Goal: Task Accomplishment & Management: Use online tool/utility

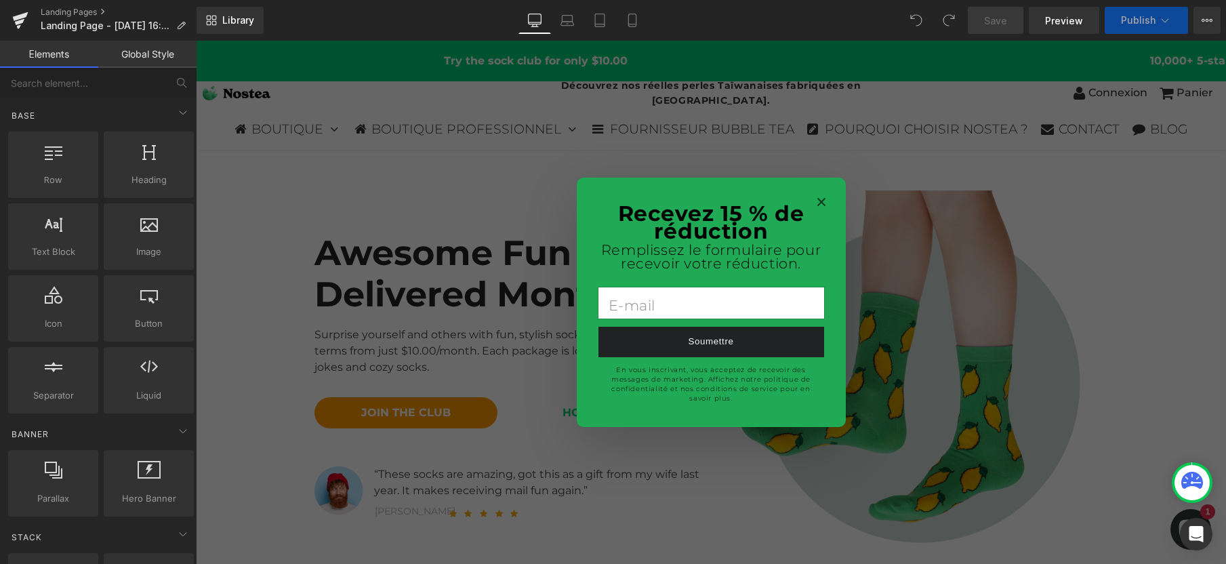
click at [1051, 199] on div at bounding box center [711, 302] width 1030 height 523
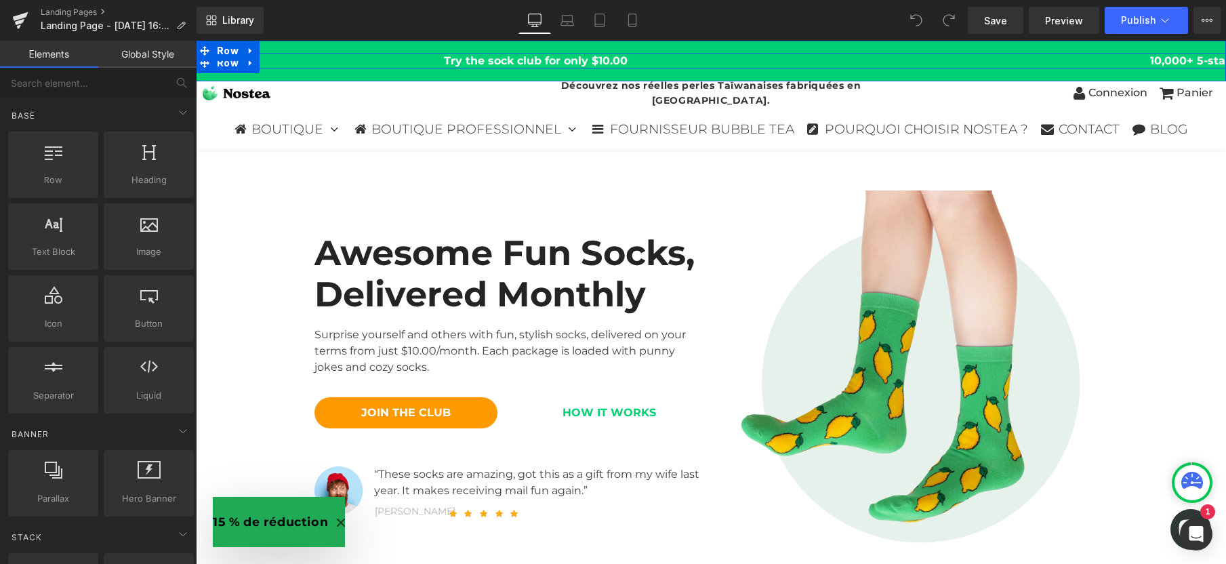
click at [725, 56] on div "Try the sock club for only $10.00 10,000+ 5-star Reviews Free shipping on order…" at bounding box center [711, 61] width 1030 height 16
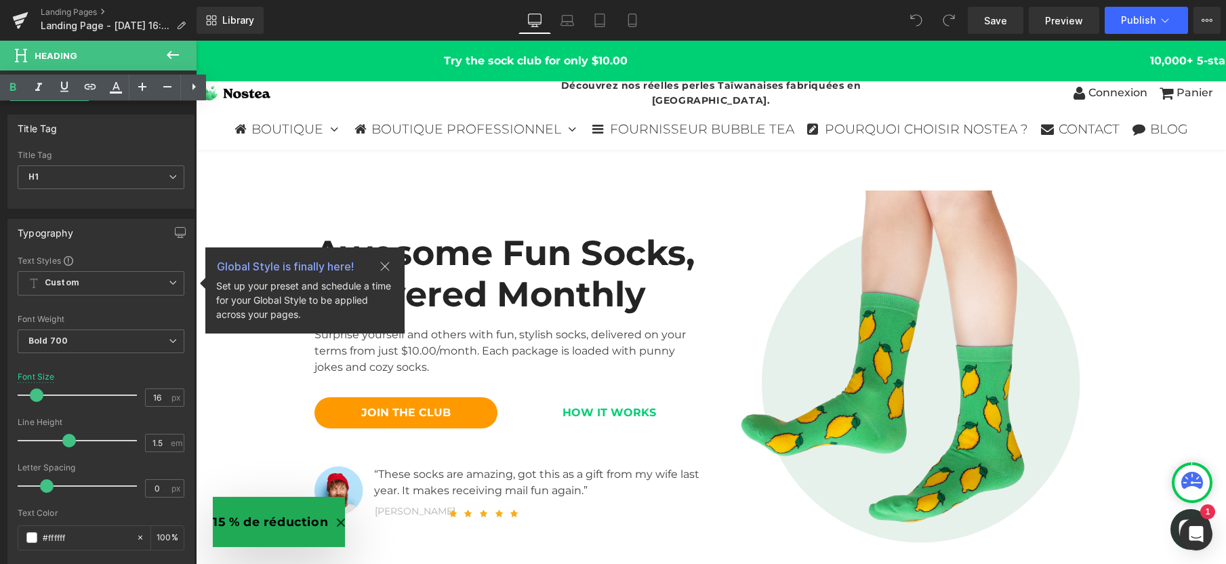
click at [712, 47] on div "Try the sock club for only $10.00 10,000+ 5-star Reviews Free shipping on order…" at bounding box center [711, 61] width 1030 height 41
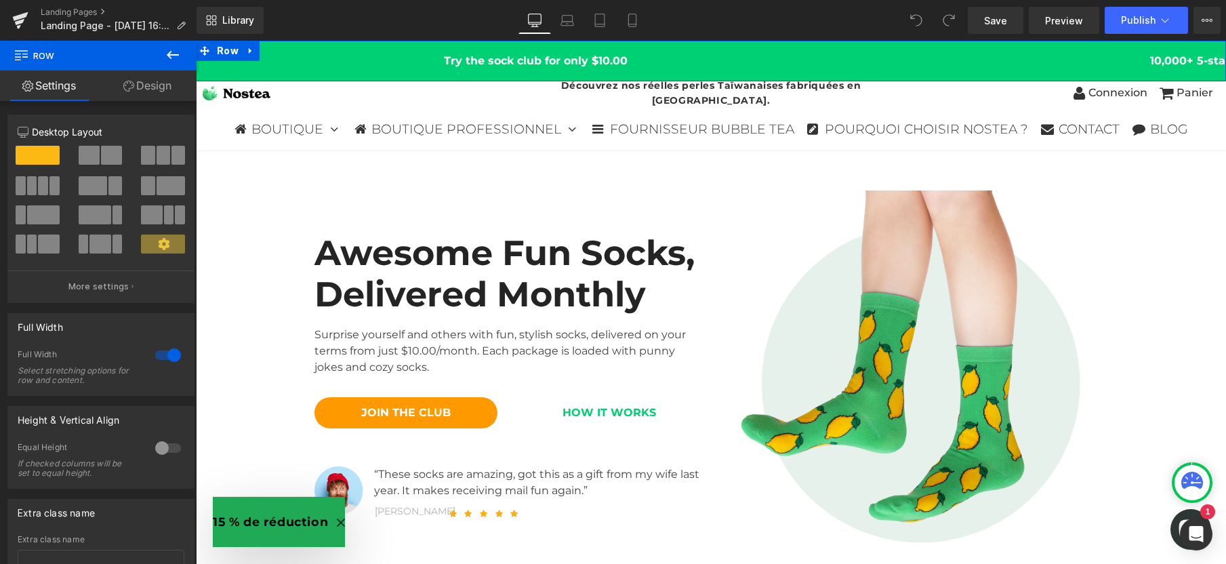
click at [314, 51] on div "Try the sock club for only $10.00 10,000+ 5-star Reviews Free shipping on order…" at bounding box center [711, 61] width 1030 height 41
click at [249, 51] on icon at bounding box center [250, 51] width 3 height 6
click at [282, 51] on icon at bounding box center [285, 50] width 9 height 9
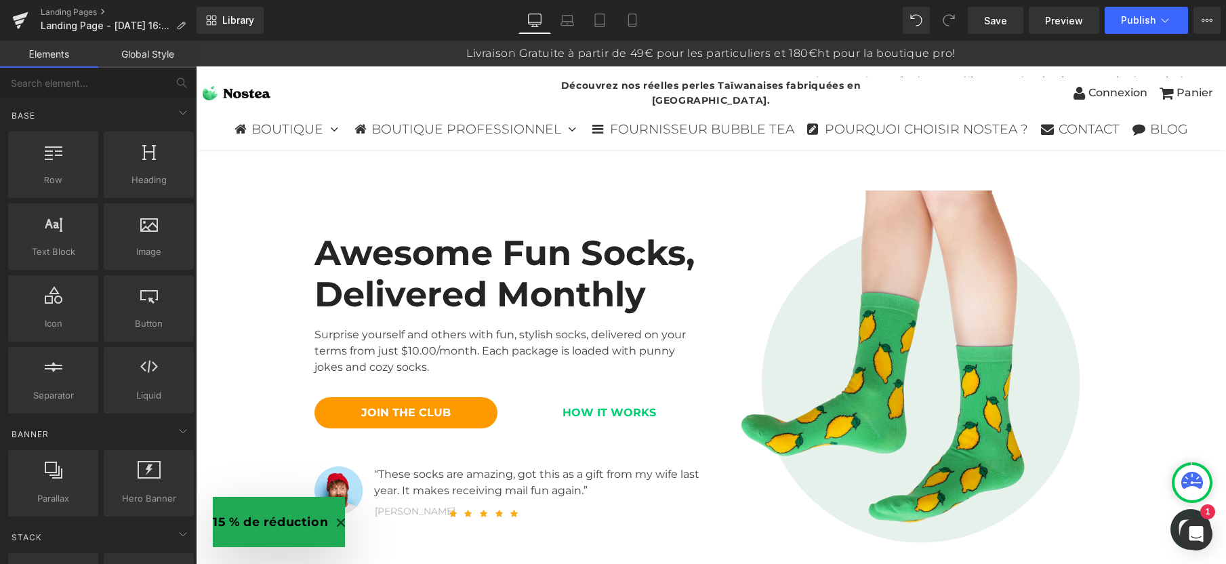
click at [345, 522] on icon "Close modal" at bounding box center [341, 522] width 8 height 8
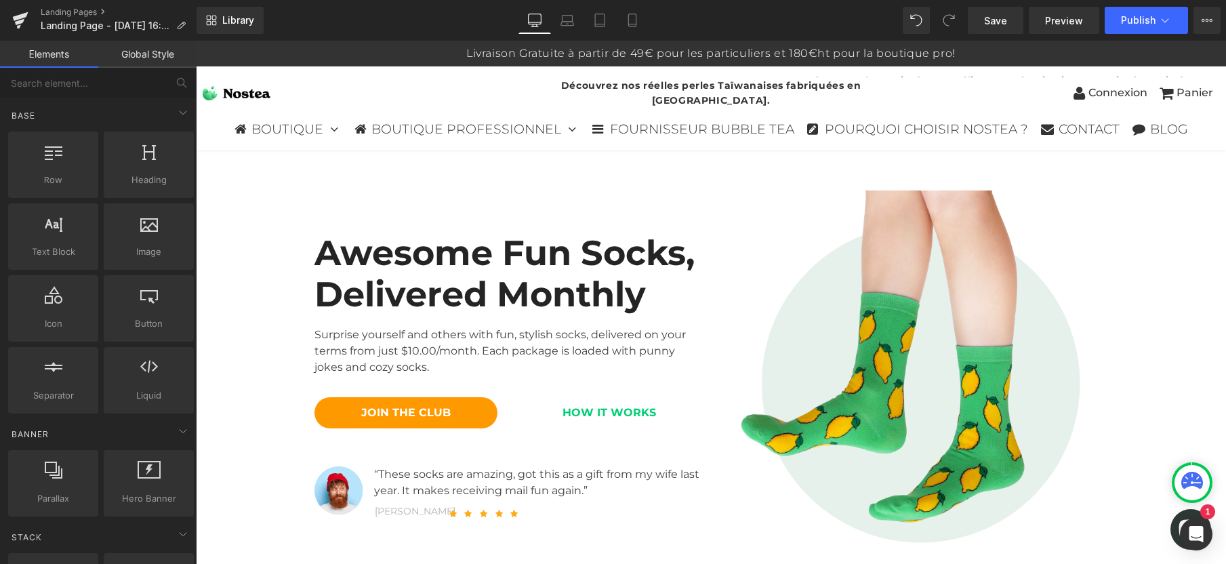
click at [1191, 479] on icon at bounding box center [1192, 480] width 22 height 17
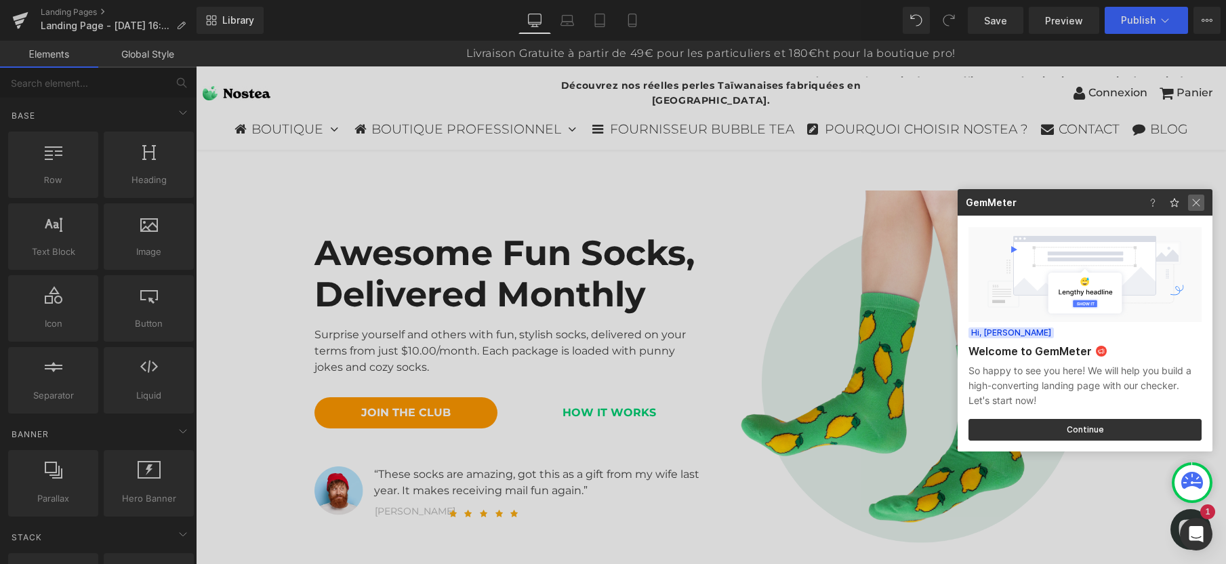
click at [1195, 200] on img at bounding box center [1196, 202] width 16 height 16
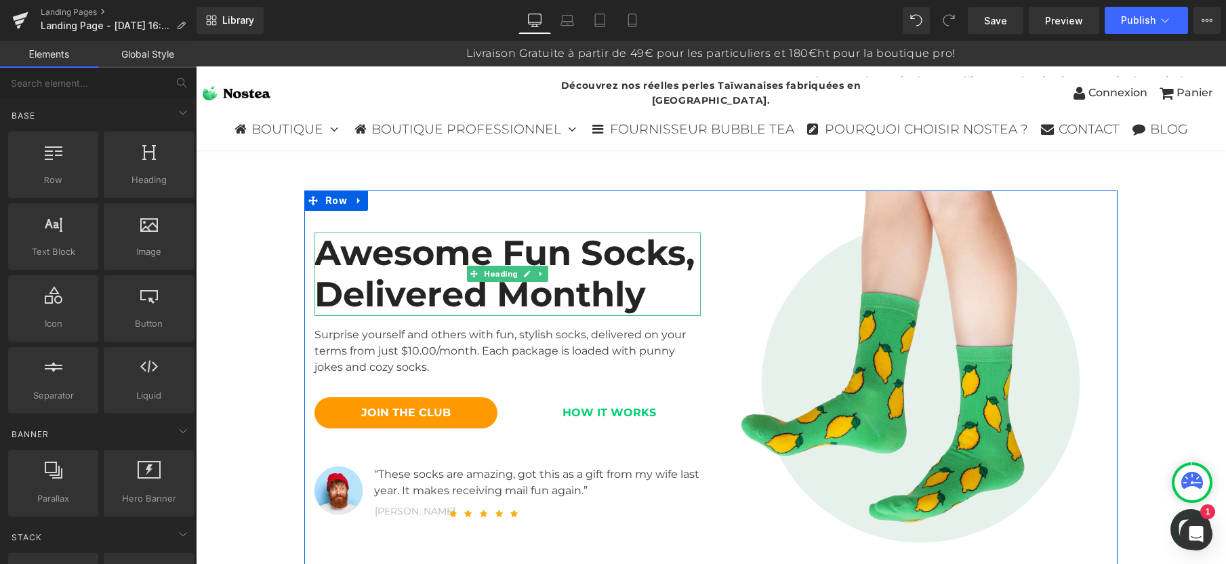
click at [392, 257] on h2 "Awesome Fun Socks, Delivered Monthly" at bounding box center [507, 273] width 386 height 83
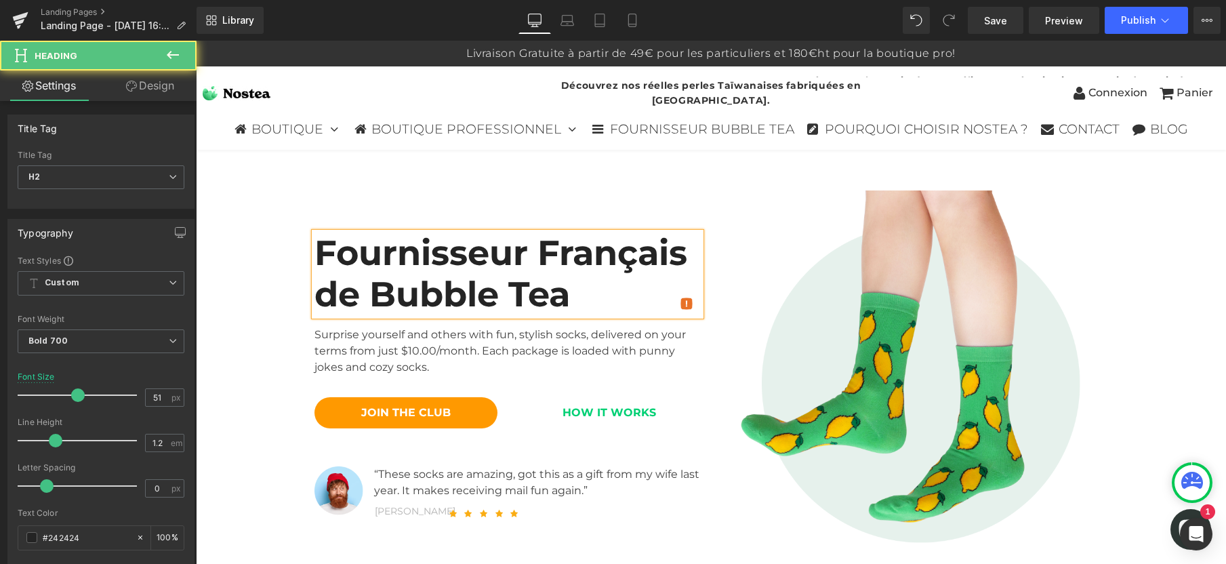
click at [419, 260] on h2 "Fournisseur Français de Bubble Tea" at bounding box center [507, 273] width 386 height 83
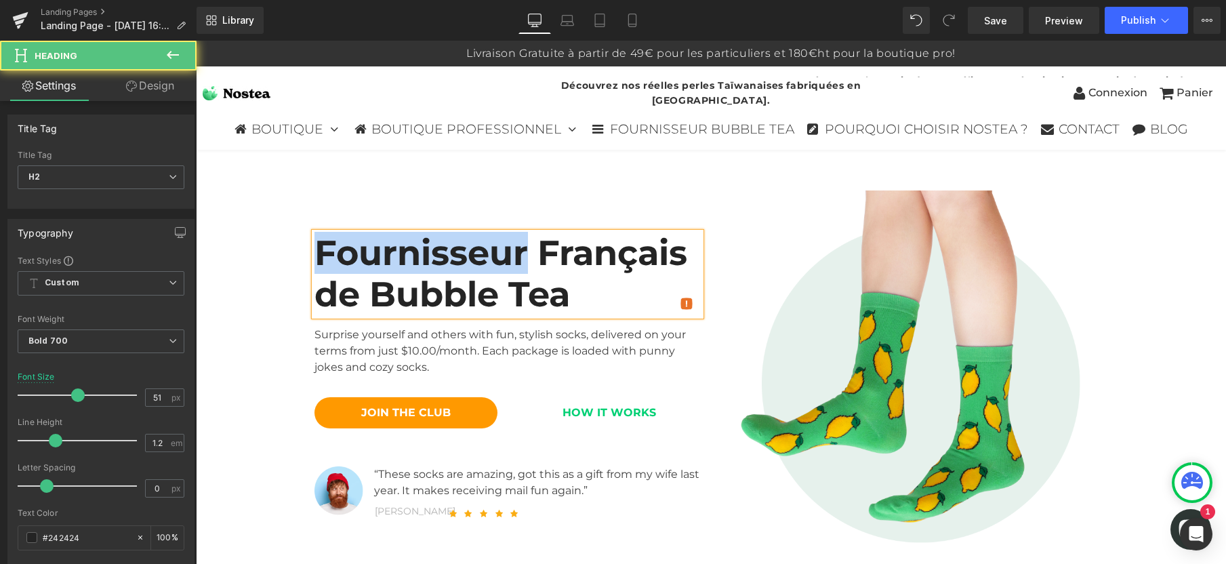
click at [419, 260] on h2 "Fournisseur Français de Bubble Tea" at bounding box center [507, 273] width 386 height 83
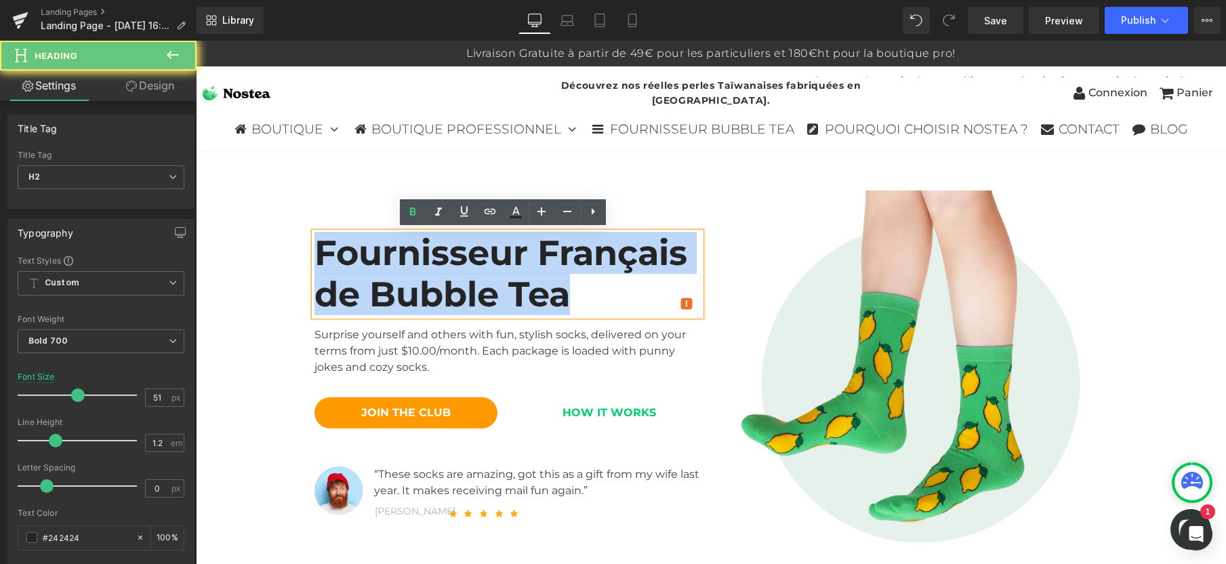
click at [419, 260] on h2 "Fournisseur Français de Bubble Tea" at bounding box center [507, 273] width 386 height 83
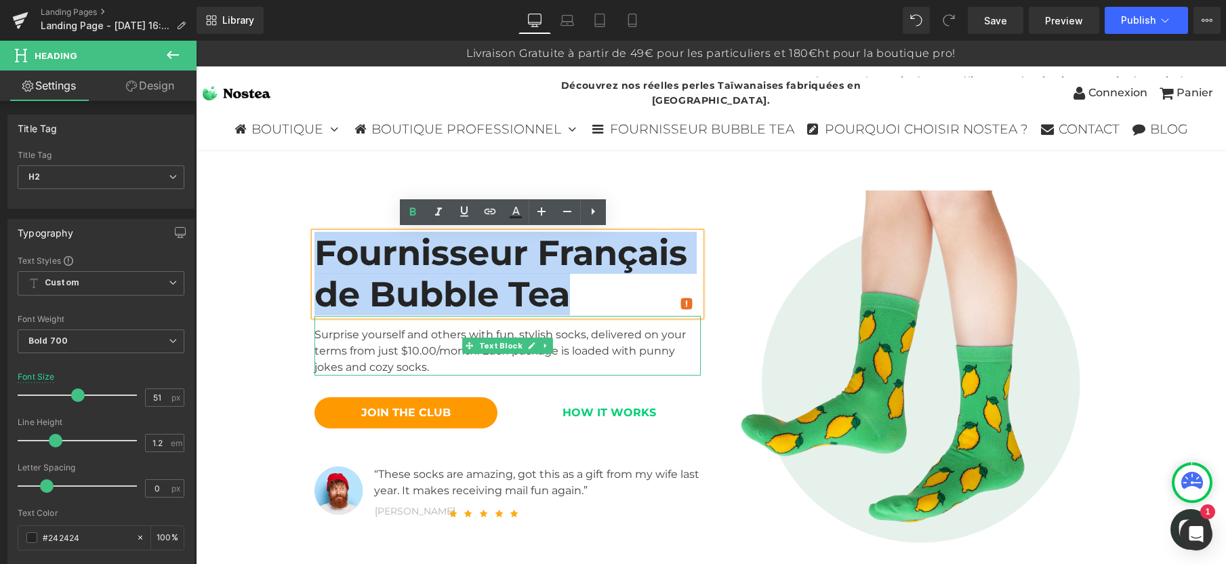
click at [343, 331] on div "Surprise yourself and others with fun, stylish socks, delivered on your terms f…" at bounding box center [507, 346] width 386 height 60
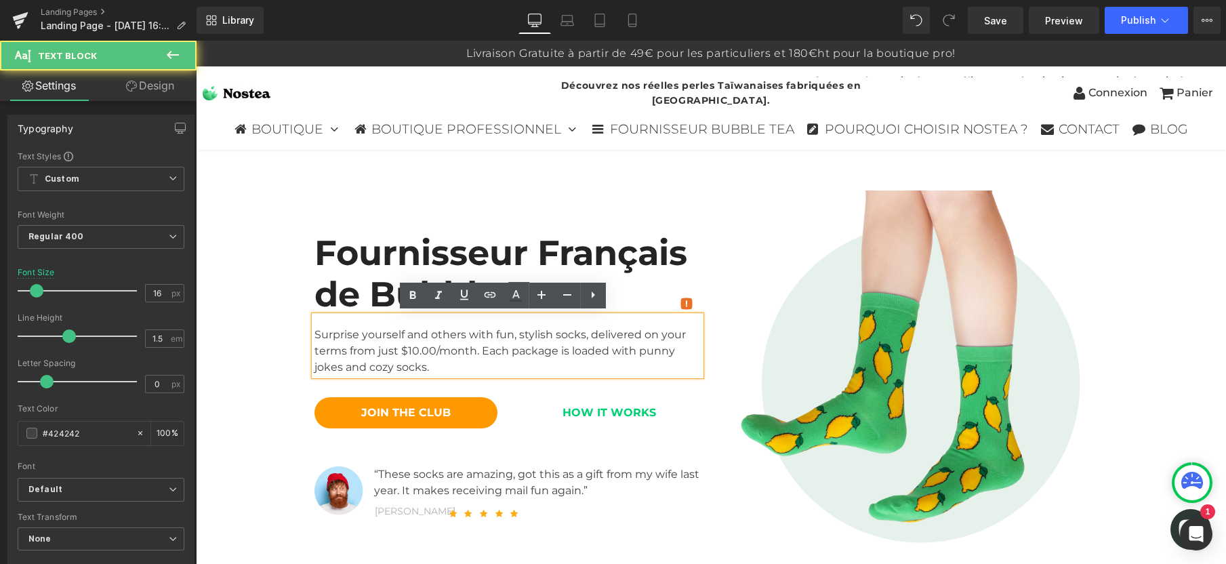
click at [343, 331] on div "Surprise yourself and others with fun, stylish socks, delivered on your terms f…" at bounding box center [507, 346] width 386 height 60
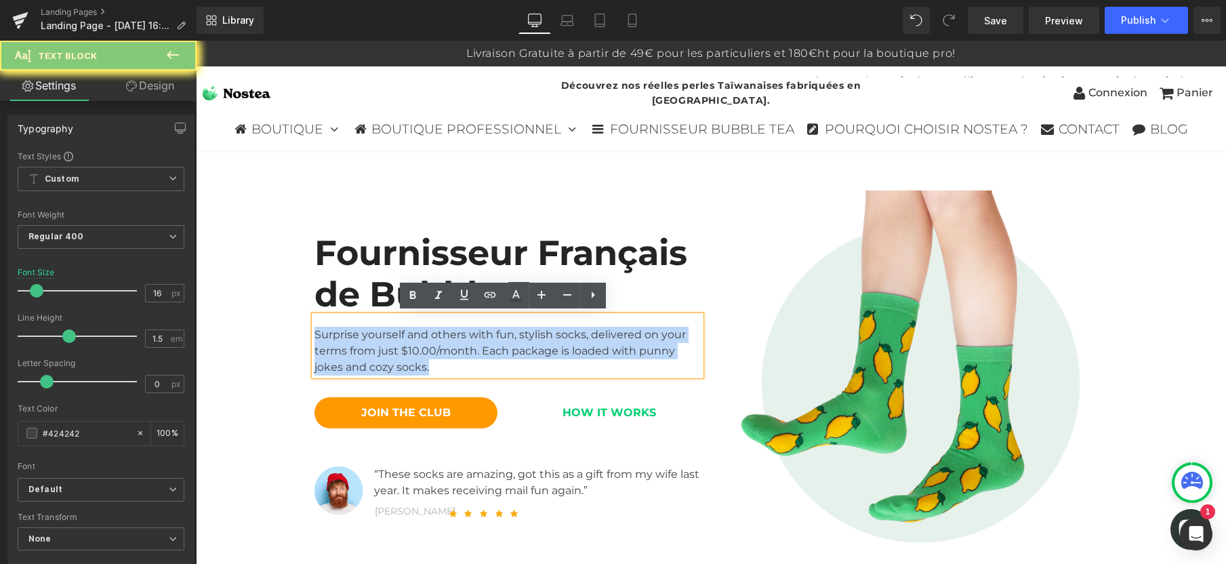
click at [343, 331] on div "Surprise yourself and others with fun, stylish socks, delivered on your terms f…" at bounding box center [507, 346] width 386 height 60
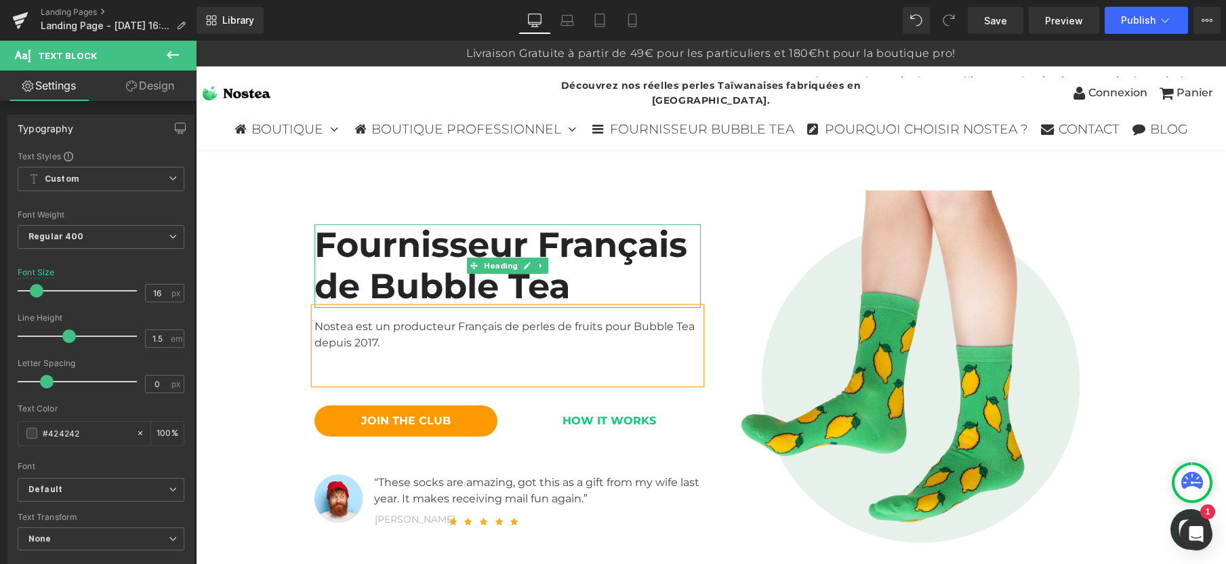
click at [489, 251] on h2 "Fournisseur Français de Bubble Tea" at bounding box center [507, 265] width 386 height 83
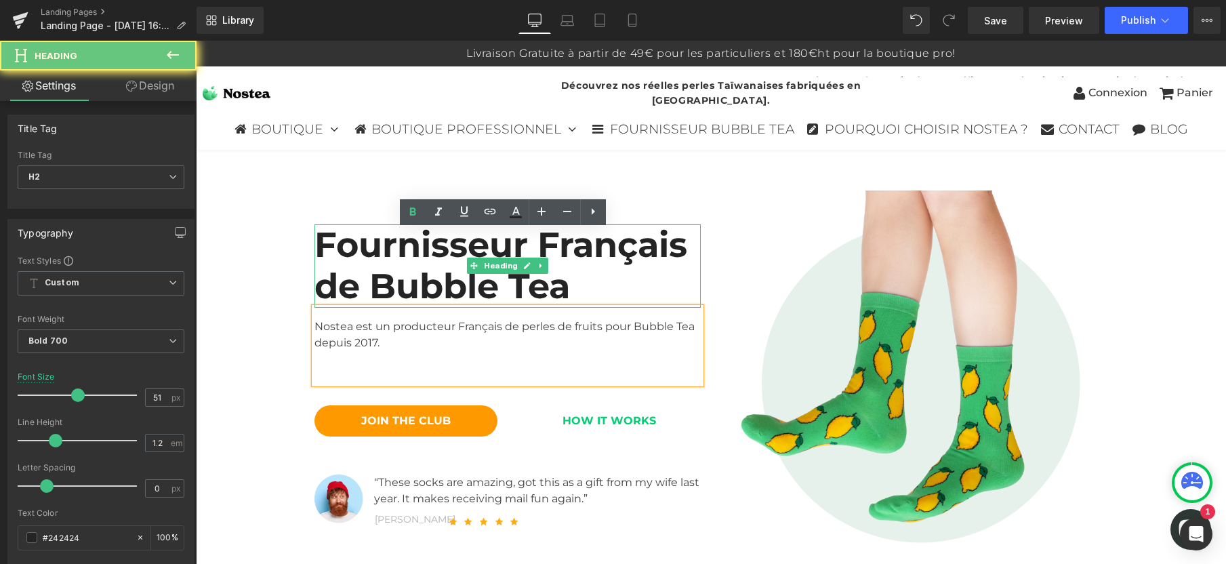
click at [522, 239] on h2 "Fournisseur Français de Bubble Tea" at bounding box center [507, 265] width 386 height 83
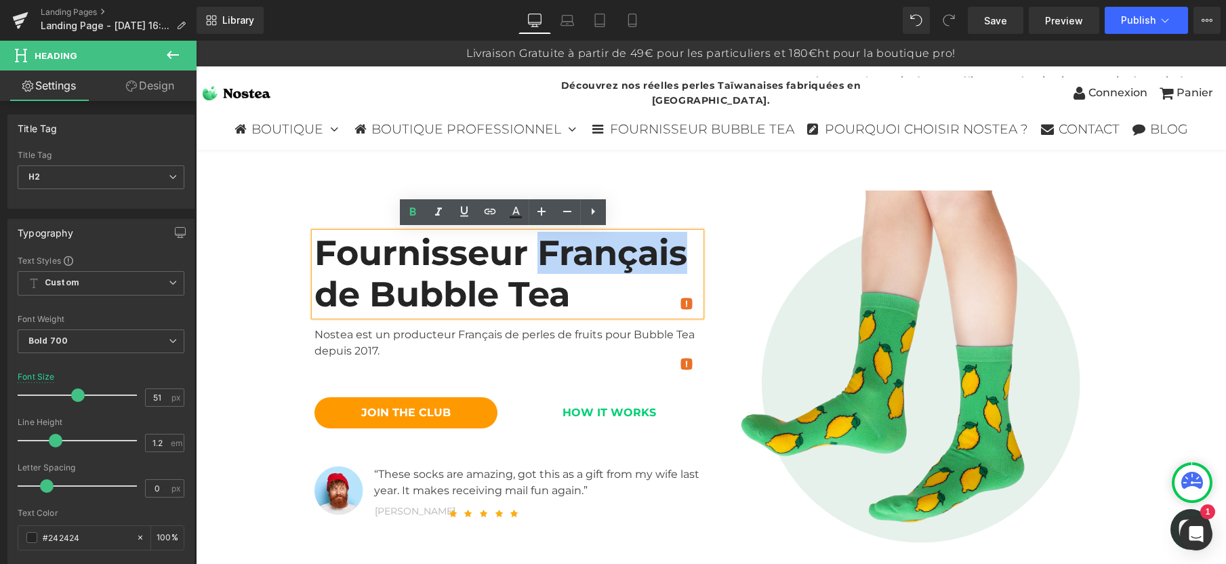
drag, startPoint x: 520, startPoint y: 243, endPoint x: 660, endPoint y: 245, distance: 139.6
click at [660, 245] on h2 "Fournisseur Français de Bubble Tea" at bounding box center [507, 273] width 386 height 83
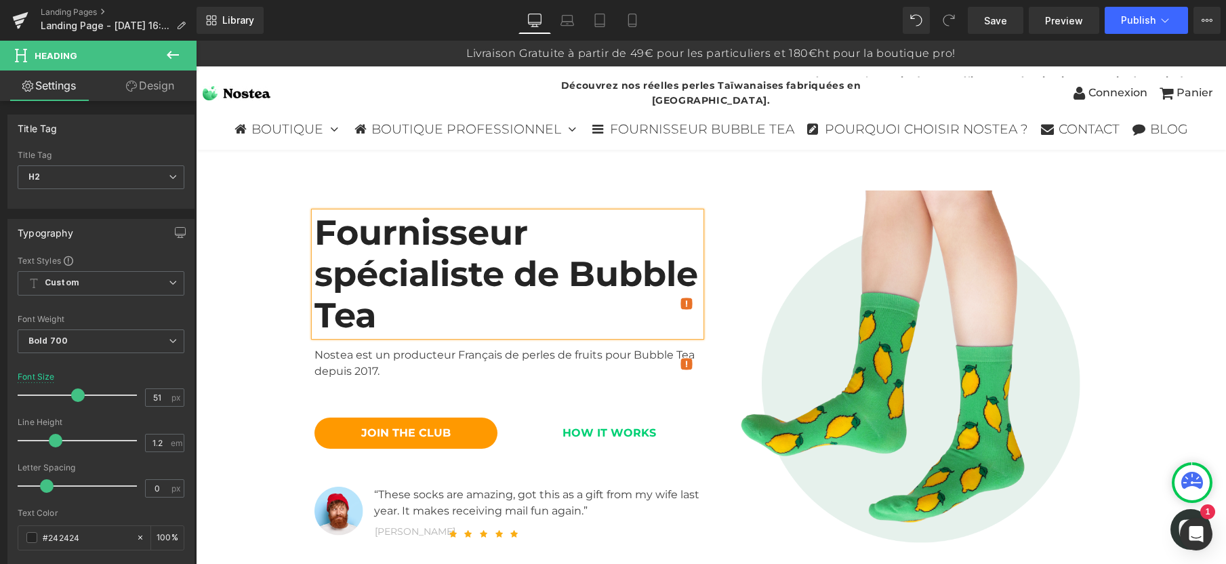
click at [346, 292] on h2 "Fournisseur spécialiste de Bubble Tea" at bounding box center [507, 274] width 386 height 125
click at [552, 197] on div "Fournisseur spécialiste du Bubble Tea Heading Nostea est un producteur Français…" at bounding box center [507, 383] width 407 height 386
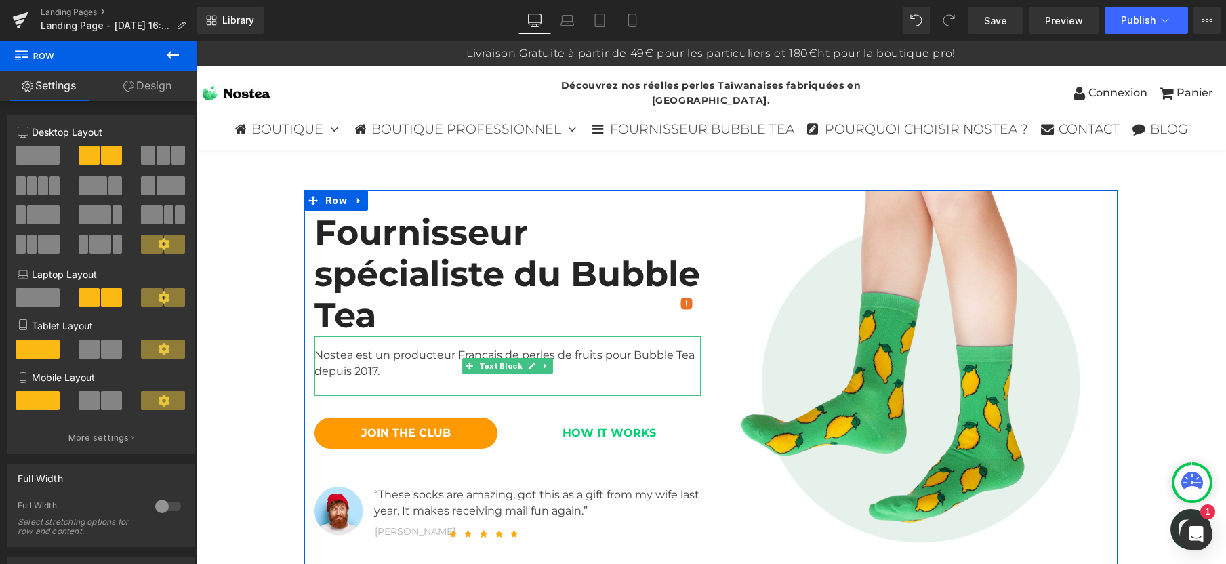
click at [329, 336] on div "Nostea est un producteur Français de perles de fruits pour Bubble Tea depuis 20…" at bounding box center [507, 366] width 386 height 60
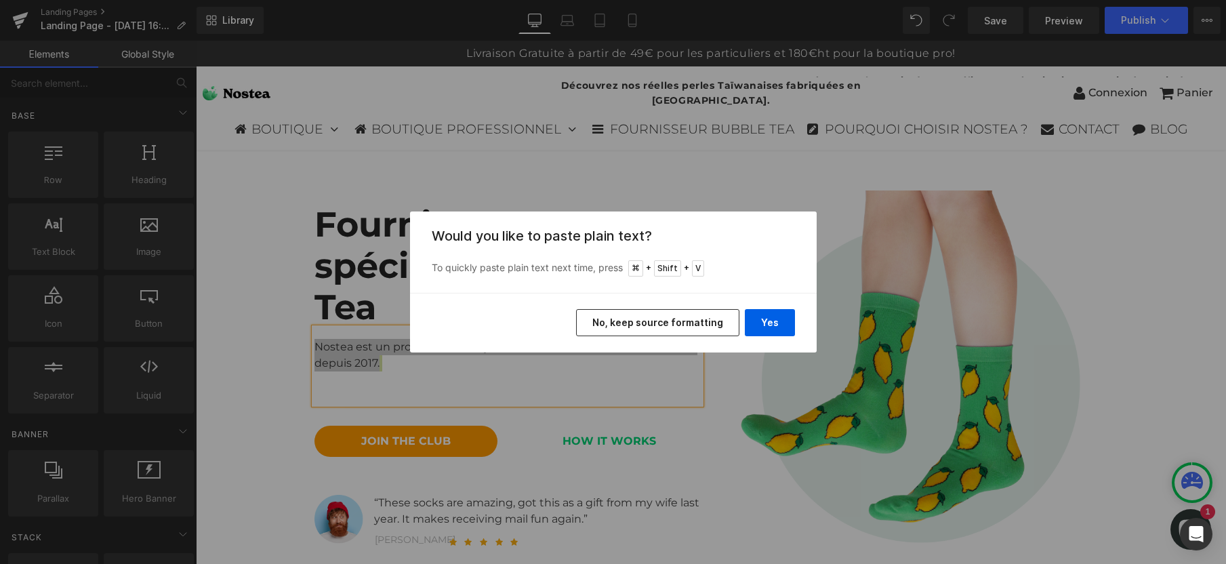
click at [438, 369] on div "Back to Library Insert Would you like to paste plain text? To quickly paste pla…" at bounding box center [613, 282] width 1226 height 564
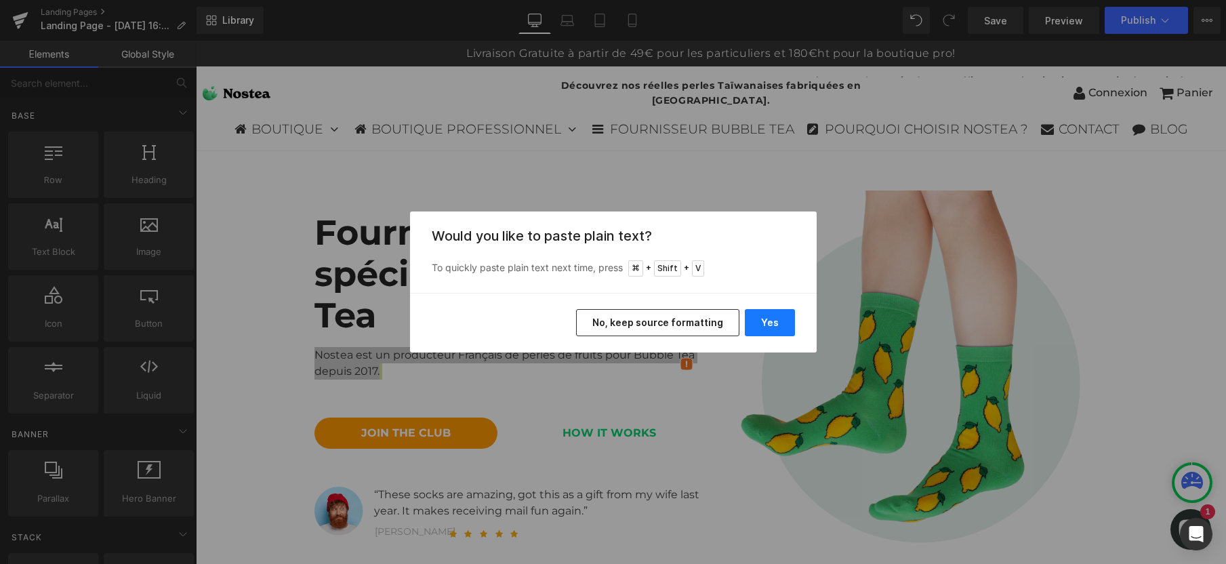
click at [756, 324] on button "Yes" at bounding box center [770, 322] width 50 height 27
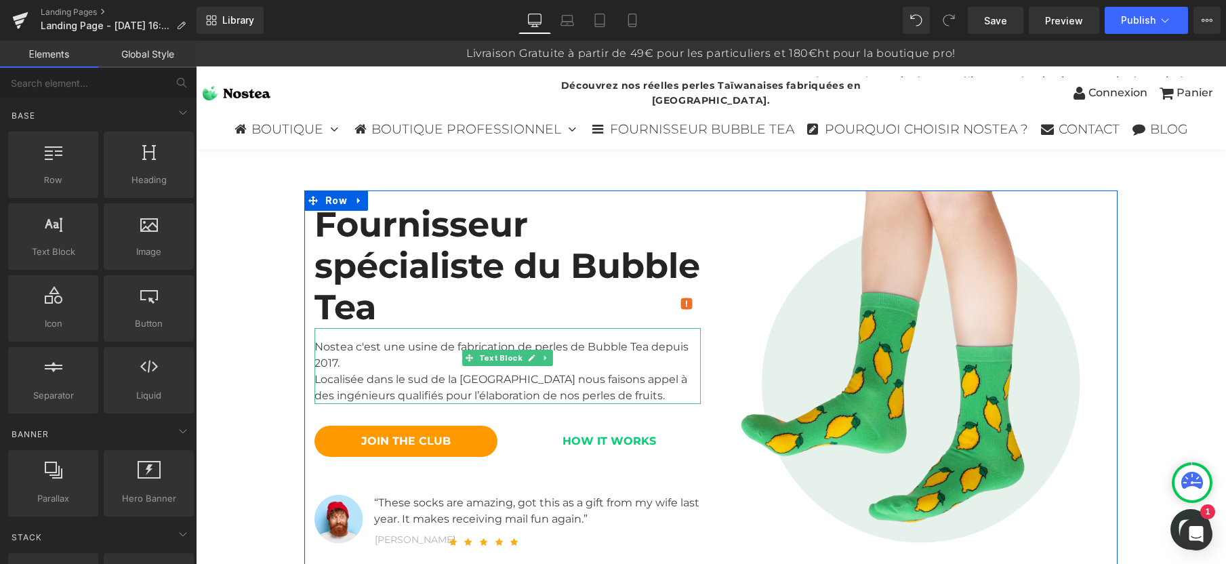
click at [474, 371] on div "Localisée dans le sud de la France nous faisons appel à des ingénieurs qualifié…" at bounding box center [507, 387] width 386 height 33
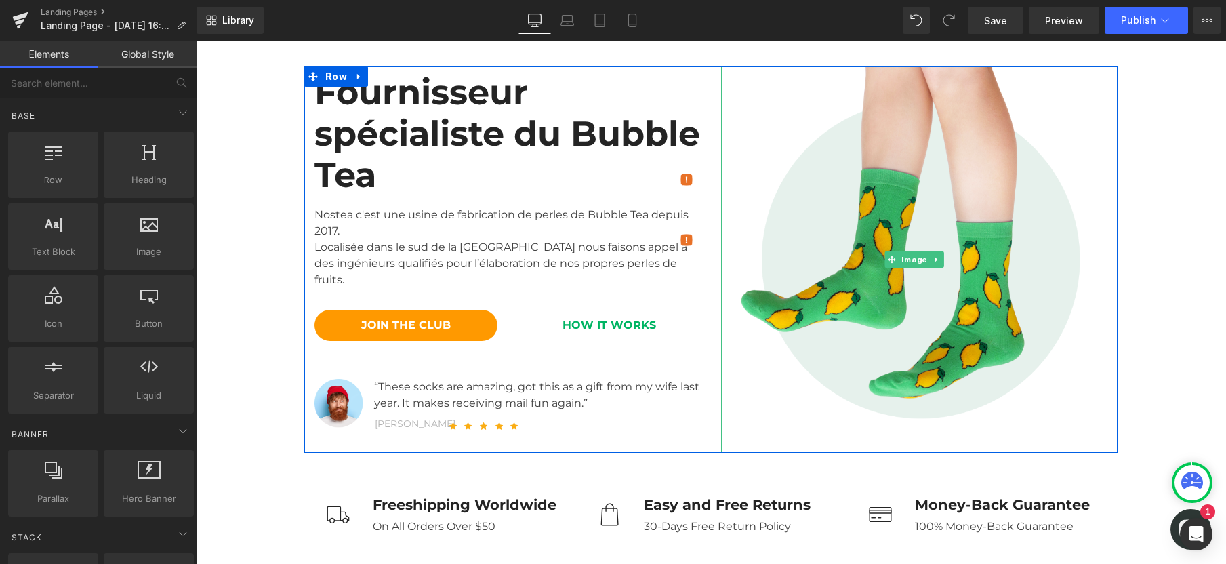
scroll to position [152, 0]
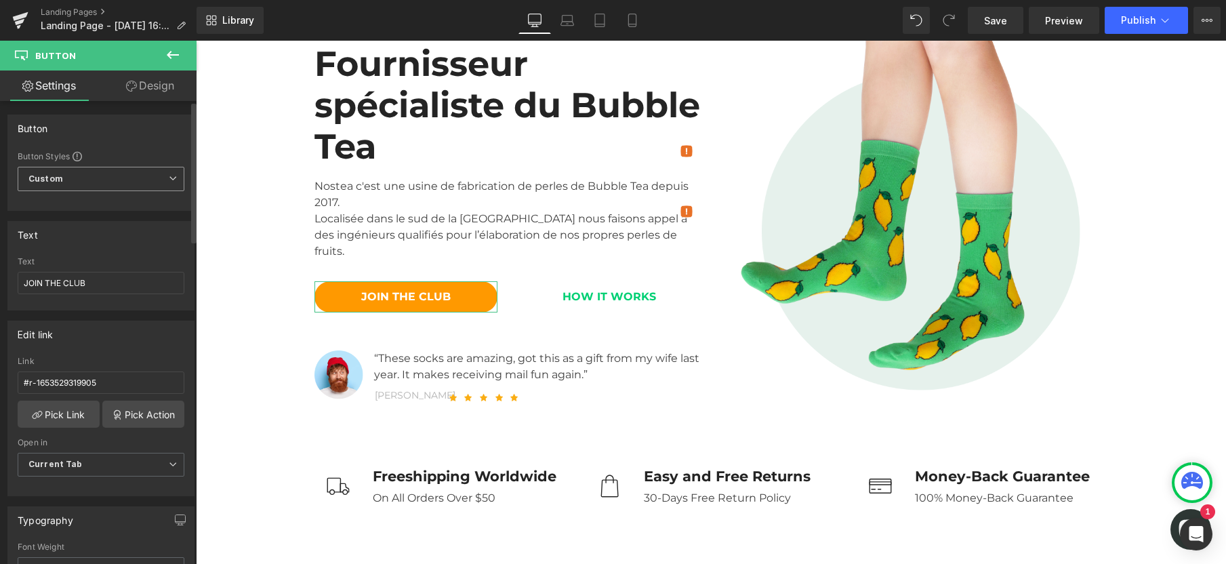
click at [107, 182] on span "Custom Setup Global Style" at bounding box center [101, 179] width 167 height 24
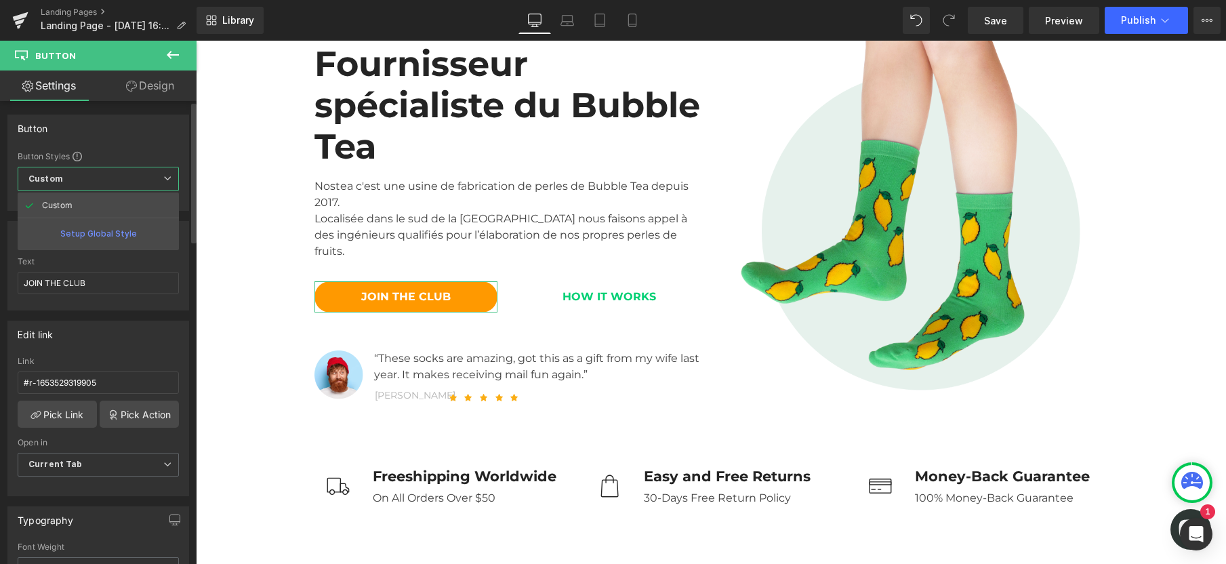
click at [159, 136] on div "Button" at bounding box center [98, 128] width 180 height 26
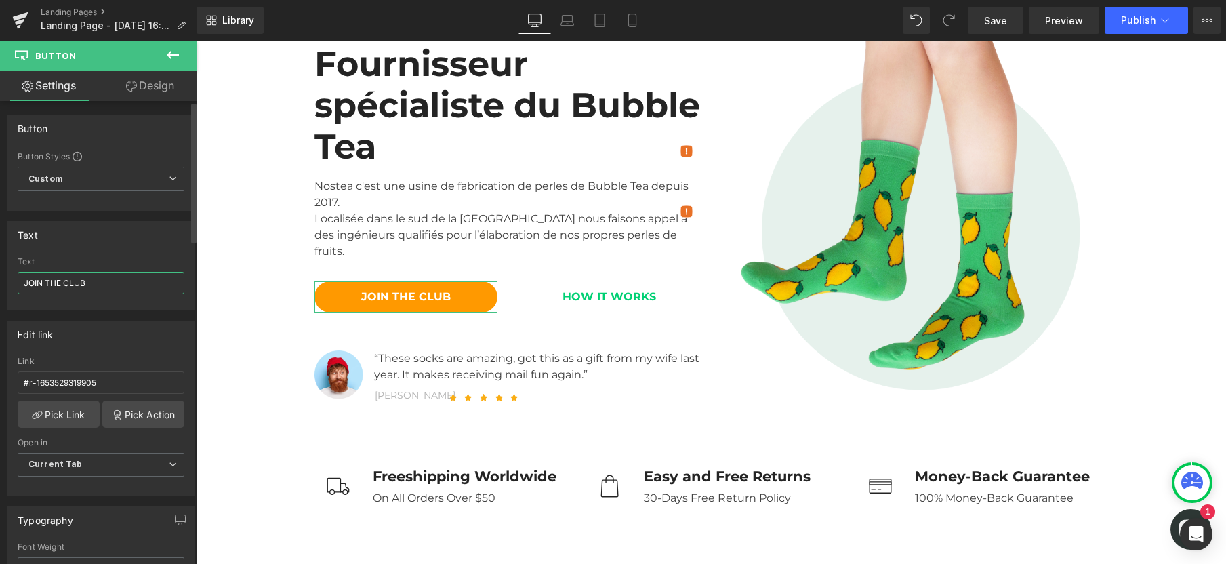
click at [68, 287] on input "JOIN THE CLUB" at bounding box center [101, 283] width 167 height 22
click at [68, 286] on input "JOIN THE CLUB" at bounding box center [101, 283] width 167 height 22
click at [101, 285] on input "V" at bounding box center [101, 283] width 167 height 22
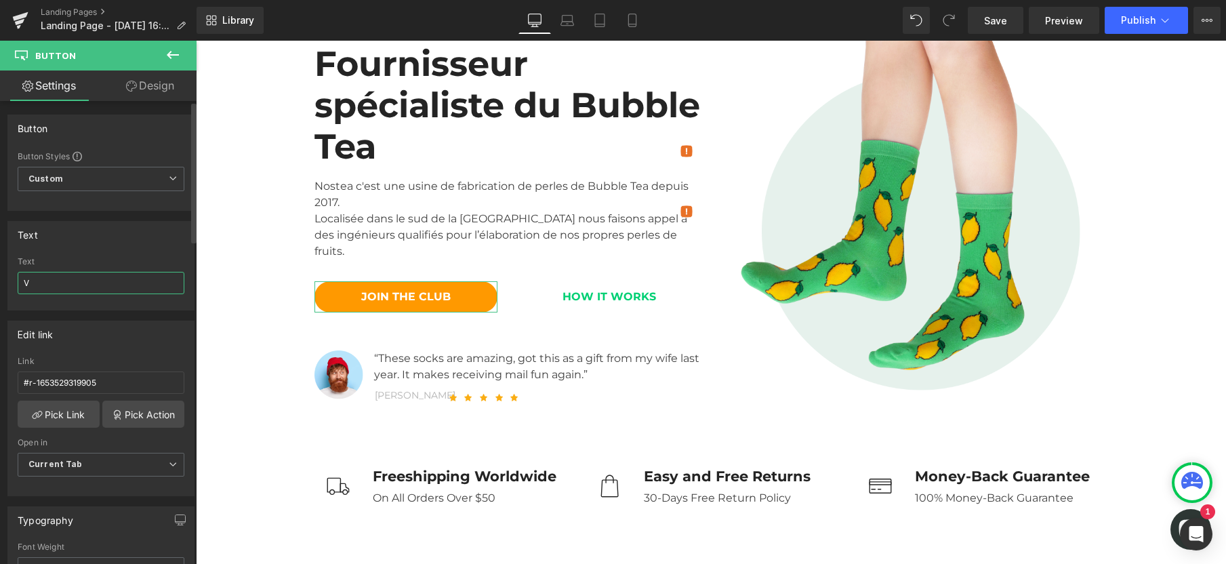
click at [101, 285] on input "V" at bounding box center [101, 283] width 167 height 22
type input "C"
click at [94, 286] on input "C" at bounding box center [101, 283] width 167 height 22
click at [58, 286] on input "C" at bounding box center [101, 283] width 167 height 22
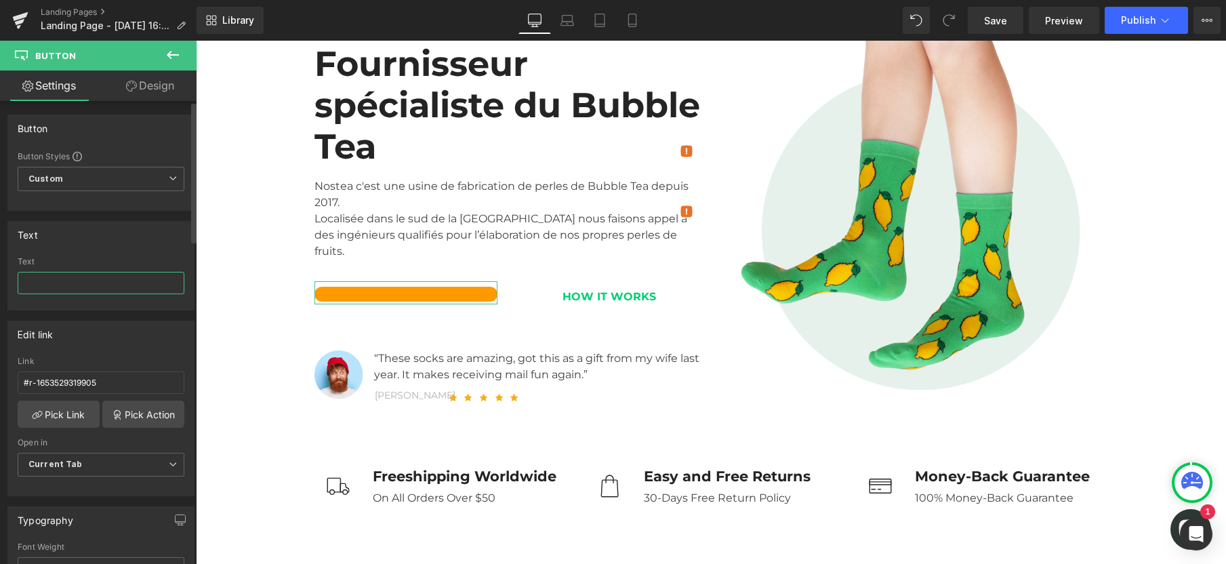
click at [101, 285] on input "text" at bounding box center [101, 283] width 167 height 22
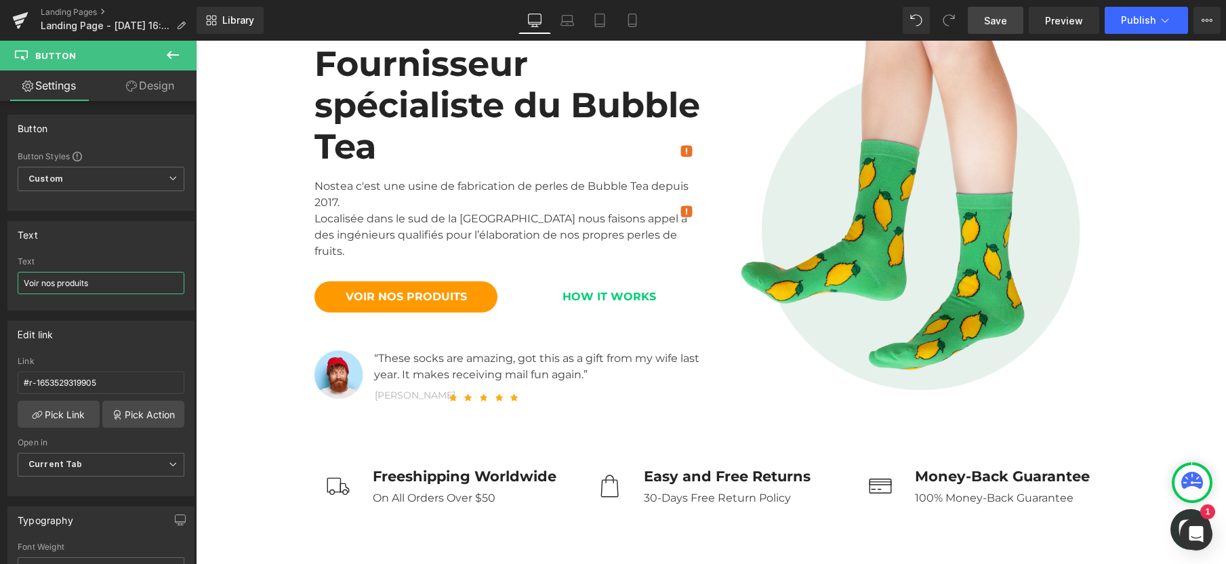
type input "Voir nos produits"
click at [992, 26] on span "Save" at bounding box center [995, 21] width 23 height 14
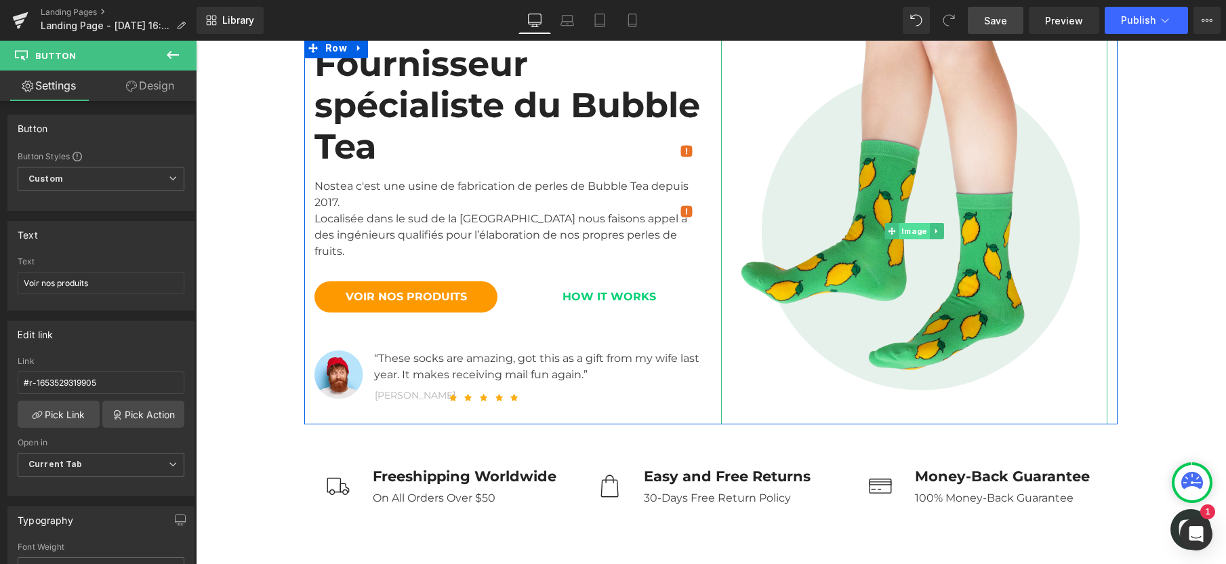
click at [901, 229] on span "Image" at bounding box center [914, 231] width 30 height 16
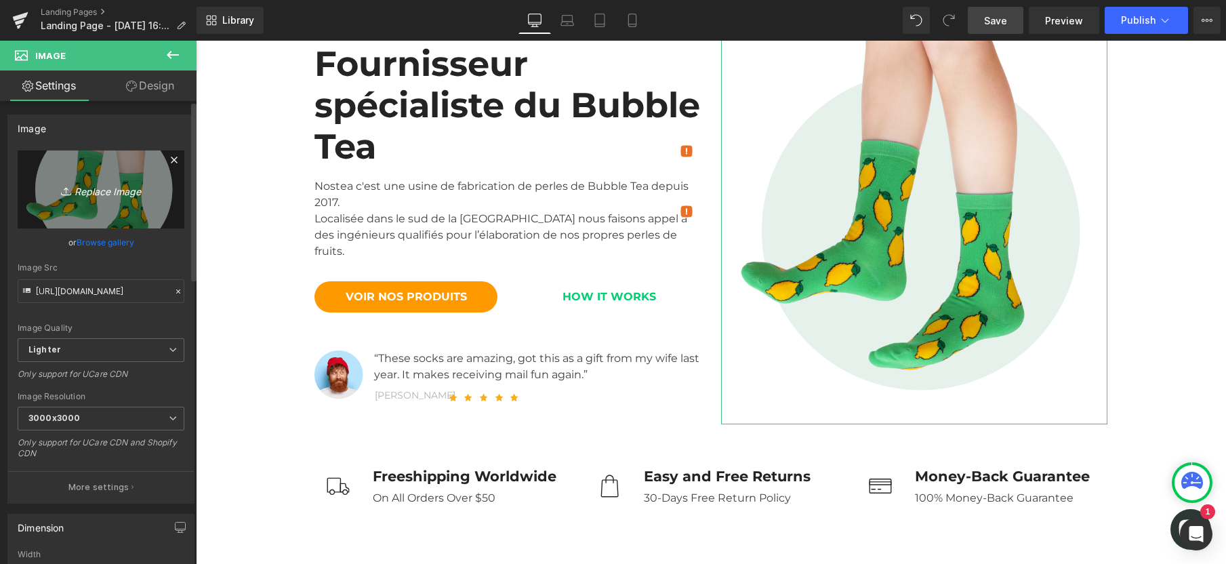
click at [111, 188] on icon "Replace Image" at bounding box center [101, 189] width 108 height 17
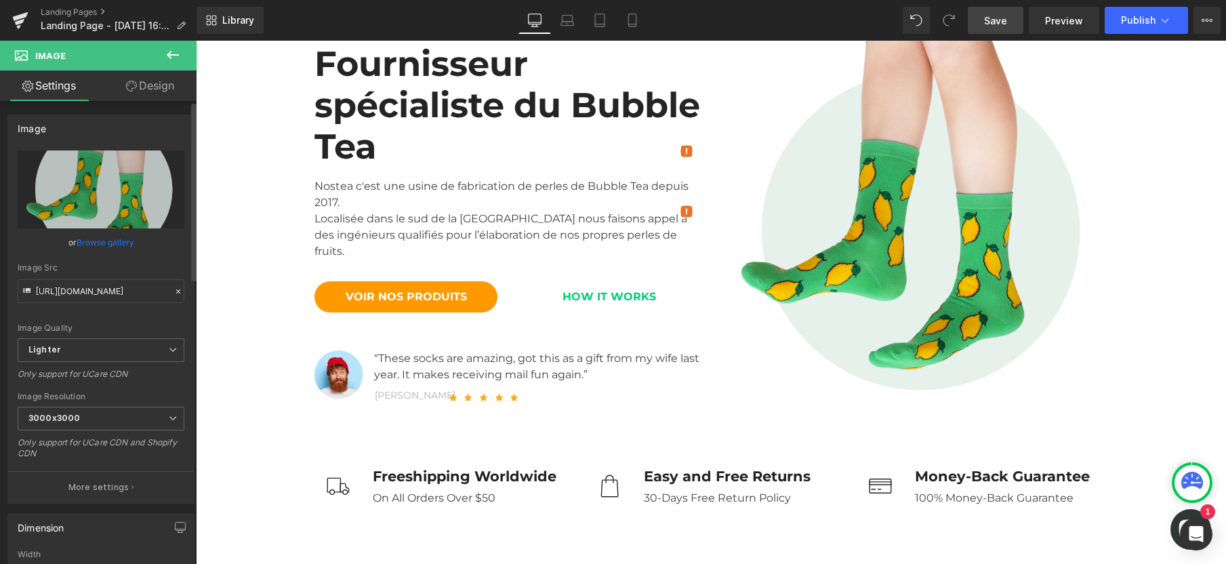
type input "C:\fakepath\Design sans titre (12).jpg"
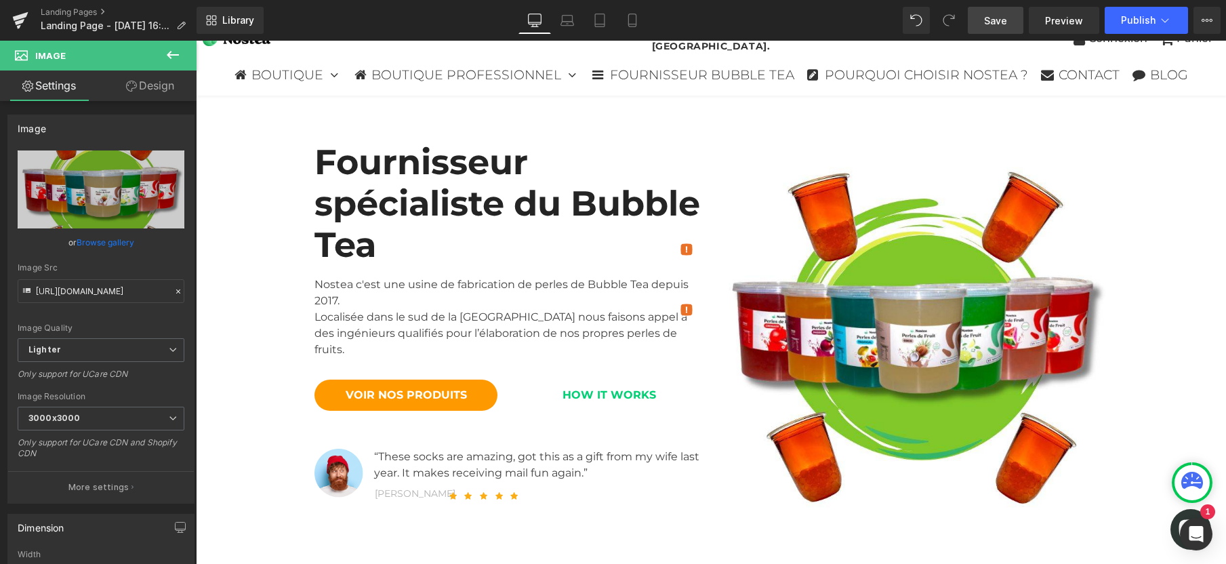
scroll to position [0, 0]
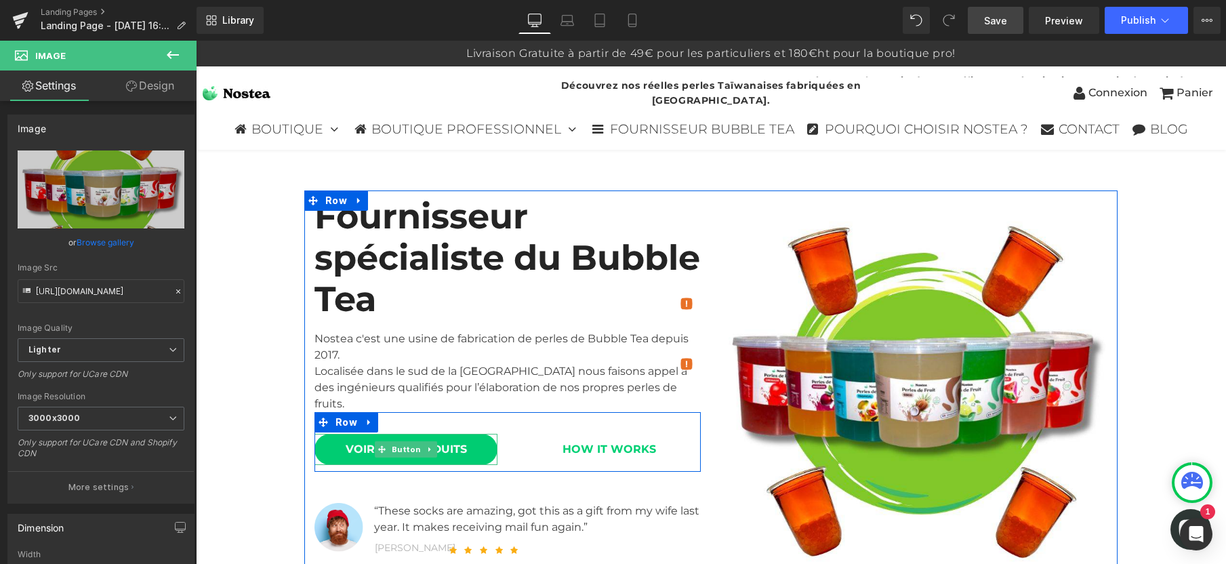
click at [317, 434] on link "Voir nos produits" at bounding box center [405, 449] width 183 height 31
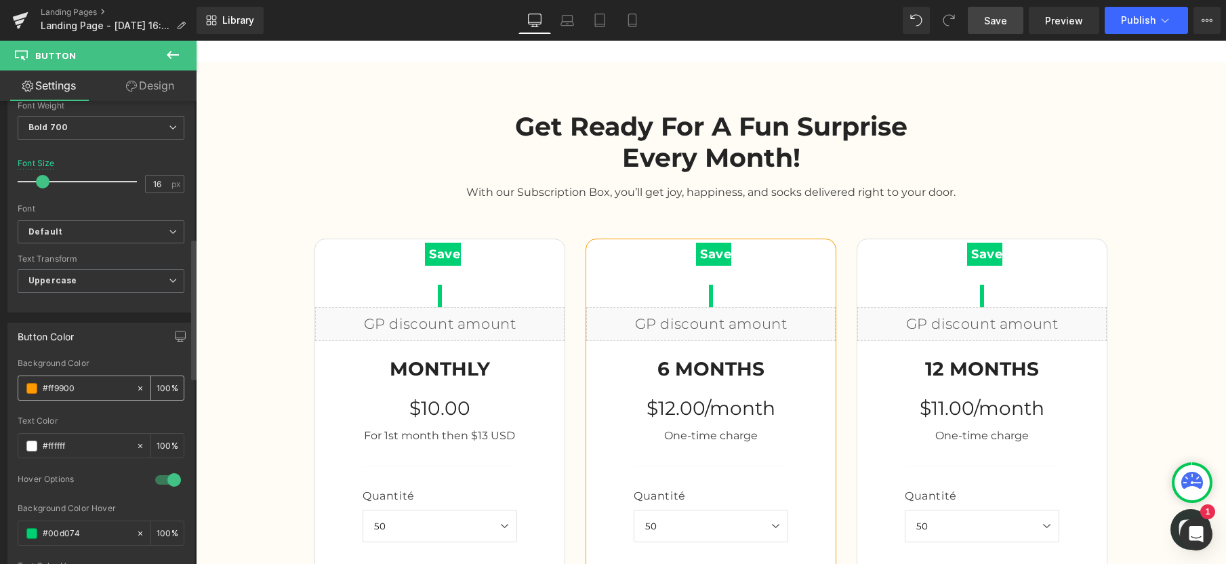
scroll to position [451, 0]
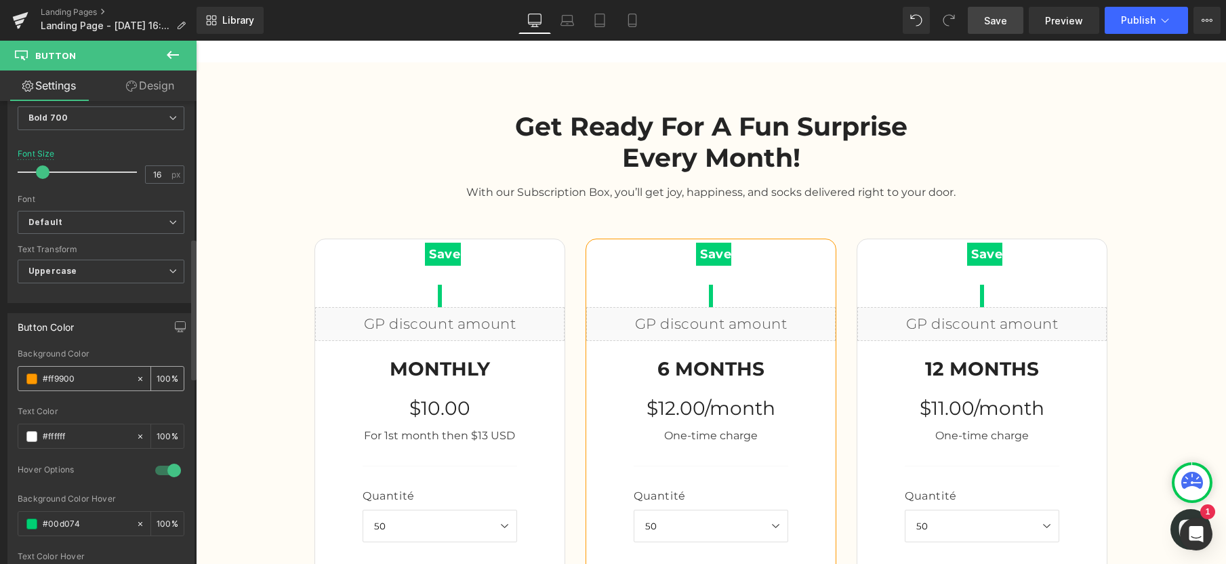
click at [85, 387] on div "#ff9900" at bounding box center [76, 379] width 117 height 24
click at [37, 380] on span at bounding box center [31, 378] width 11 height 11
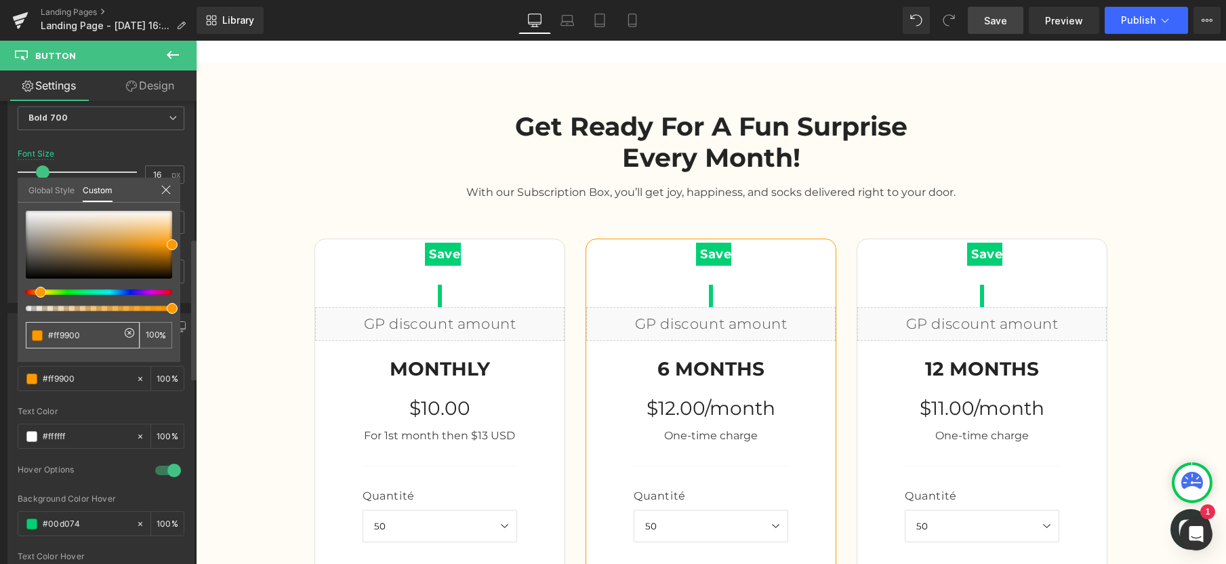
click at [56, 335] on input "#ff9900" at bounding box center [84, 335] width 72 height 14
paste input "text"
paste input "#80c828"
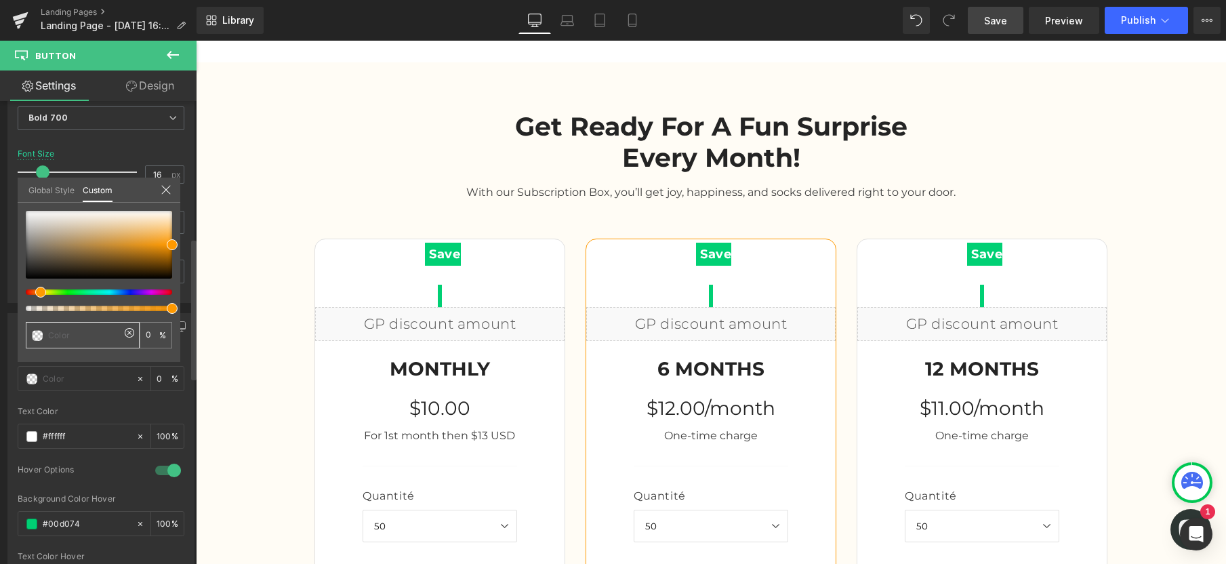
type input "#80c828"
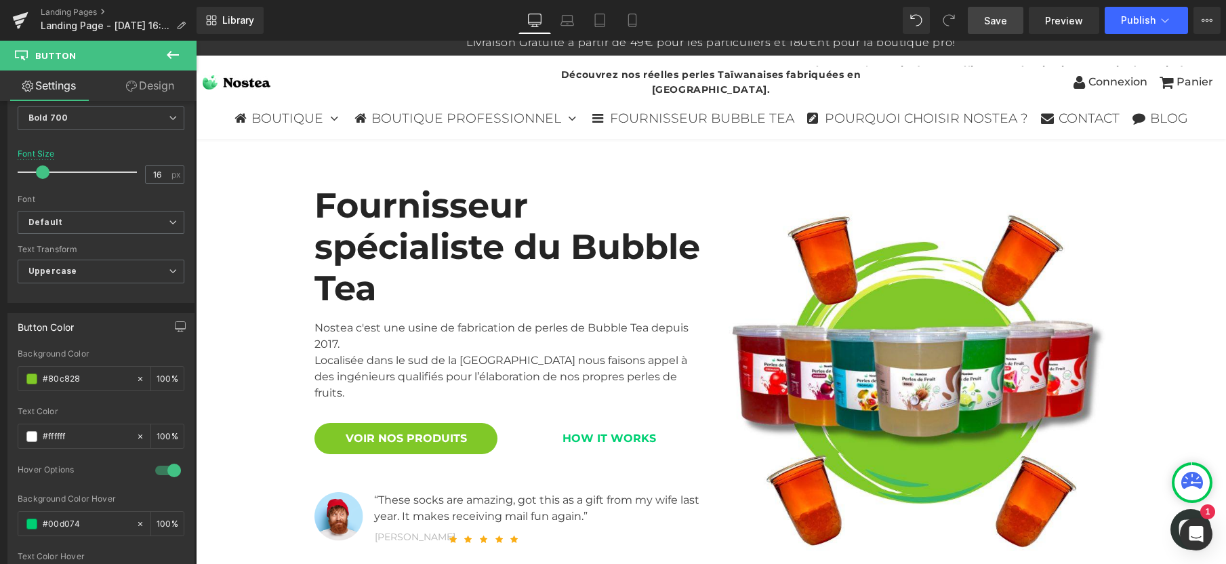
scroll to position [48, 0]
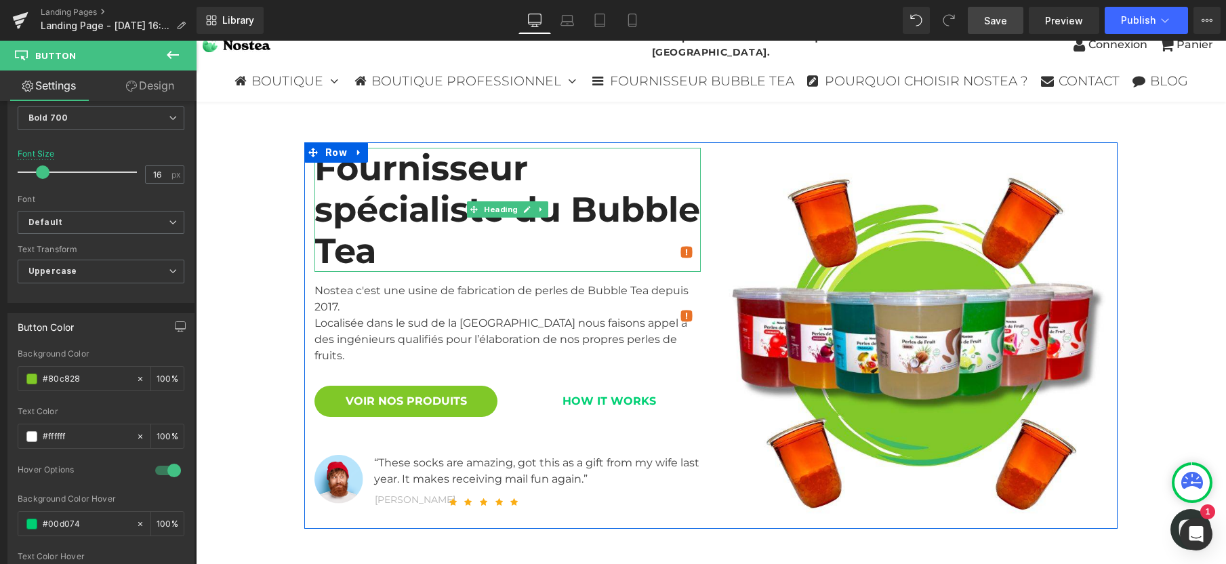
click at [518, 205] on h2 "Fournisseur spécialiste du Bubble Tea" at bounding box center [507, 210] width 386 height 125
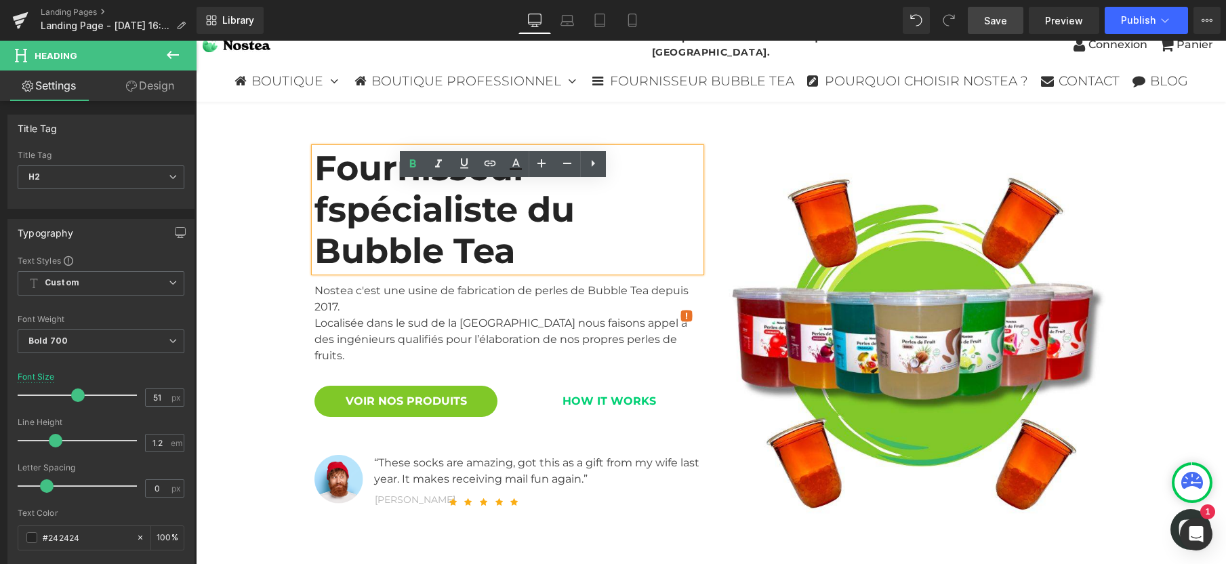
scroll to position [28, 0]
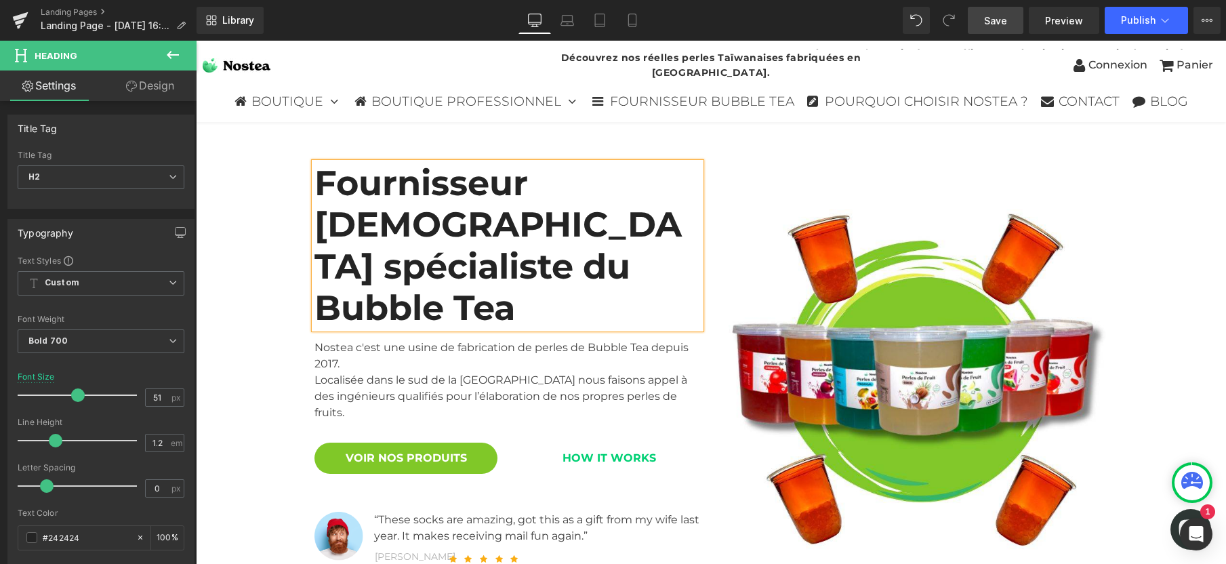
click at [534, 200] on h2 "Fournisseur français spécialiste du Bubble Tea" at bounding box center [507, 246] width 386 height 166
click at [466, 265] on h2 "Fournisseur [DEMOGRAPHIC_DATA] spécialiste du Bubble Tea" at bounding box center [507, 246] width 386 height 166
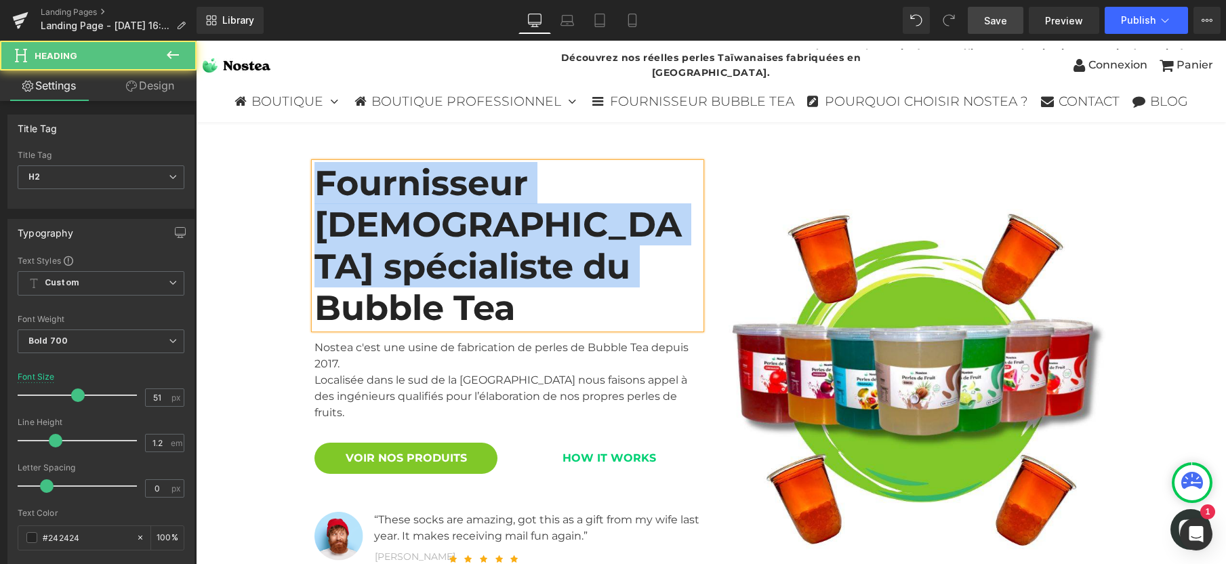
click at [452, 268] on h2 "Fournisseur [DEMOGRAPHIC_DATA] spécialiste du Bubble Tea" at bounding box center [507, 246] width 386 height 166
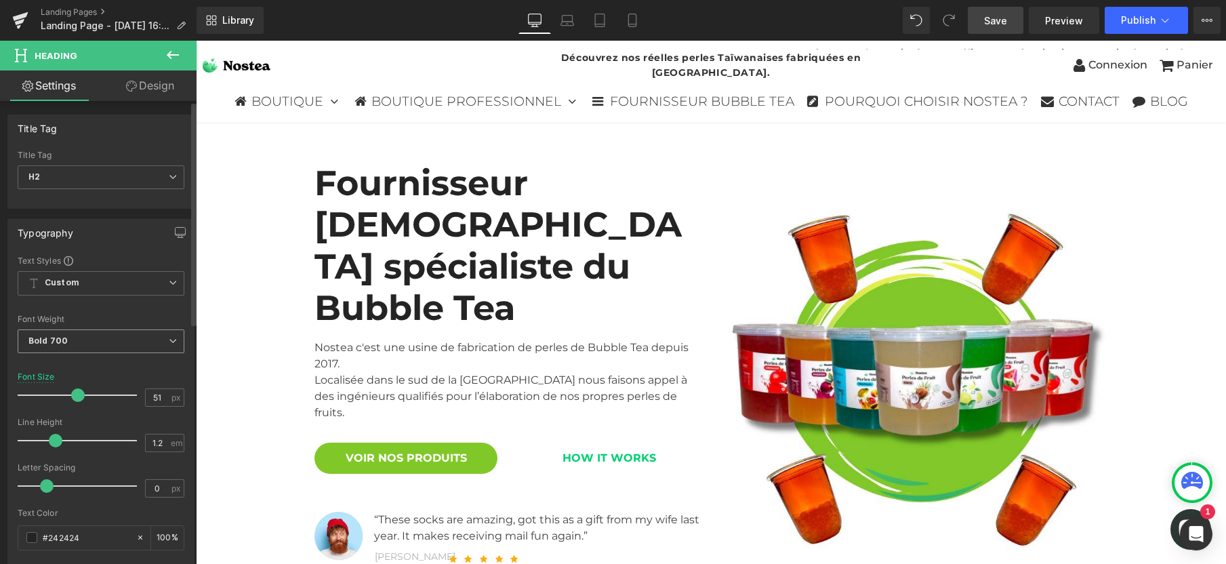
click at [116, 344] on span "Bold 700" at bounding box center [101, 341] width 167 height 24
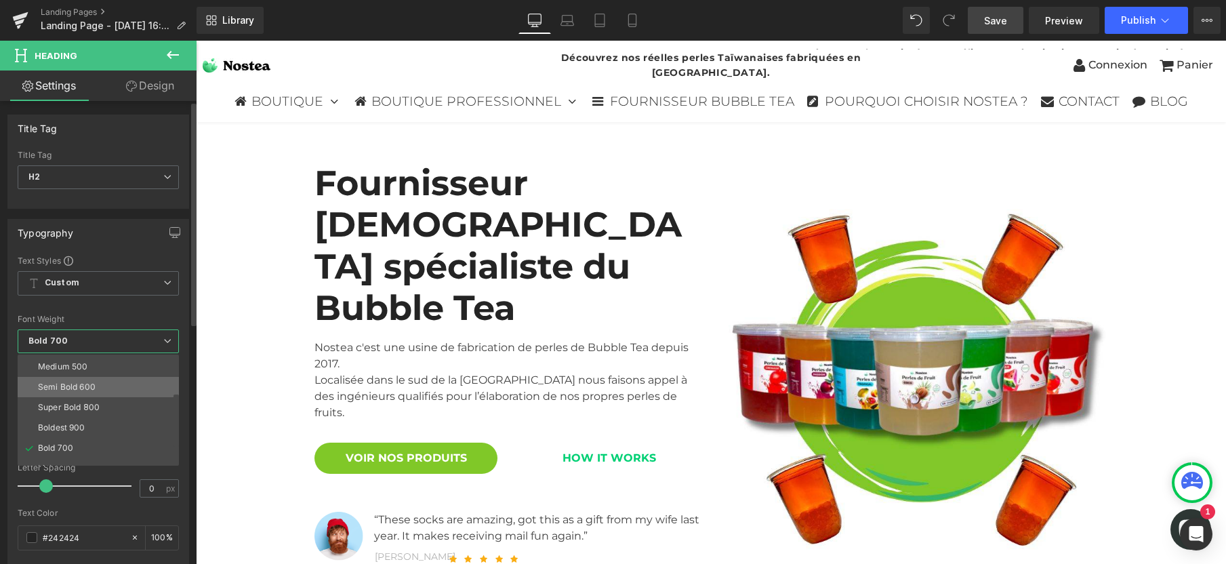
scroll to position [80, 0]
click at [87, 425] on li "Boldest 900" at bounding box center [101, 427] width 167 height 20
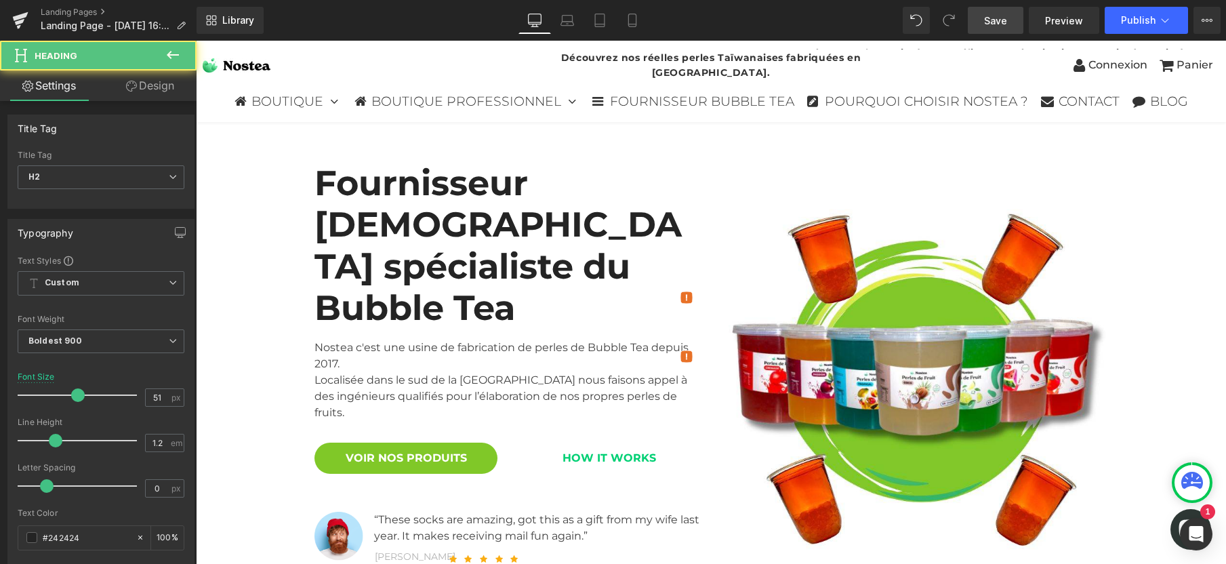
click at [330, 228] on h2 "Fournisseur [DEMOGRAPHIC_DATA] spécialiste du Bubble Tea" at bounding box center [507, 246] width 386 height 166
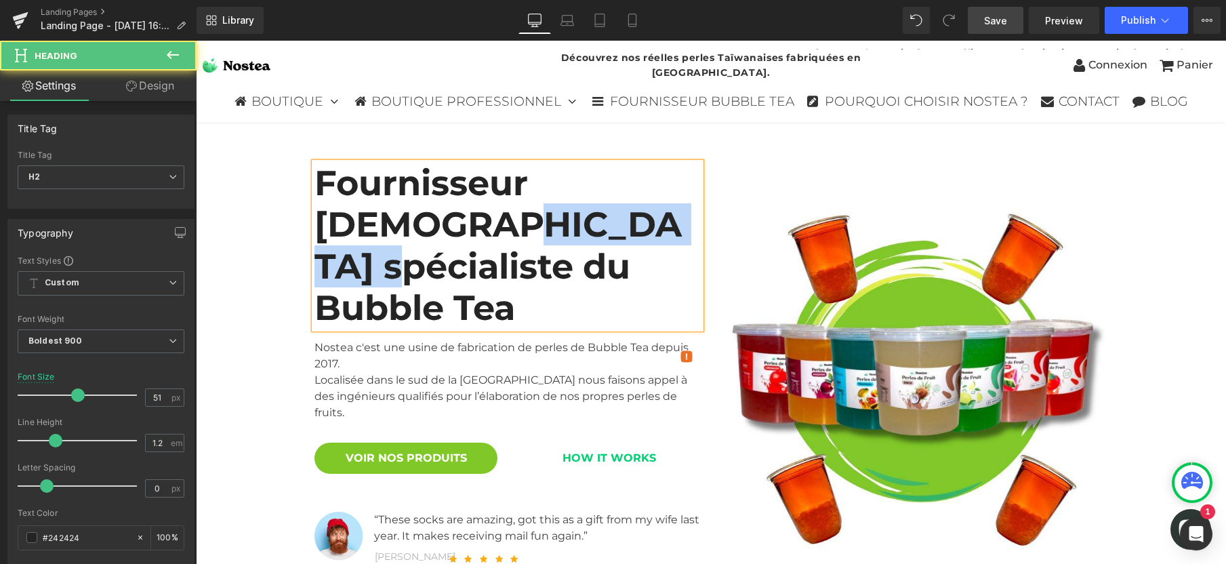
click at [330, 228] on h2 "Fournisseur [DEMOGRAPHIC_DATA] spécialiste du Bubble Tea" at bounding box center [507, 246] width 386 height 166
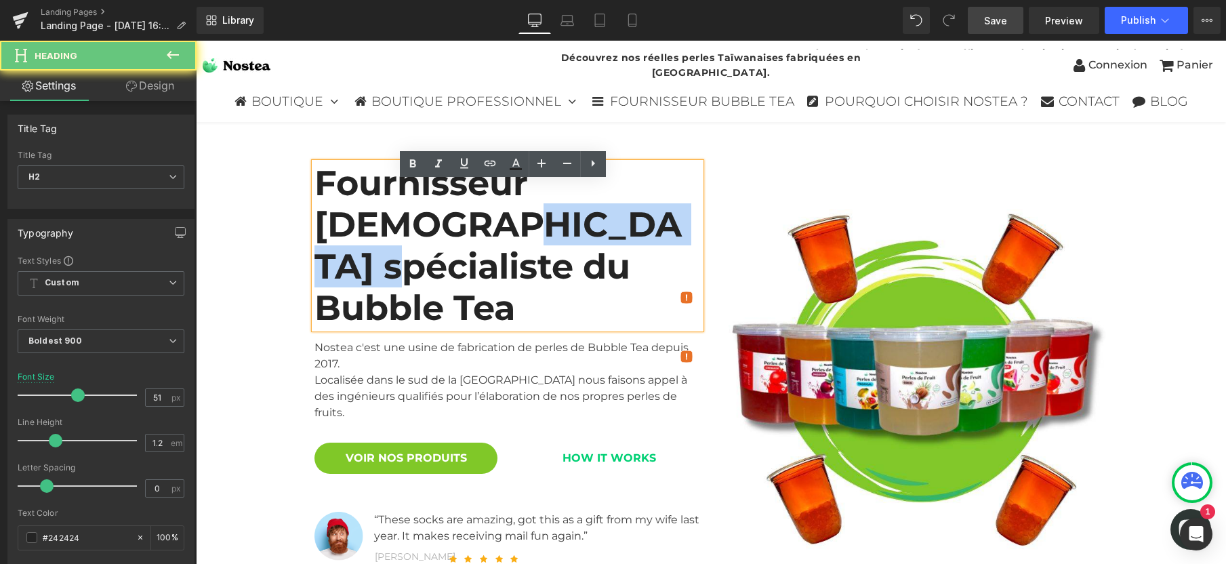
click at [330, 228] on h2 "Fournisseur [DEMOGRAPHIC_DATA] spécialiste du Bubble Tea" at bounding box center [507, 246] width 386 height 166
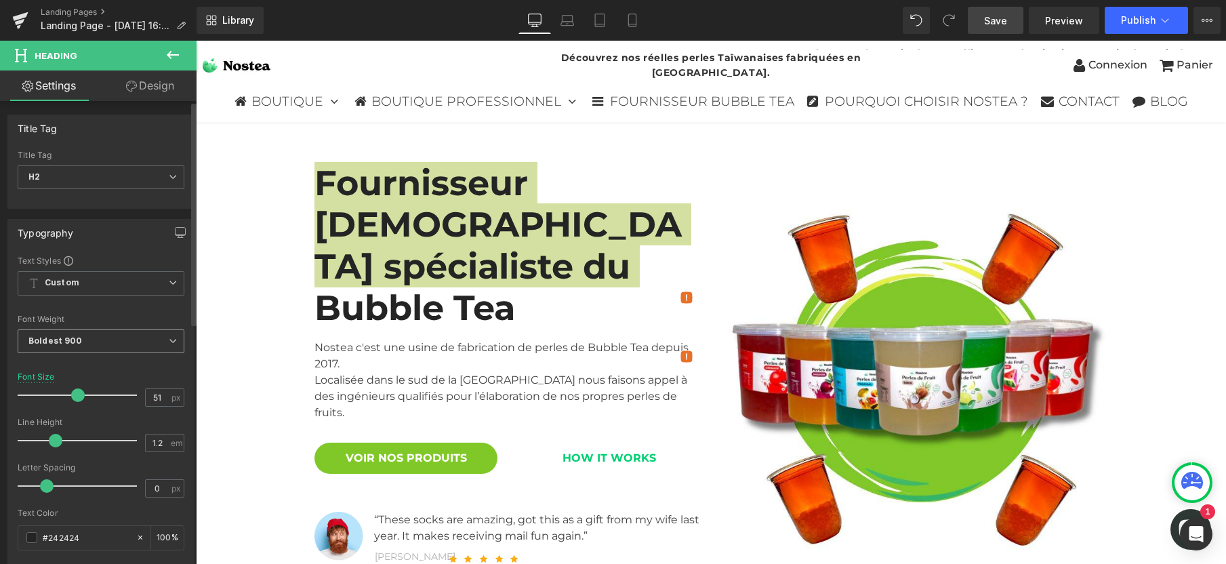
click at [92, 344] on span "Boldest 900" at bounding box center [101, 341] width 167 height 24
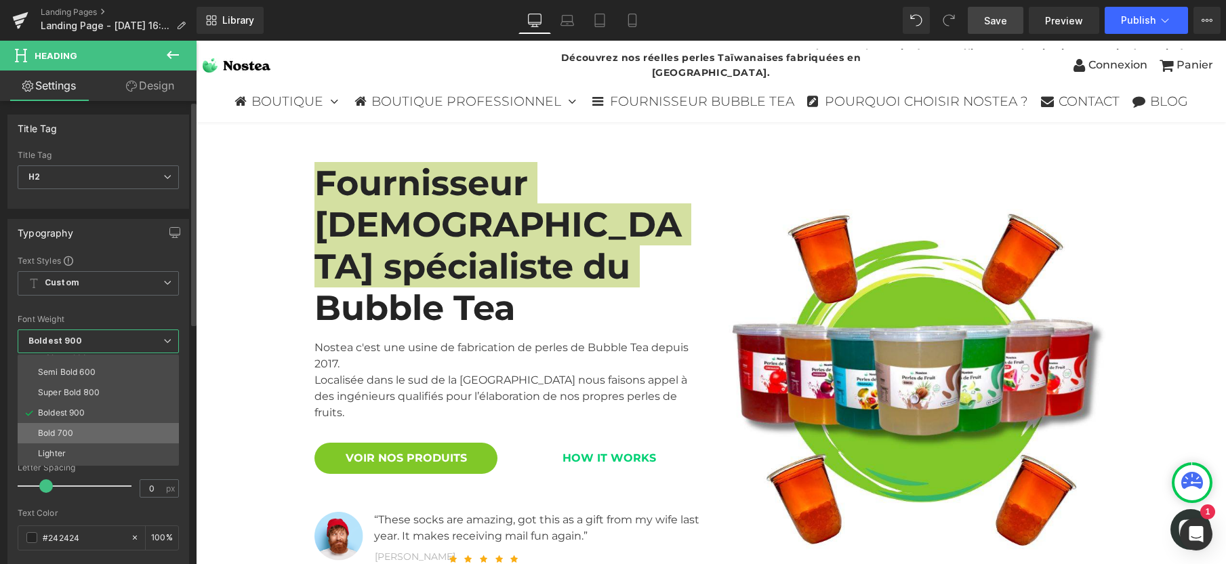
scroll to position [105, 0]
click at [66, 377] on div "Super Bold 800" at bounding box center [69, 381] width 62 height 9
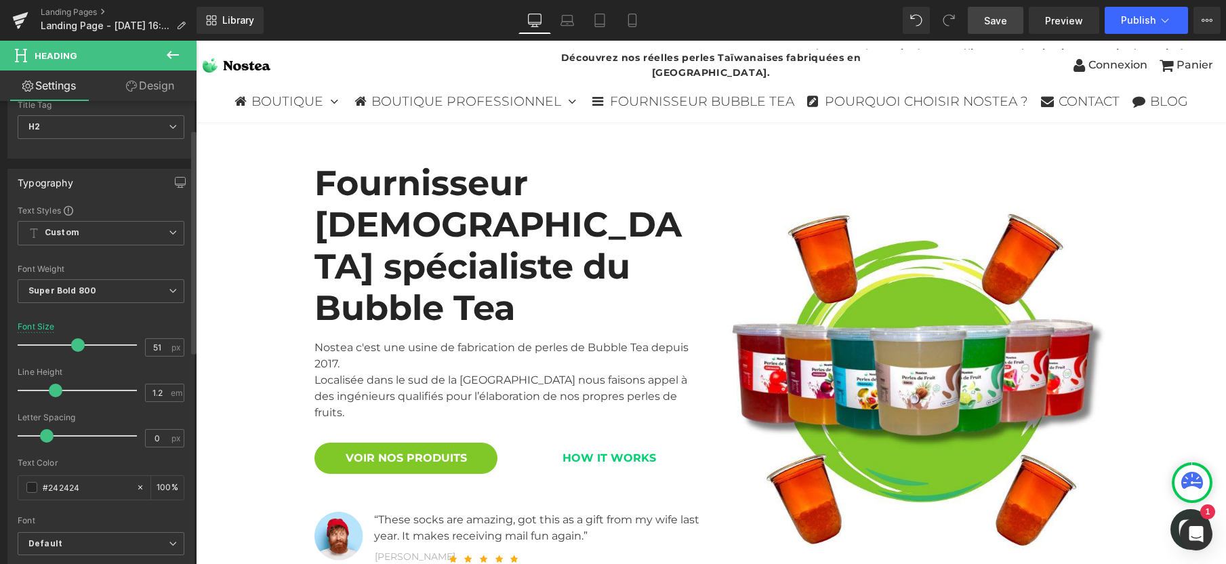
scroll to position [58, 0]
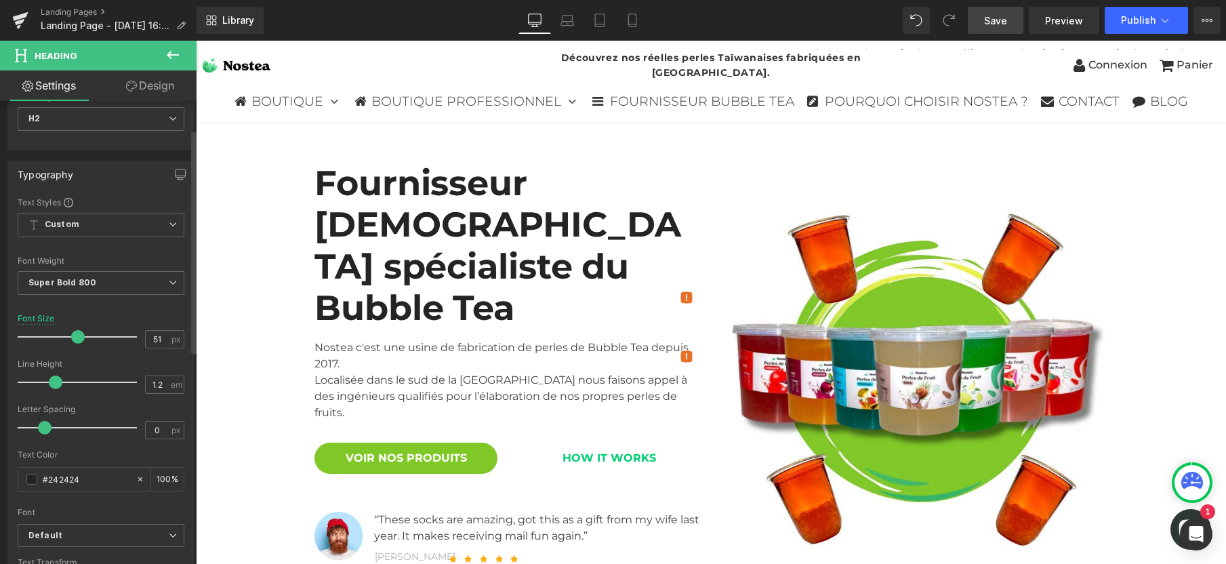
click at [47, 428] on span at bounding box center [45, 428] width 14 height 14
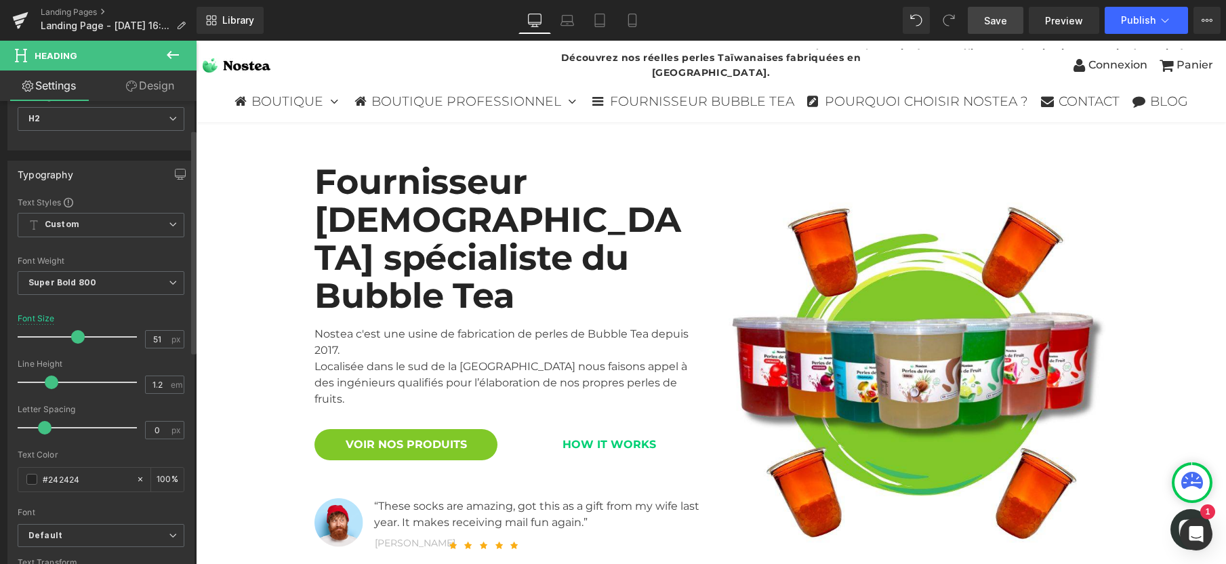
click at [47, 381] on span at bounding box center [52, 382] width 14 height 14
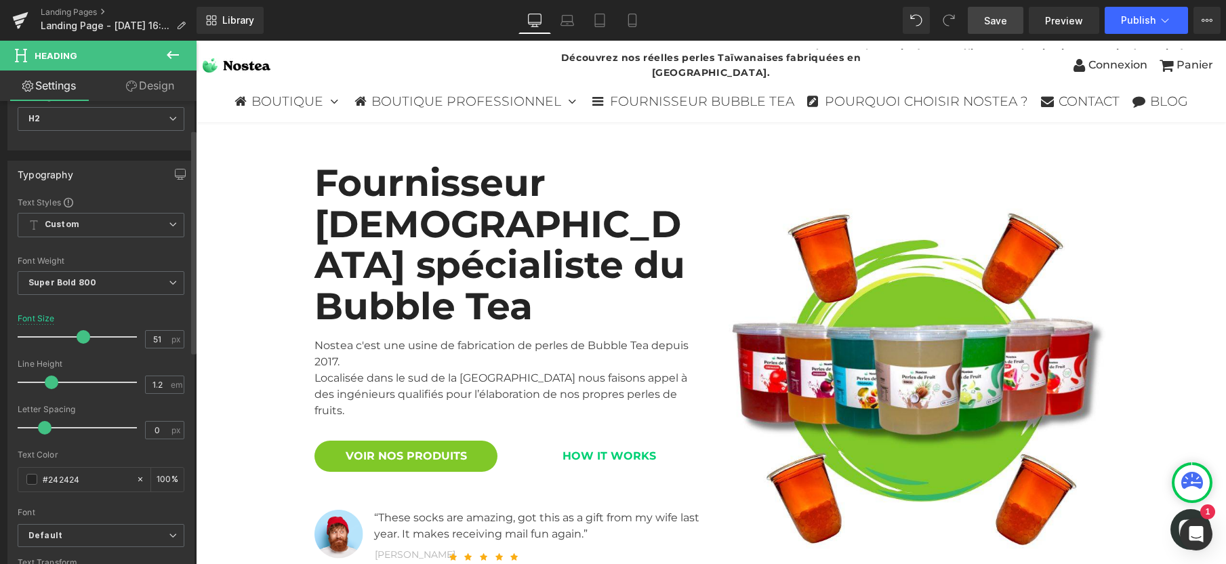
click at [79, 338] on span at bounding box center [84, 337] width 14 height 14
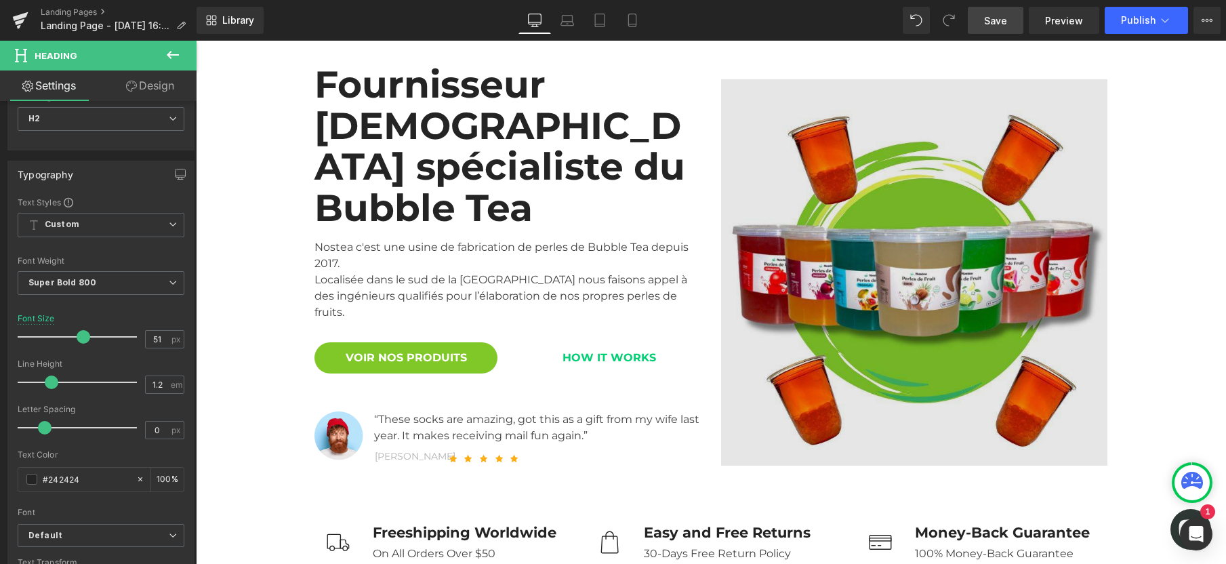
scroll to position [147, 0]
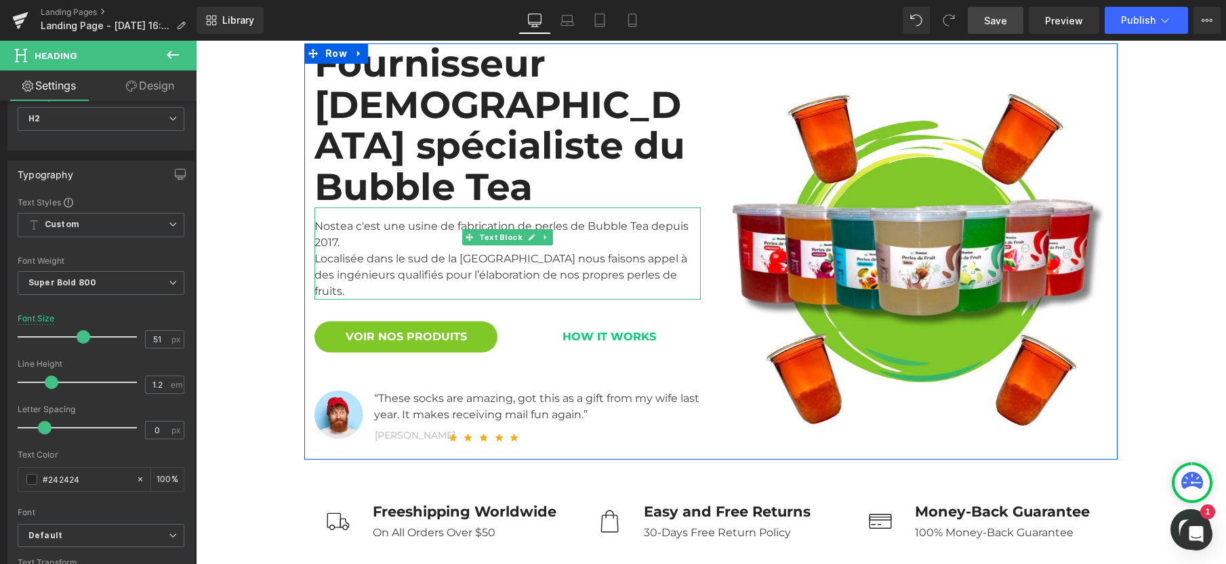
click at [448, 251] on div "Localisée dans le sud de la [GEOGRAPHIC_DATA] nous faisons [PERSON_NAME] à des …" at bounding box center [507, 275] width 386 height 49
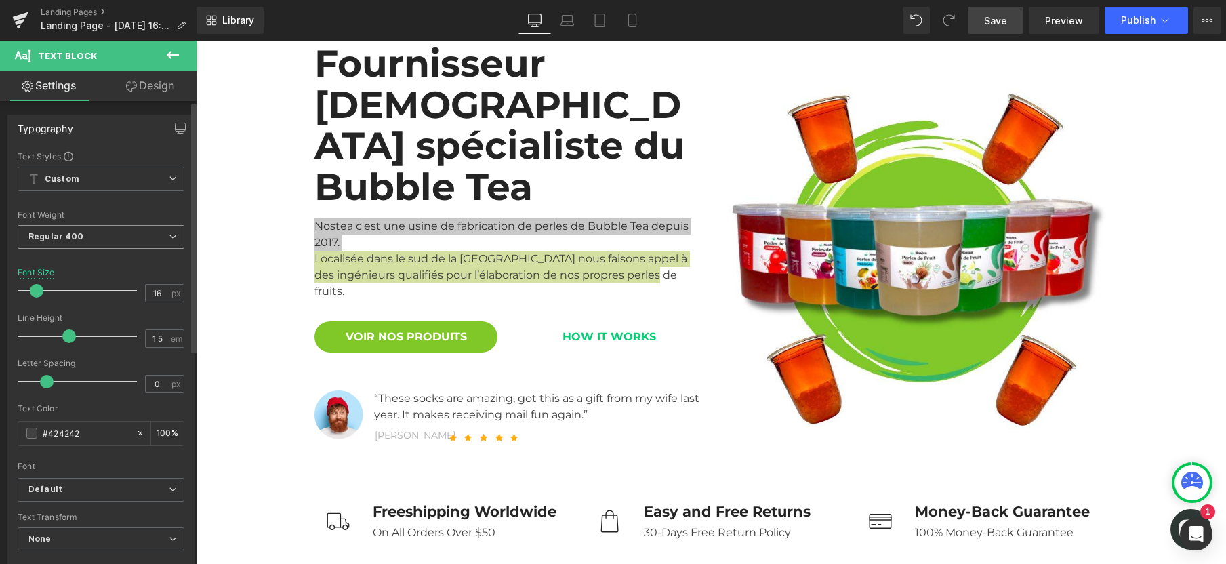
click at [91, 233] on span "Regular 400" at bounding box center [101, 237] width 167 height 24
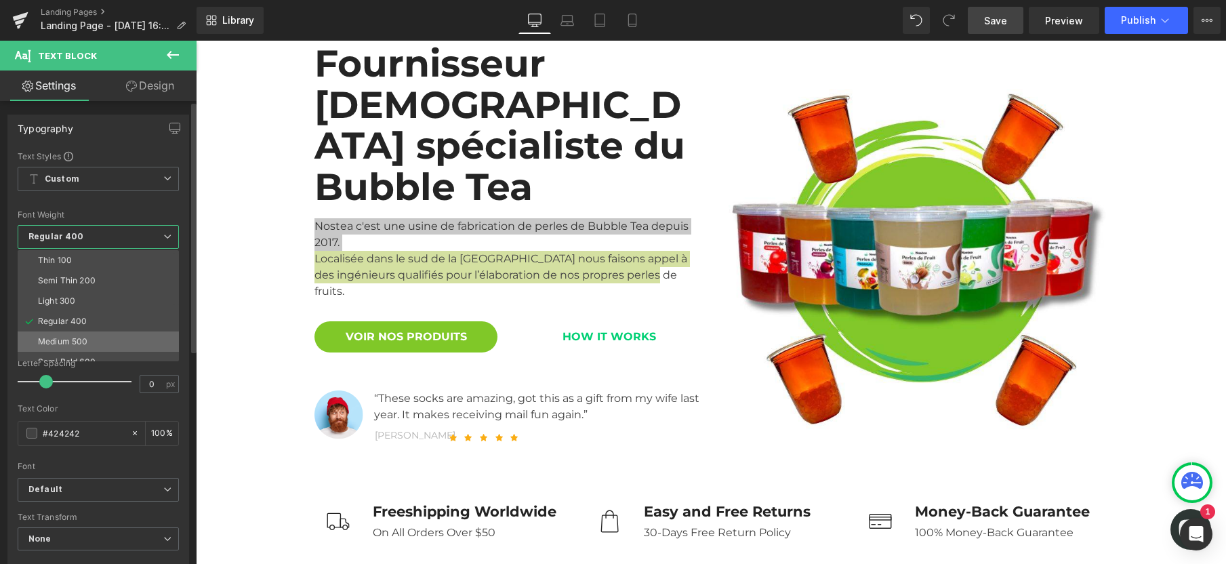
click at [63, 341] on div "Medium 500" at bounding box center [62, 341] width 49 height 9
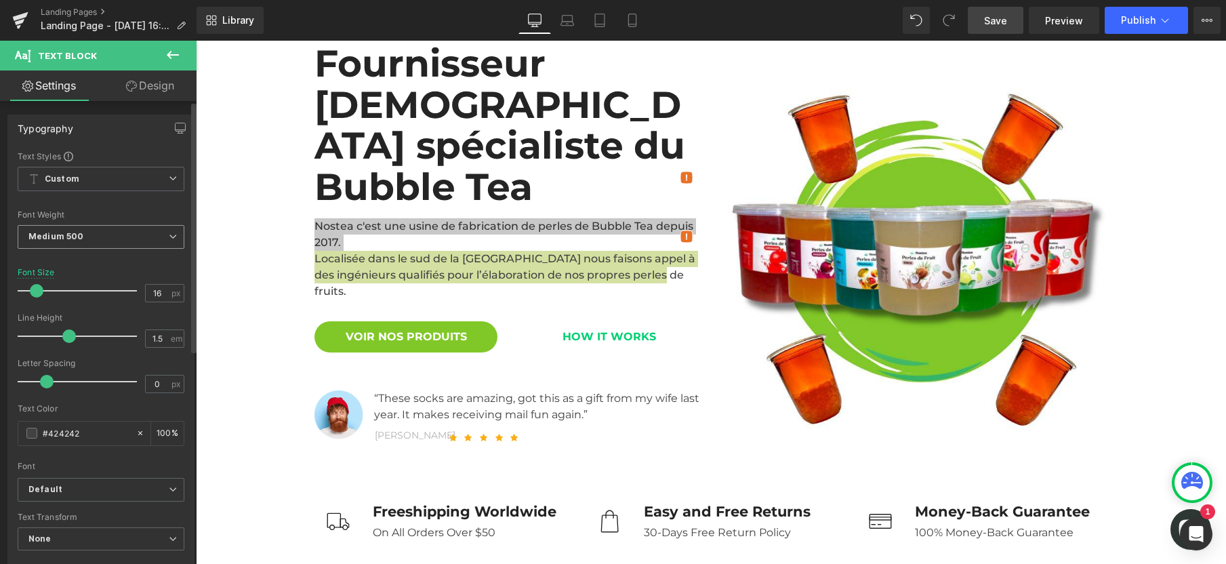
click at [71, 239] on b "Medium 500" at bounding box center [55, 236] width 55 height 10
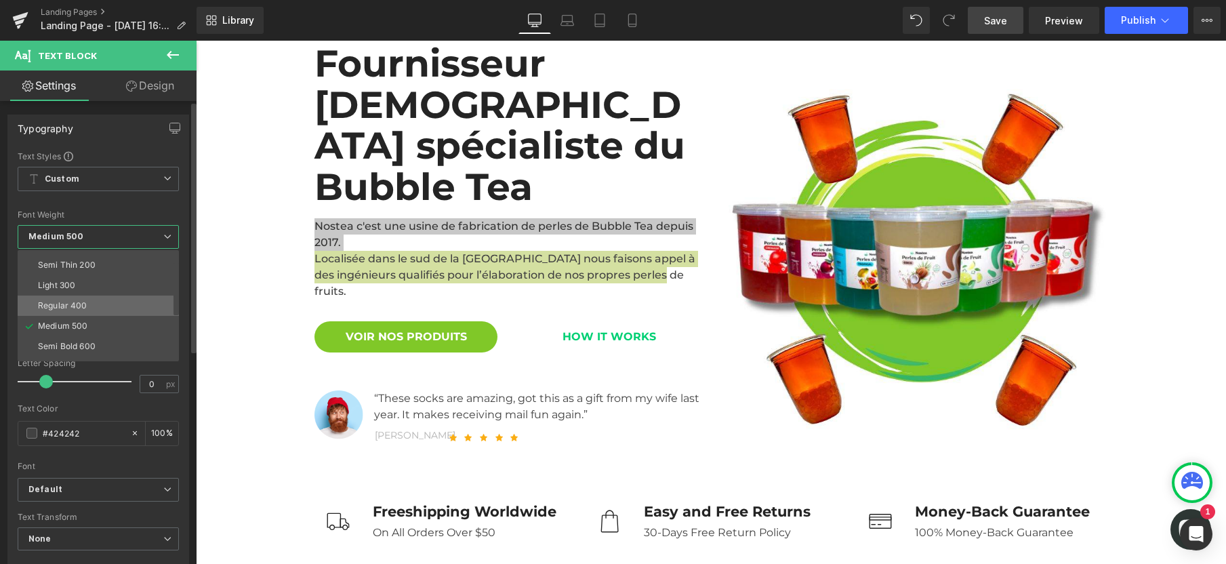
scroll to position [28, 0]
click at [53, 330] on div "Semi Bold 600" at bounding box center [67, 333] width 58 height 9
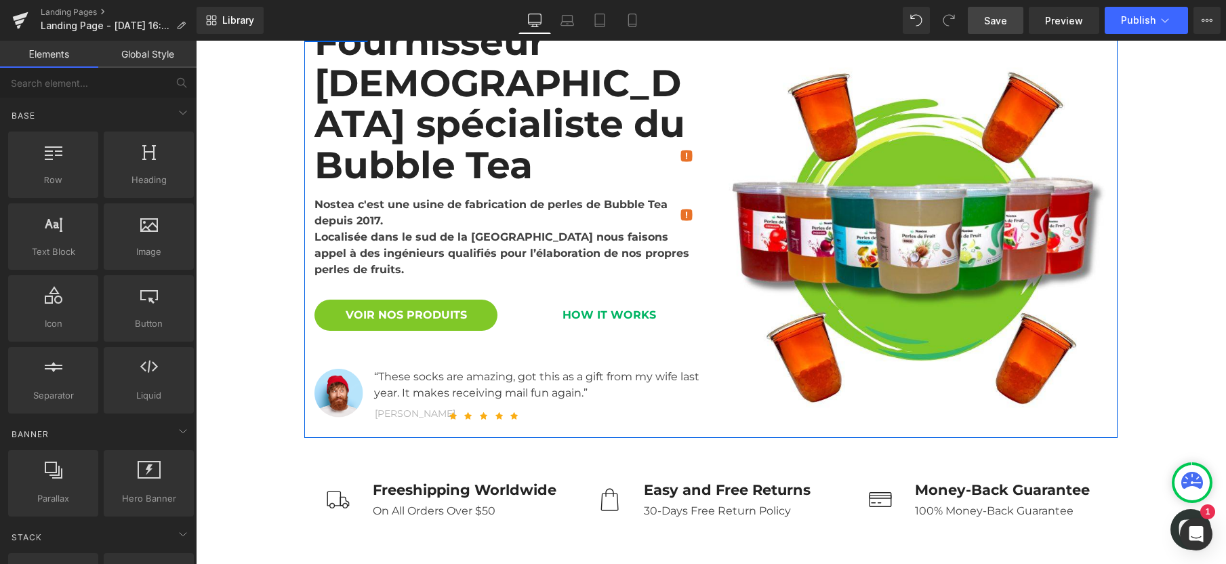
scroll to position [169, 0]
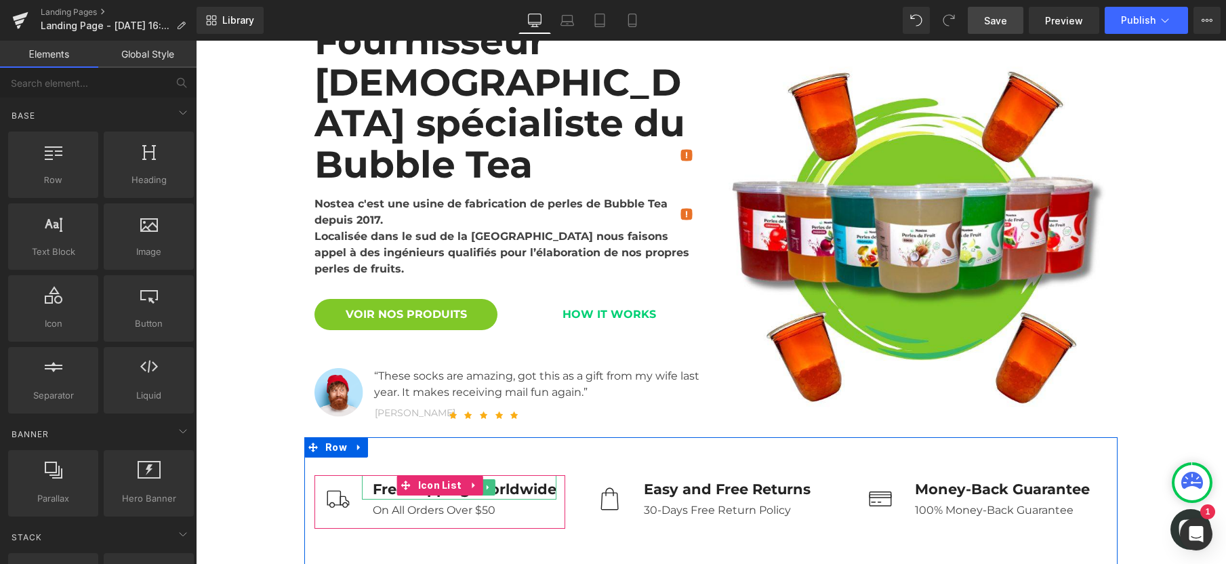
click at [373, 475] on div "Freeshipping Worldwide" at bounding box center [459, 487] width 194 height 25
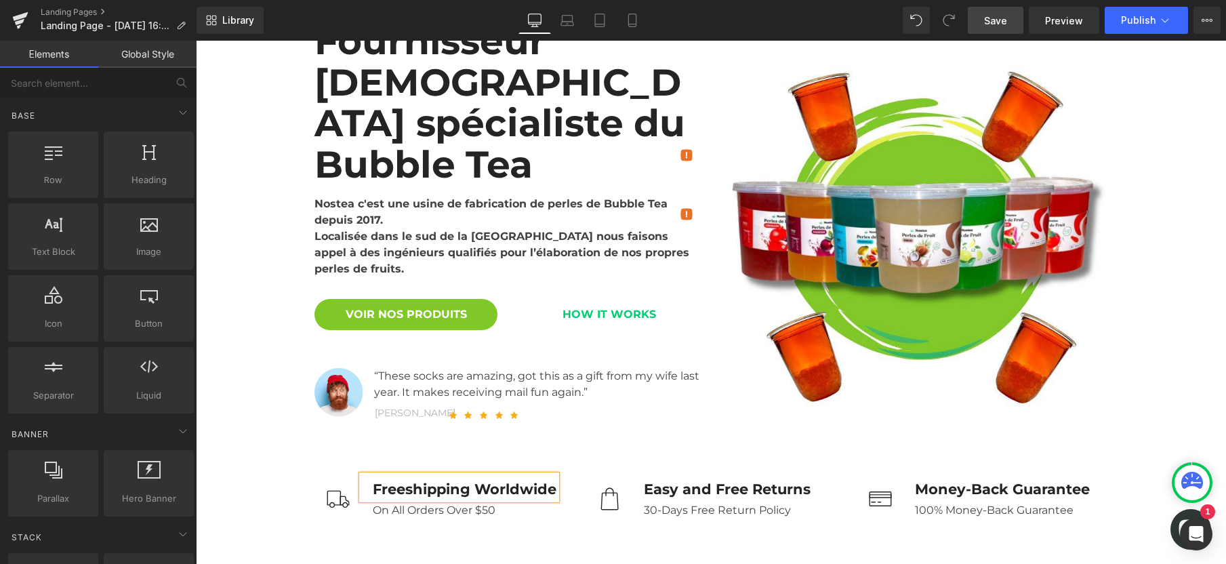
click at [373, 475] on div "Freeshipping Worldwide" at bounding box center [459, 487] width 194 height 25
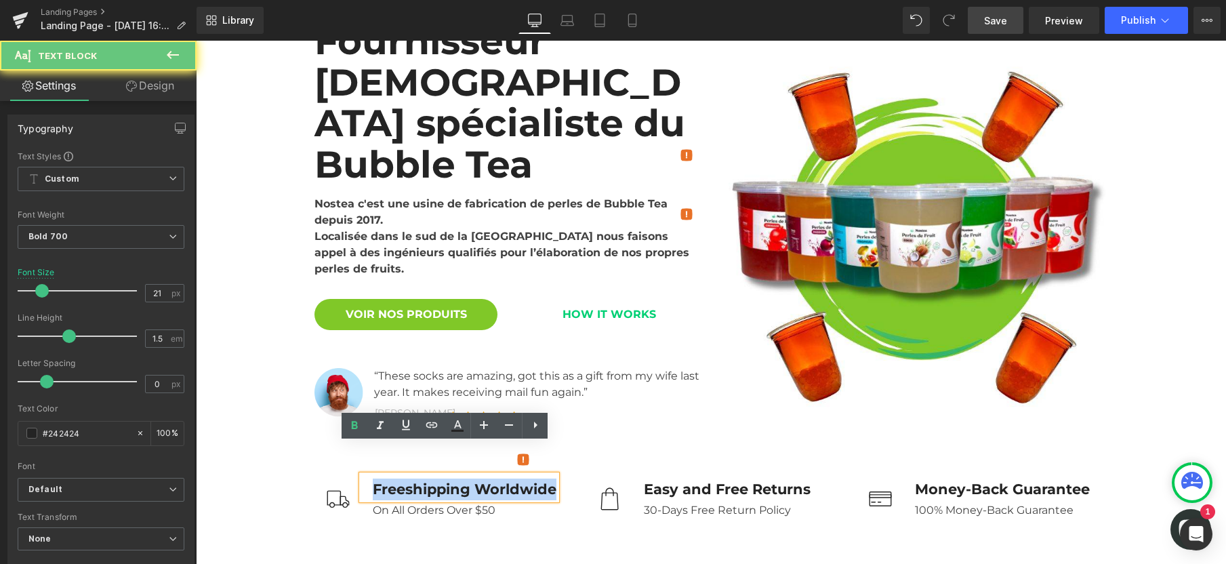
click at [373, 475] on div "Freeshipping Worldwide" at bounding box center [459, 487] width 194 height 25
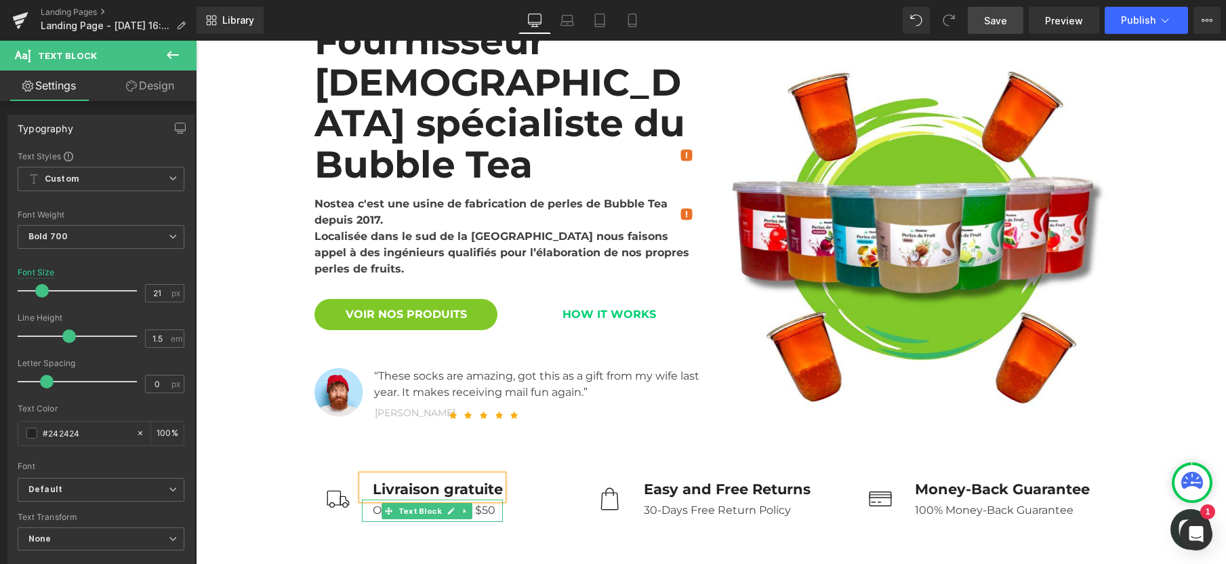
click at [369, 499] on div "On All Orders Over $50" at bounding box center [432, 510] width 141 height 22
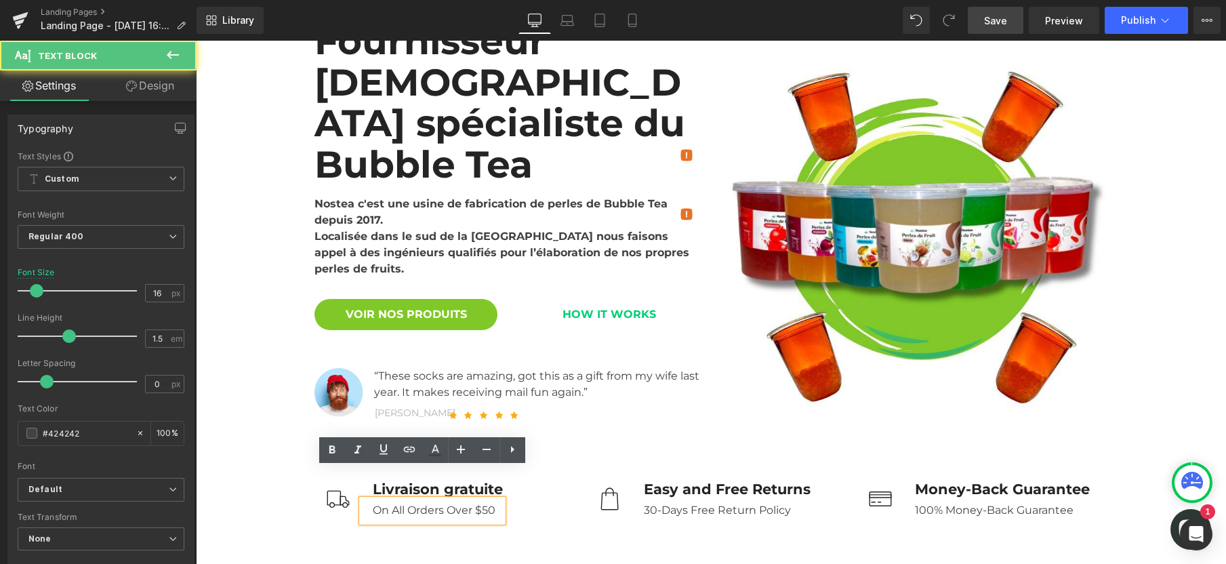
click at [369, 499] on div "On All Orders Over $50" at bounding box center [432, 510] width 141 height 22
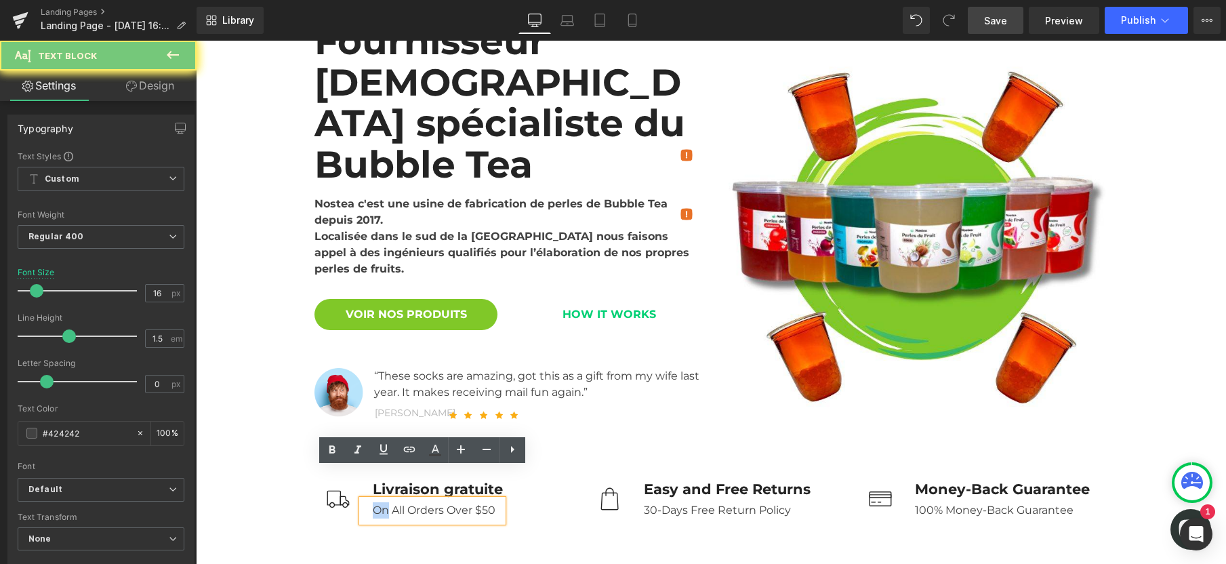
click at [369, 499] on div "On All Orders Over $50" at bounding box center [432, 510] width 141 height 22
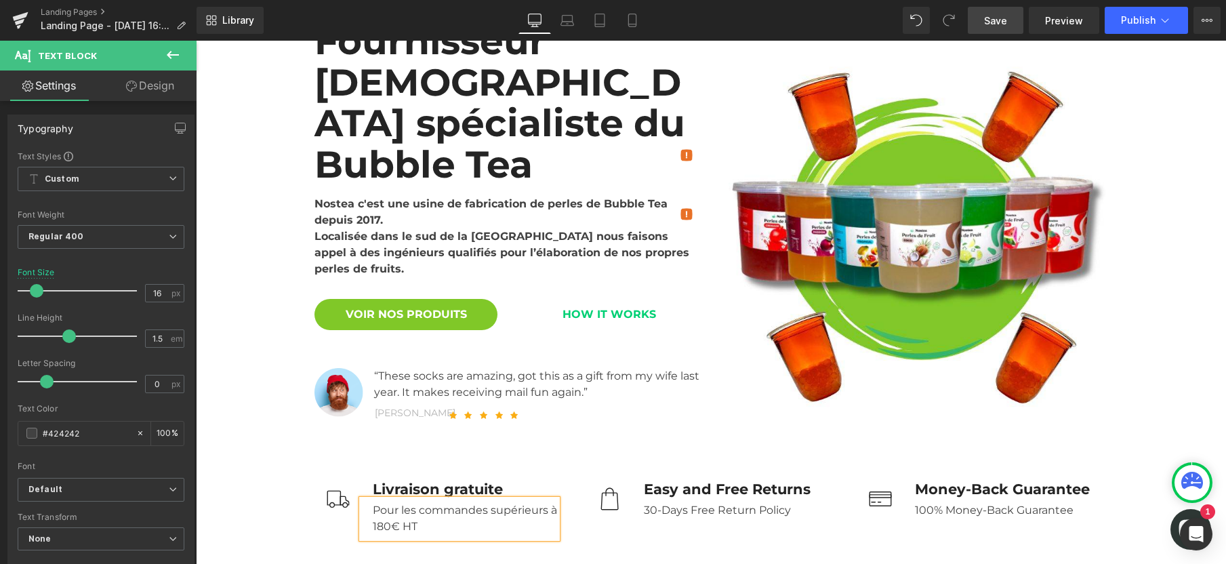
click at [518, 499] on div "Pour les commandes supérieurs à 180€ HT" at bounding box center [459, 518] width 195 height 39
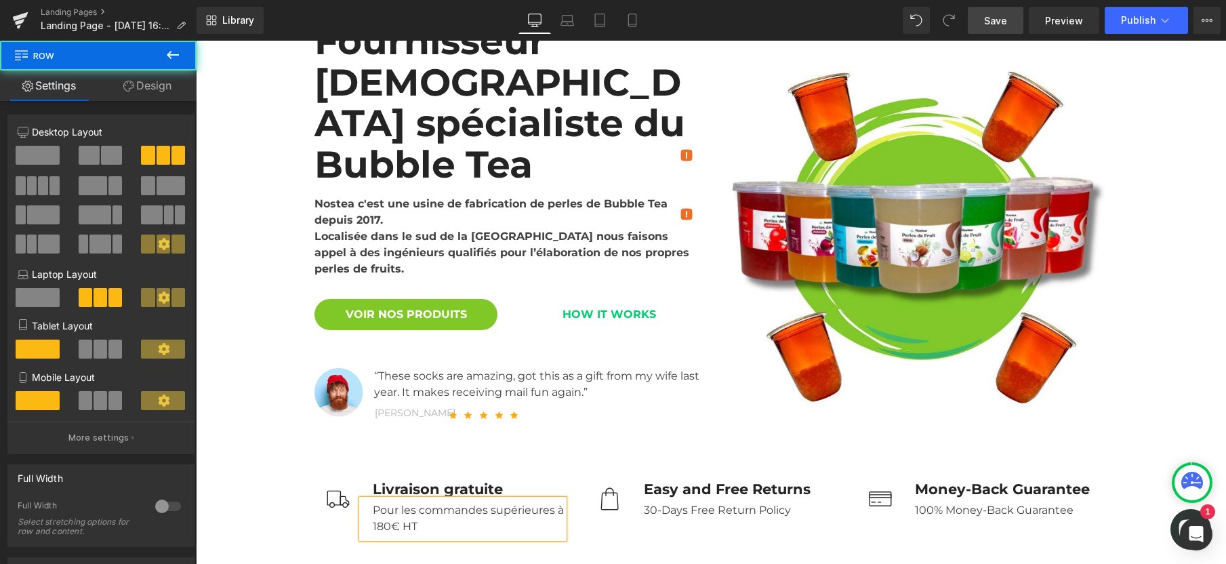
click at [661, 437] on div "Image Livraison gratuite Text Block Pour les commandes supérieures à 180€ HT Te…" at bounding box center [710, 510] width 813 height 146
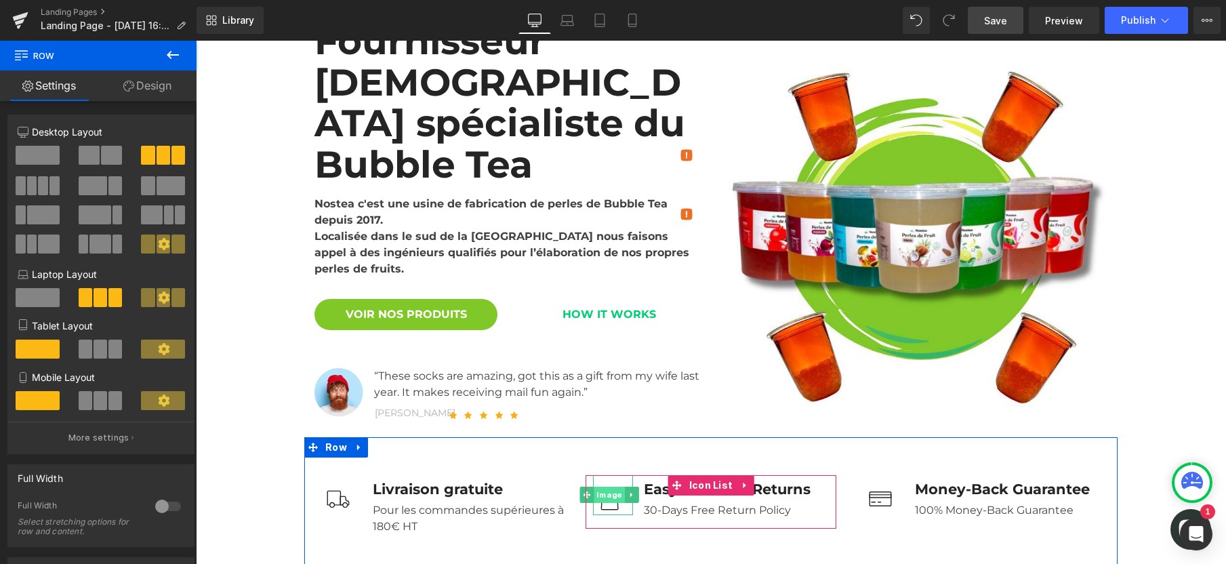
click at [602, 487] on span "Image" at bounding box center [609, 495] width 30 height 16
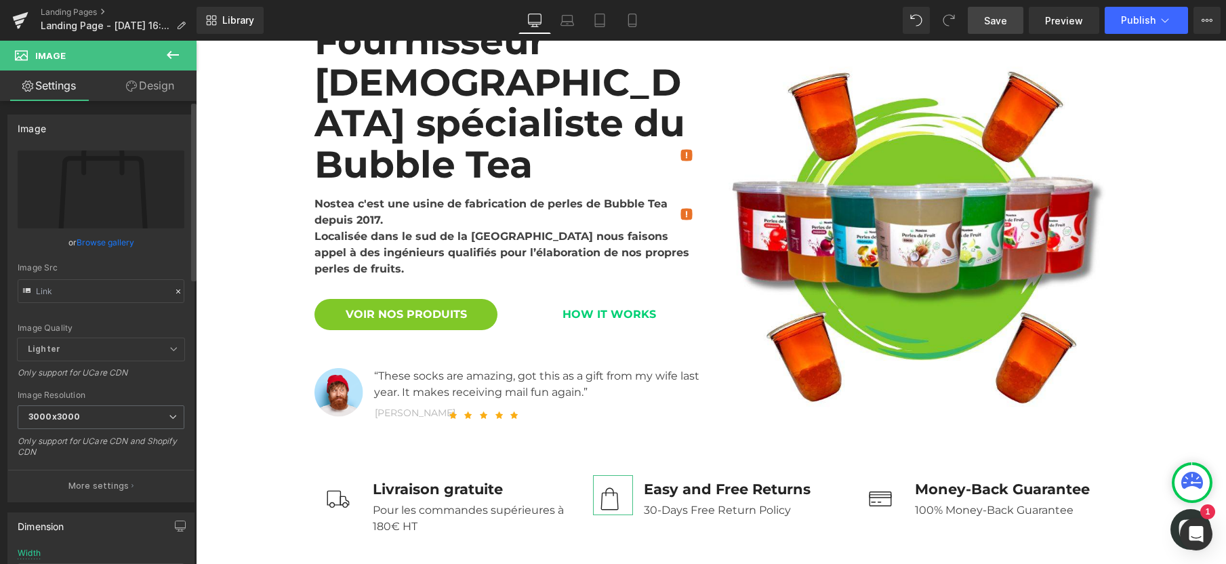
click at [106, 247] on link "Browse gallery" at bounding box center [106, 242] width 58 height 24
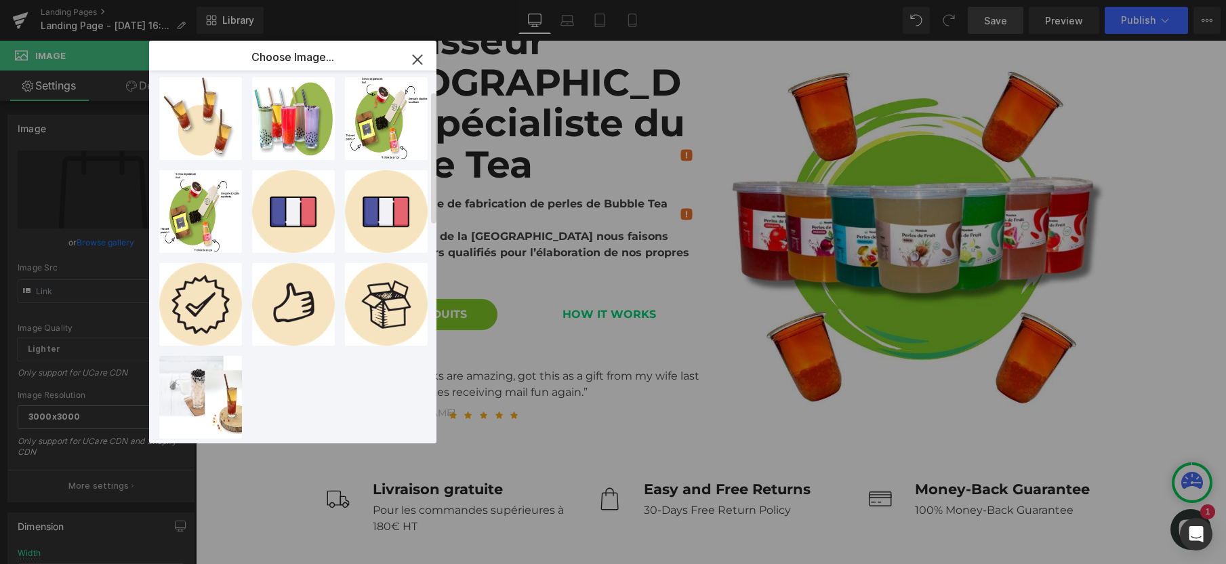
scroll to position [0, 0]
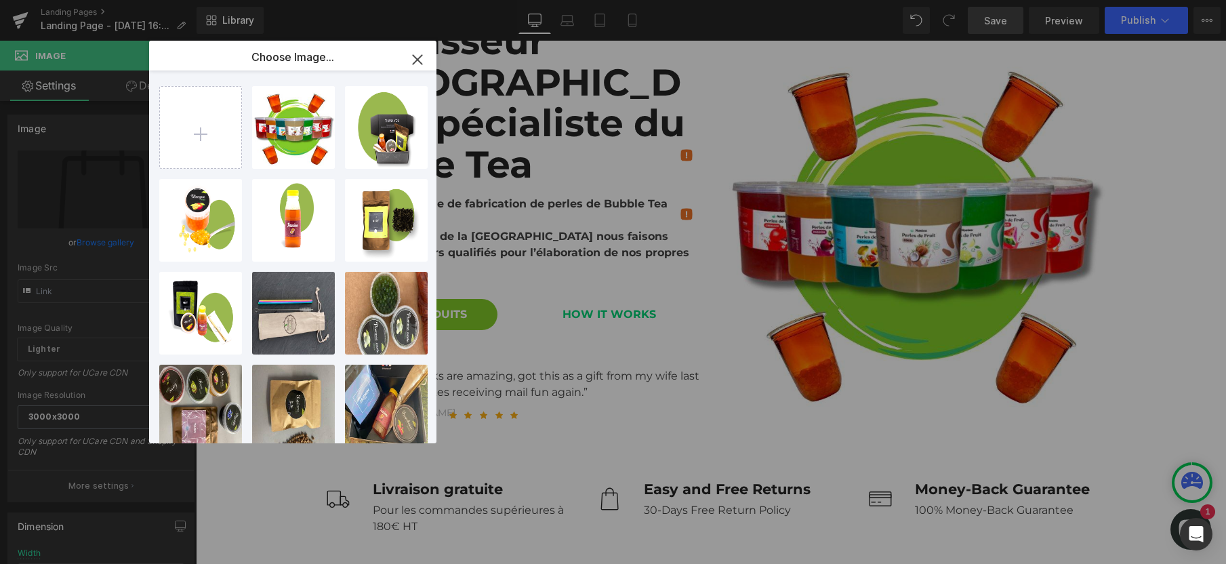
click at [415, 58] on icon "button" at bounding box center [417, 59] width 9 height 9
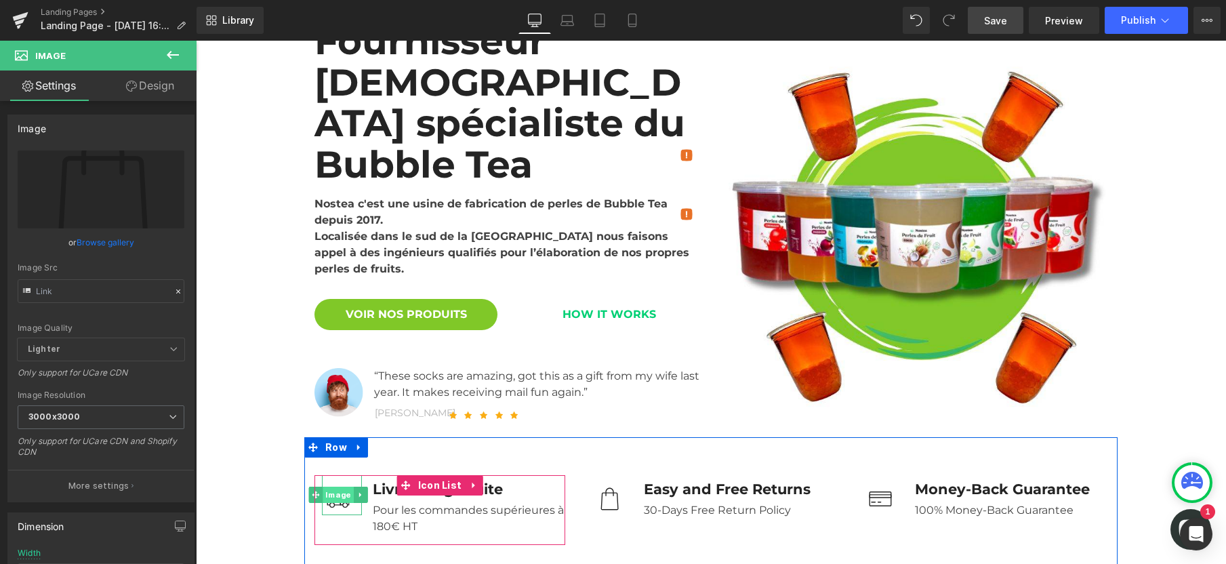
click at [327, 487] on span "Image" at bounding box center [338, 495] width 30 height 16
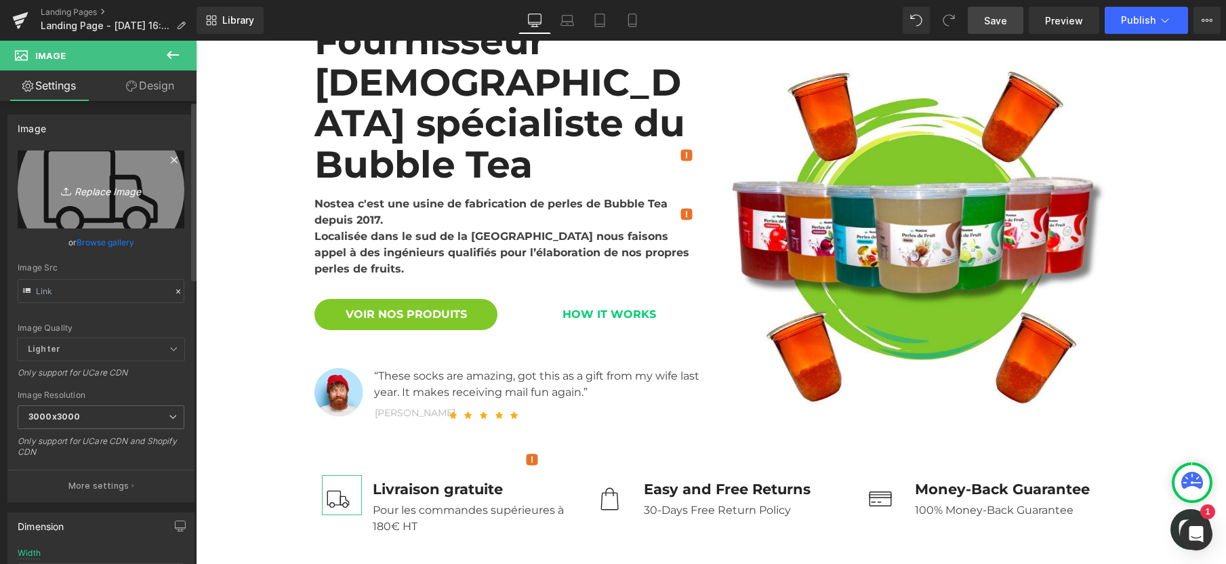
click at [85, 194] on icon "Replace Image" at bounding box center [101, 189] width 108 height 17
type input "C:\fakepath\icone_livraison_rapide.webp"
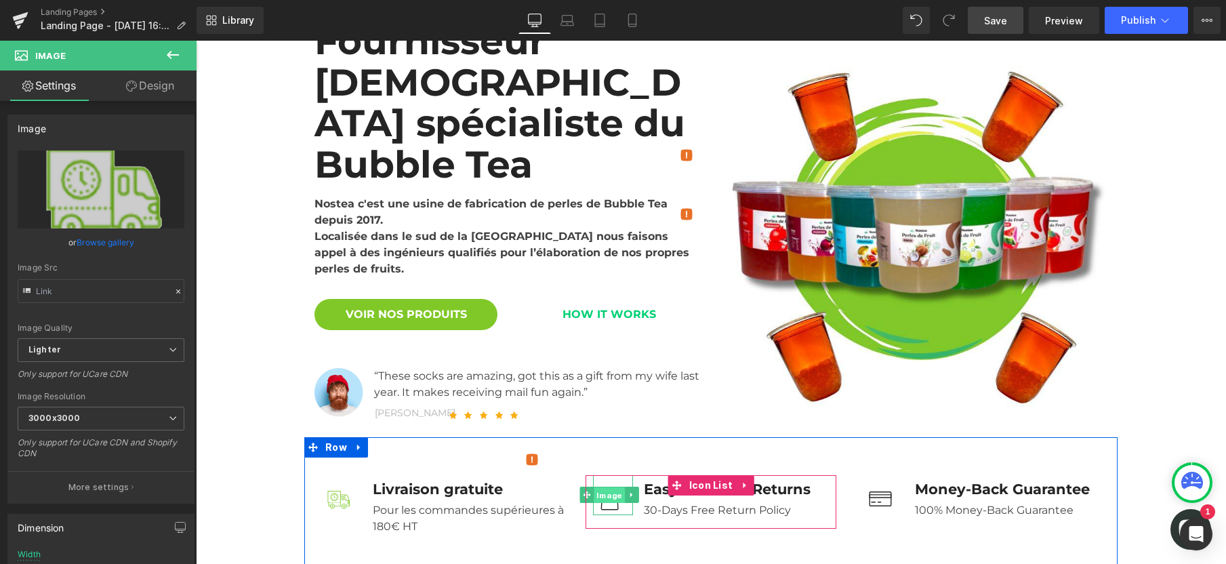
click at [602, 487] on span "Image" at bounding box center [609, 495] width 30 height 16
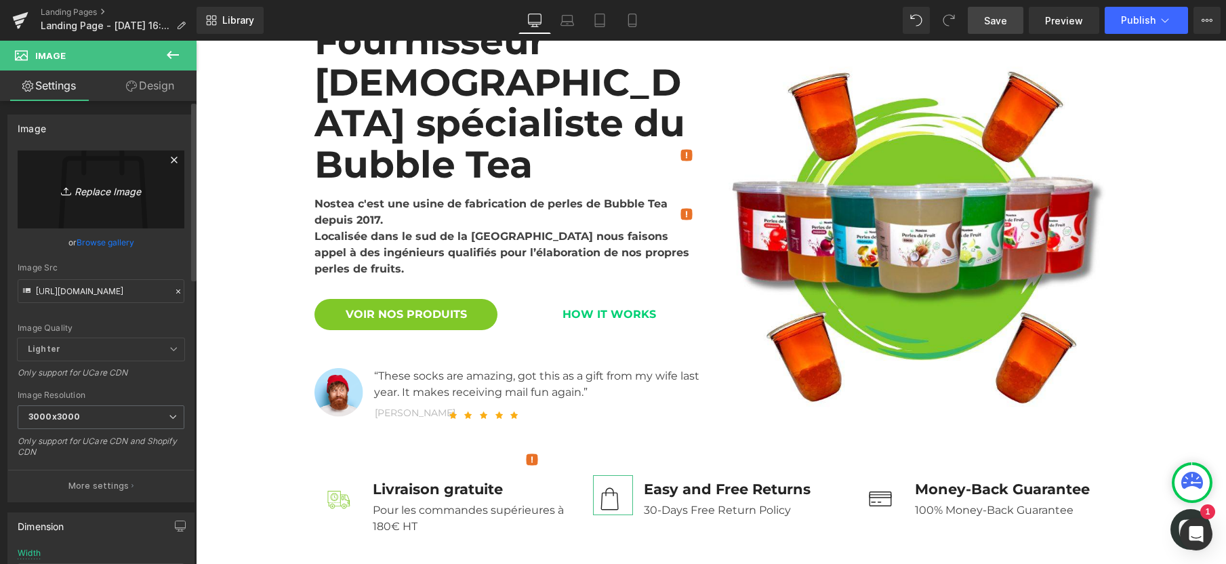
click at [102, 191] on icon "Replace Image" at bounding box center [101, 189] width 108 height 17
type input "C:\fakepath\icone_service_client.webp"
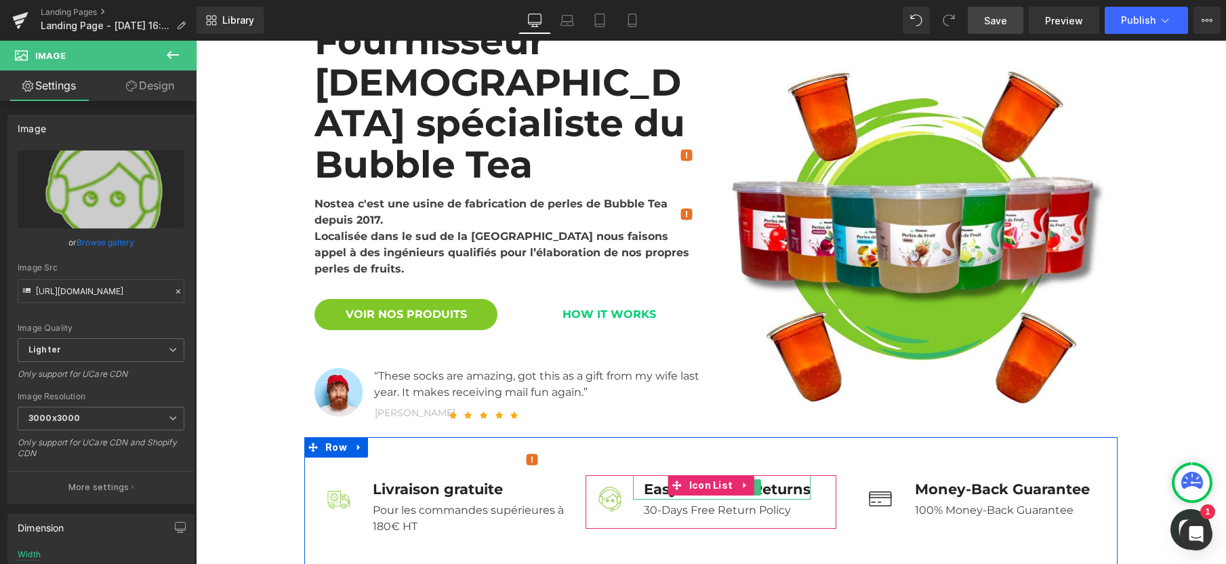
click at [649, 475] on div "Easy and Free Returns" at bounding box center [722, 487] width 178 height 25
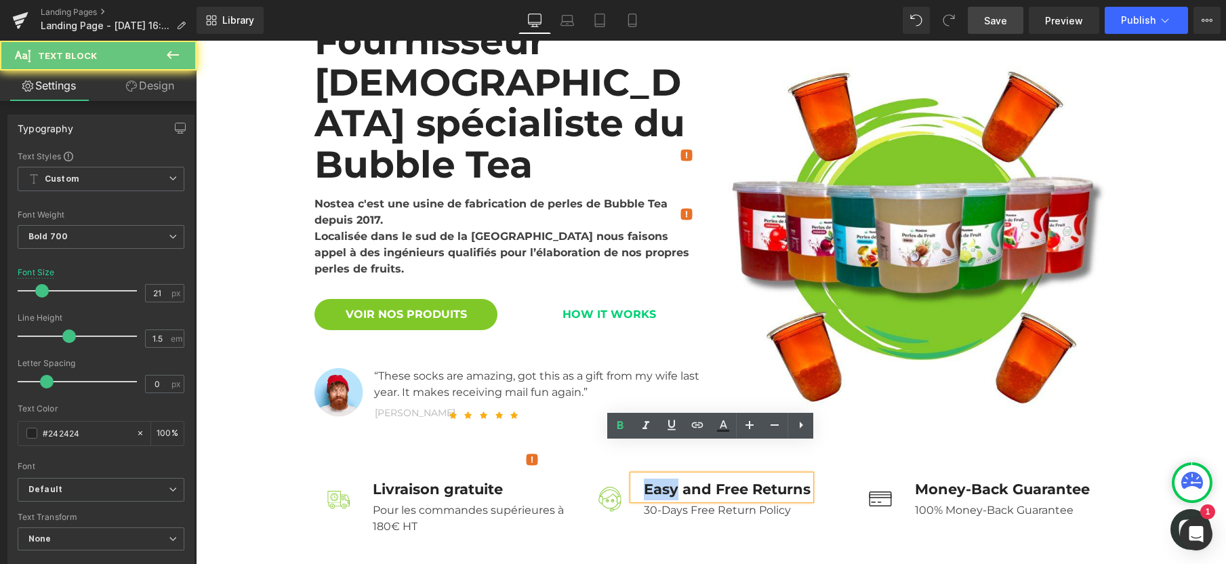
click at [649, 475] on div "Easy and Free Returns" at bounding box center [722, 487] width 178 height 25
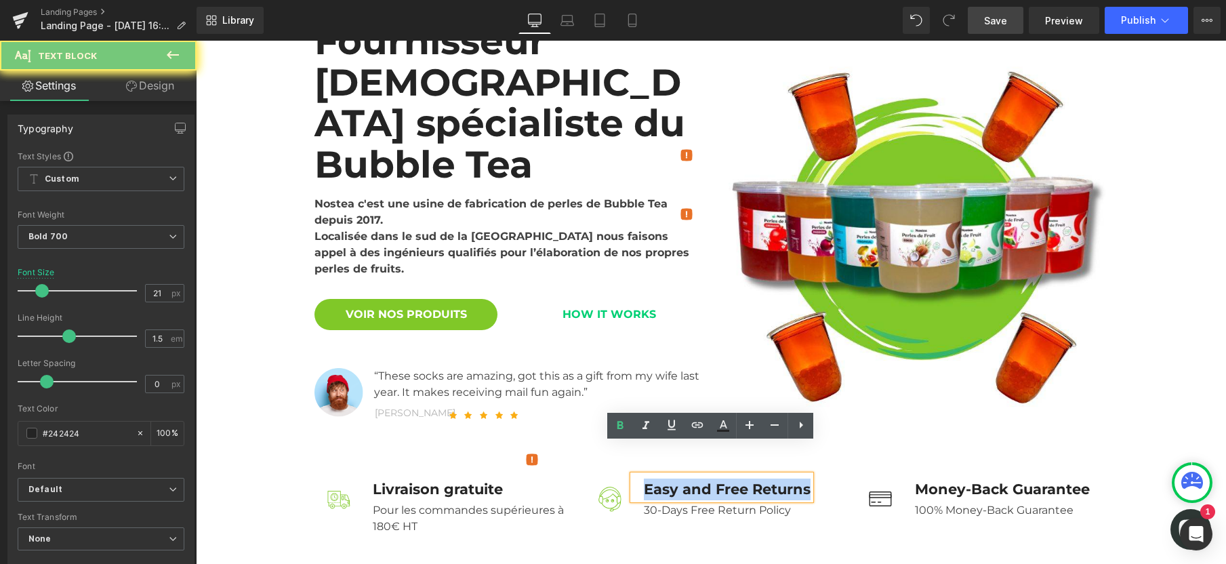
click at [649, 475] on div "Easy and Free Returns" at bounding box center [722, 487] width 178 height 25
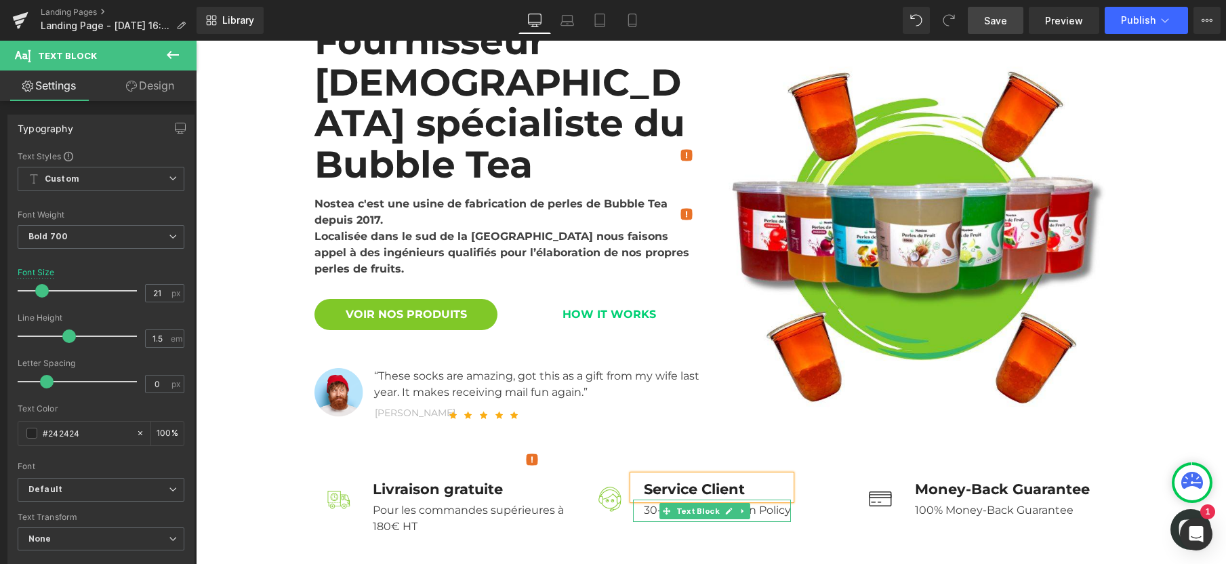
click at [648, 499] on div "30-Days Free Return Policy" at bounding box center [712, 510] width 158 height 22
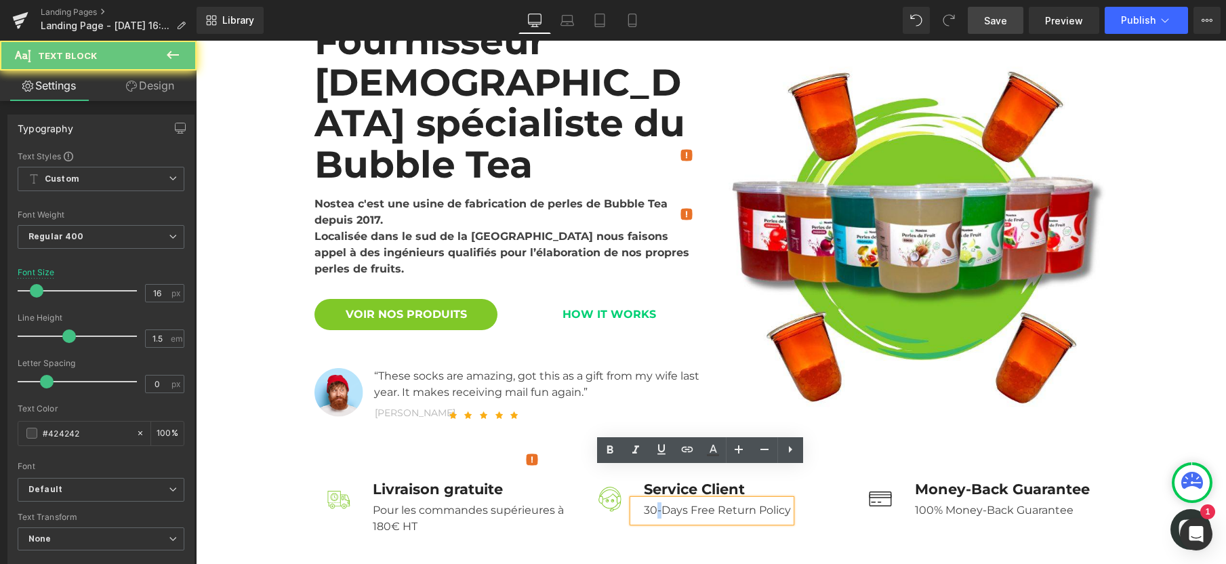
click at [648, 499] on div "30-Days Free Return Policy" at bounding box center [712, 510] width 158 height 22
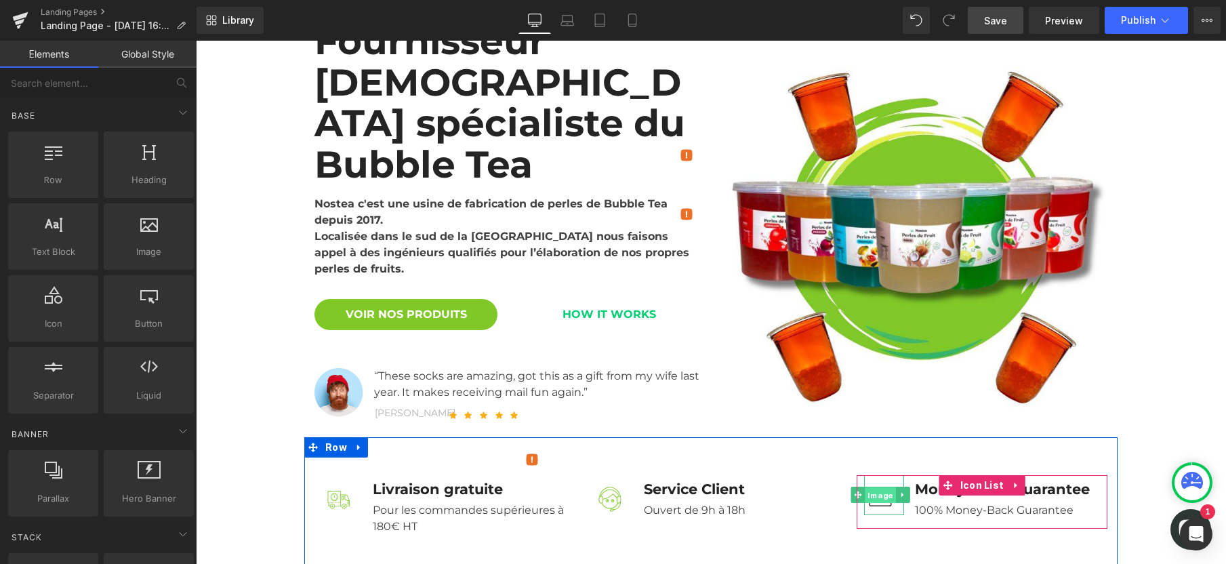
click at [873, 487] on span "Image" at bounding box center [880, 495] width 30 height 16
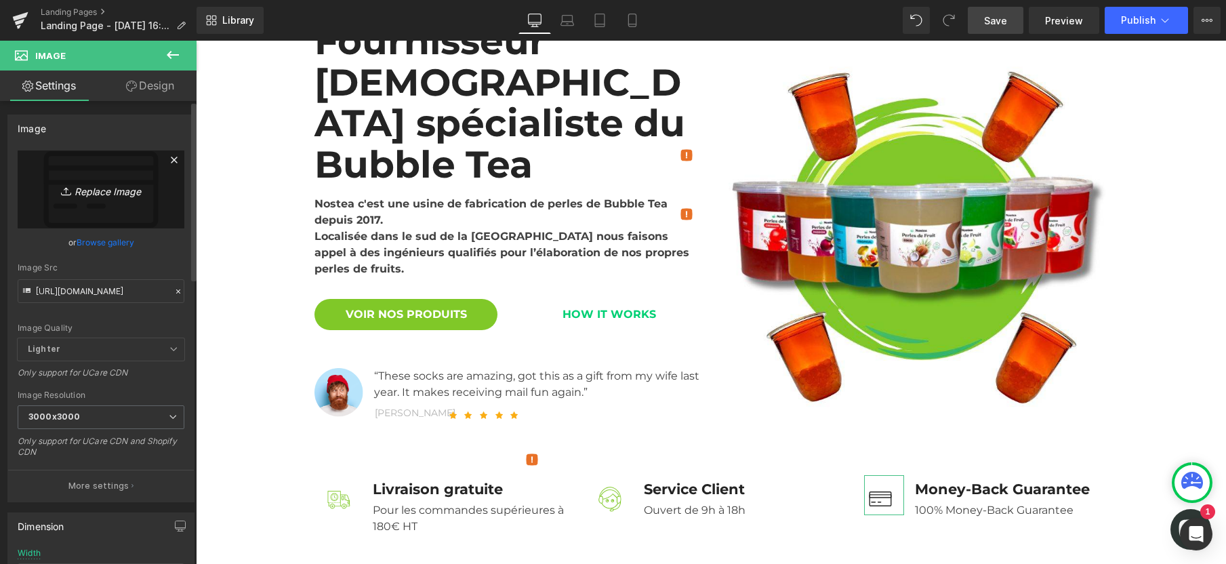
click at [94, 201] on link "Replace Image" at bounding box center [101, 189] width 167 height 78
type input "C:\fakepath\icone_payment_secure.webp"
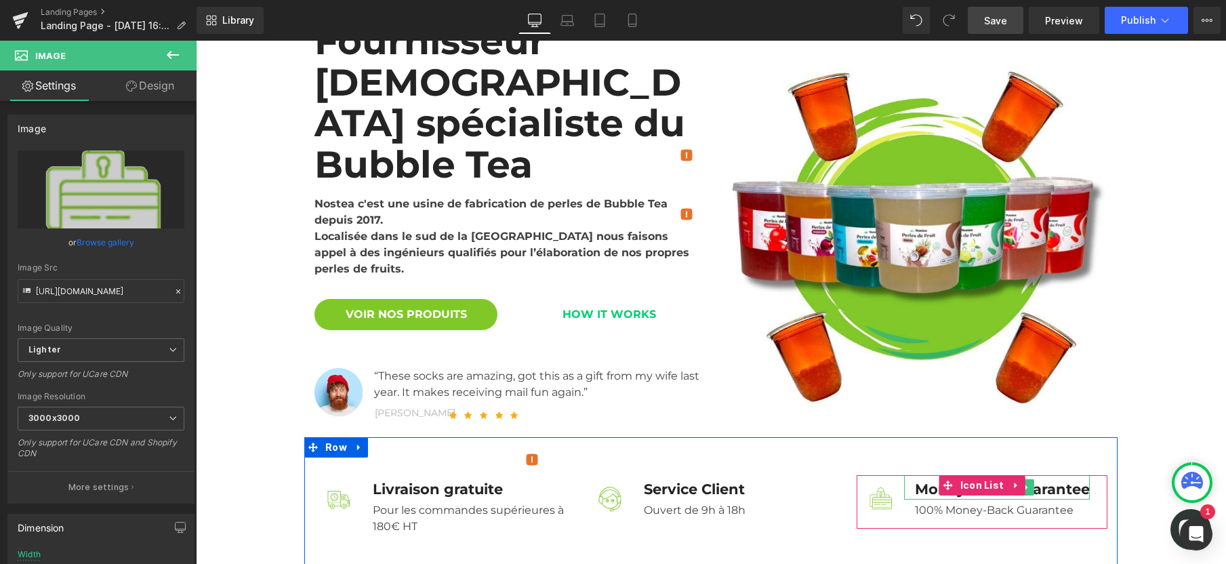
click at [912, 475] on div "Money-Back Guarantee" at bounding box center [997, 487] width 186 height 25
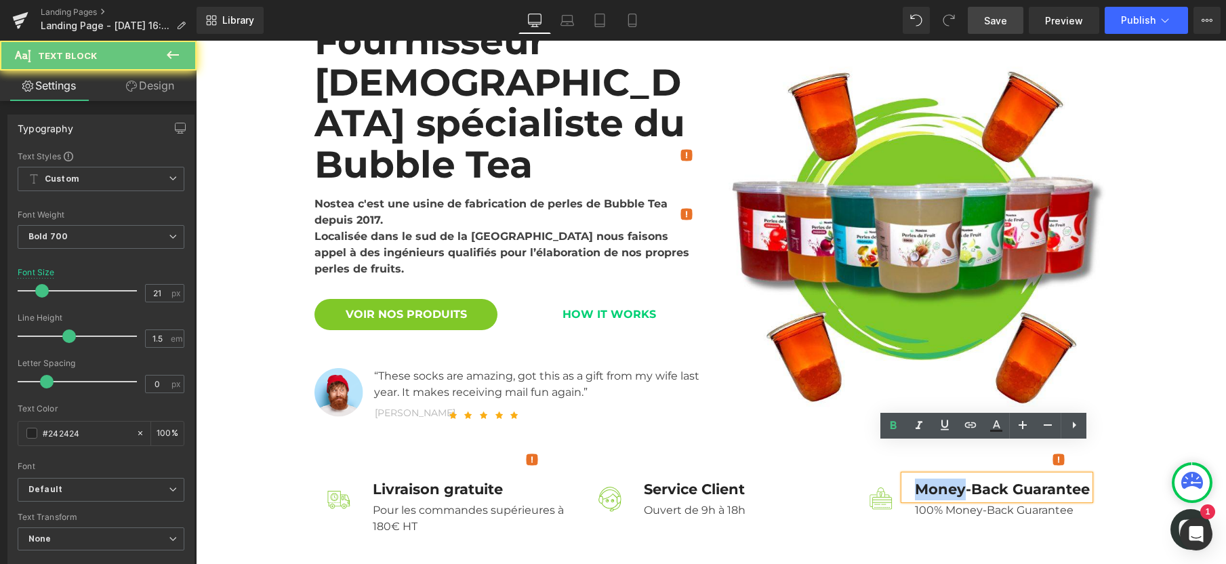
click at [912, 475] on div "Money-Back Guarantee" at bounding box center [997, 487] width 186 height 25
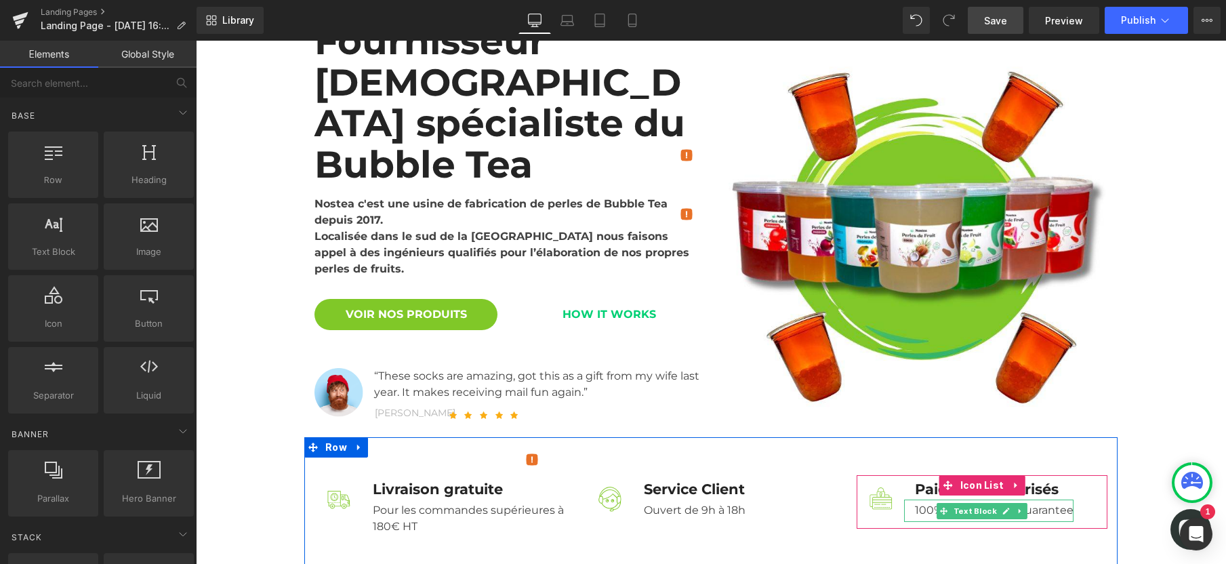
click at [916, 499] on div "100% Money-Back Guarantee" at bounding box center [988, 510] width 169 height 22
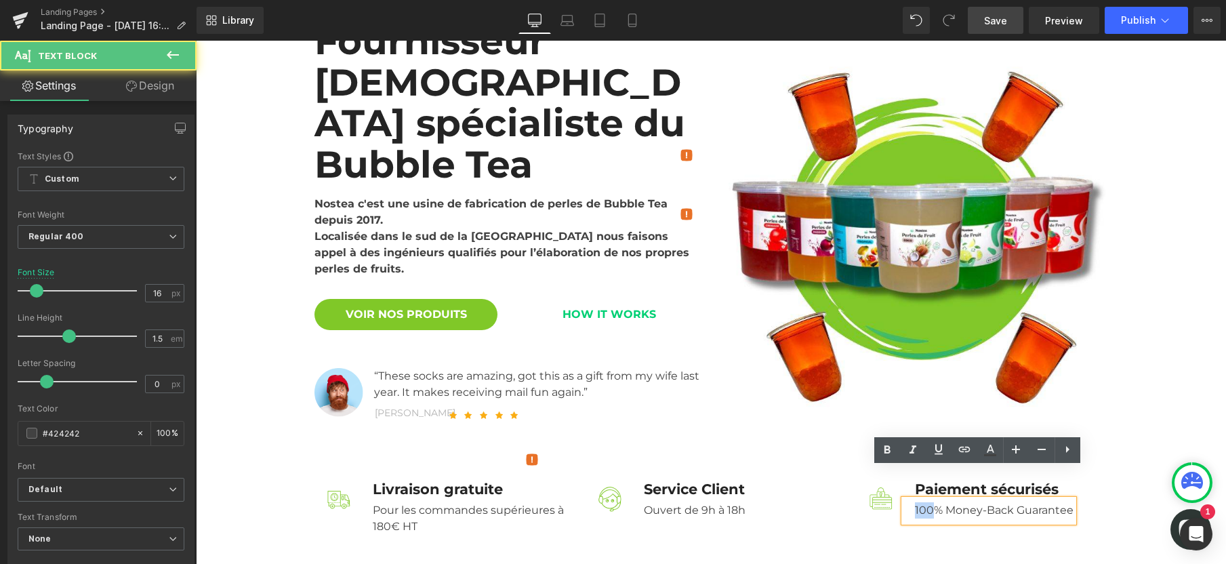
click at [916, 499] on div "100% Money-Back Guarantee" at bounding box center [988, 510] width 169 height 22
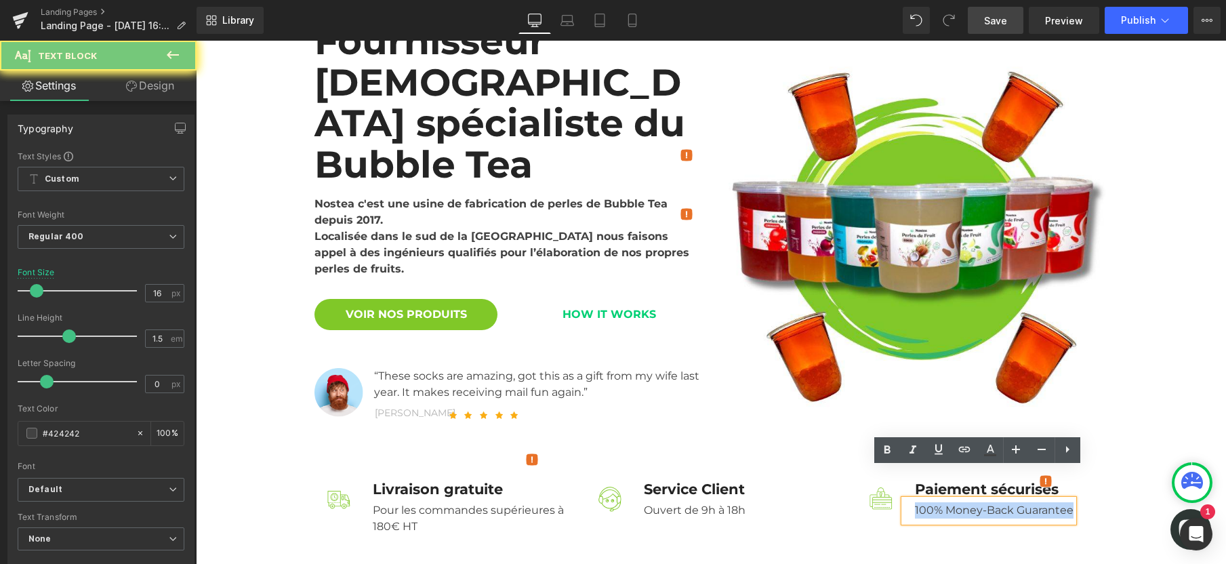
click at [916, 499] on div "100% Money-Back Guarantee" at bounding box center [988, 510] width 169 height 22
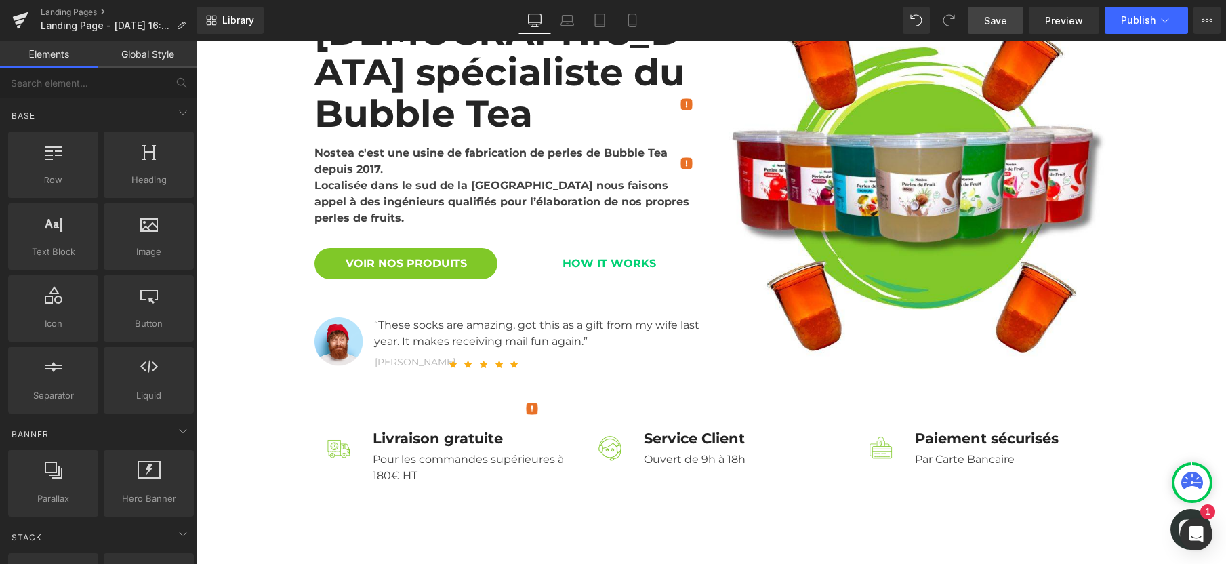
scroll to position [253, 0]
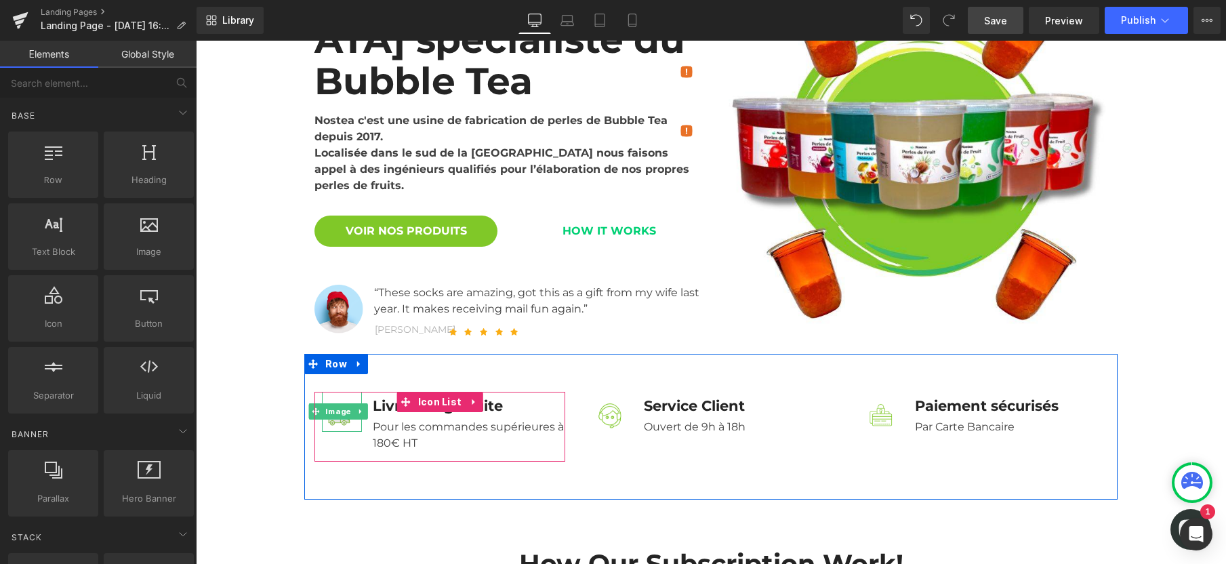
click at [332, 392] on img at bounding box center [338, 412] width 33 height 40
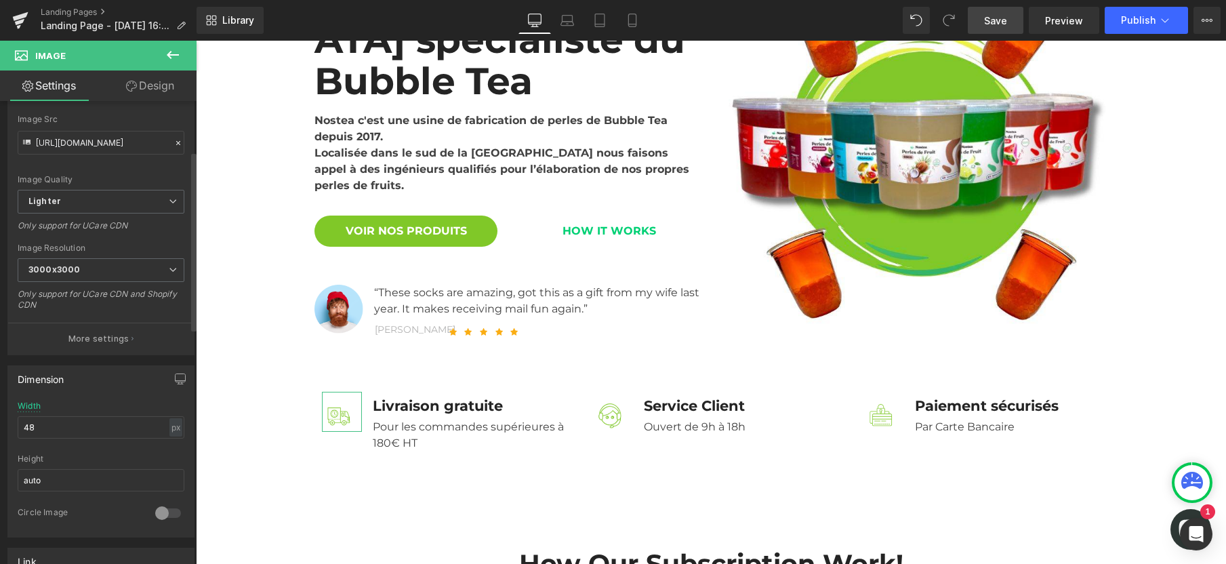
scroll to position [205, 0]
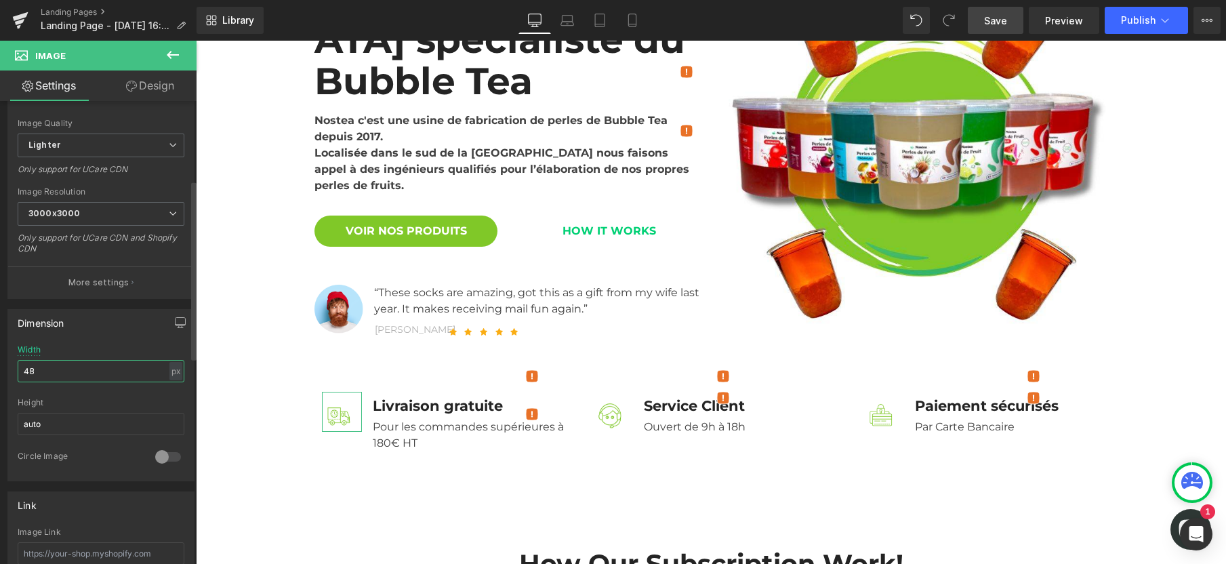
click at [89, 374] on input "48" at bounding box center [101, 371] width 167 height 22
click at [62, 372] on input "48" at bounding box center [101, 371] width 167 height 22
type input "60"
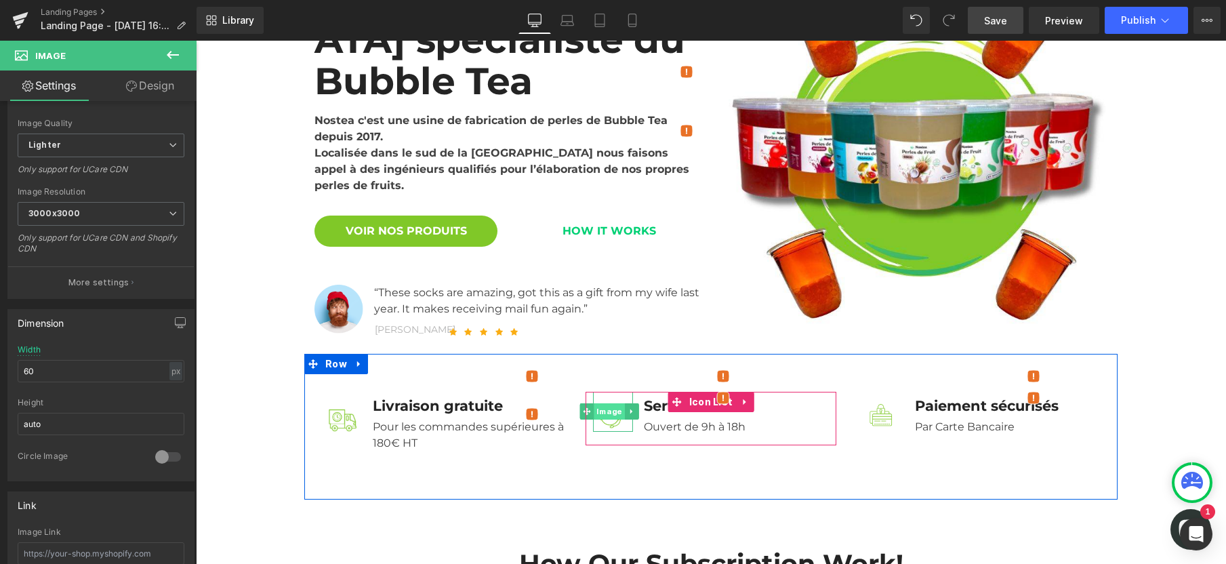
click at [603, 403] on span "Image" at bounding box center [609, 411] width 30 height 16
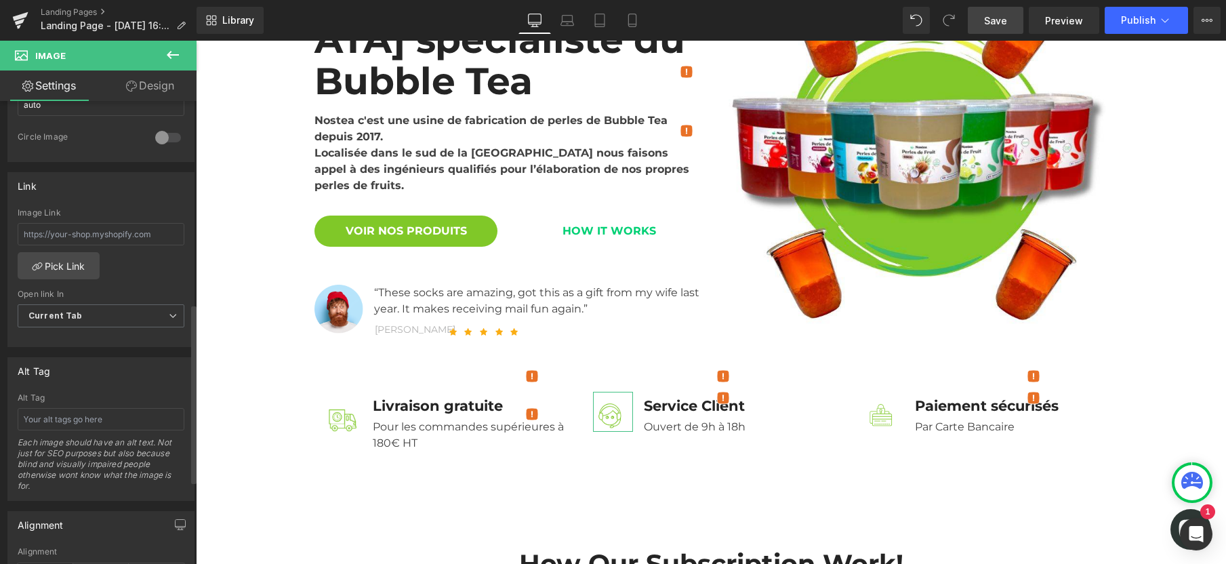
scroll to position [429, 0]
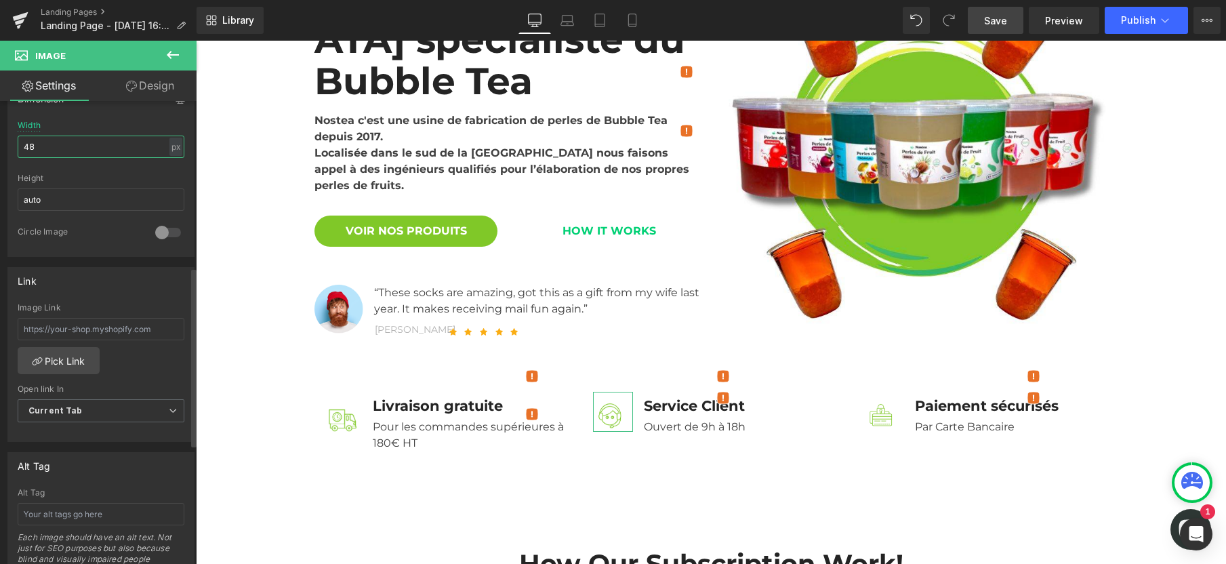
click at [56, 150] on input "48" at bounding box center [101, 147] width 167 height 22
type input "60"
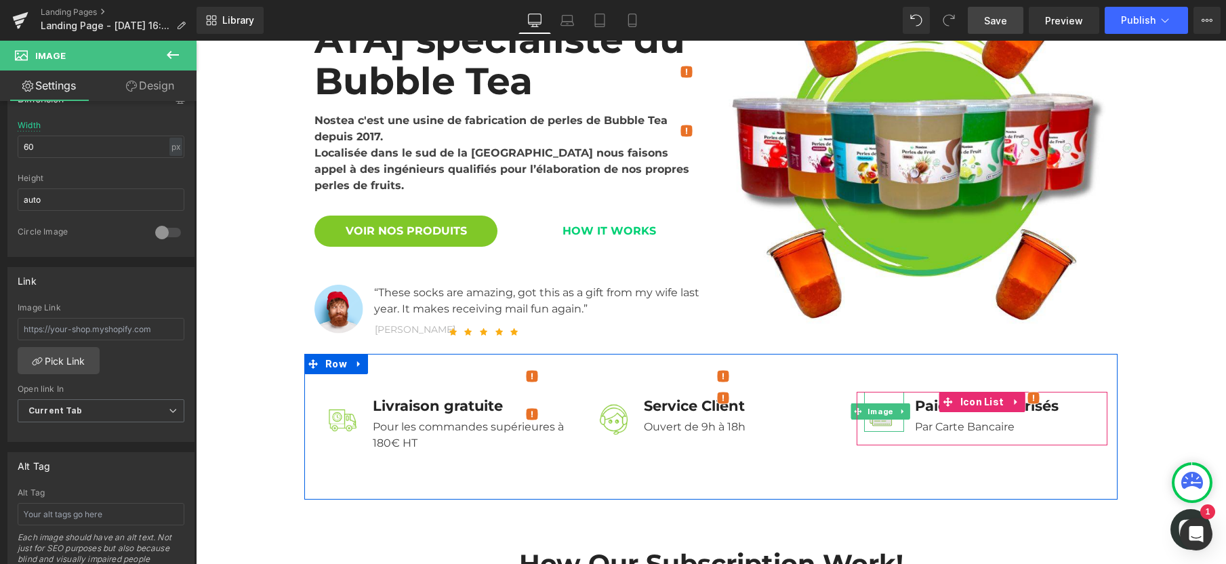
click at [875, 392] on img at bounding box center [880, 412] width 33 height 40
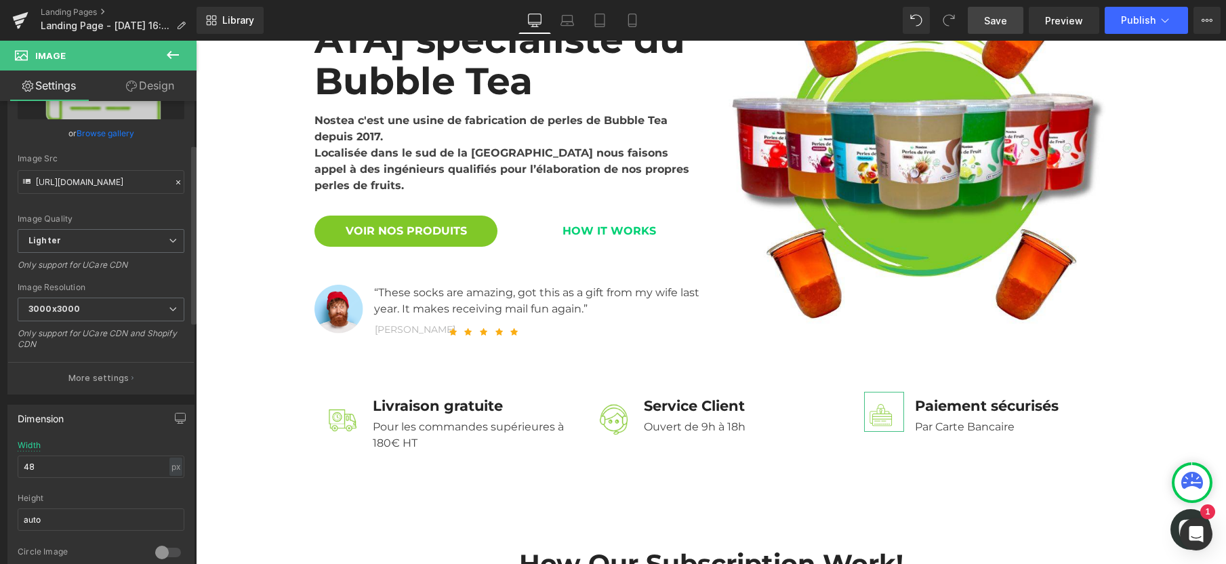
scroll to position [112, 0]
click at [43, 472] on input "48" at bounding box center [101, 464] width 167 height 22
type input "60"
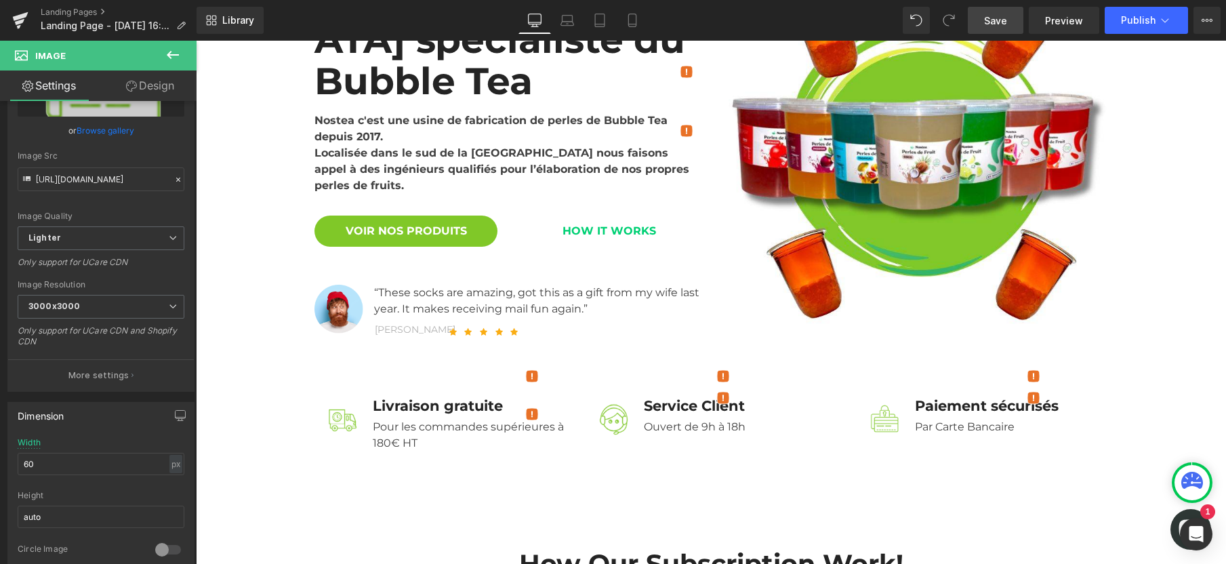
click at [998, 12] on link "Save" at bounding box center [996, 20] width 56 height 27
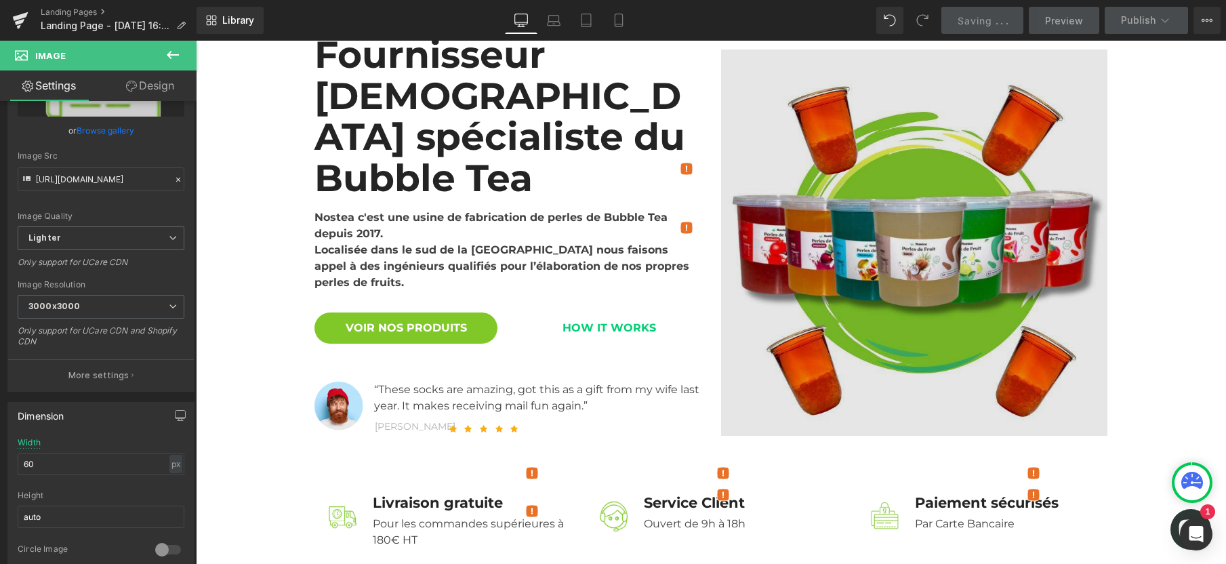
scroll to position [168, 0]
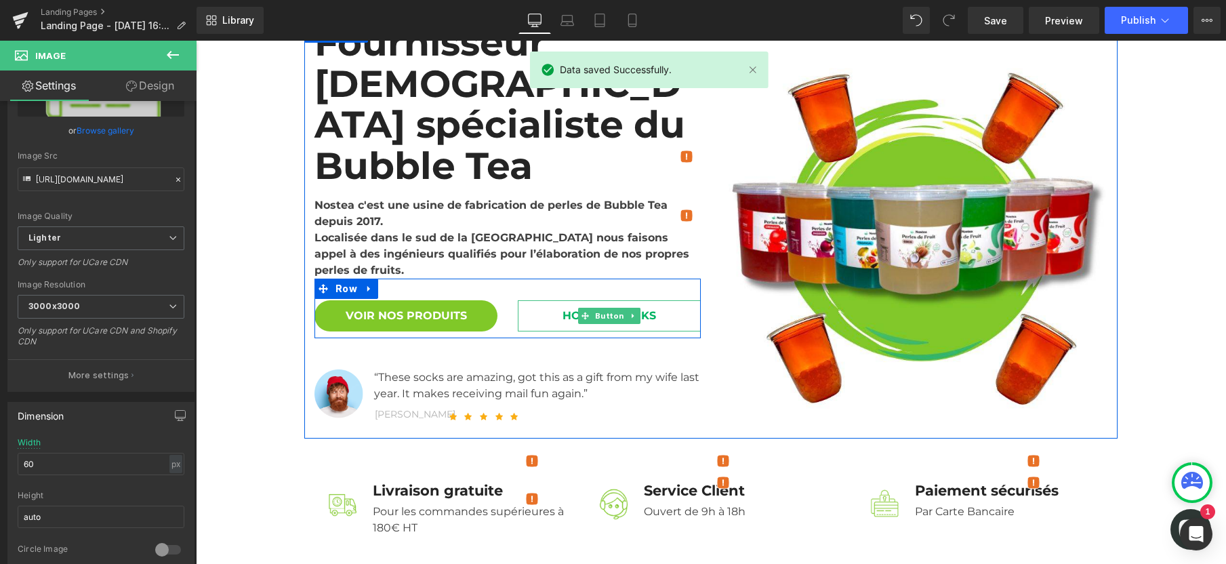
click at [519, 300] on link "HOW IT WORKS" at bounding box center [609, 315] width 183 height 31
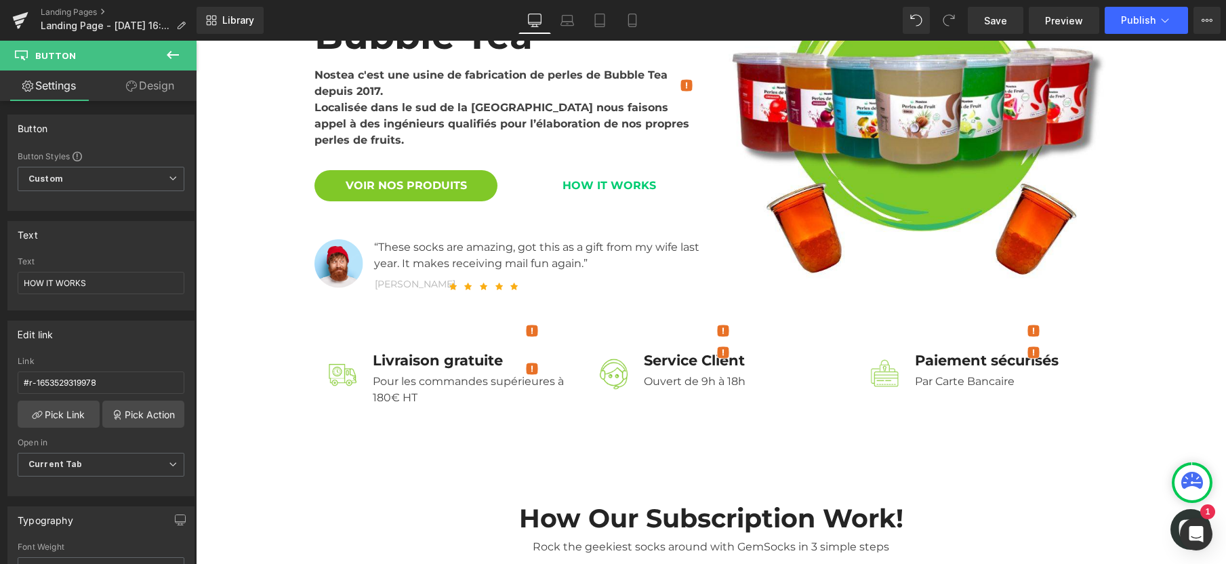
scroll to position [170, 0]
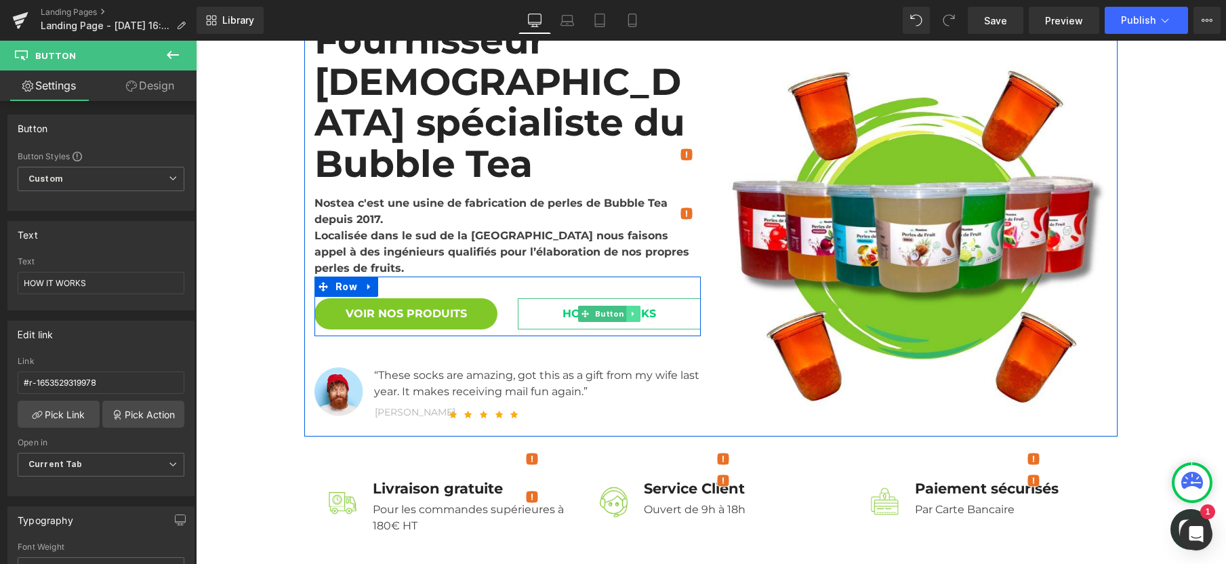
click at [630, 310] on icon at bounding box center [633, 314] width 7 height 8
click at [636, 310] on icon at bounding box center [639, 313] width 7 height 7
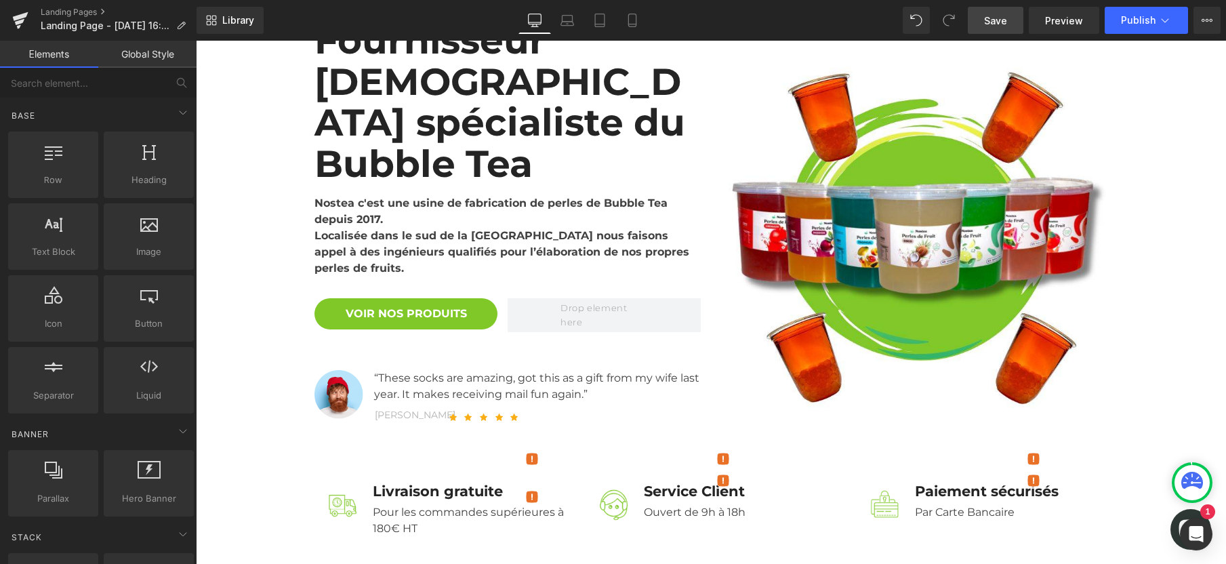
drag, startPoint x: 1002, startPoint y: 19, endPoint x: 1029, endPoint y: 186, distance: 169.6
click at [1002, 19] on span "Save" at bounding box center [995, 21] width 23 height 14
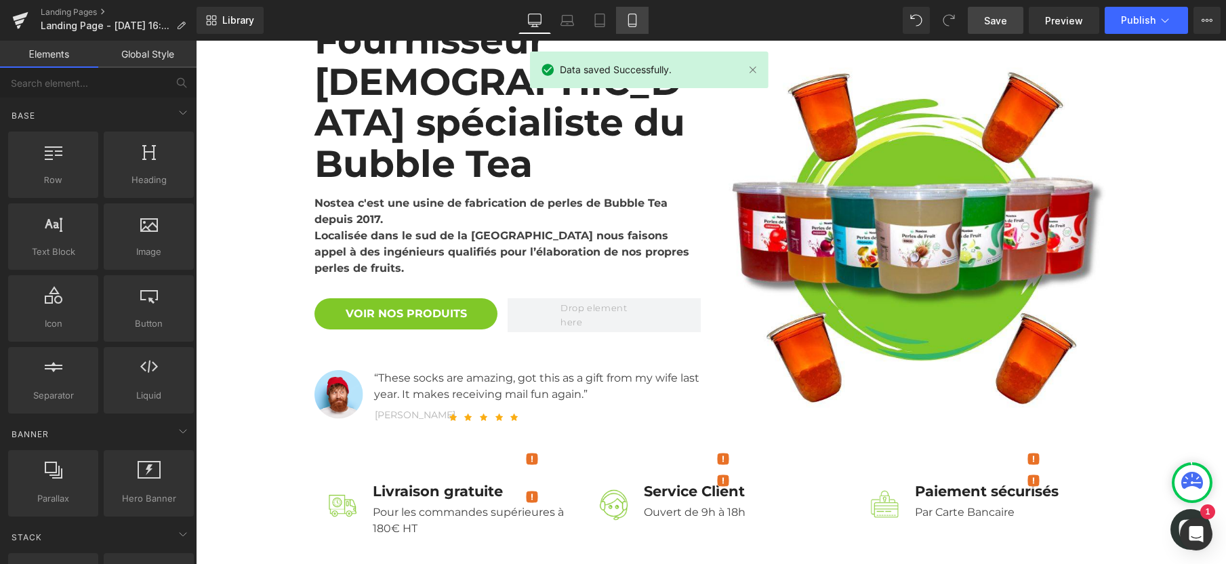
click at [626, 20] on link "Mobile" at bounding box center [632, 20] width 33 height 27
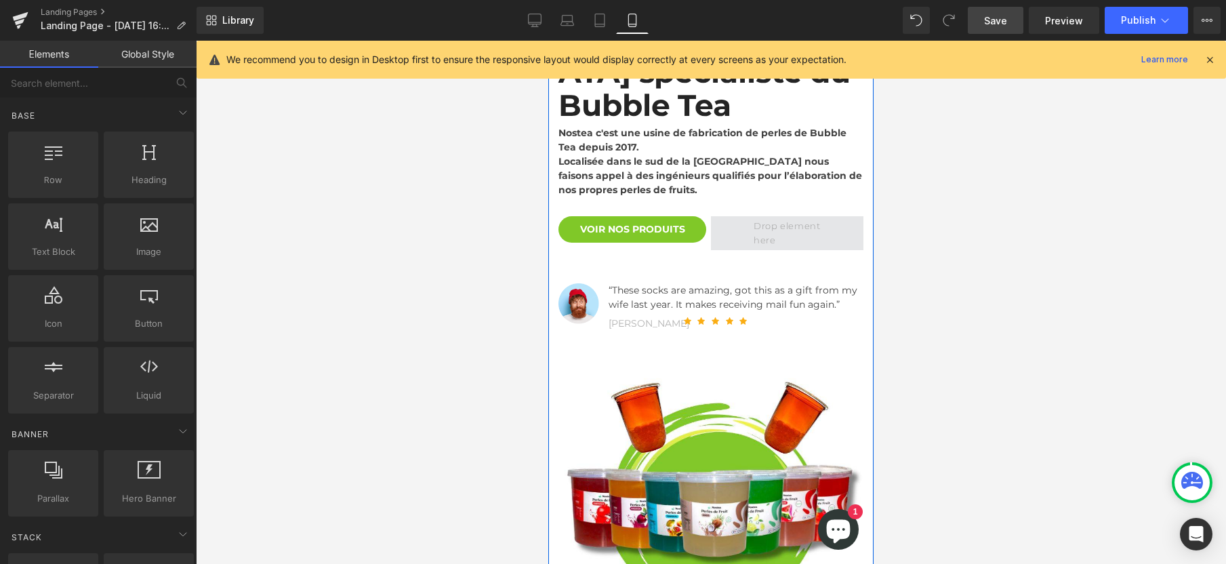
scroll to position [185, 0]
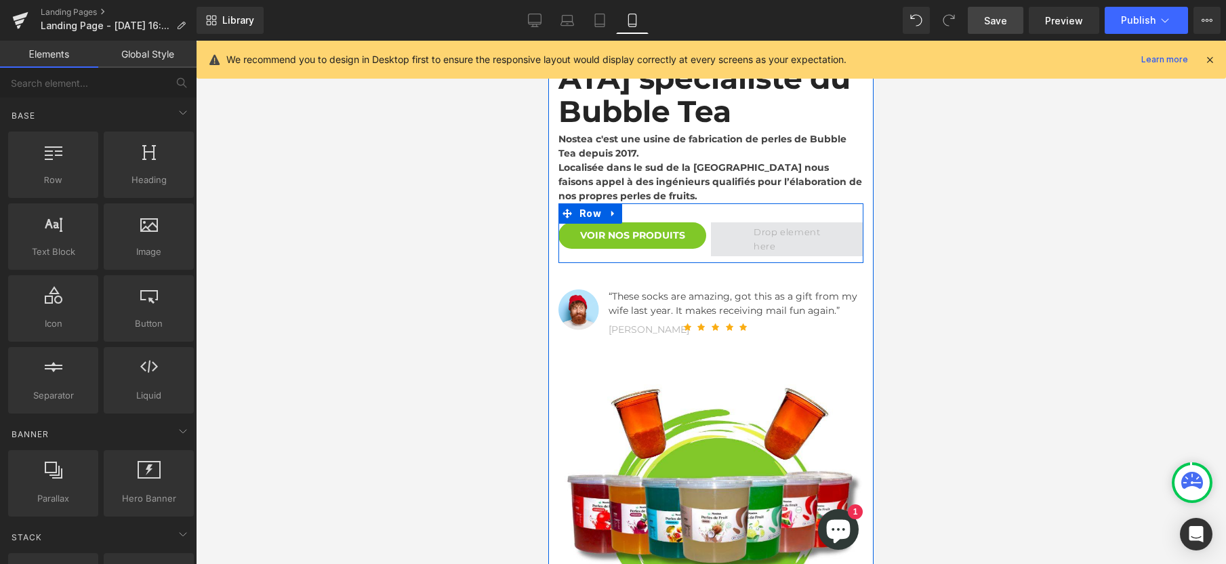
click at [729, 222] on span at bounding box center [787, 239] width 152 height 34
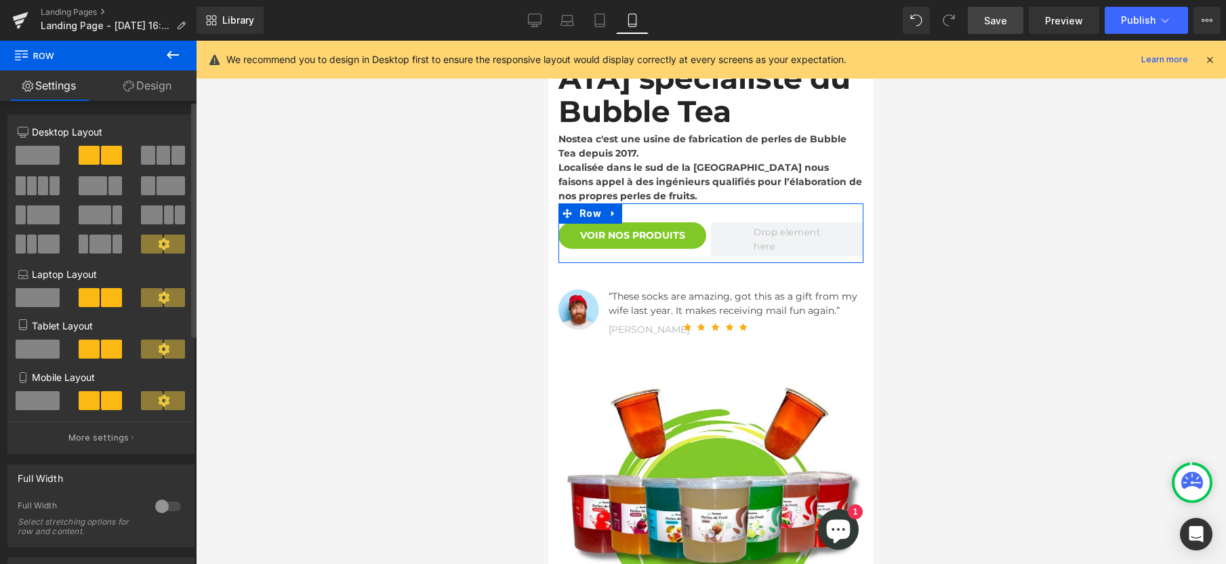
click at [26, 156] on span at bounding box center [38, 155] width 44 height 19
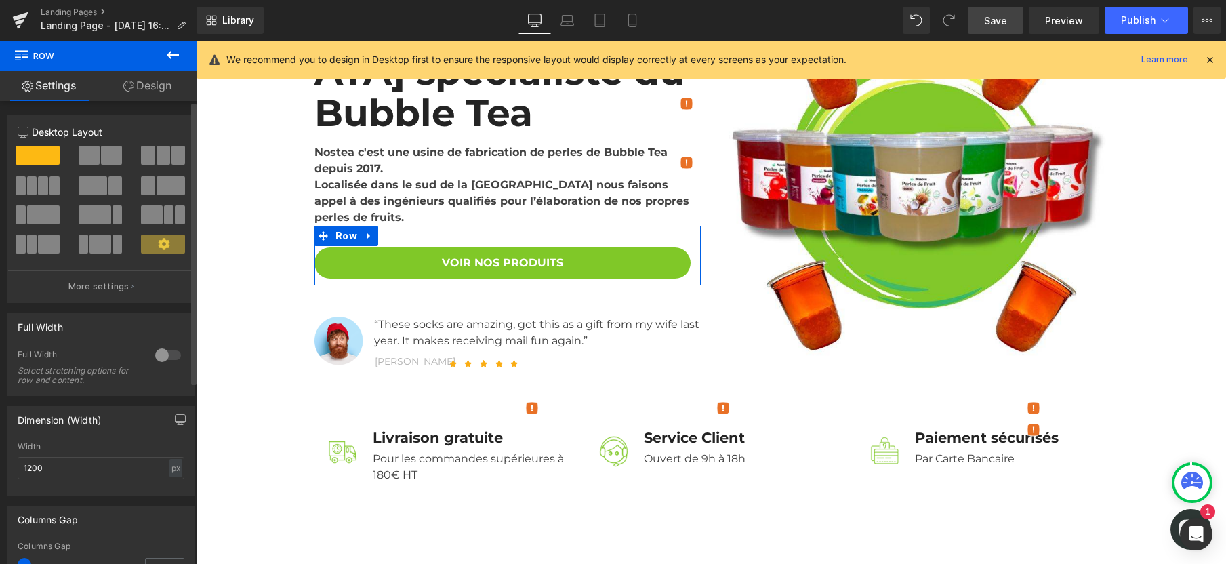
scroll to position [215, 0]
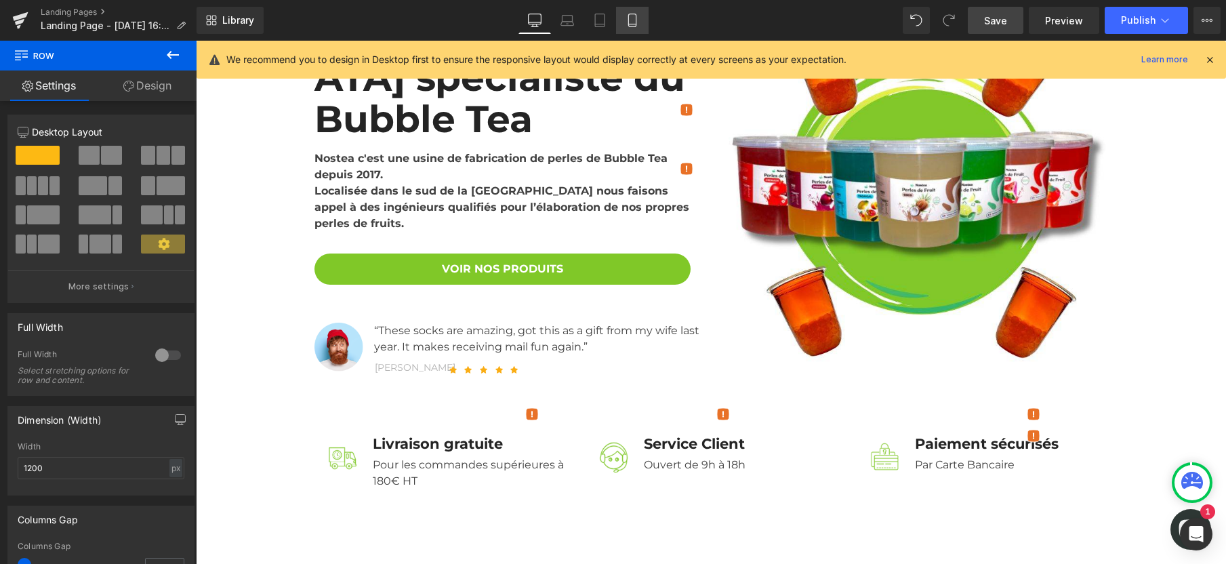
click at [642, 23] on link "Mobile" at bounding box center [632, 20] width 33 height 27
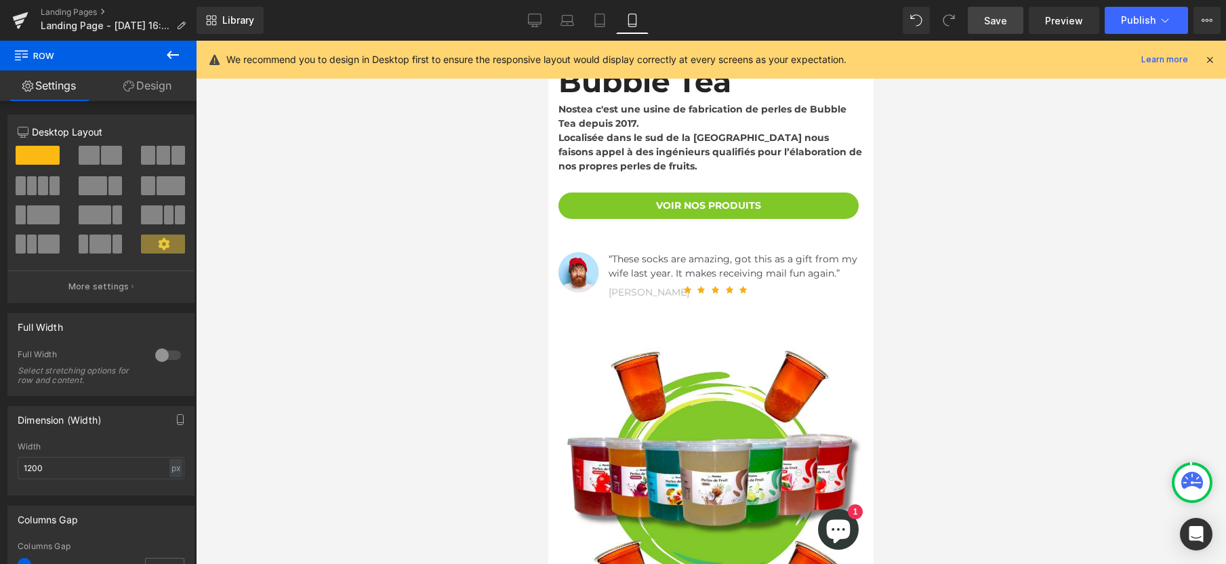
scroll to position [185, 0]
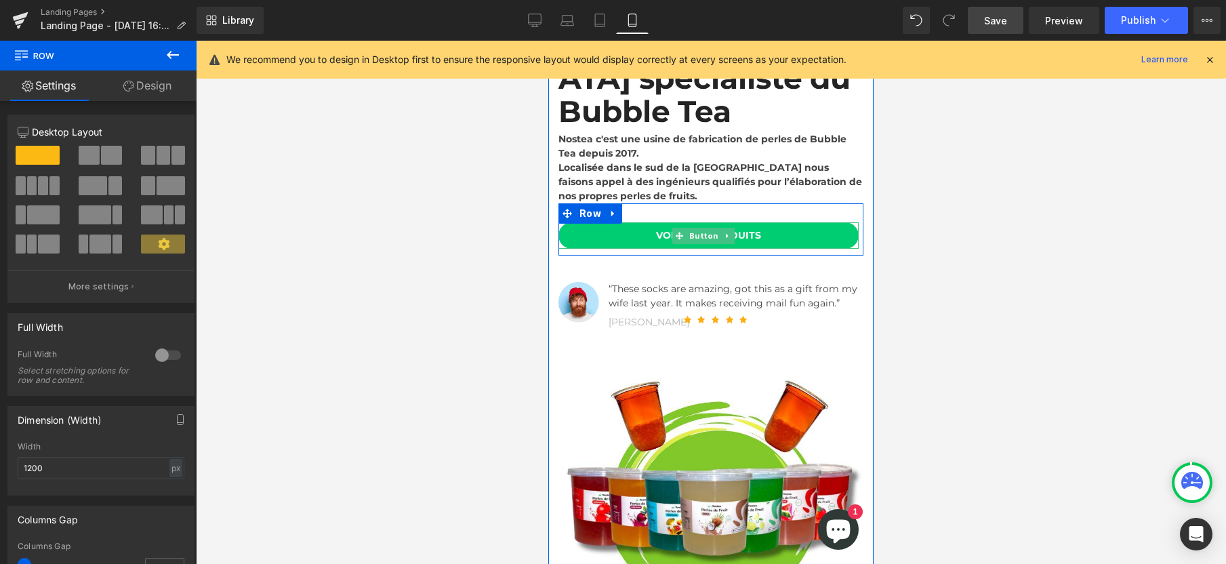
click at [584, 222] on link "Voir nos produits" at bounding box center [708, 235] width 300 height 26
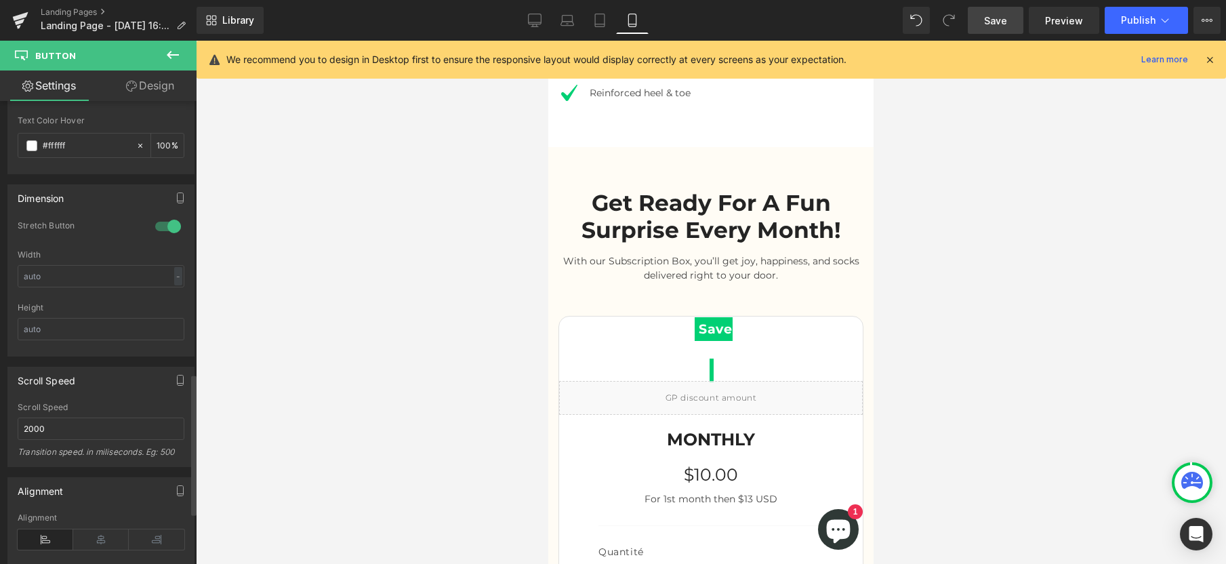
scroll to position [869, 0]
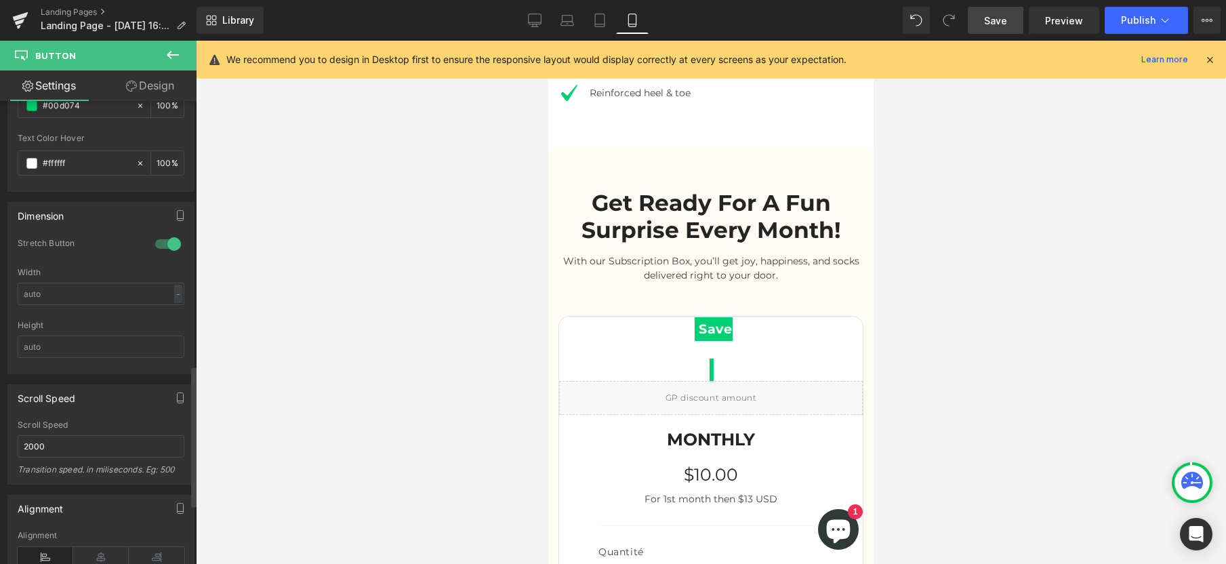
click at [163, 241] on div at bounding box center [168, 244] width 33 height 22
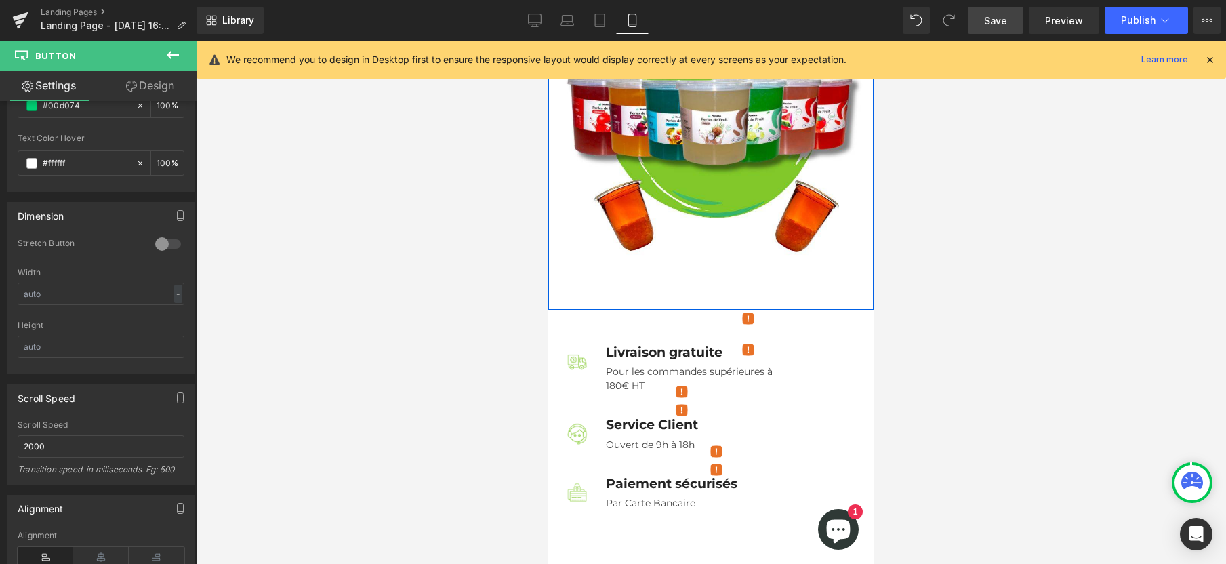
scroll to position [573, 0]
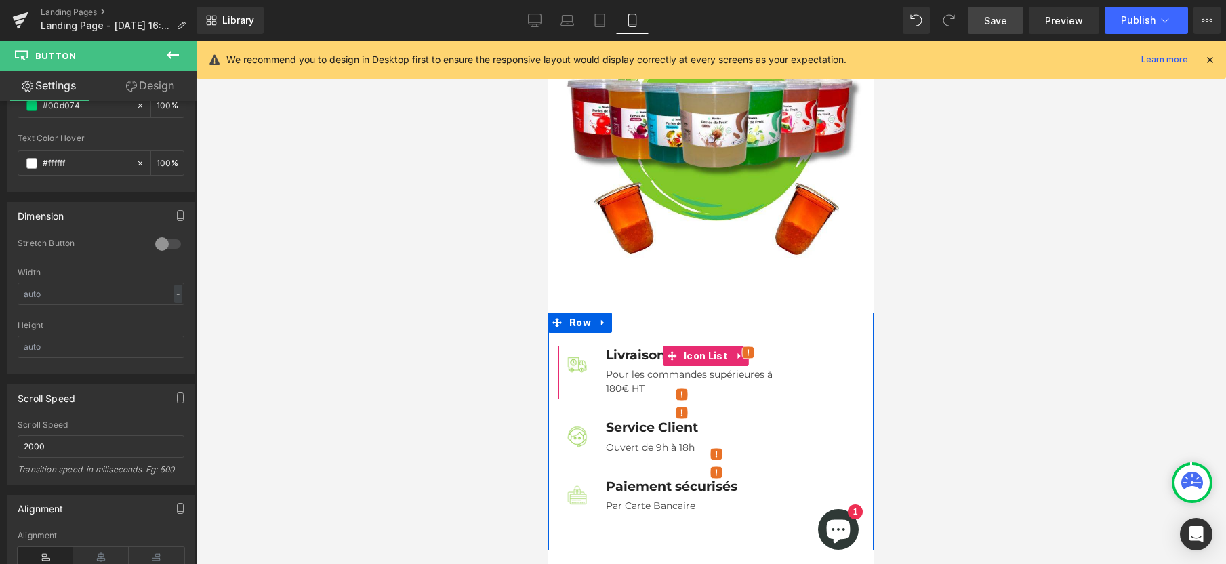
click at [808, 346] on div "Image Livraison gratuite Text Block Pour les commandes supérieures à 180€ HT Te…" at bounding box center [710, 373] width 305 height 54
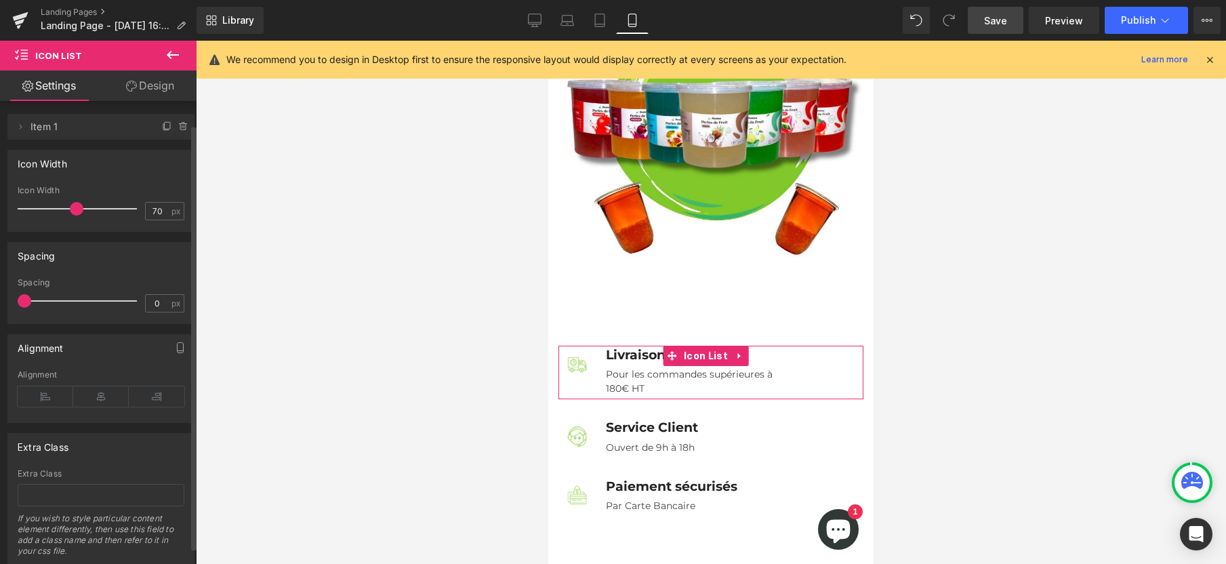
scroll to position [0, 0]
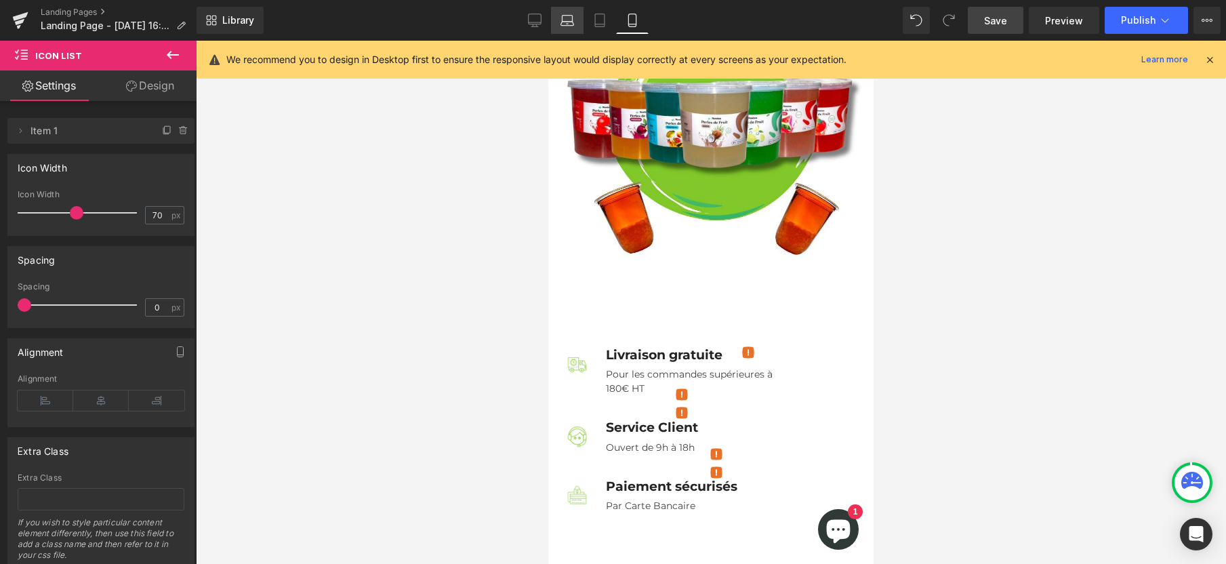
click at [570, 18] on icon at bounding box center [567, 21] width 14 height 14
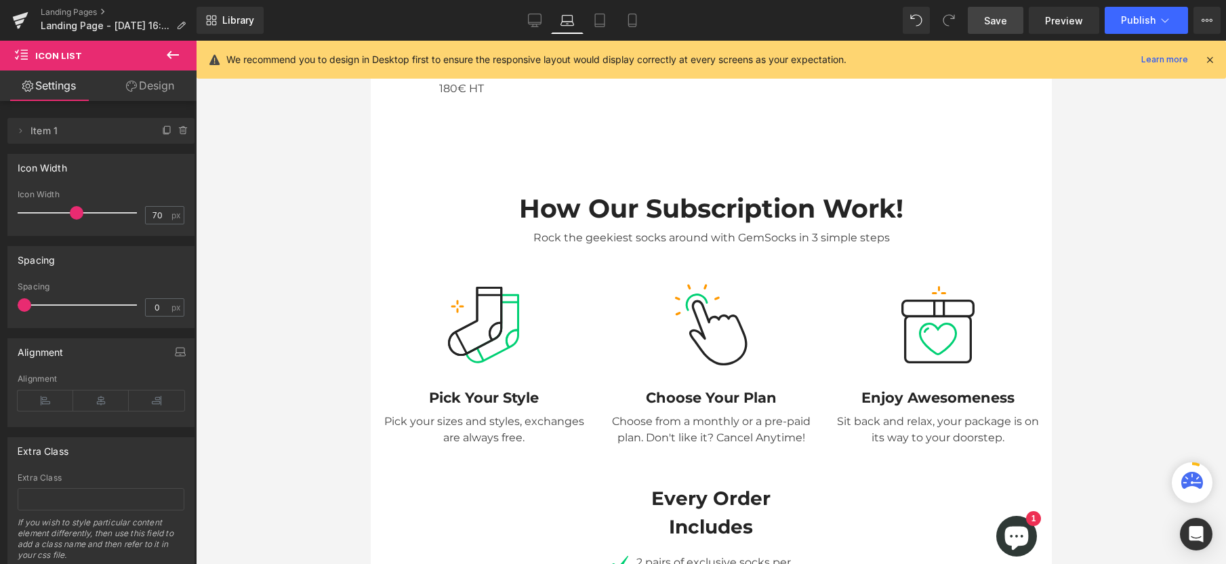
scroll to position [266, 0]
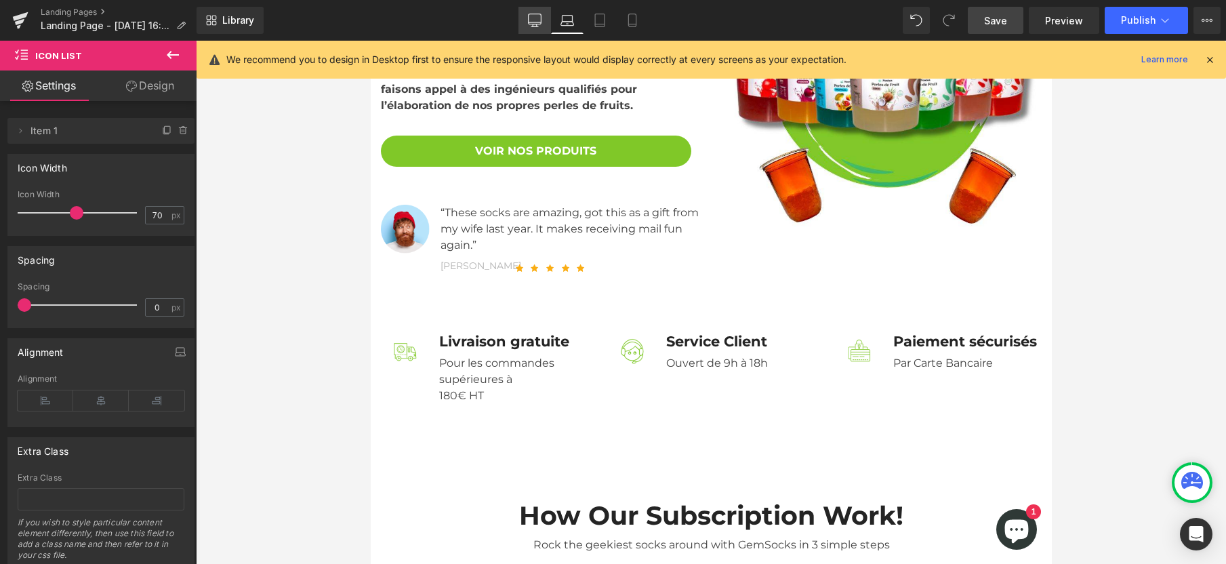
click at [549, 20] on link "Desktop" at bounding box center [534, 20] width 33 height 27
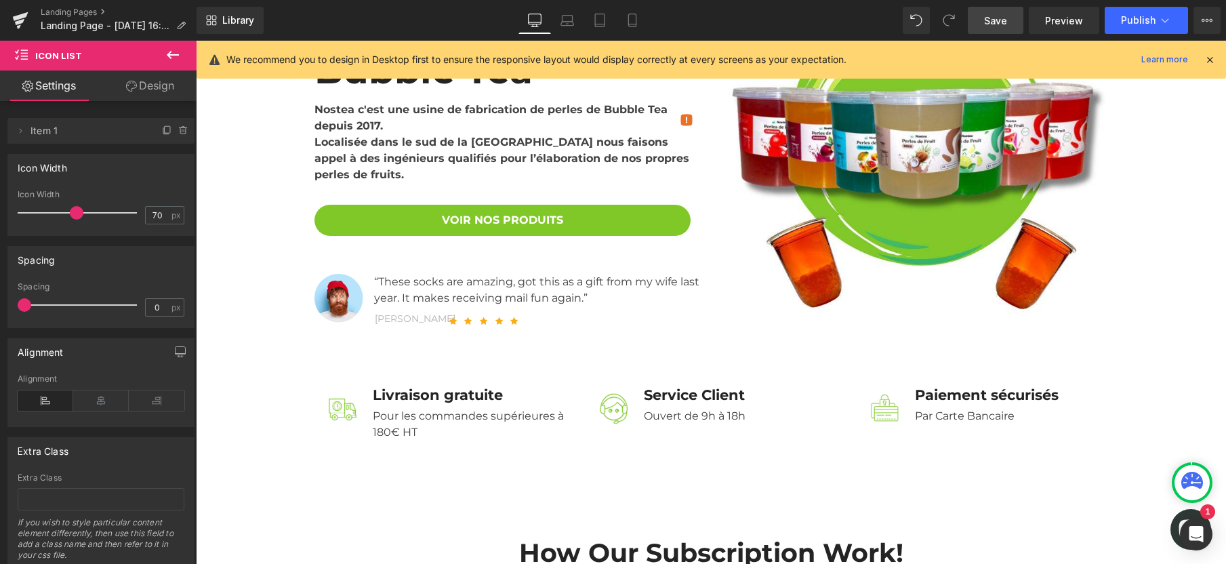
scroll to position [0, 0]
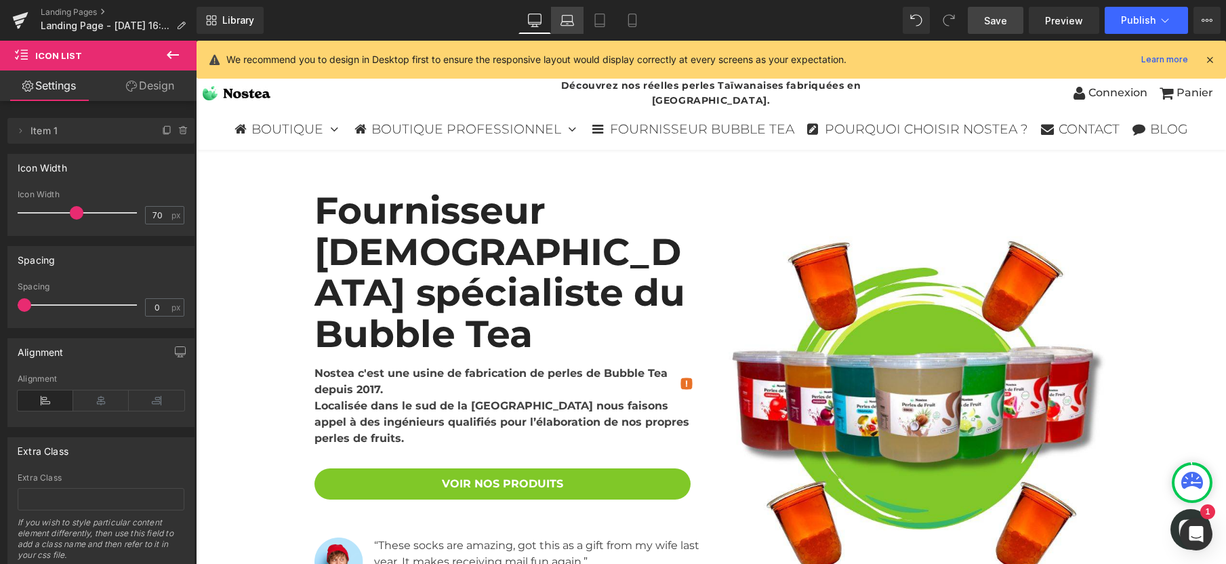
click at [573, 16] on icon at bounding box center [567, 21] width 14 height 14
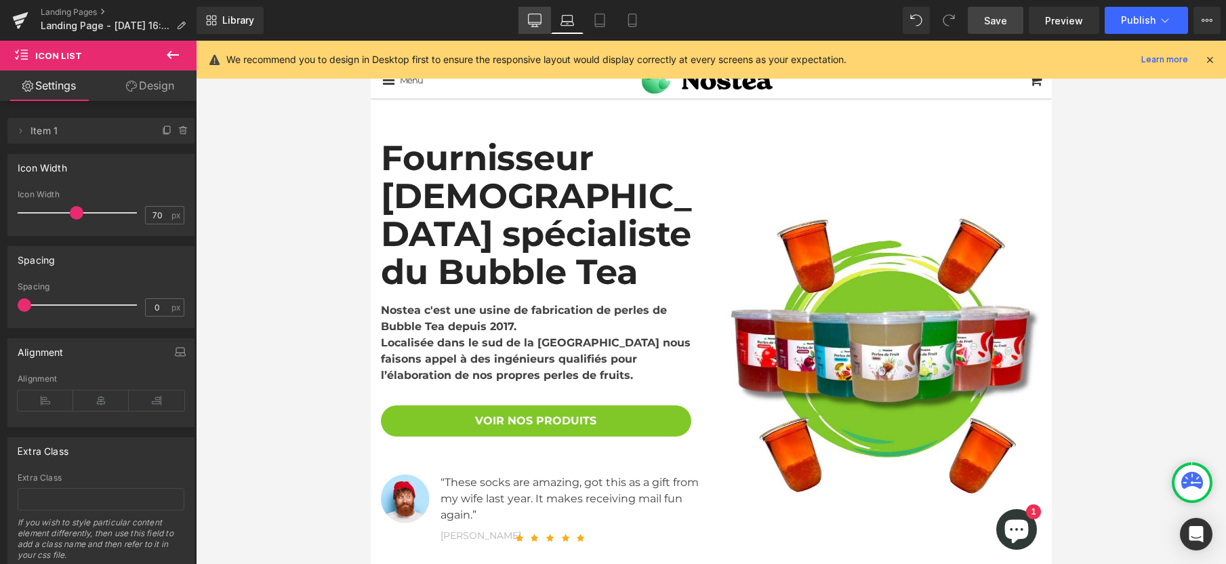
click at [535, 20] on icon at bounding box center [535, 21] width 14 height 14
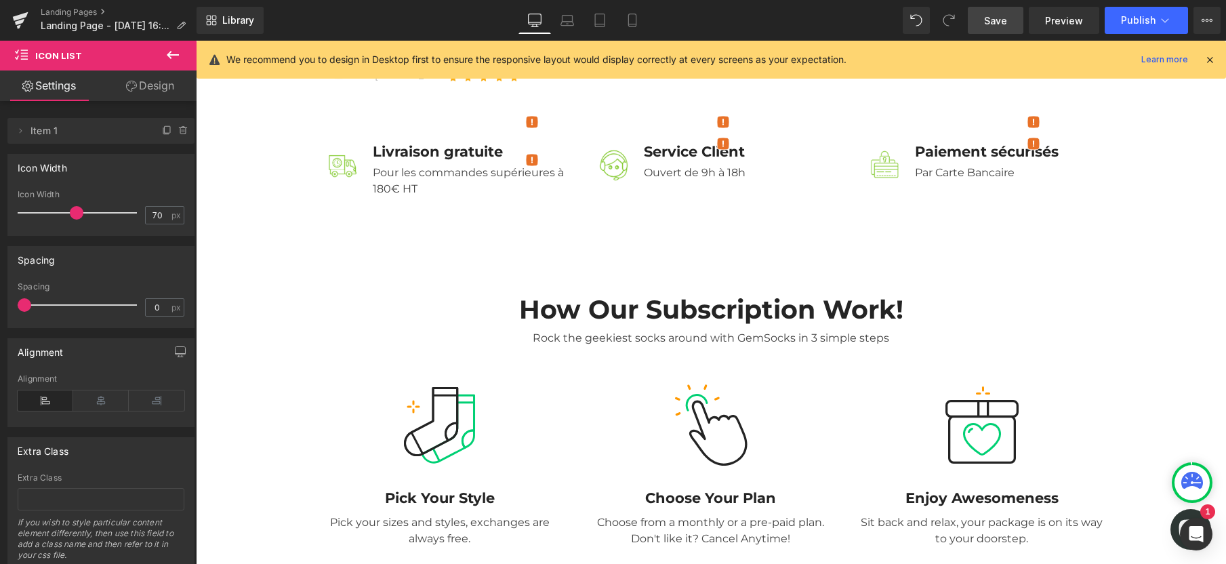
scroll to position [510, 0]
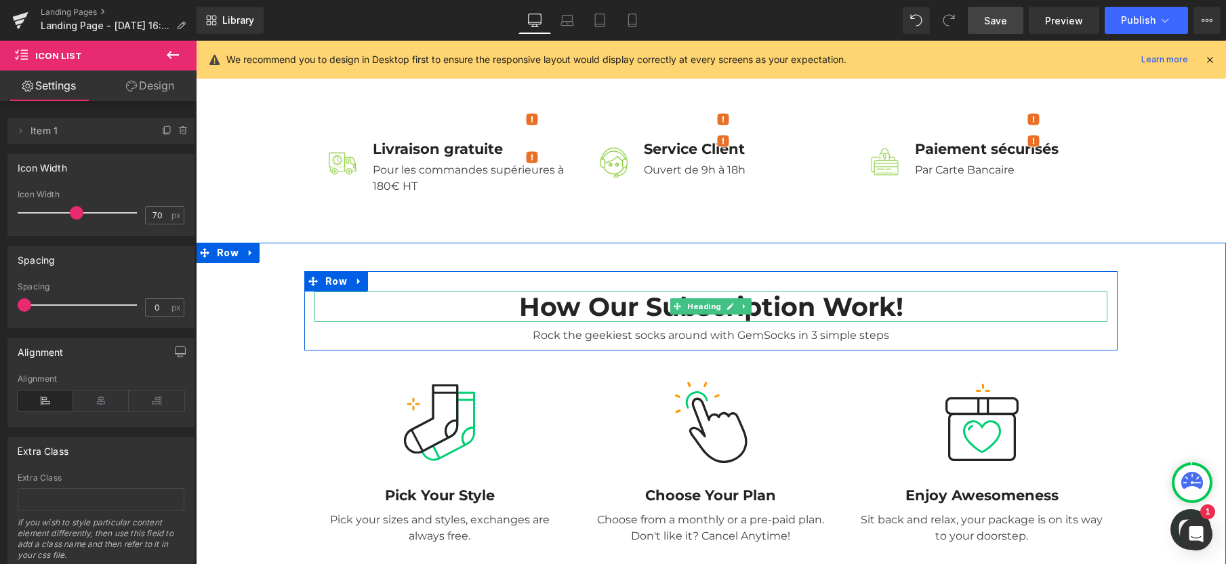
click at [567, 291] on h2 "How Our Subscription Work!" at bounding box center [710, 306] width 793 height 31
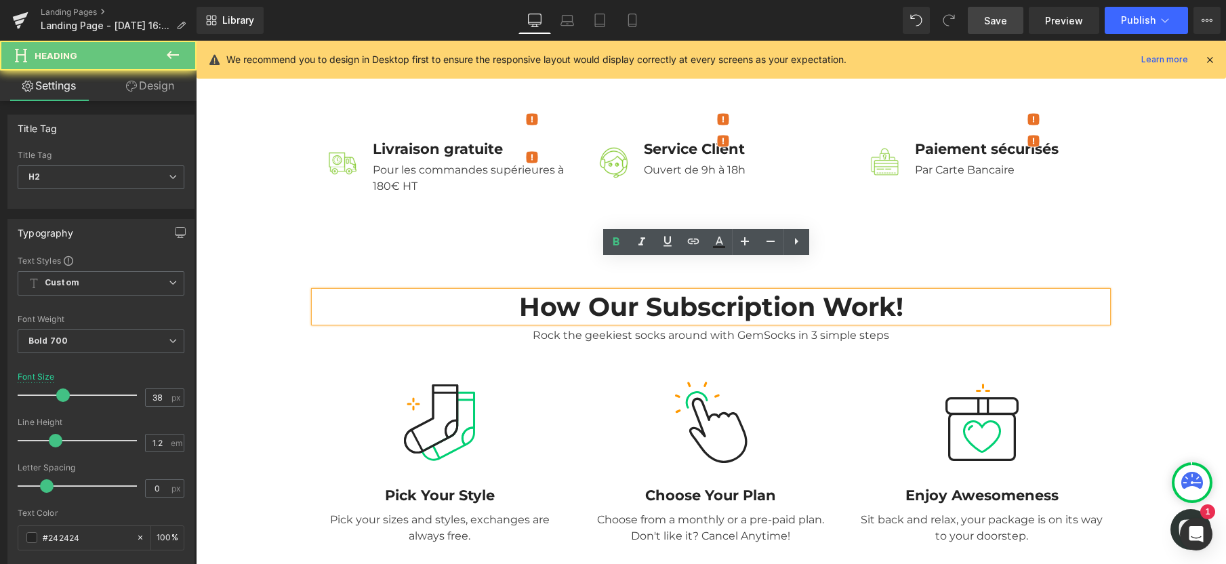
click at [567, 291] on h2 "How Our Subscription Work!" at bounding box center [710, 306] width 793 height 31
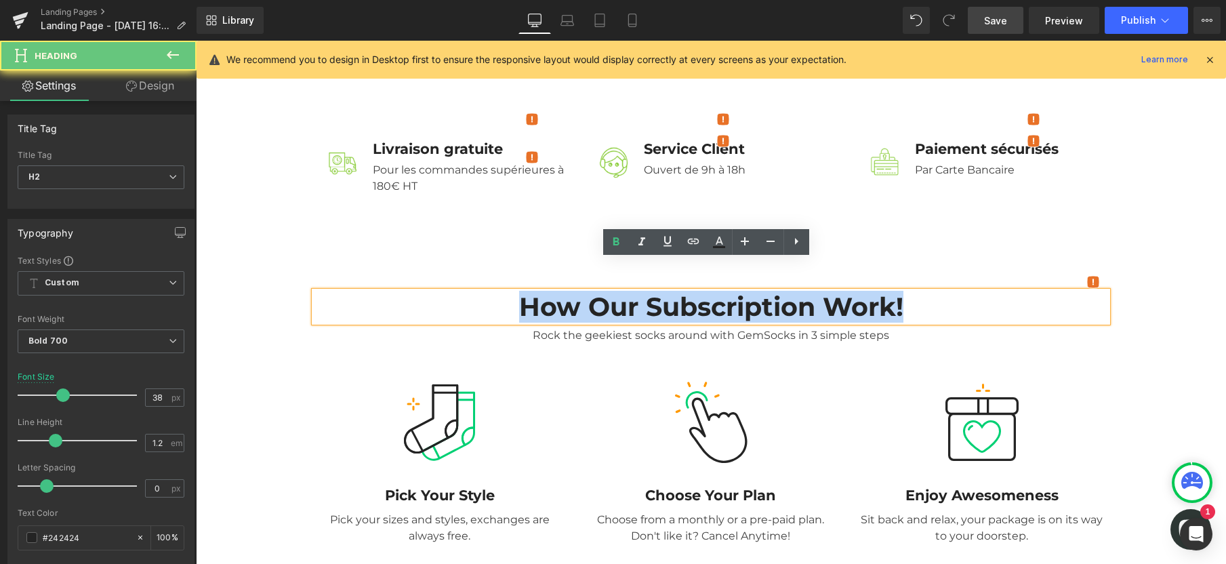
click at [567, 291] on h2 "How Our Subscription Work!" at bounding box center [710, 306] width 793 height 31
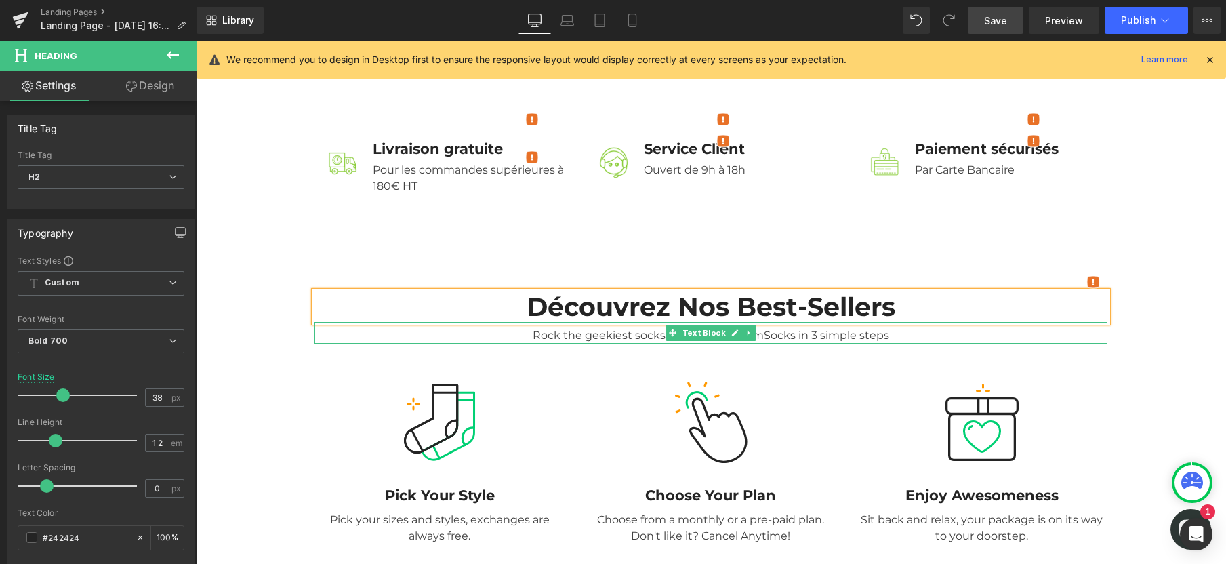
click at [573, 322] on div "Rock the geekiest socks around with GemSocks in 3 simple steps" at bounding box center [710, 333] width 793 height 22
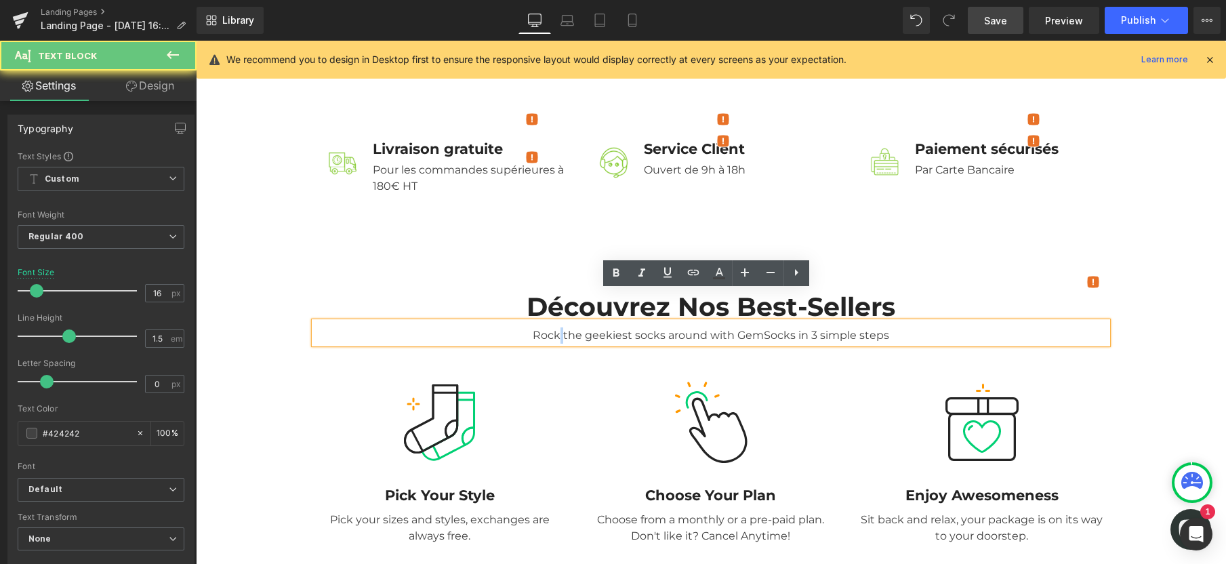
click at [573, 322] on div "Rock the geekiest socks around with GemSocks in 3 simple steps" at bounding box center [710, 333] width 793 height 22
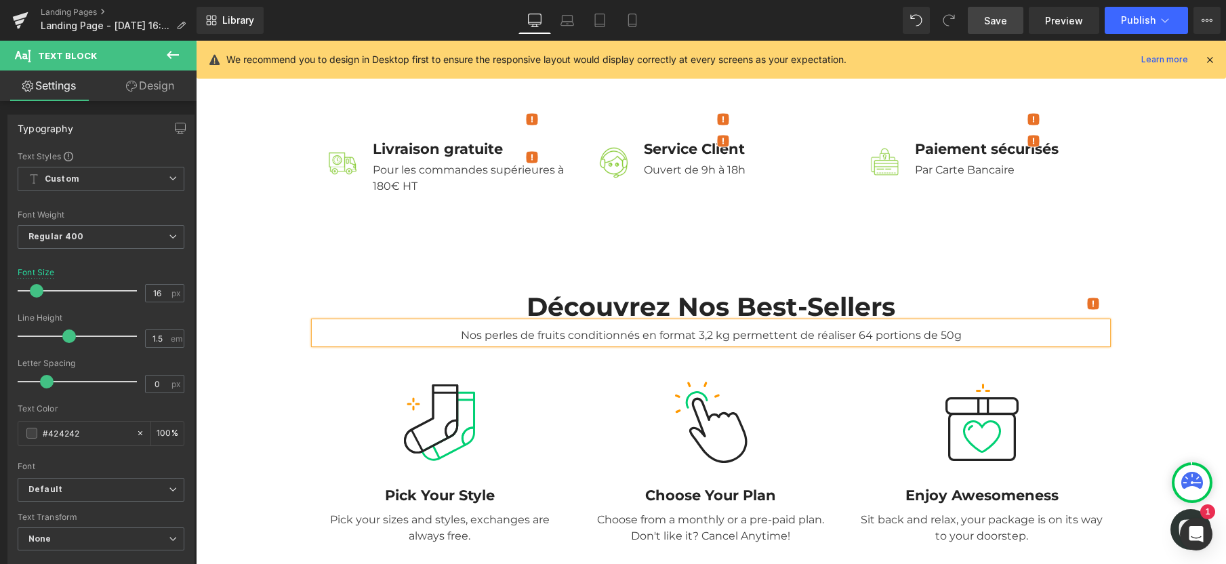
click at [1151, 243] on div "Découvrez nos Best-Sellers Heading Nos perles de fruits conditionnés en format …" at bounding box center [711, 527] width 1030 height 569
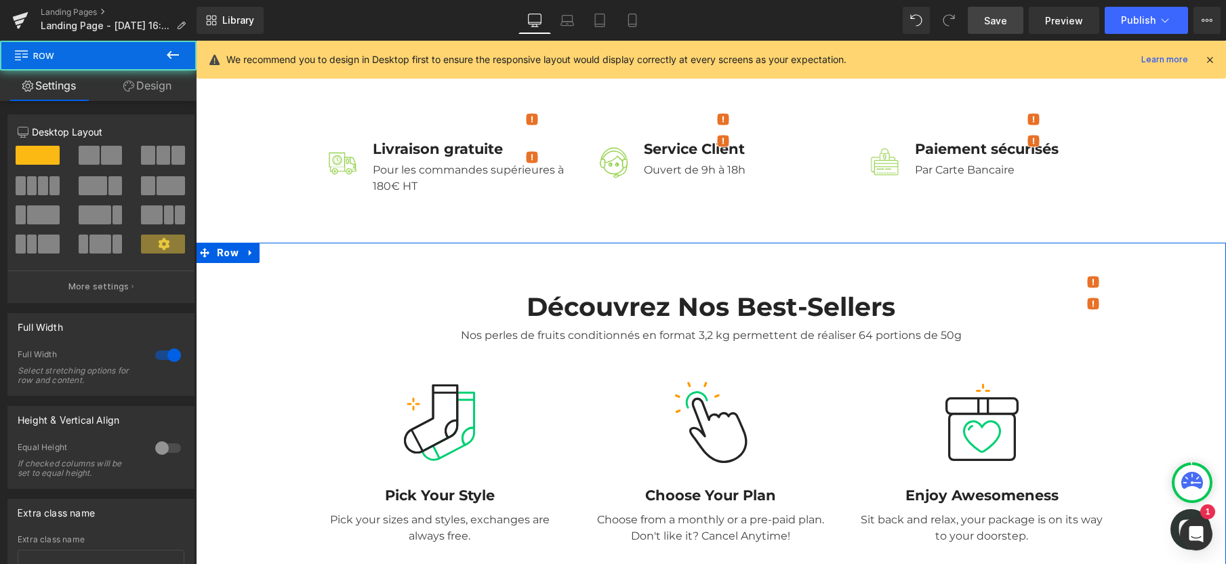
click at [559, 243] on div "Découvrez nos Best-Sellers Heading Nos perles de fruits conditionnés en format …" at bounding box center [711, 527] width 1030 height 569
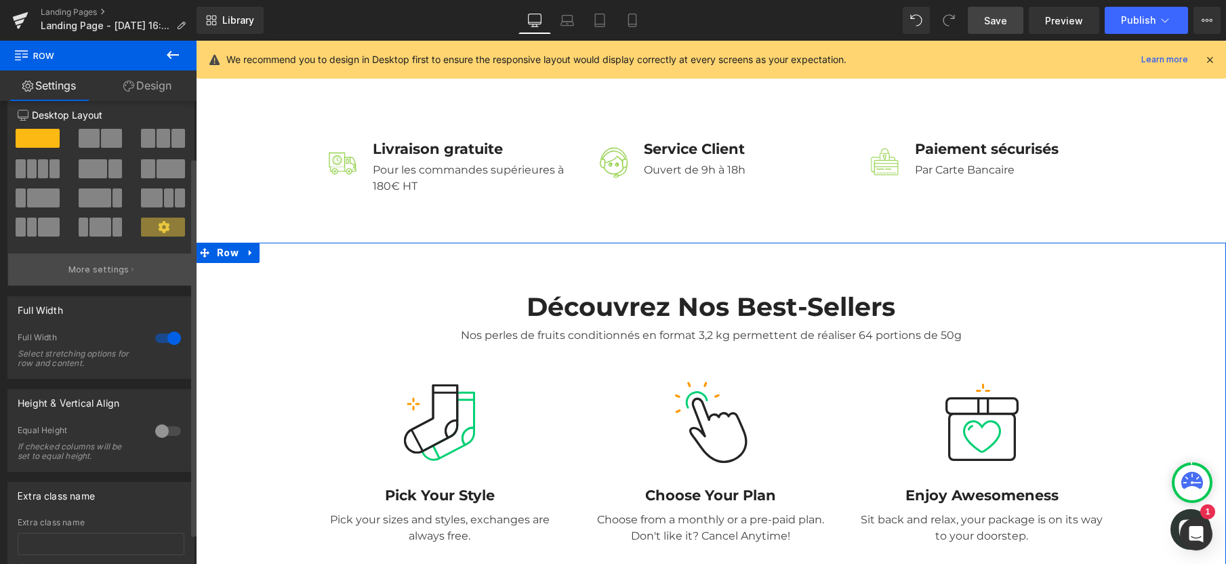
scroll to position [0, 0]
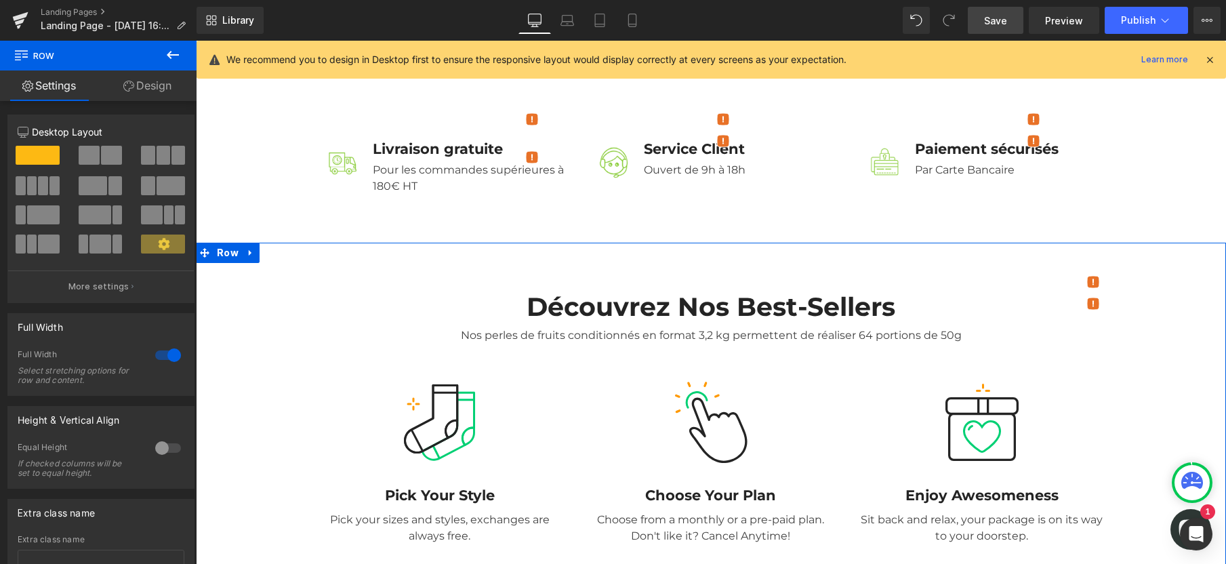
click at [138, 85] on link "Design" at bounding box center [147, 85] width 98 height 30
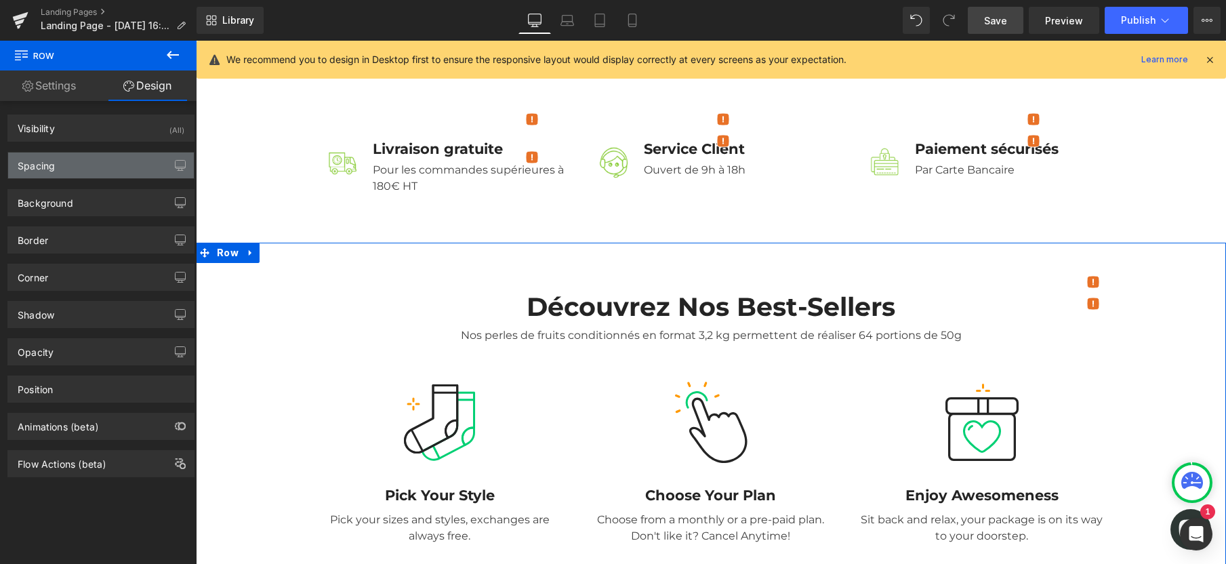
click at [88, 173] on div "Spacing" at bounding box center [101, 165] width 186 height 26
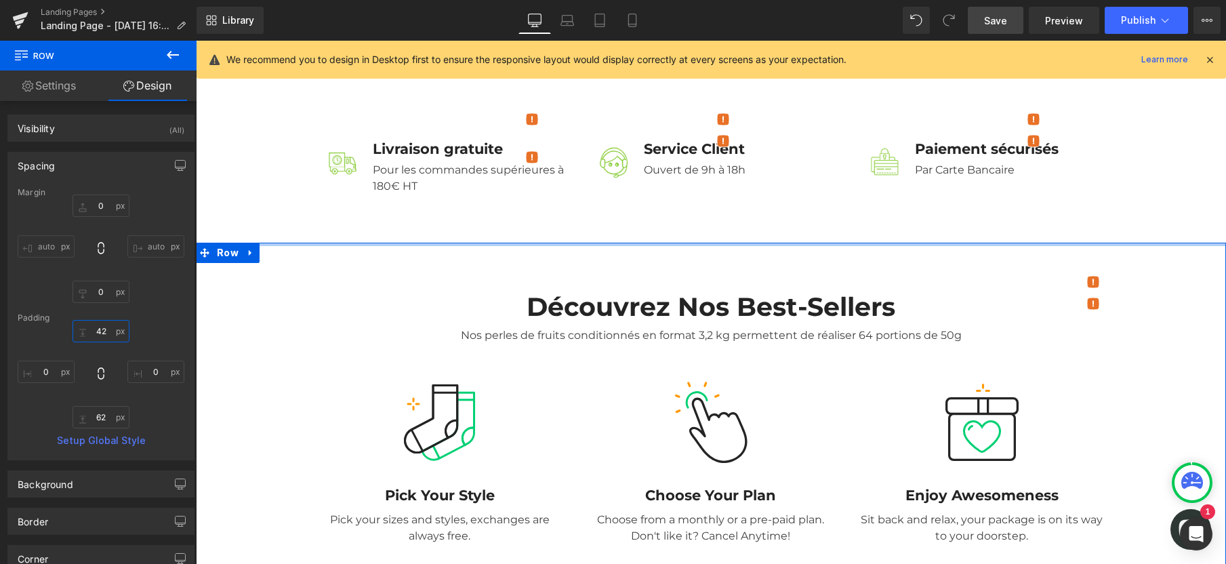
click at [97, 331] on input "text" at bounding box center [101, 331] width 57 height 22
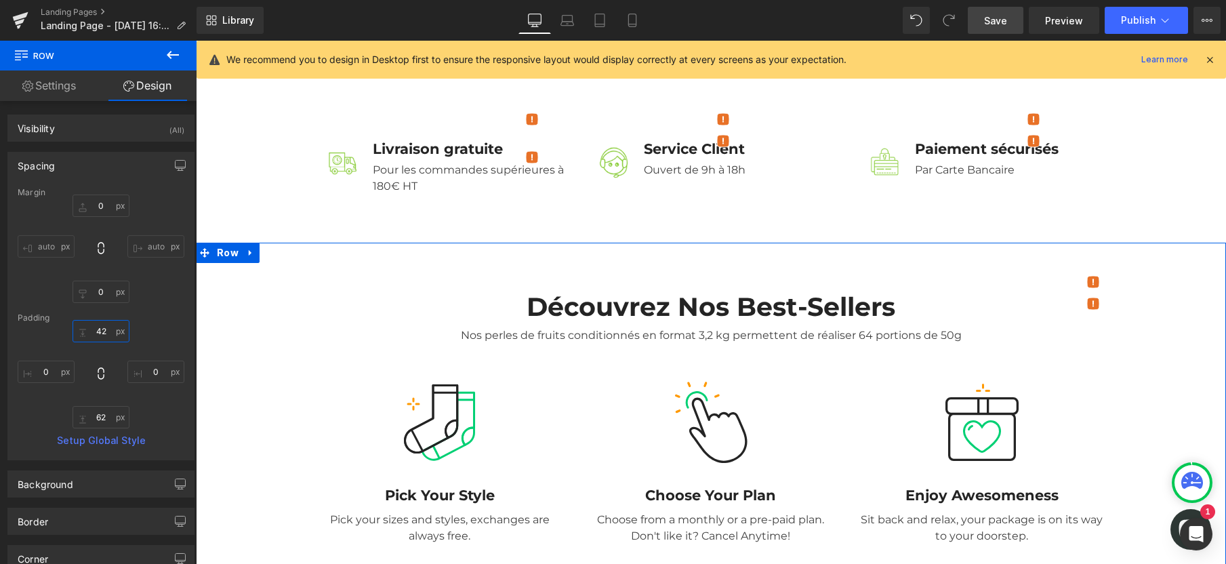
type input "42"
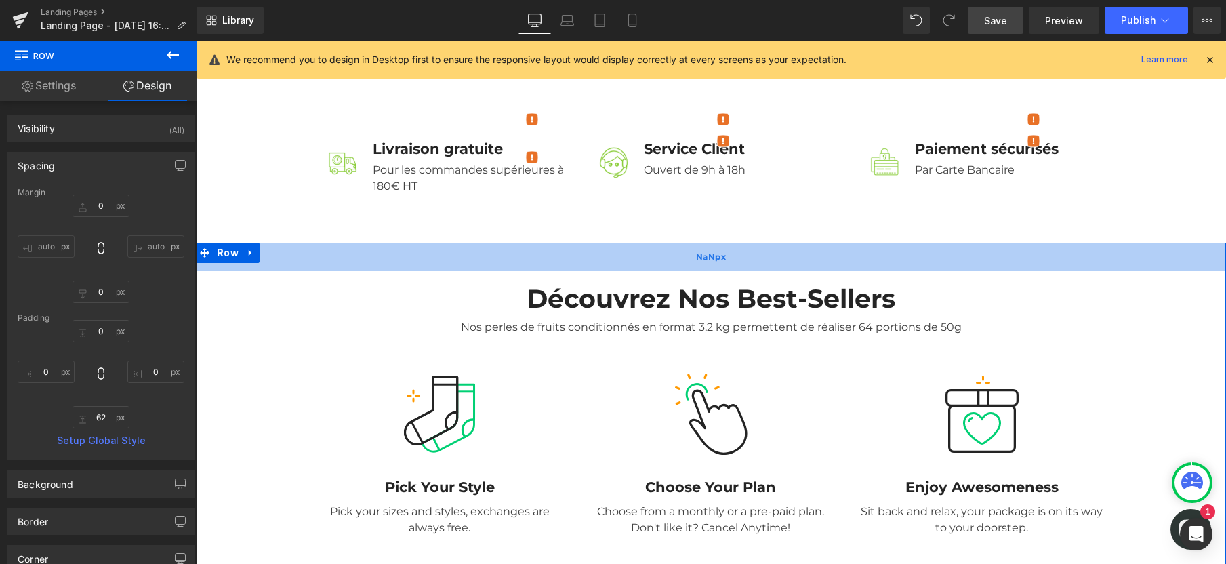
click at [562, 243] on div "NaNpx" at bounding box center [711, 257] width 1030 height 28
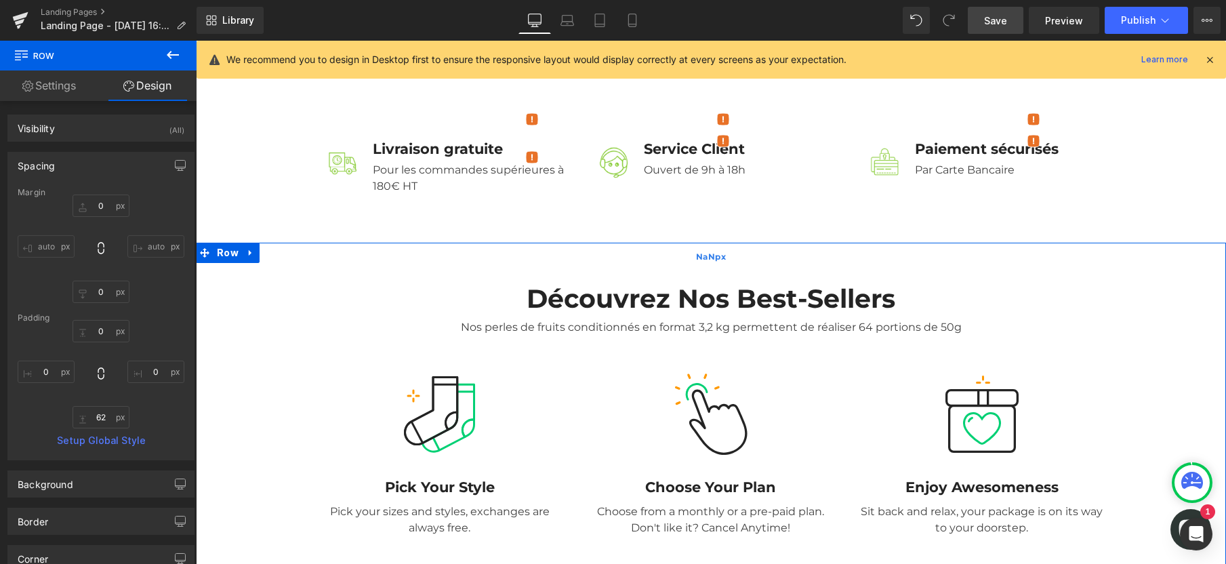
click at [566, 243] on div "NaNpx" at bounding box center [711, 257] width 1030 height 28
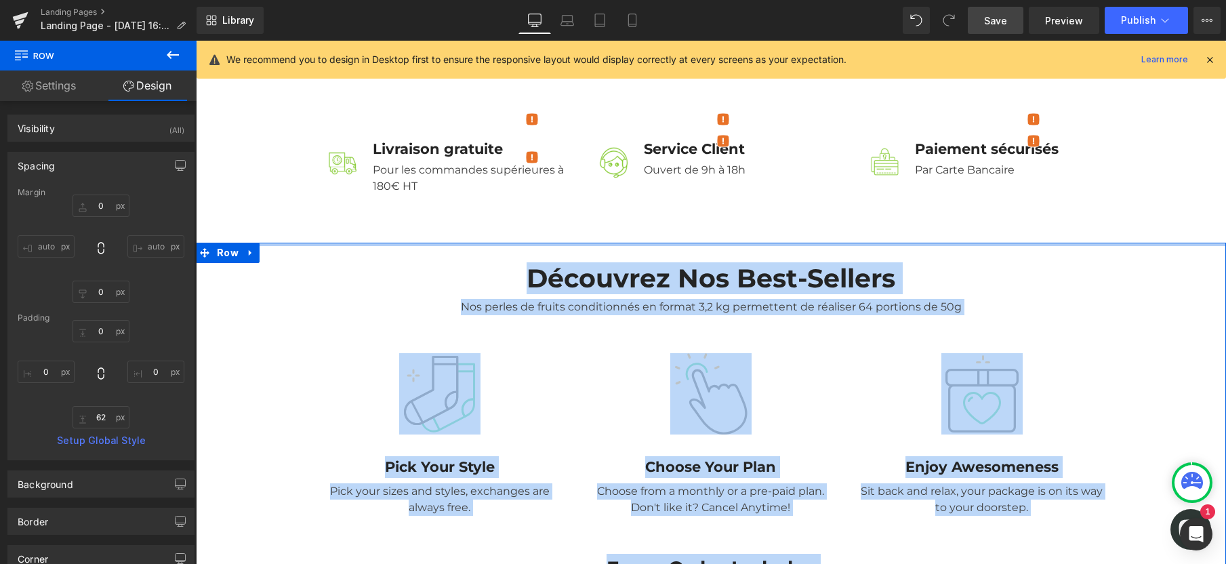
drag, startPoint x: 566, startPoint y: 228, endPoint x: 545, endPoint y: 286, distance: 61.7
click at [545, 286] on div "Découvrez nos Best-Sellers Heading Nos perles de fruits conditionnés en format …" at bounding box center [711, 513] width 1030 height 540
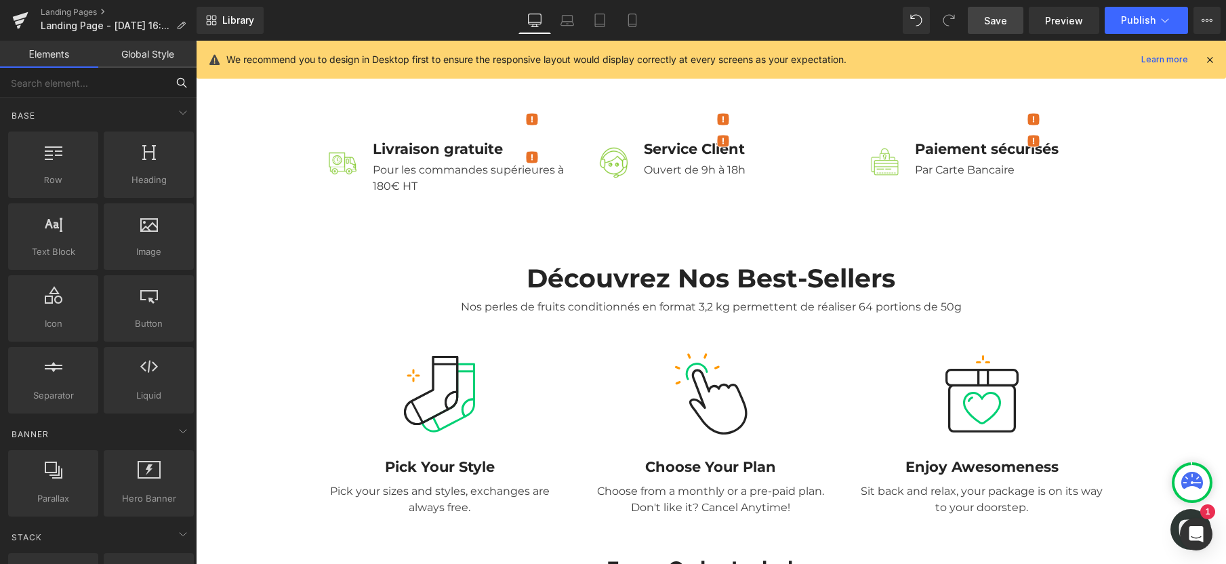
click at [62, 87] on input "text" at bounding box center [83, 83] width 167 height 30
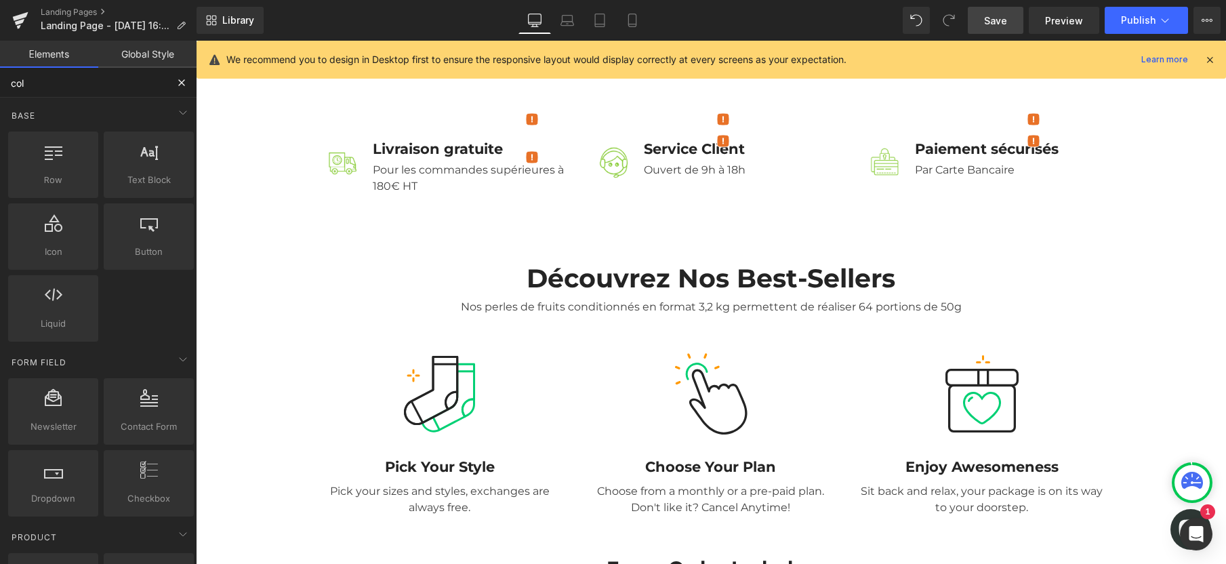
type input "coll"
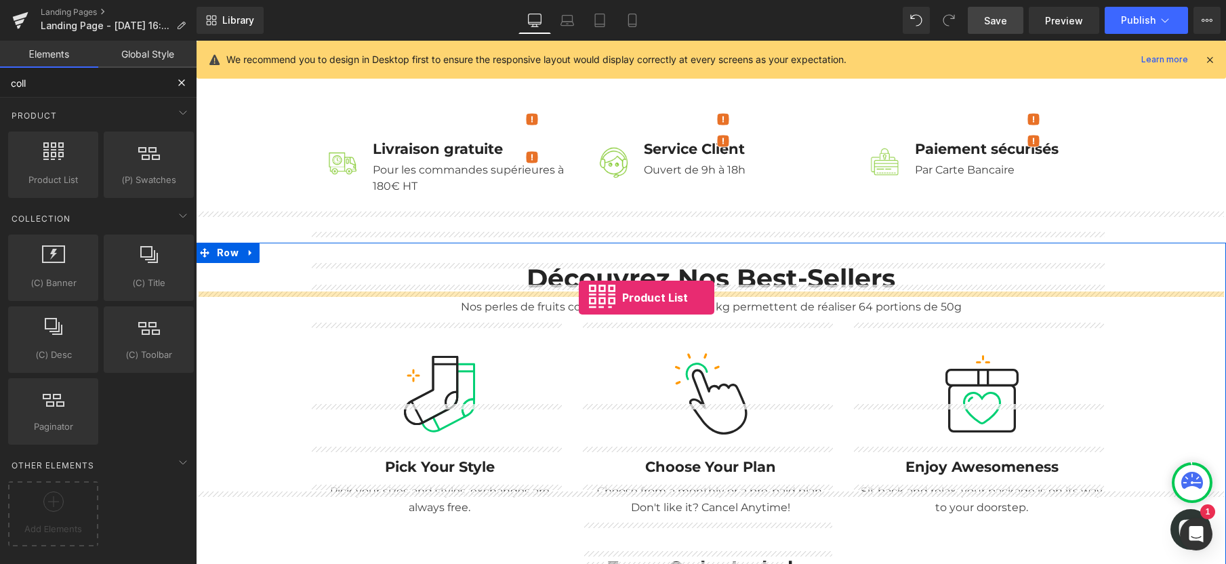
drag, startPoint x: 251, startPoint y: 192, endPoint x: 579, endPoint y: 297, distance: 343.9
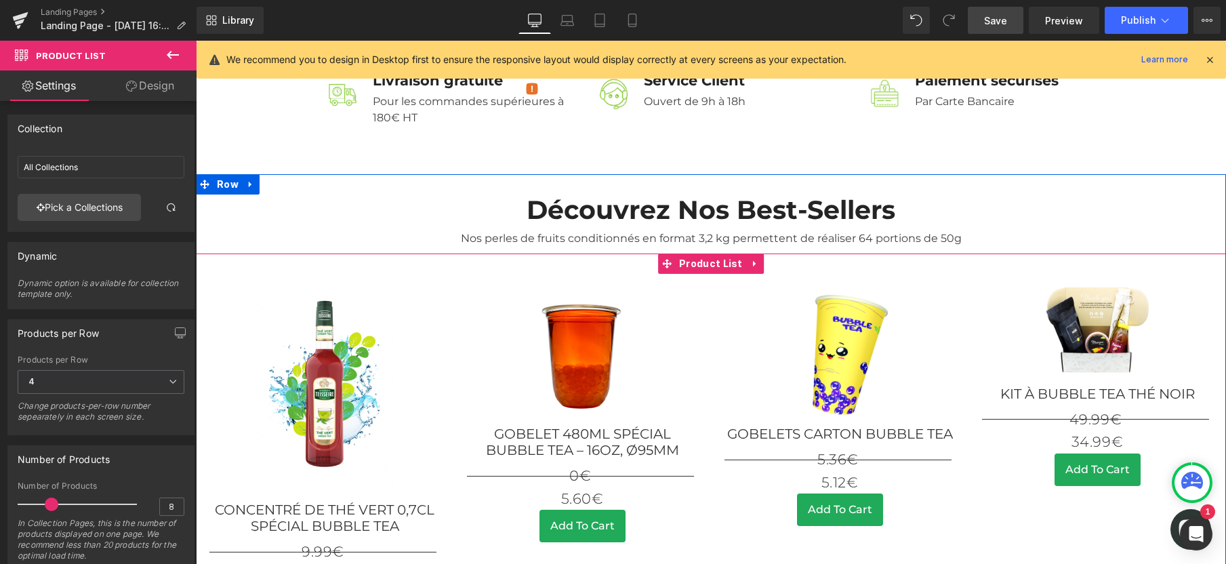
scroll to position [682, 0]
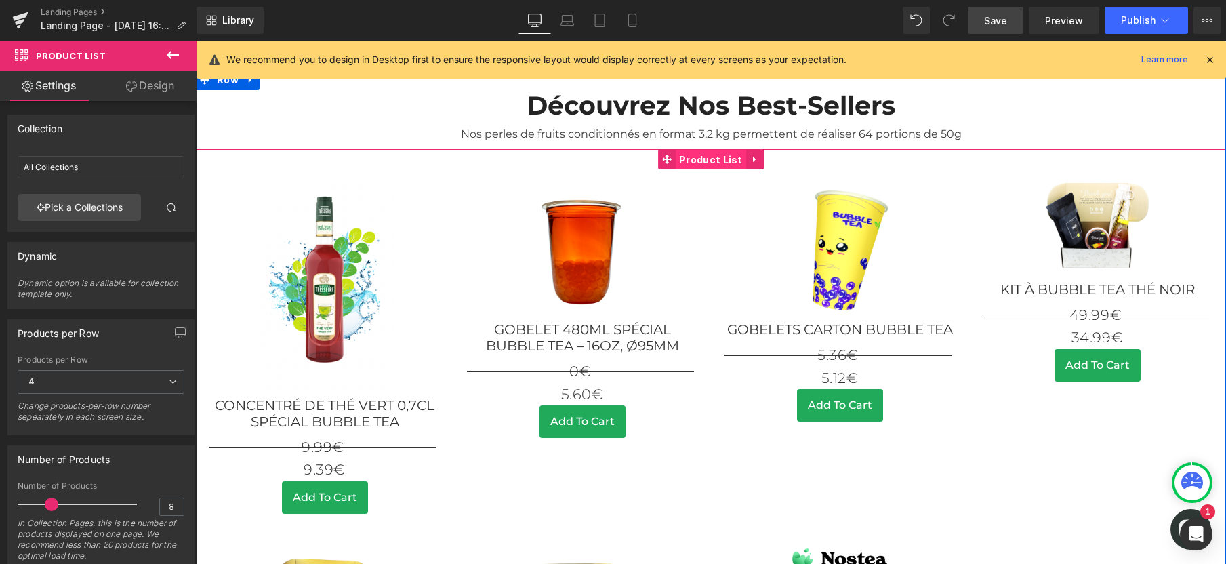
click at [681, 150] on span "Product List" at bounding box center [711, 160] width 70 height 20
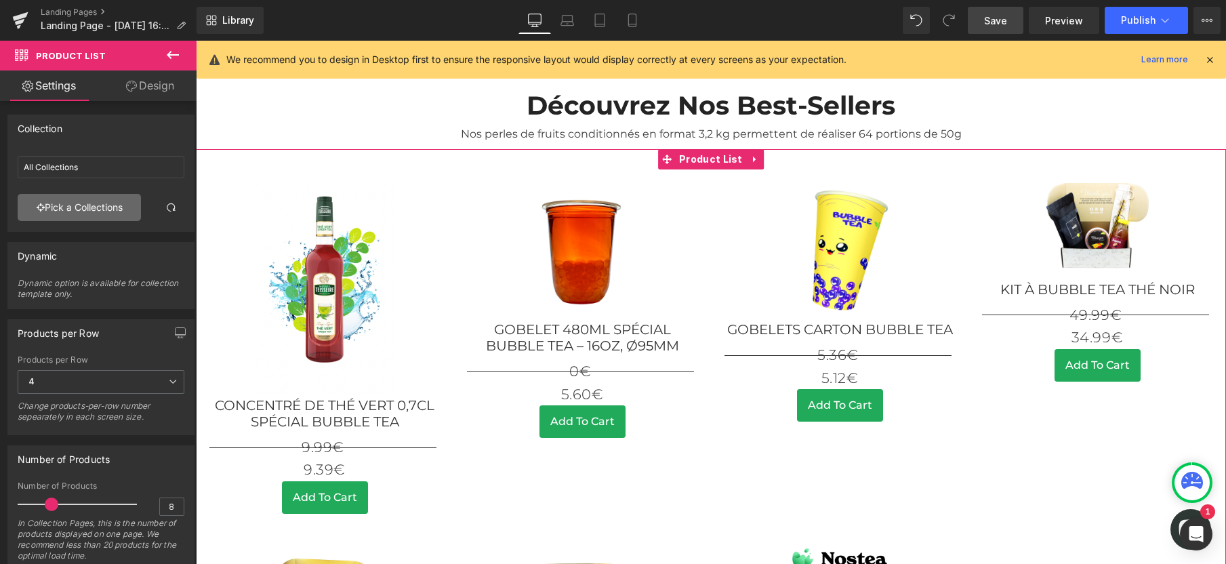
click at [79, 211] on link "Pick a Collections" at bounding box center [79, 207] width 123 height 27
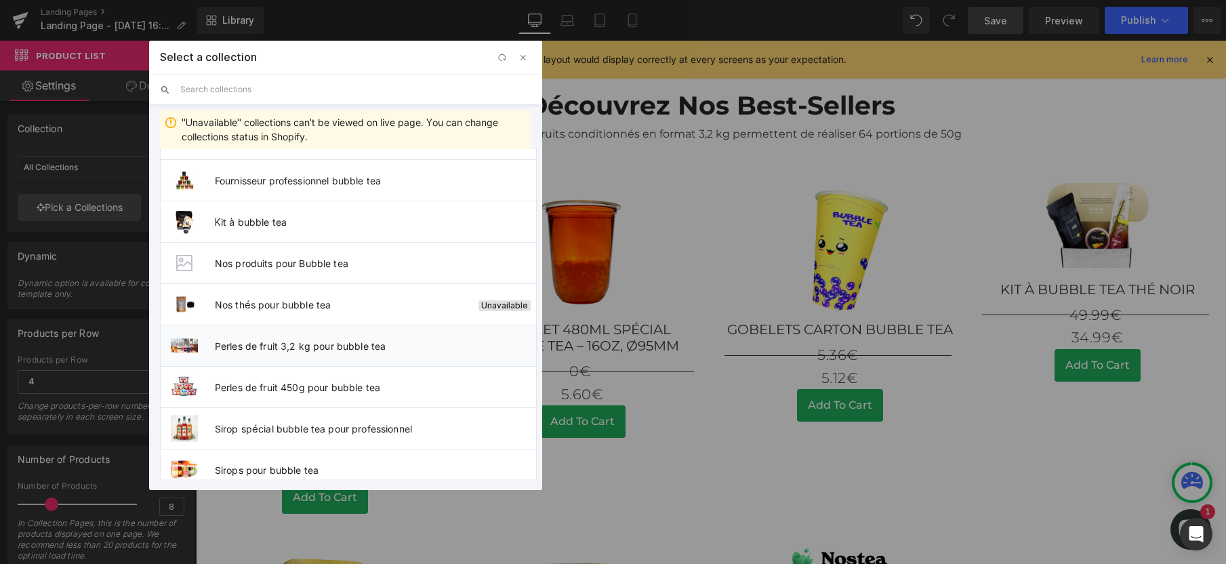
scroll to position [497, 0]
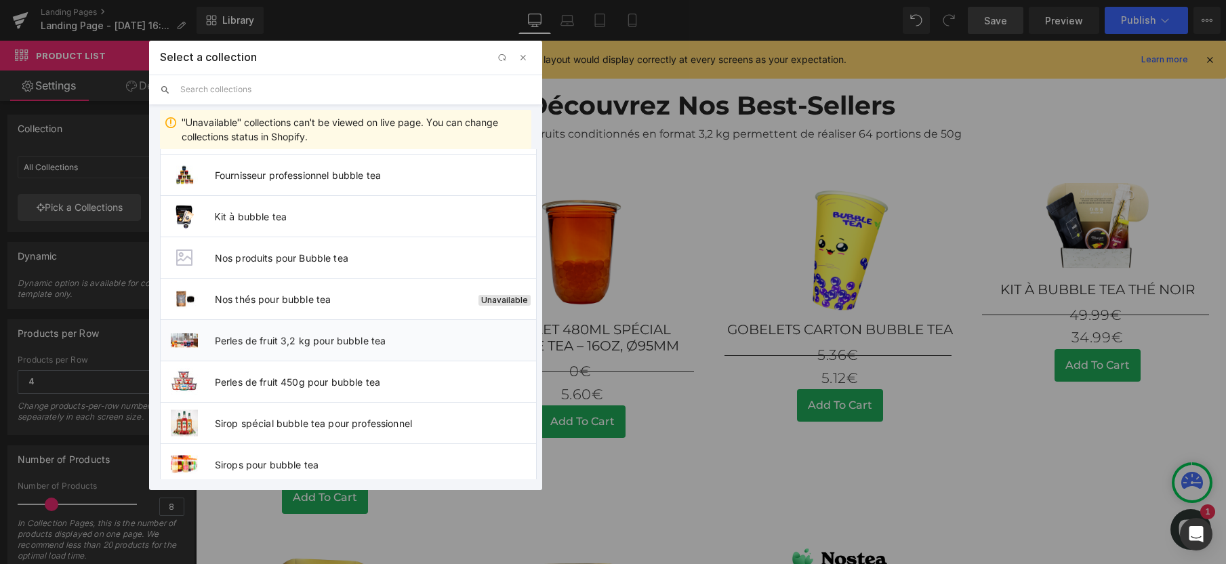
click at [325, 343] on span "Perles de fruit 3,2 kg pour bubble tea" at bounding box center [375, 341] width 321 height 12
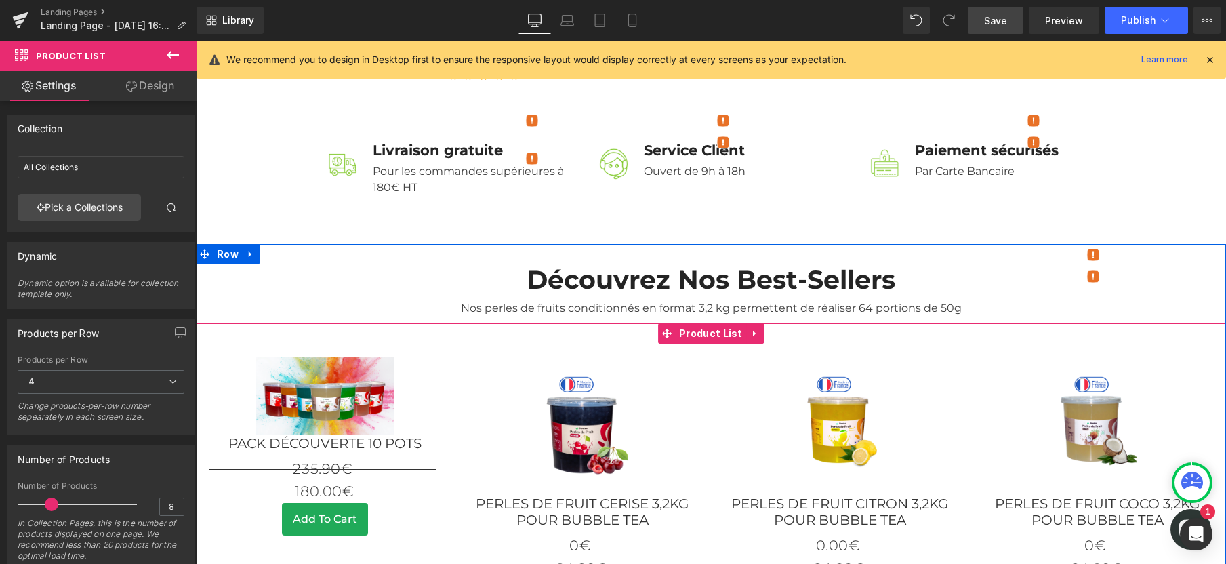
scroll to position [505, 0]
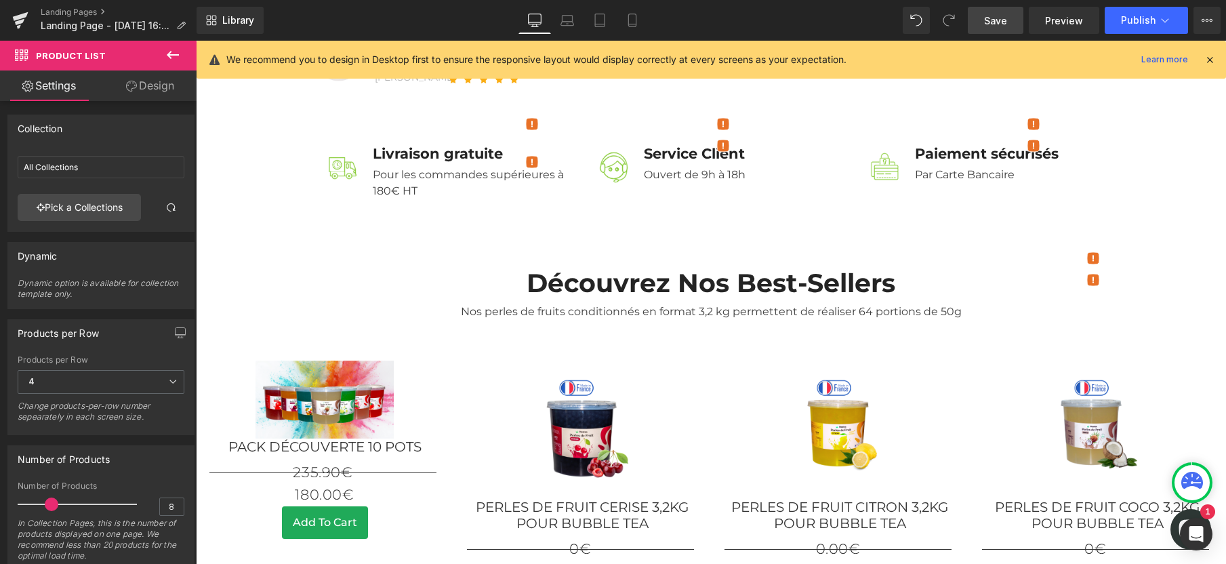
drag, startPoint x: 997, startPoint y: 20, endPoint x: 798, endPoint y: 230, distance: 290.5
click at [997, 20] on span "Save" at bounding box center [995, 21] width 23 height 14
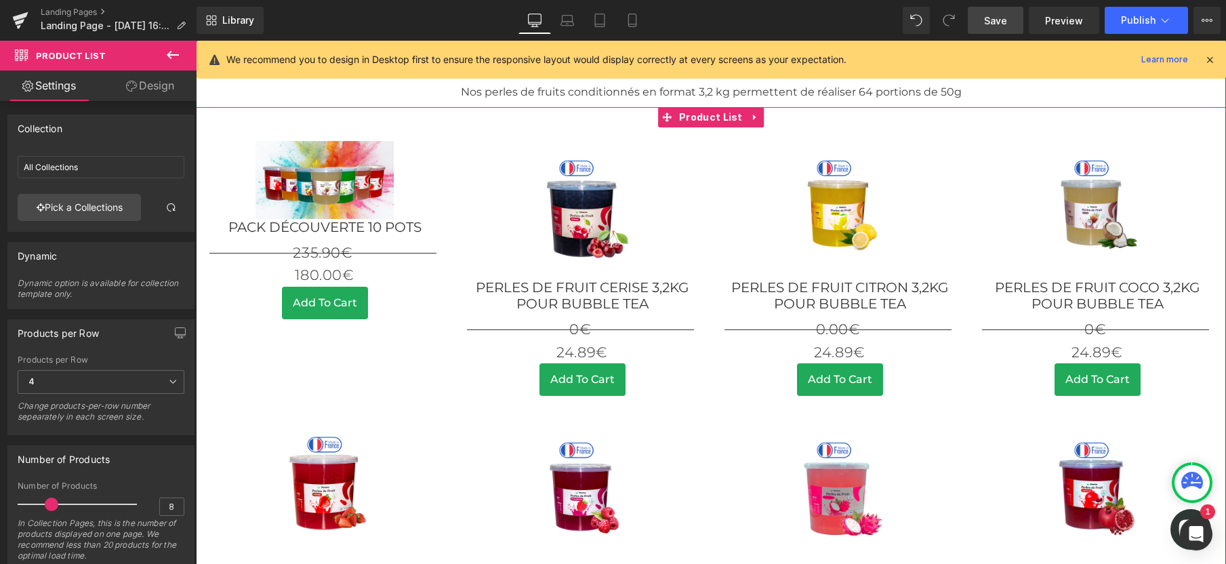
scroll to position [737, 0]
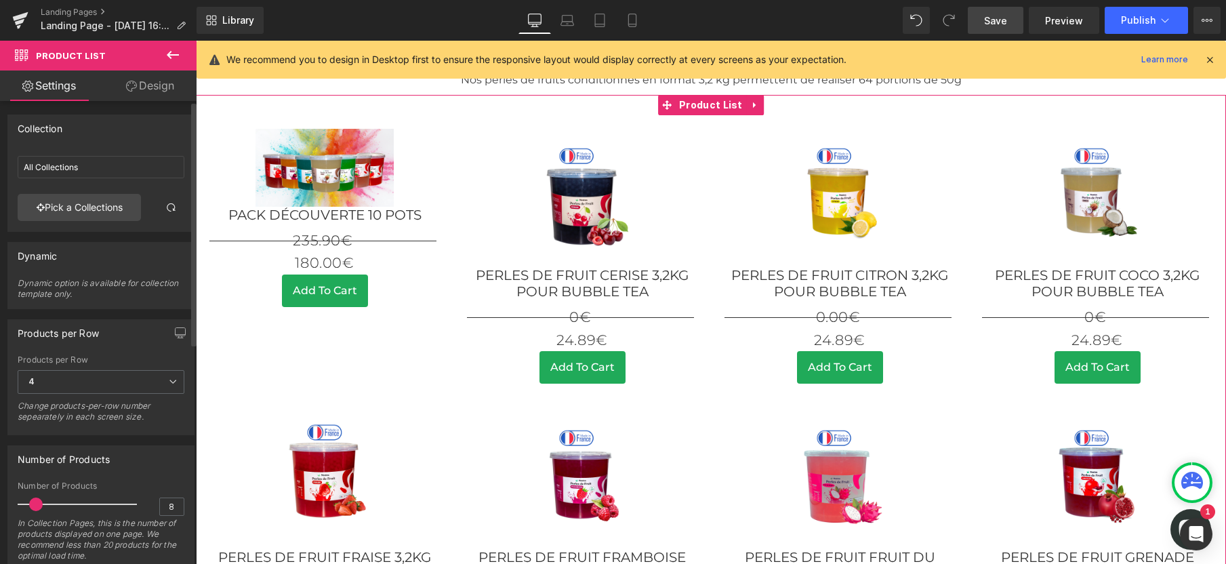
drag, startPoint x: 46, startPoint y: 503, endPoint x: 30, endPoint y: 503, distance: 15.6
click at [30, 503] on span at bounding box center [36, 504] width 14 height 14
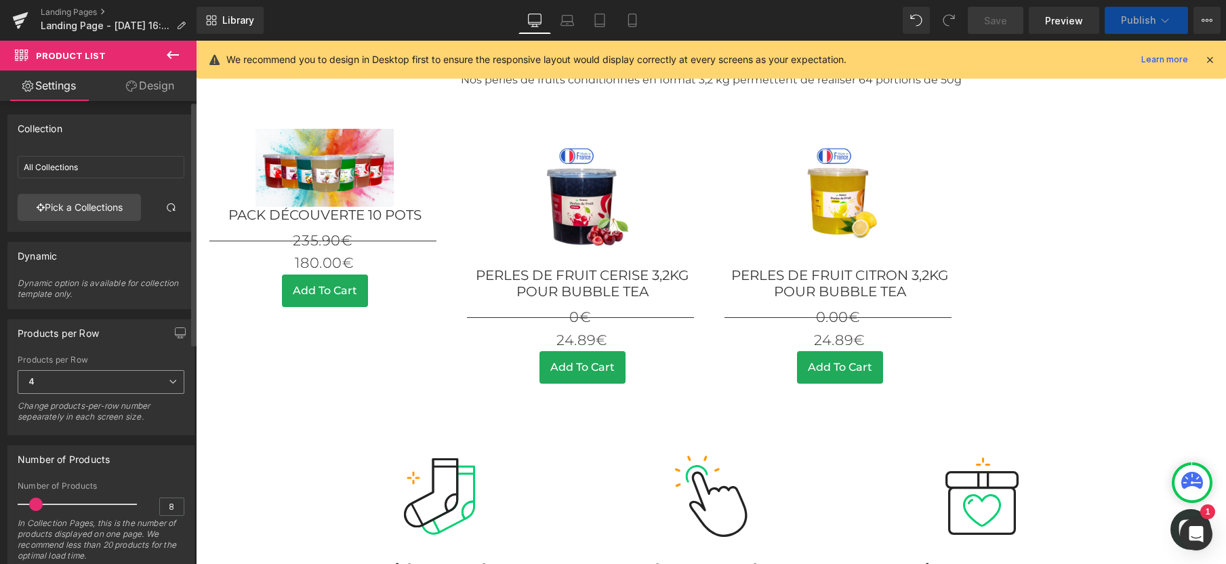
click at [73, 388] on span "4" at bounding box center [101, 382] width 167 height 24
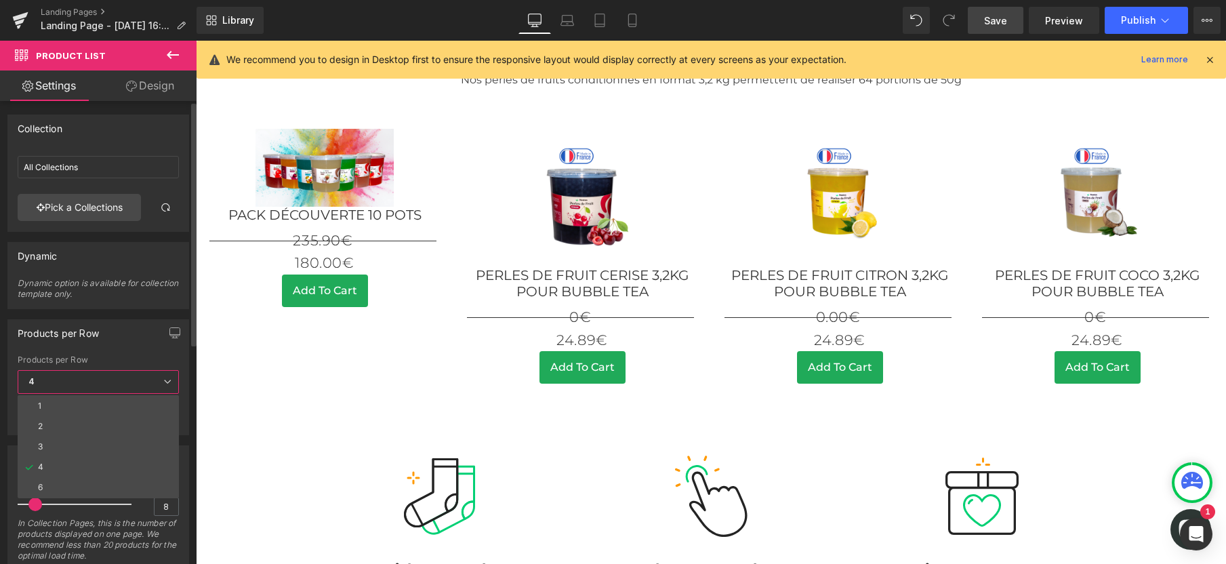
click at [73, 388] on span "4" at bounding box center [98, 382] width 161 height 24
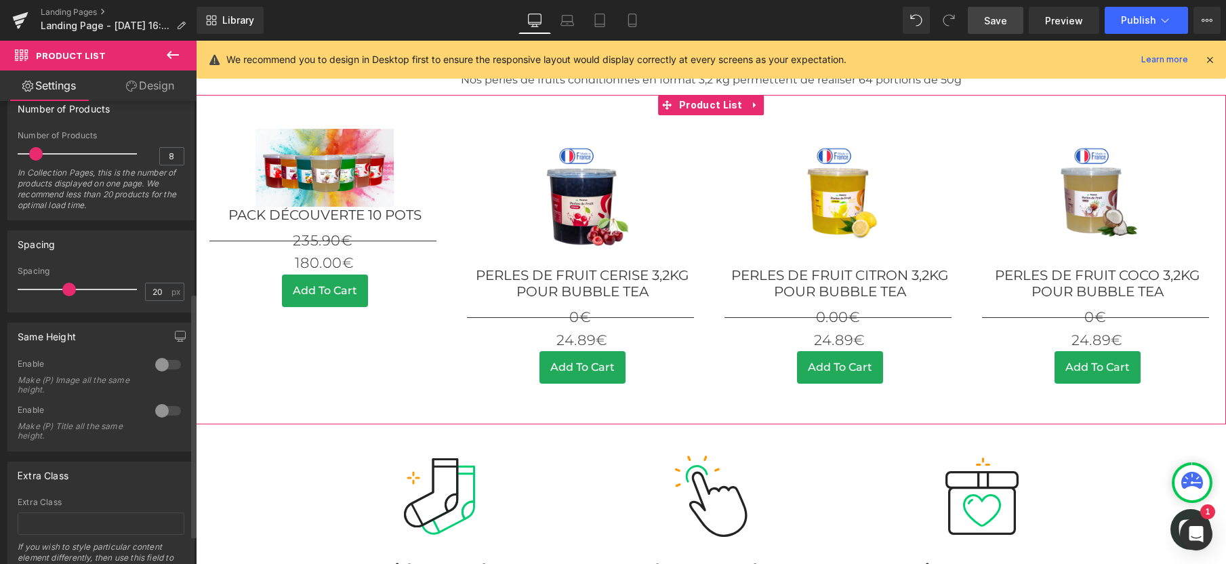
scroll to position [363, 0]
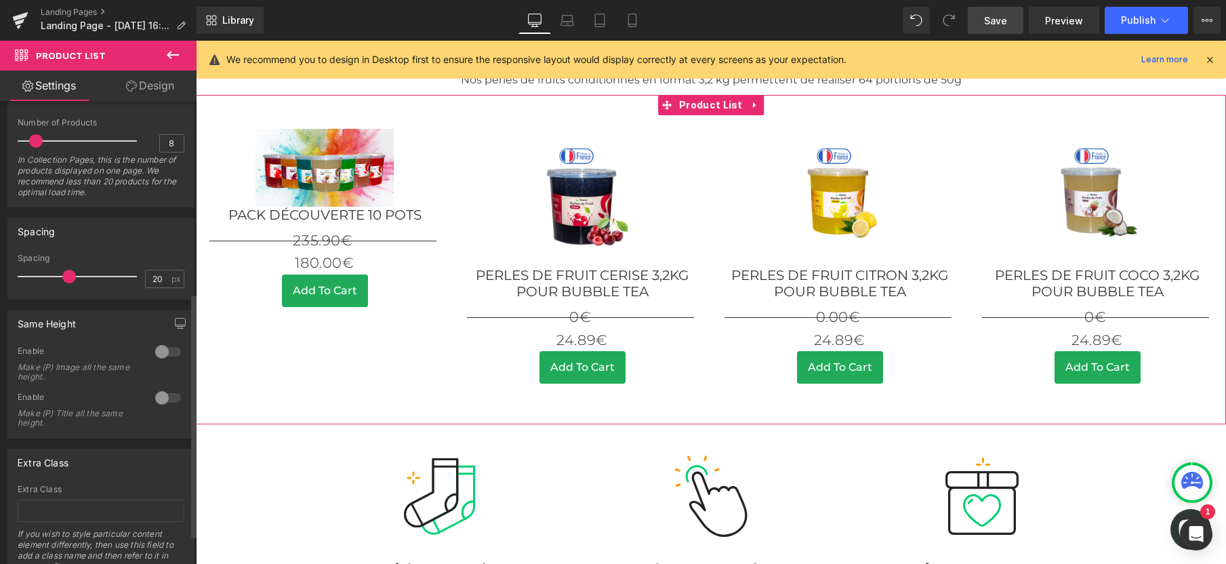
click at [159, 354] on div at bounding box center [168, 352] width 33 height 22
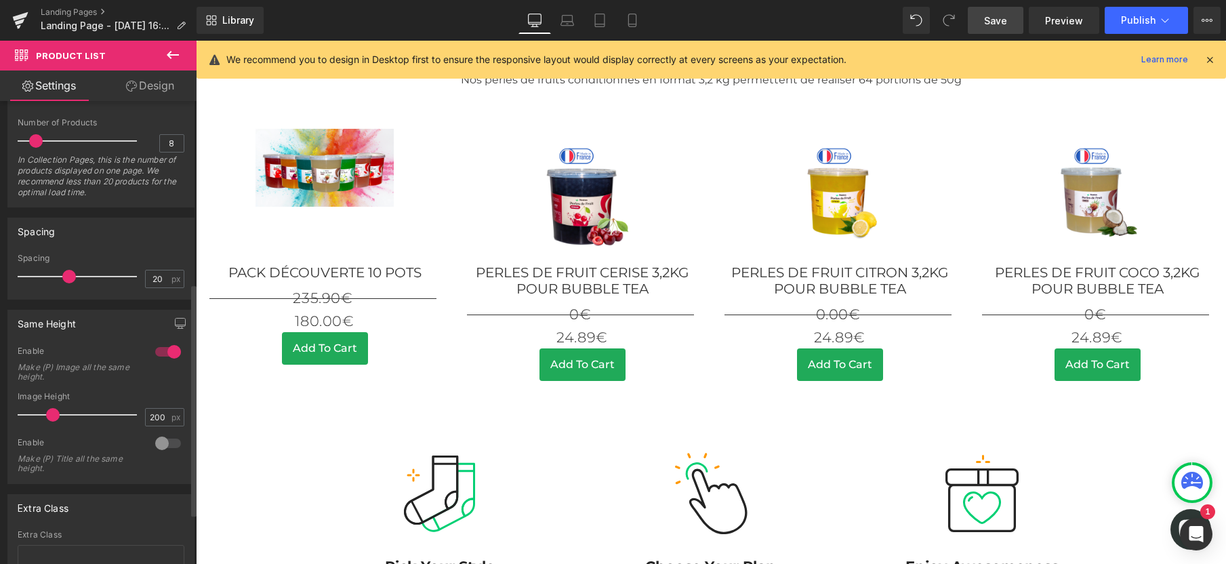
click at [155, 447] on div at bounding box center [168, 443] width 33 height 22
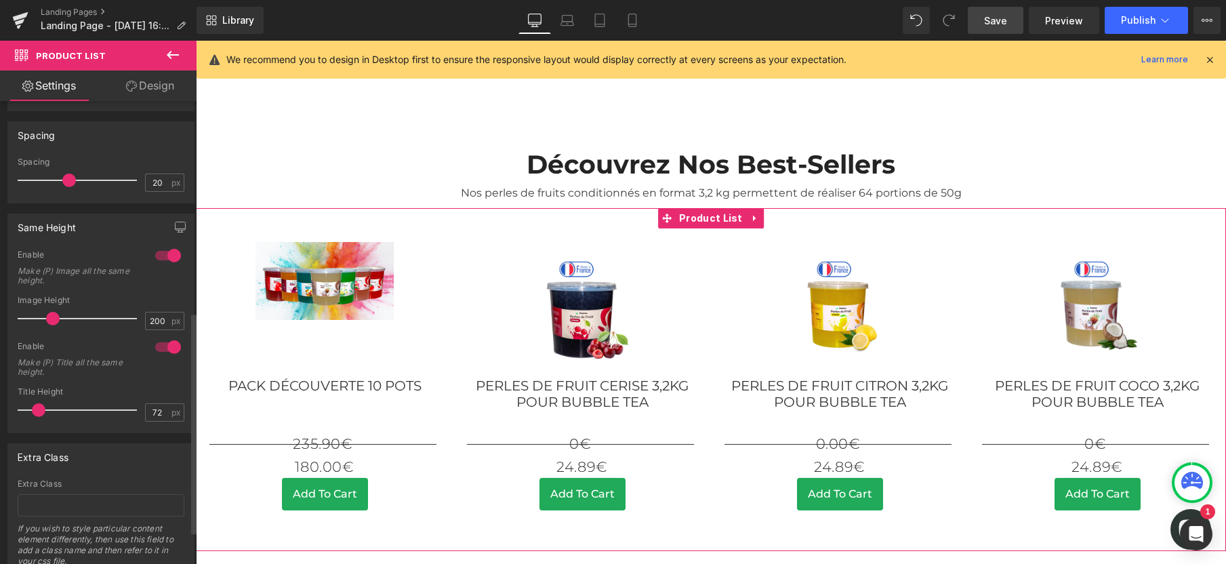
scroll to position [509, 0]
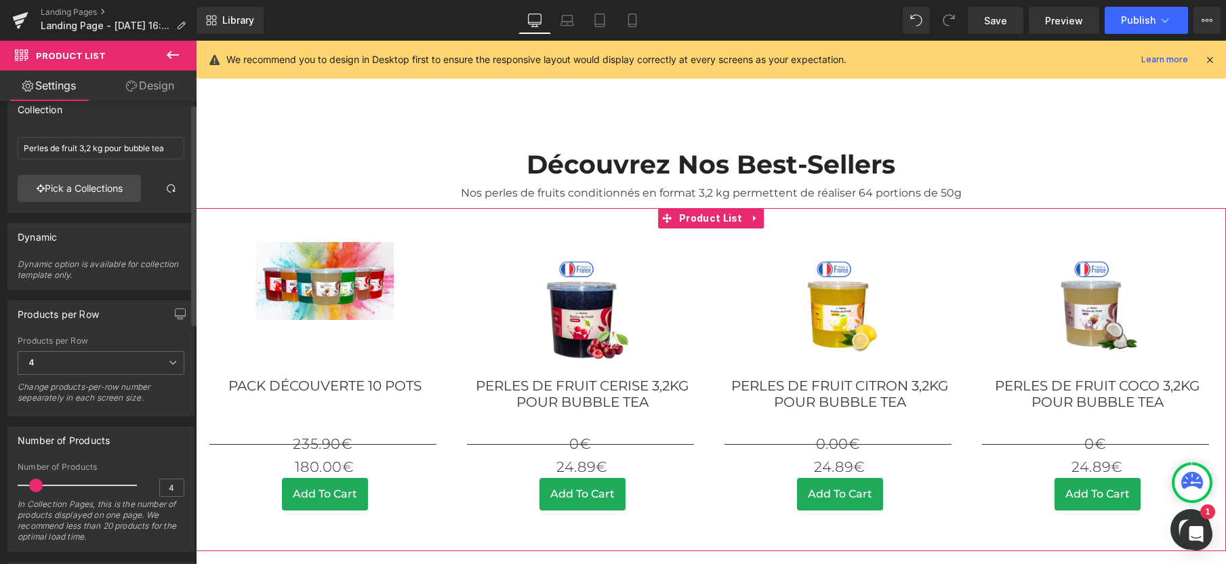
scroll to position [75, 0]
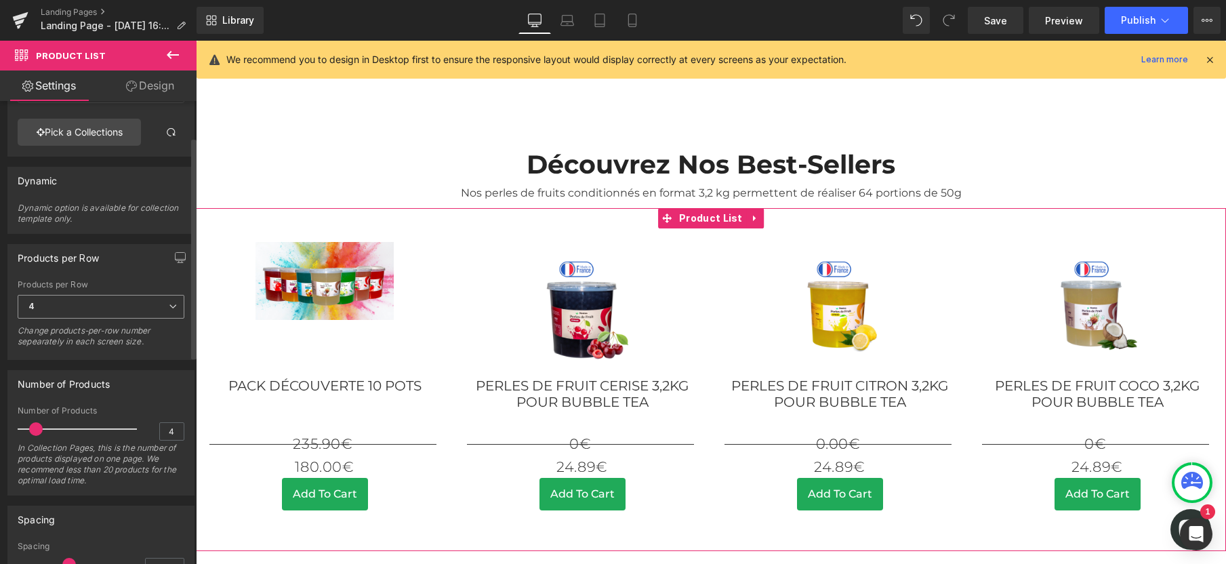
click at [110, 304] on span "4" at bounding box center [101, 307] width 167 height 24
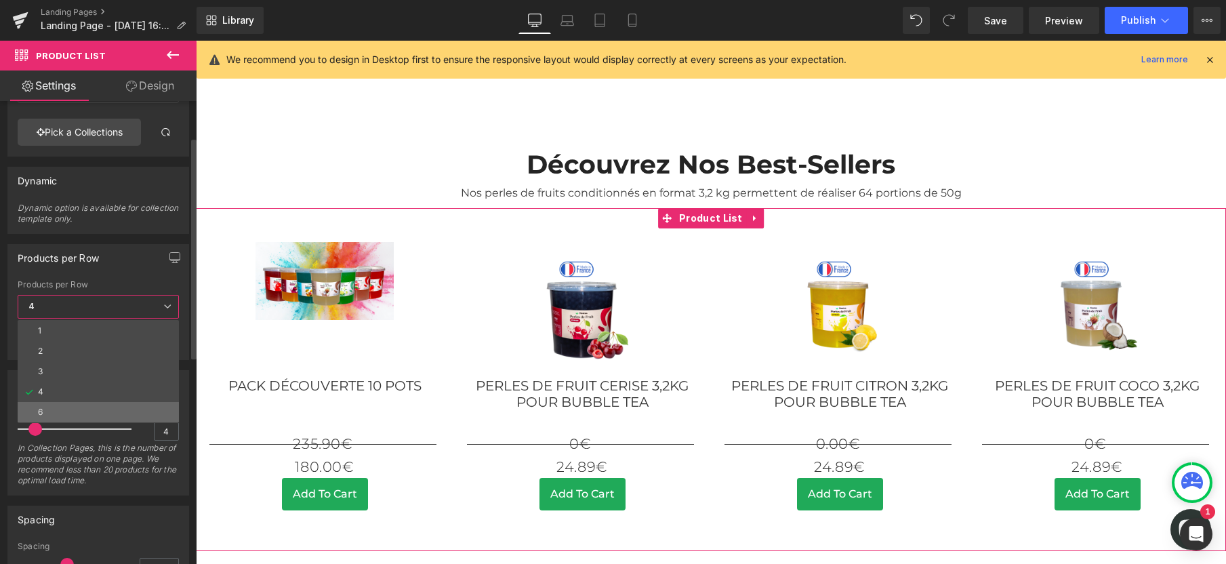
click at [58, 414] on li "6" at bounding box center [98, 412] width 161 height 20
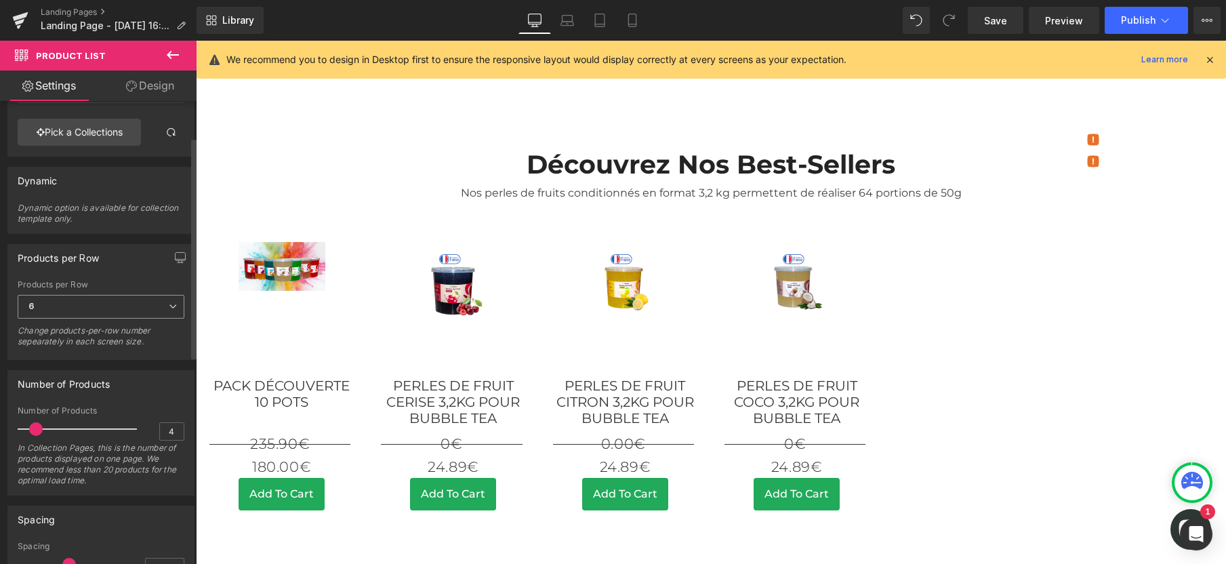
click at [64, 304] on span "6" at bounding box center [101, 307] width 167 height 24
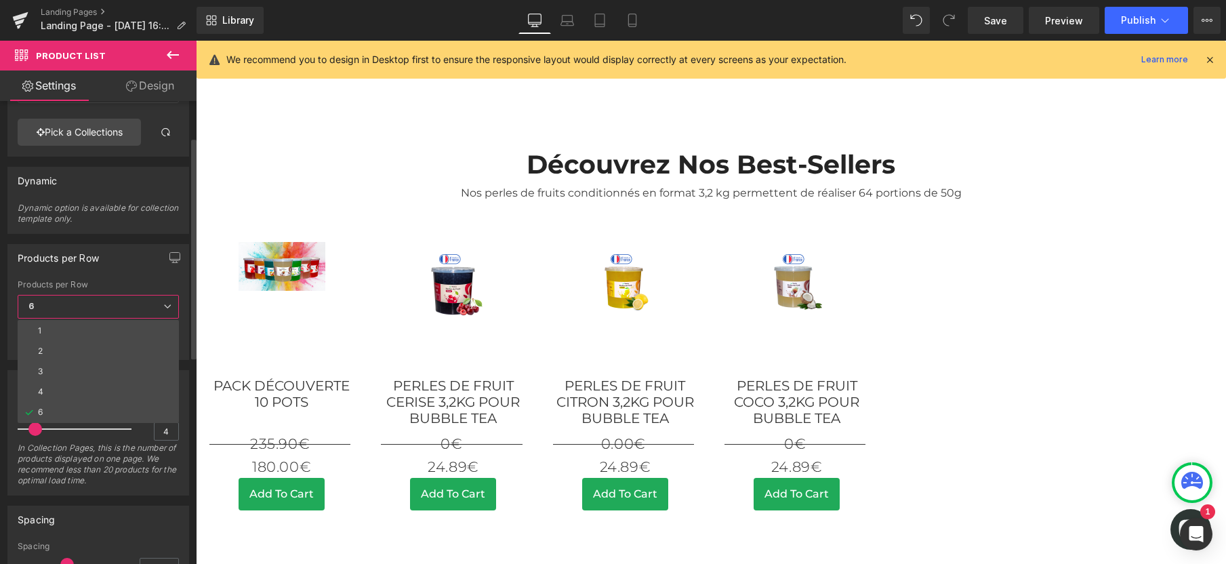
click at [61, 383] on li "4" at bounding box center [98, 392] width 161 height 20
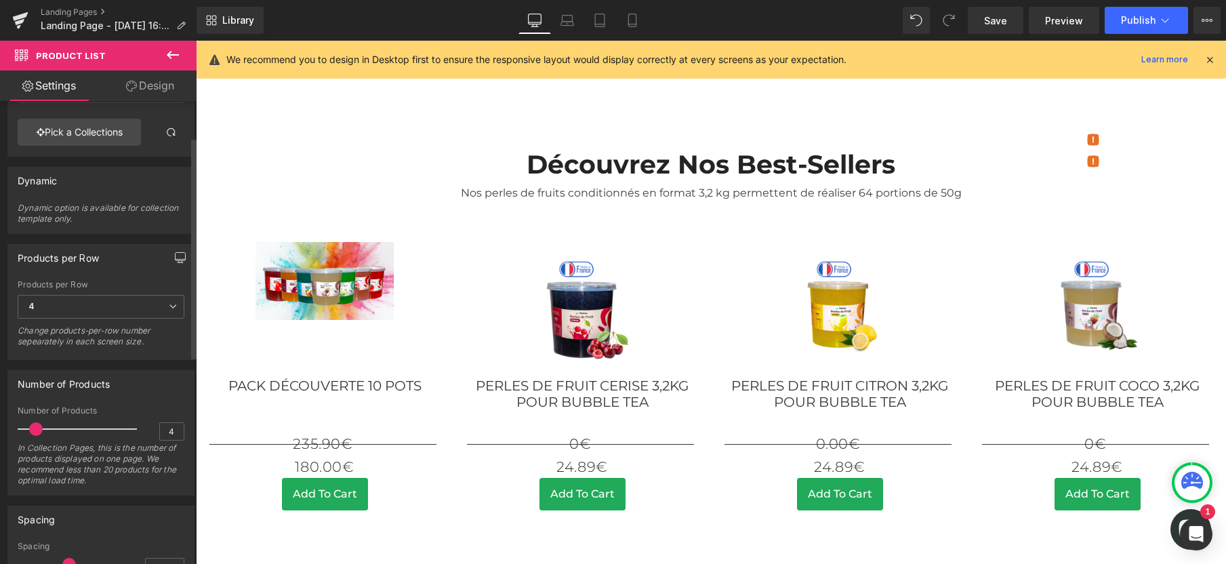
click at [175, 256] on icon "button" at bounding box center [180, 257] width 11 height 11
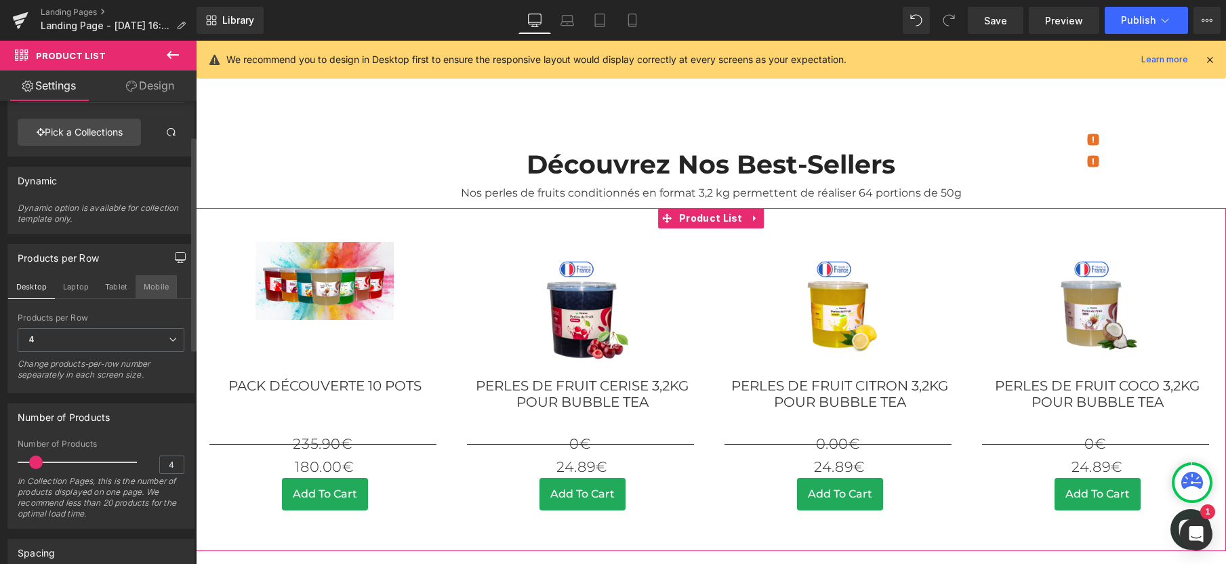
click at [150, 282] on button "Mobile" at bounding box center [156, 286] width 41 height 23
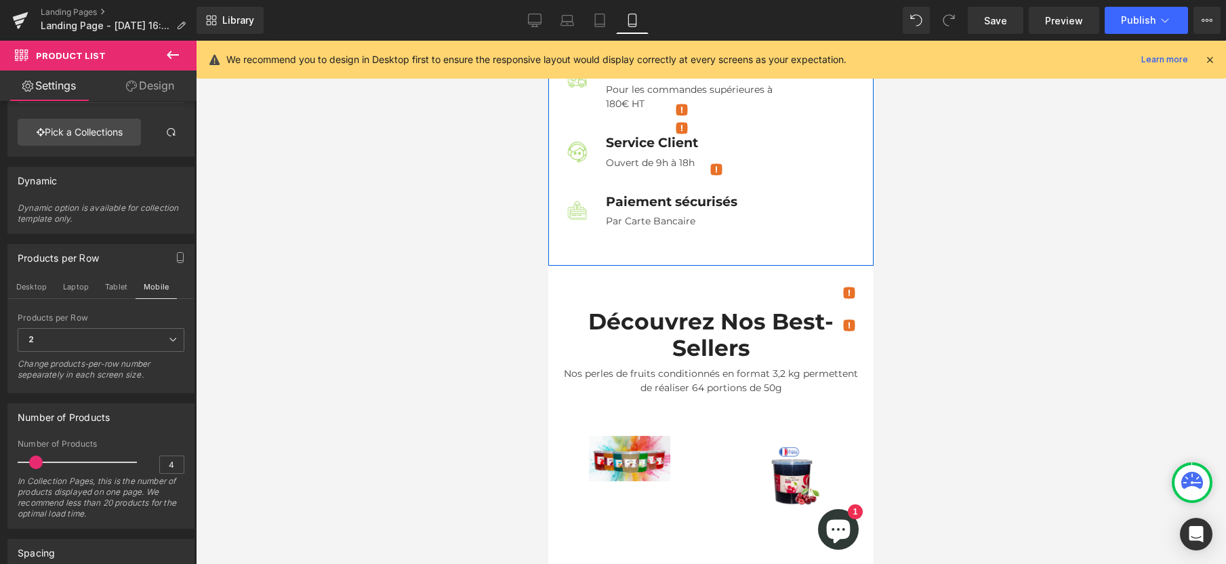
scroll to position [859, 0]
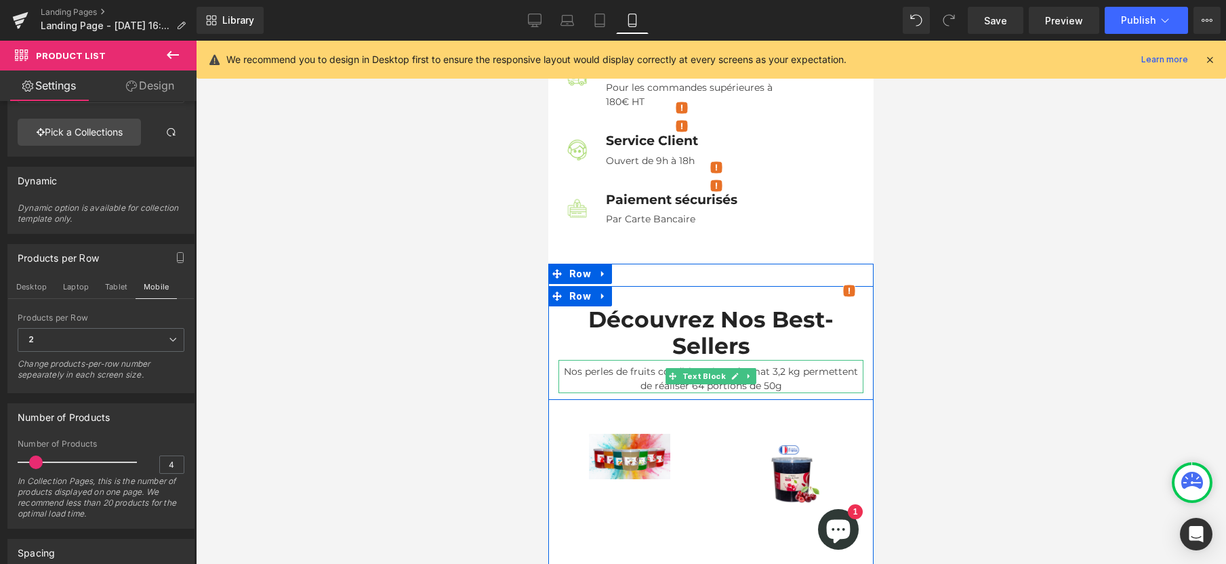
click at [636, 360] on div "Nos perles de fruits conditionnés en format 3,2 kg permettent de réaliser 64 po…" at bounding box center [710, 376] width 305 height 33
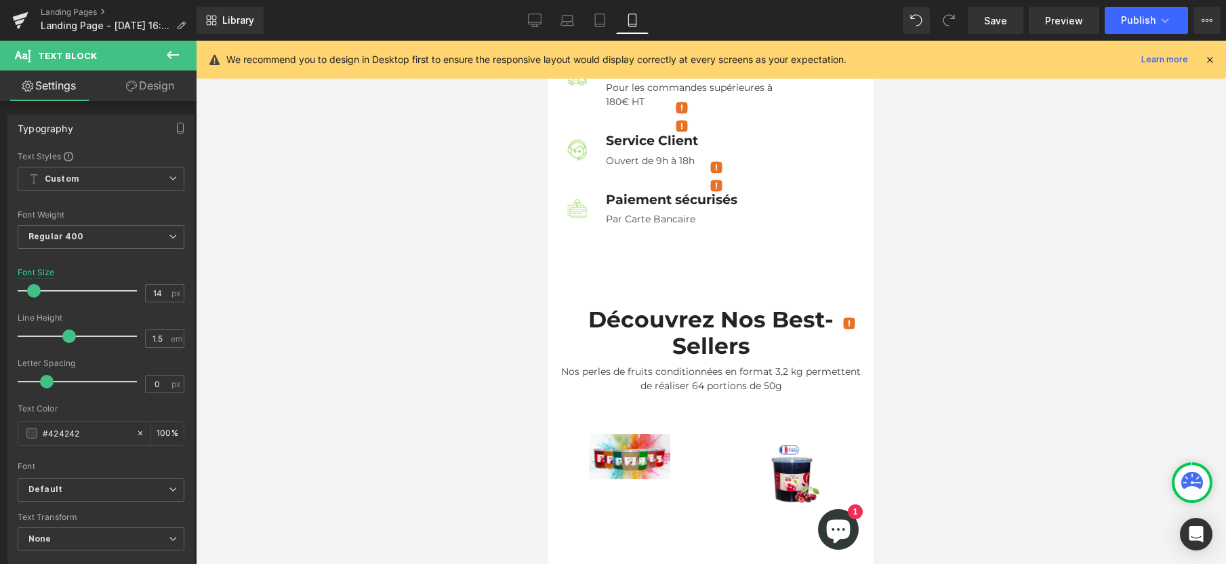
click at [935, 242] on div at bounding box center [711, 302] width 1030 height 523
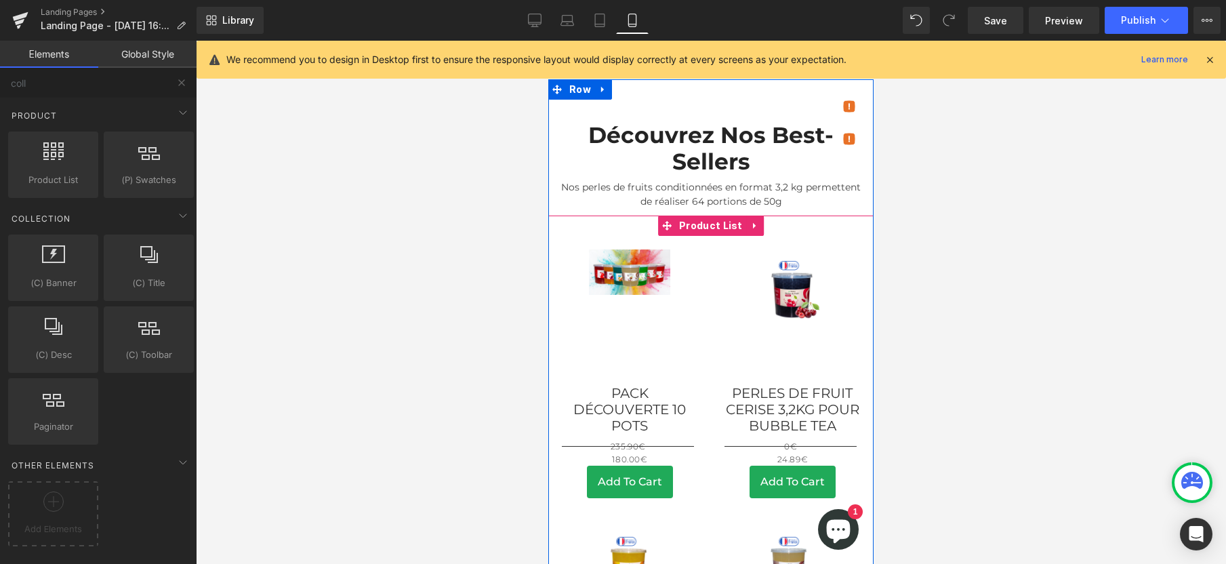
scroll to position [1044, 0]
click at [762, 384] on link "Perles de fruit cerise 3,2kg pour bubble tea" at bounding box center [792, 408] width 136 height 49
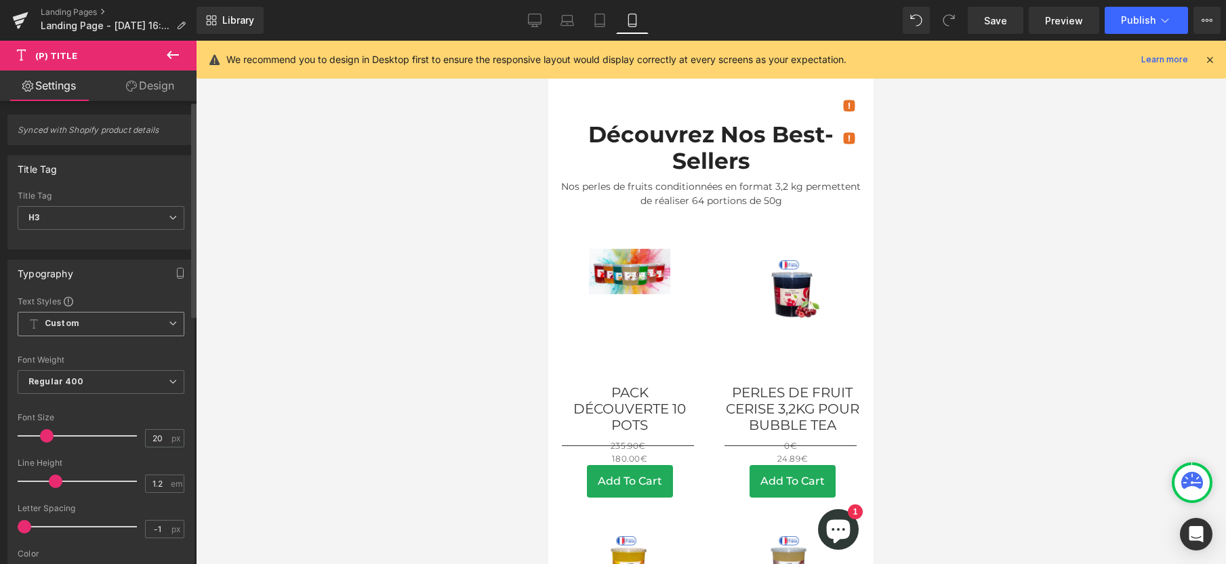
click at [101, 323] on span "Custom Setup Global Style" at bounding box center [101, 324] width 167 height 24
click at [119, 269] on div "Typography" at bounding box center [101, 273] width 186 height 26
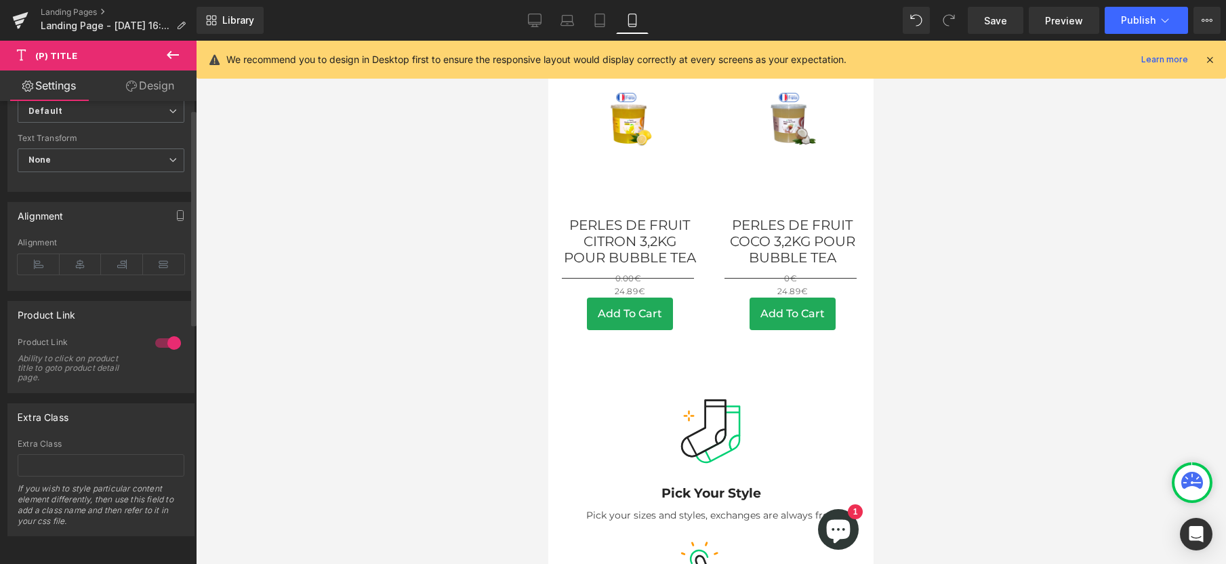
scroll to position [0, 0]
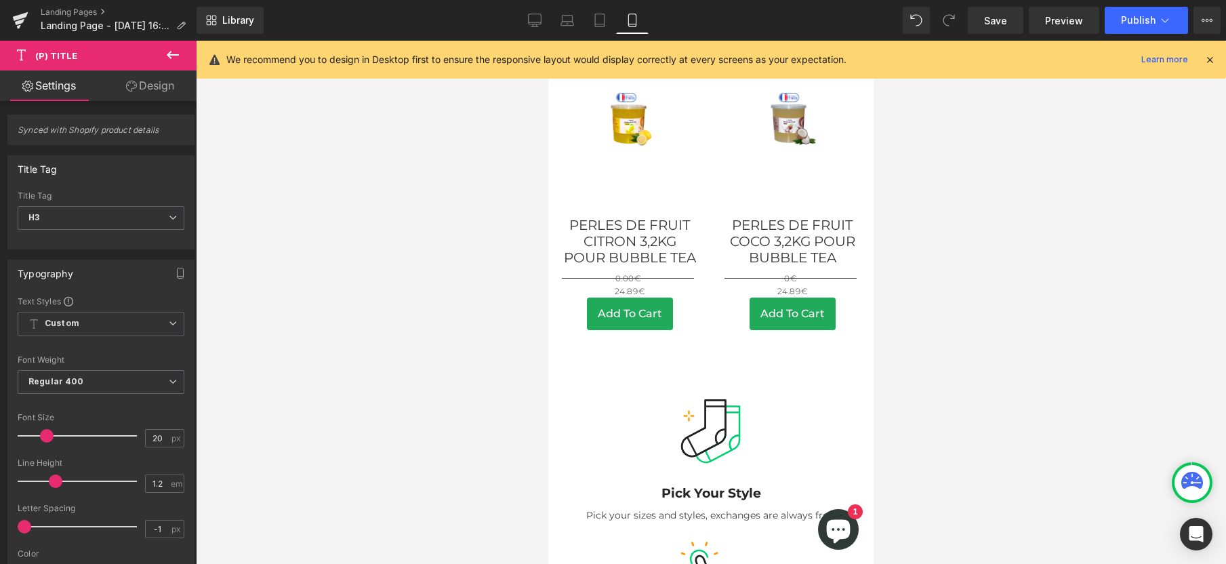
click at [166, 58] on icon at bounding box center [173, 55] width 16 height 16
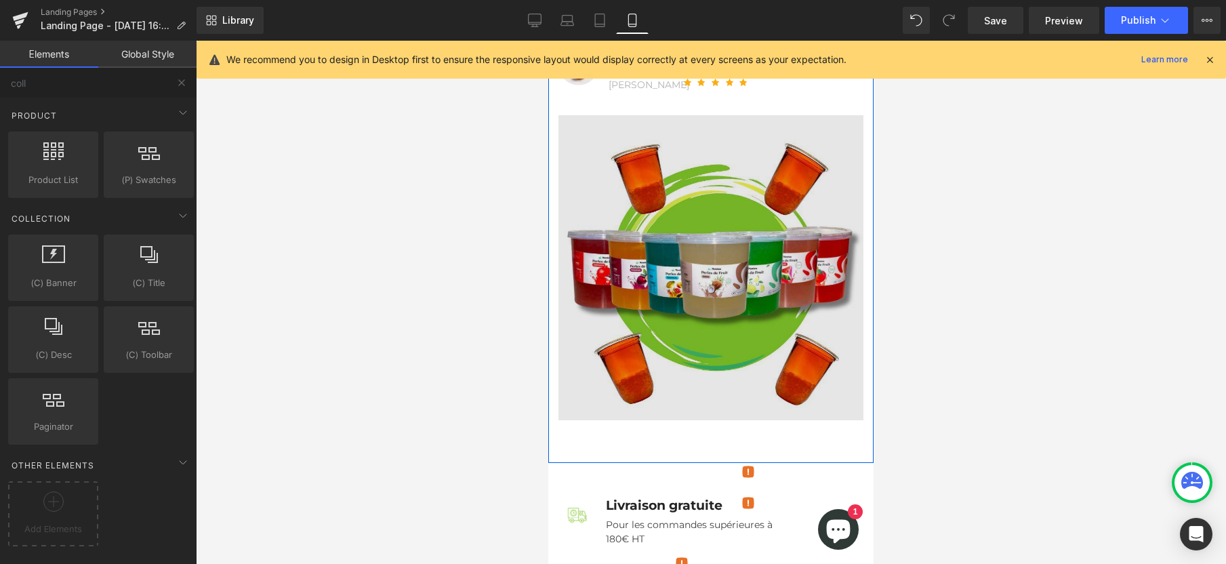
scroll to position [600, 0]
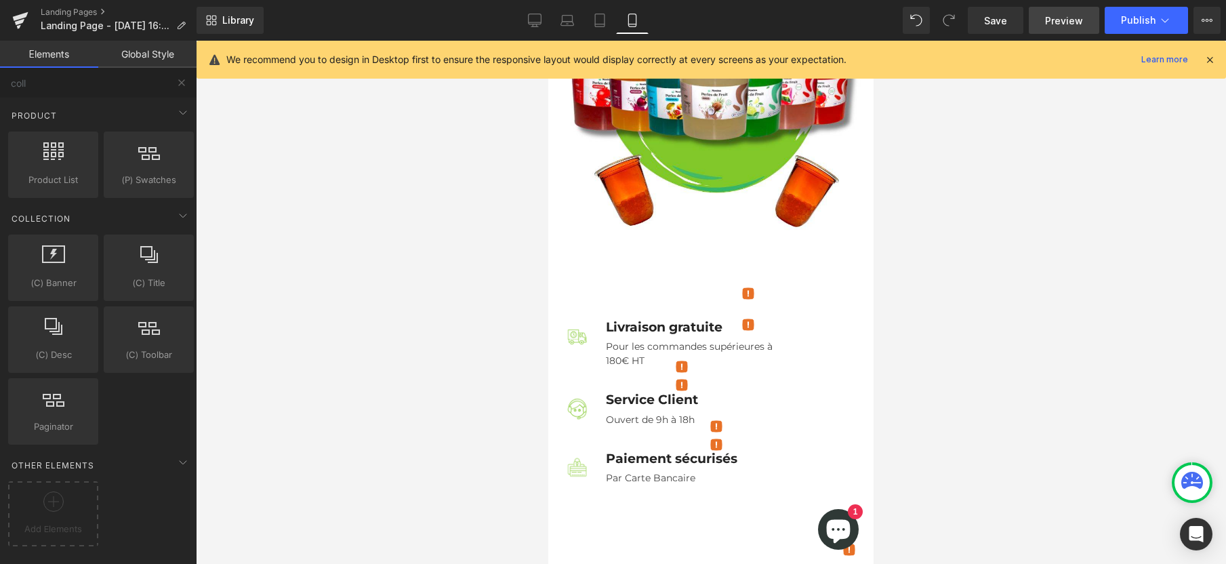
click at [1054, 25] on span "Preview" at bounding box center [1064, 21] width 38 height 14
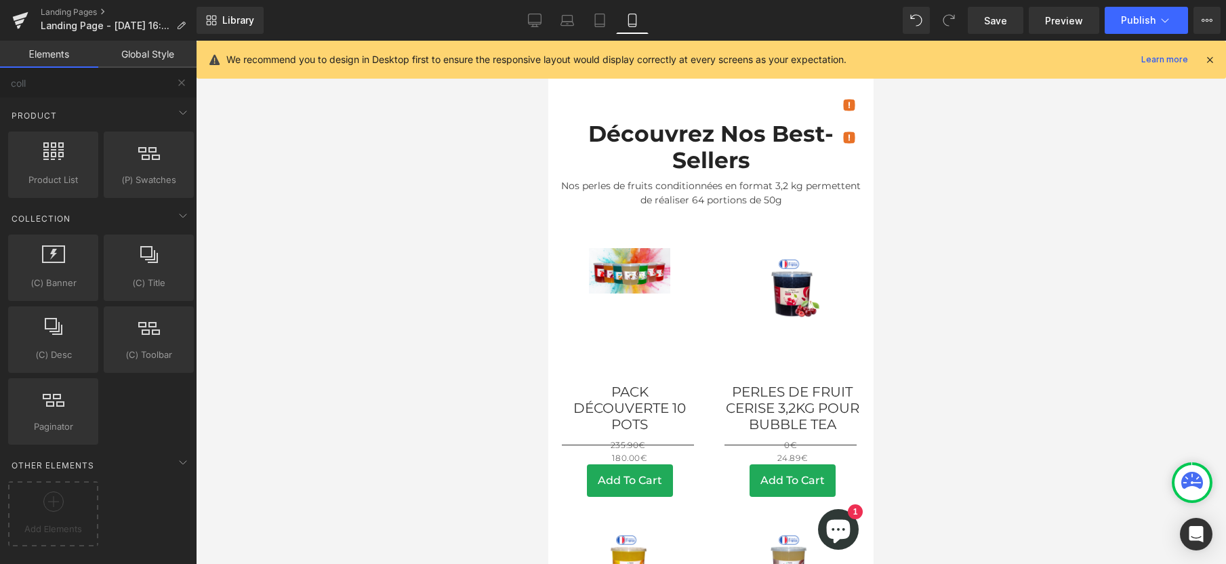
scroll to position [1046, 0]
click at [796, 247] on img at bounding box center [791, 287] width 81 height 81
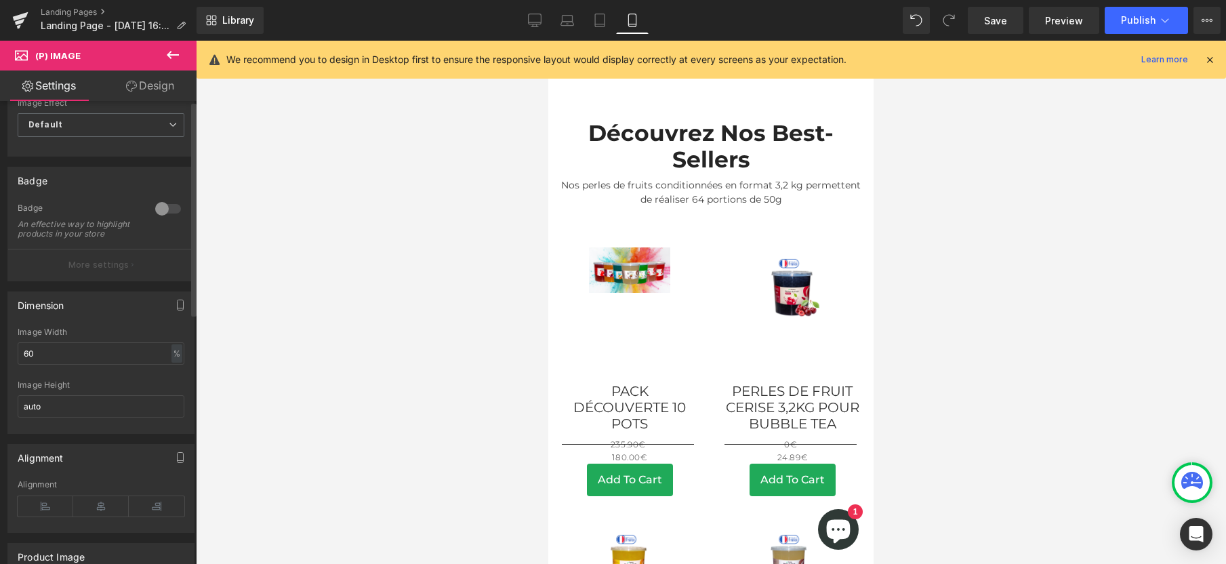
scroll to position [0, 0]
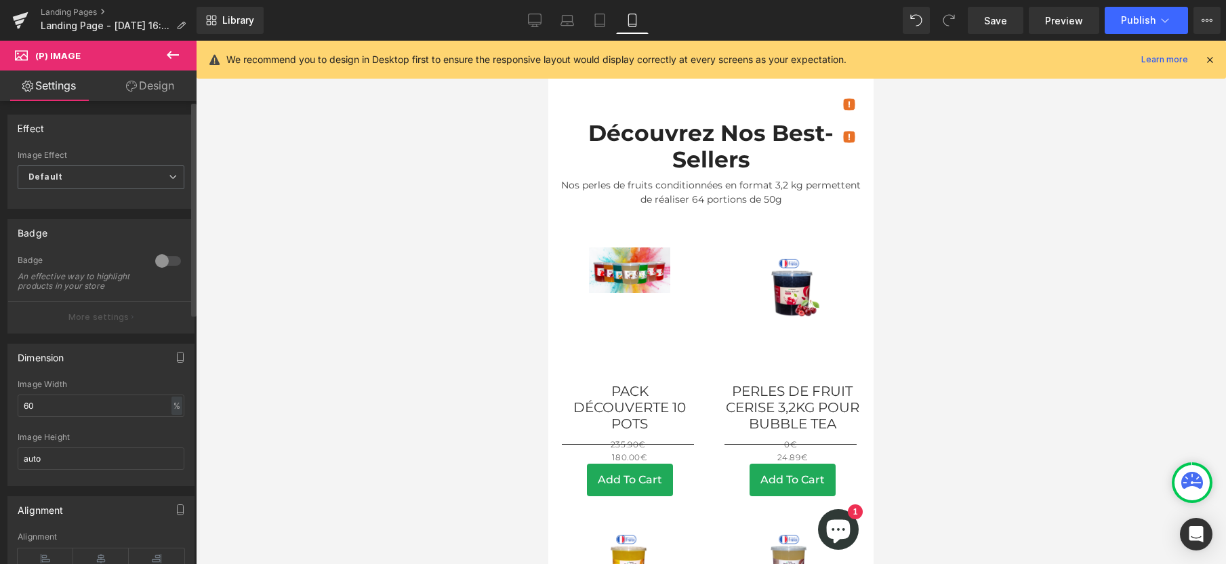
click at [157, 262] on div at bounding box center [168, 261] width 33 height 22
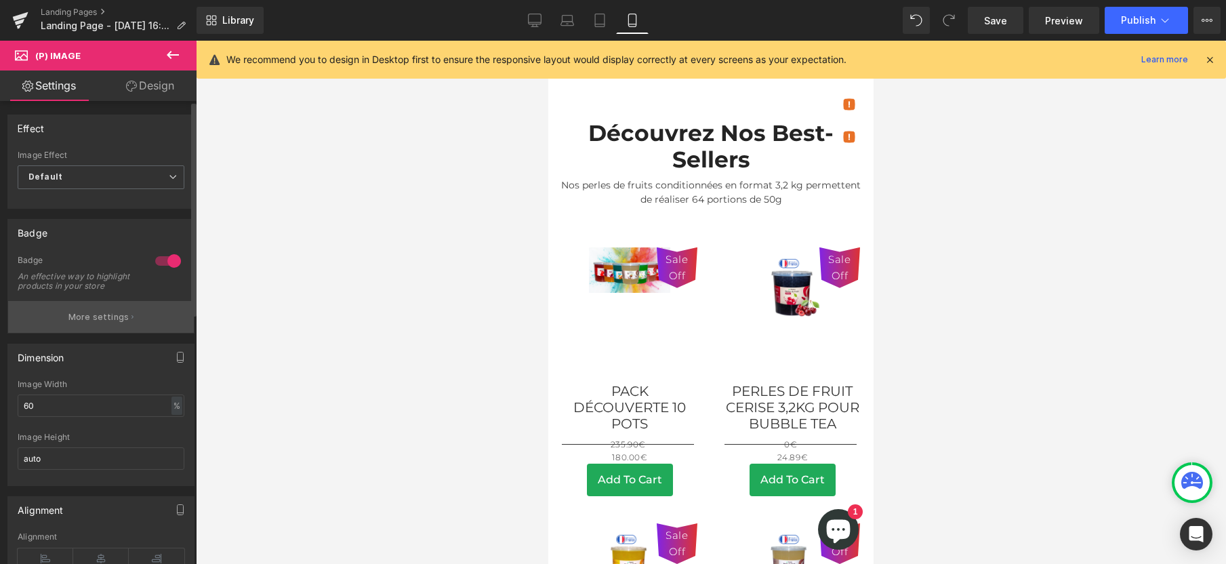
click at [124, 329] on button "More settings" at bounding box center [101, 317] width 186 height 32
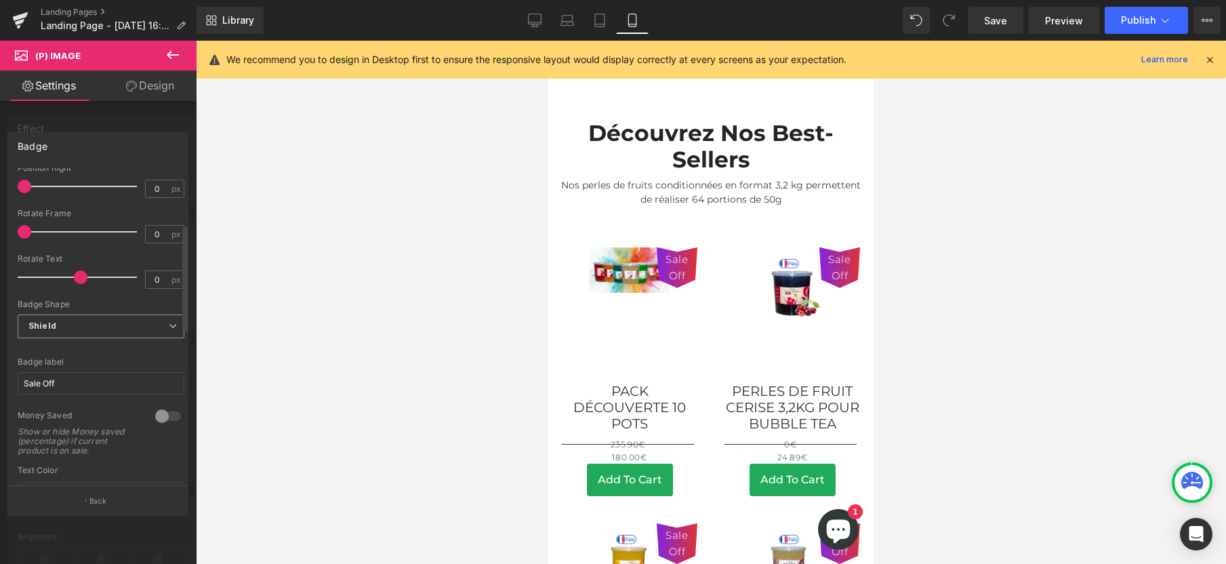
scroll to position [170, 0]
click at [103, 327] on span "Shield" at bounding box center [101, 324] width 167 height 24
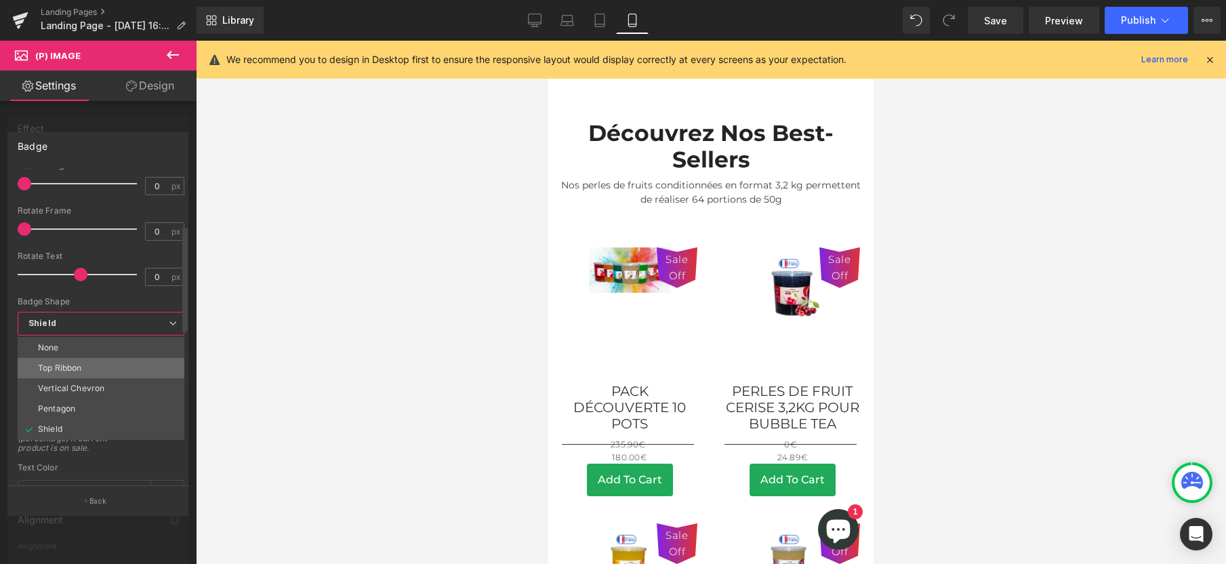
click at [99, 360] on li "Top Ribbon" at bounding box center [101, 368] width 167 height 20
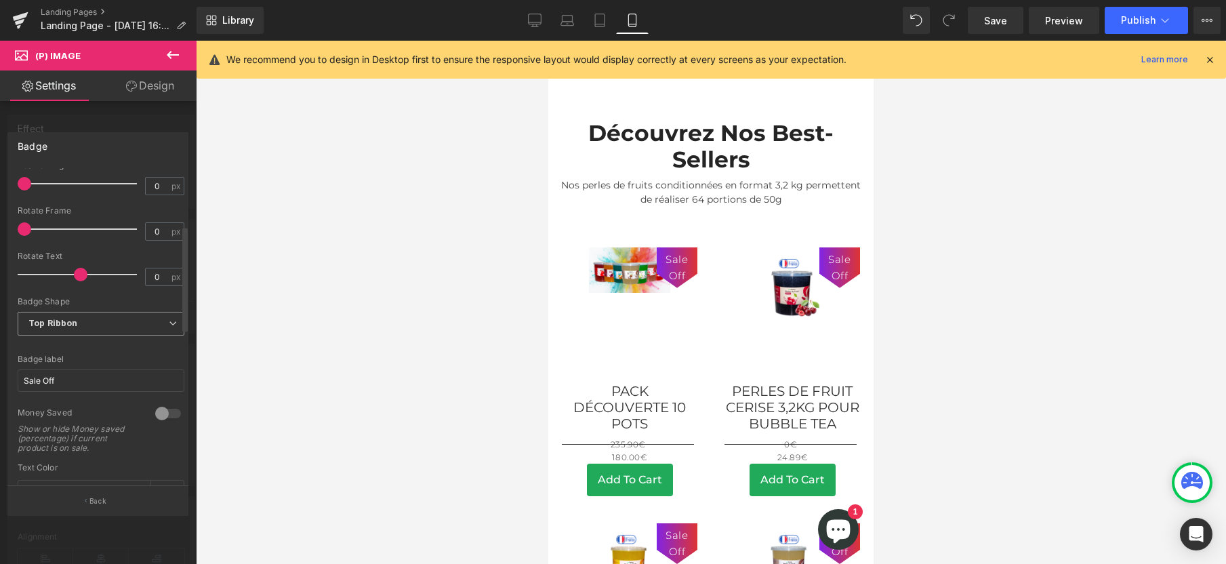
click at [84, 325] on span "Top Ribbon" at bounding box center [101, 324] width 167 height 24
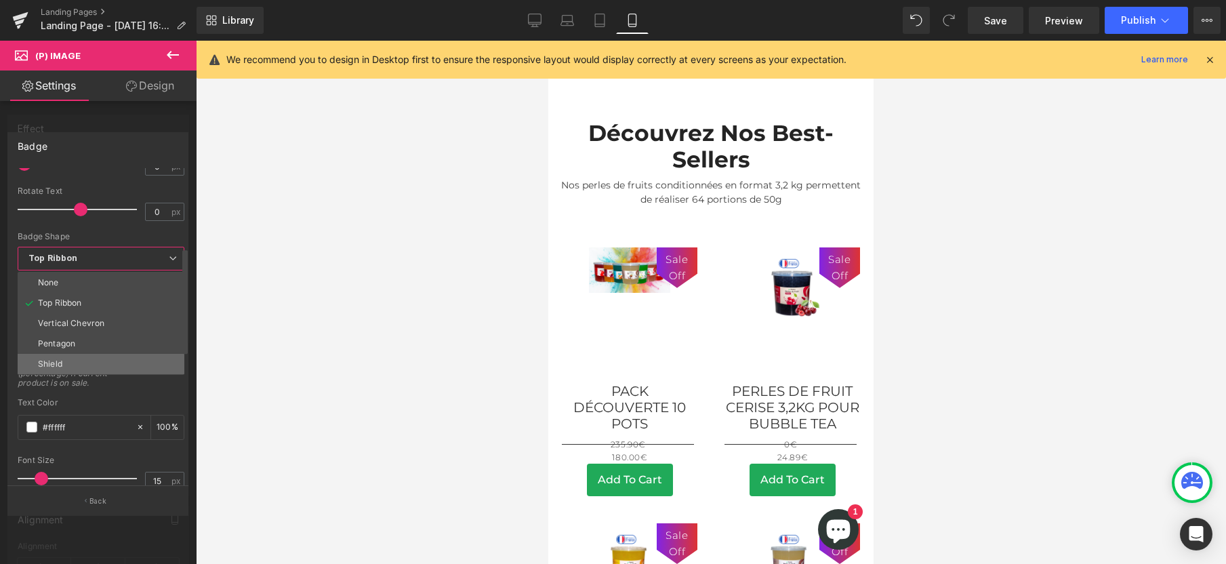
scroll to position [236, 0]
click at [67, 363] on li "Shield" at bounding box center [101, 362] width 167 height 20
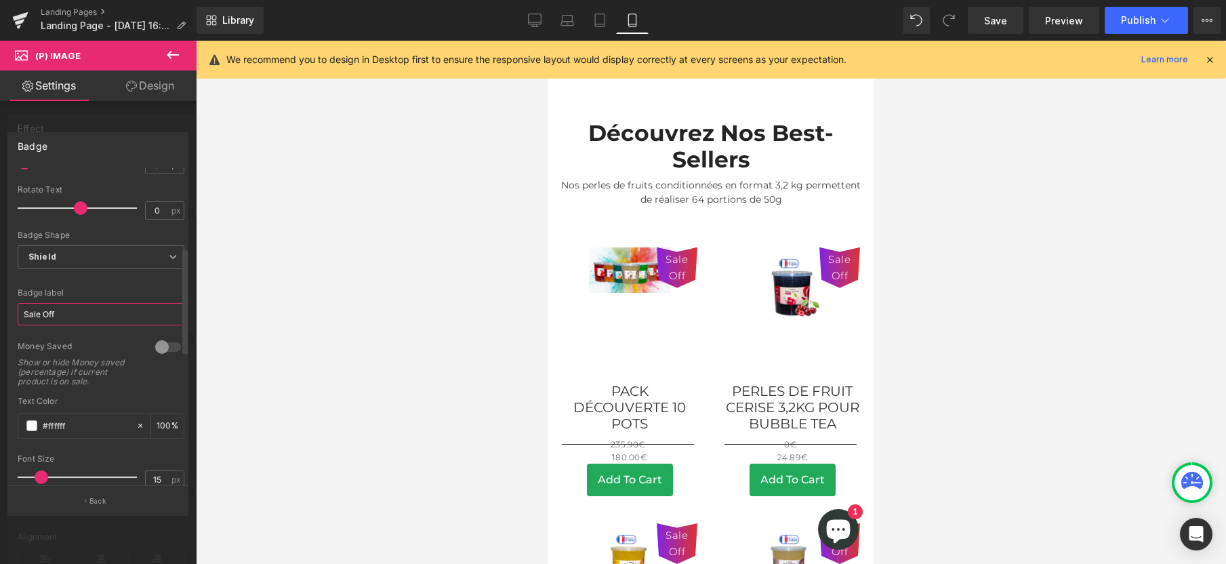
click at [109, 320] on input "Sale Off" at bounding box center [101, 314] width 167 height 22
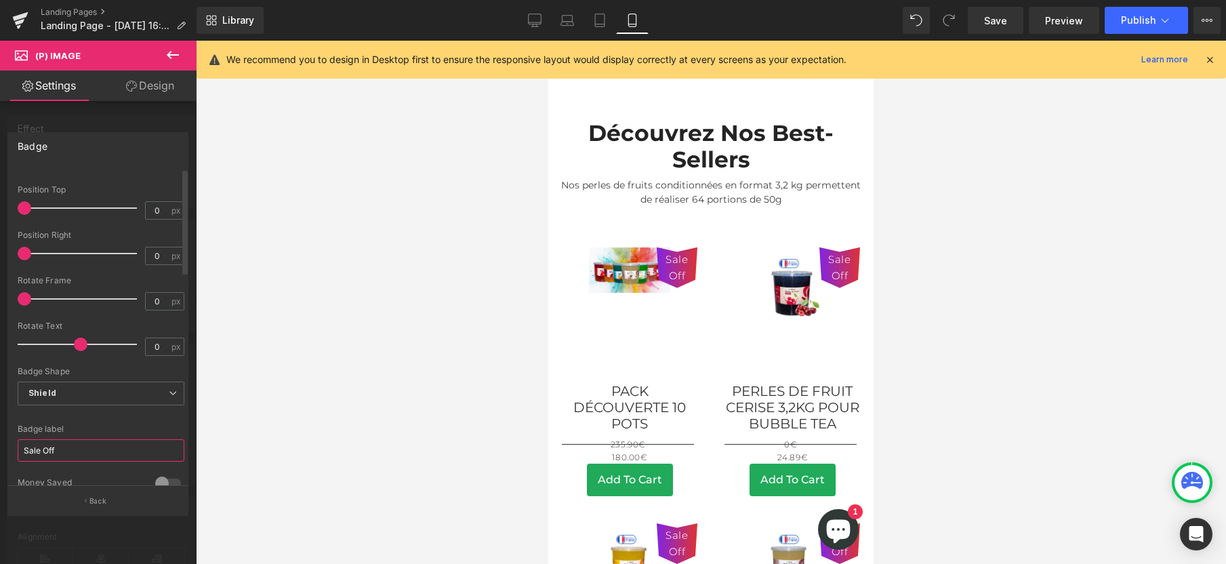
scroll to position [0, 0]
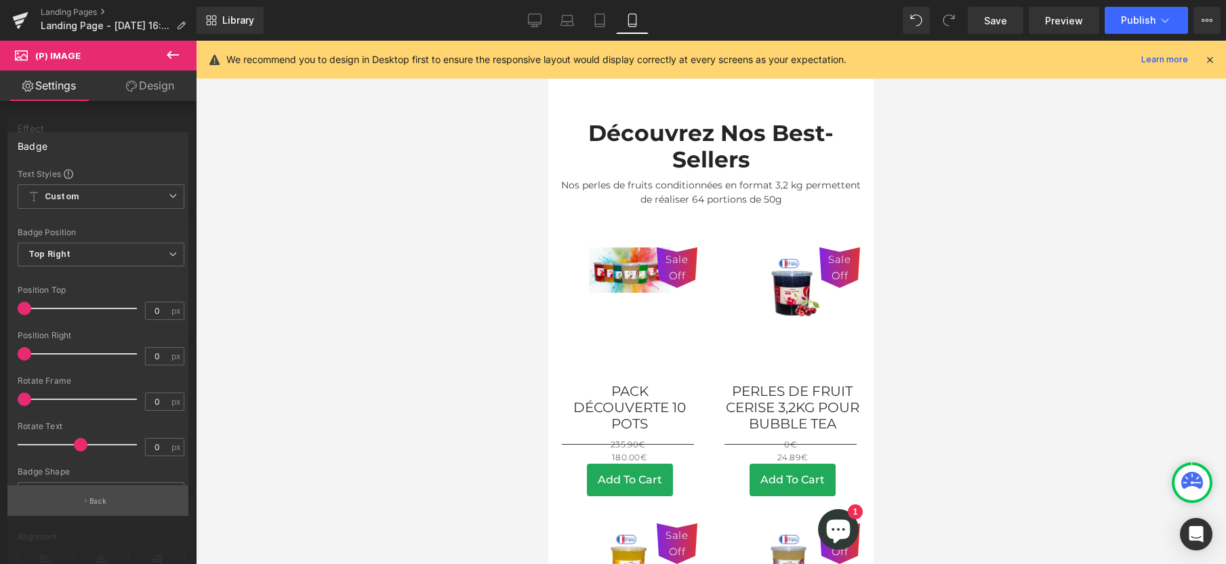
click at [98, 493] on button "Back" at bounding box center [97, 500] width 181 height 30
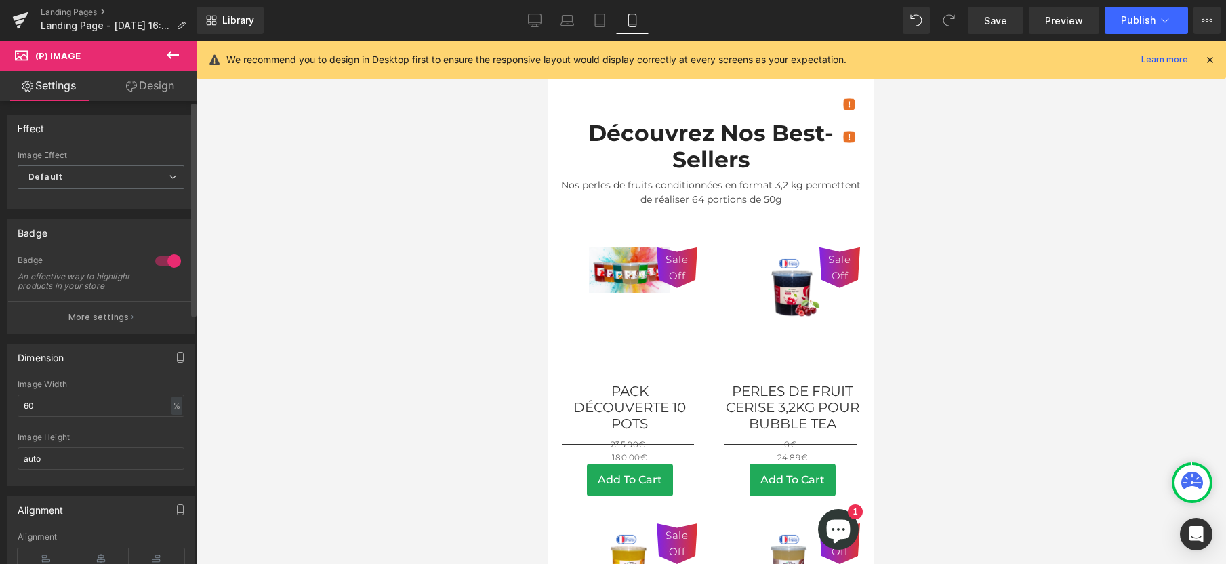
click at [162, 266] on div at bounding box center [168, 261] width 33 height 22
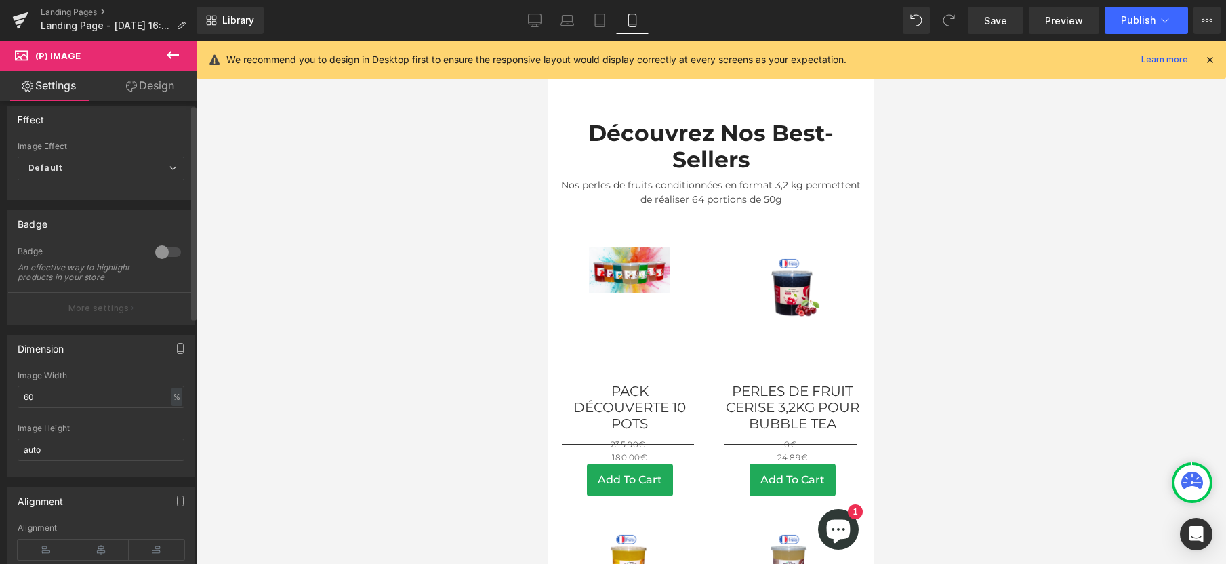
scroll to position [9, 0]
drag, startPoint x: 35, startPoint y: 405, endPoint x: 23, endPoint y: 407, distance: 12.5
click at [25, 407] on input "60" at bounding box center [101, 397] width 167 height 22
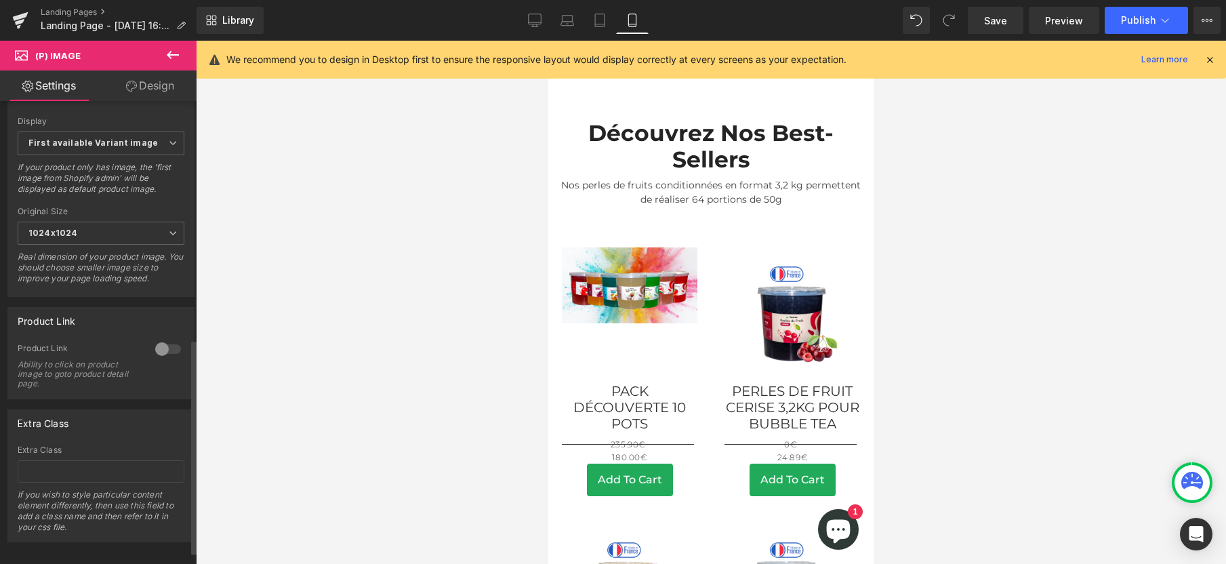
scroll to position [516, 0]
type input "100"
click at [159, 354] on div at bounding box center [168, 348] width 33 height 22
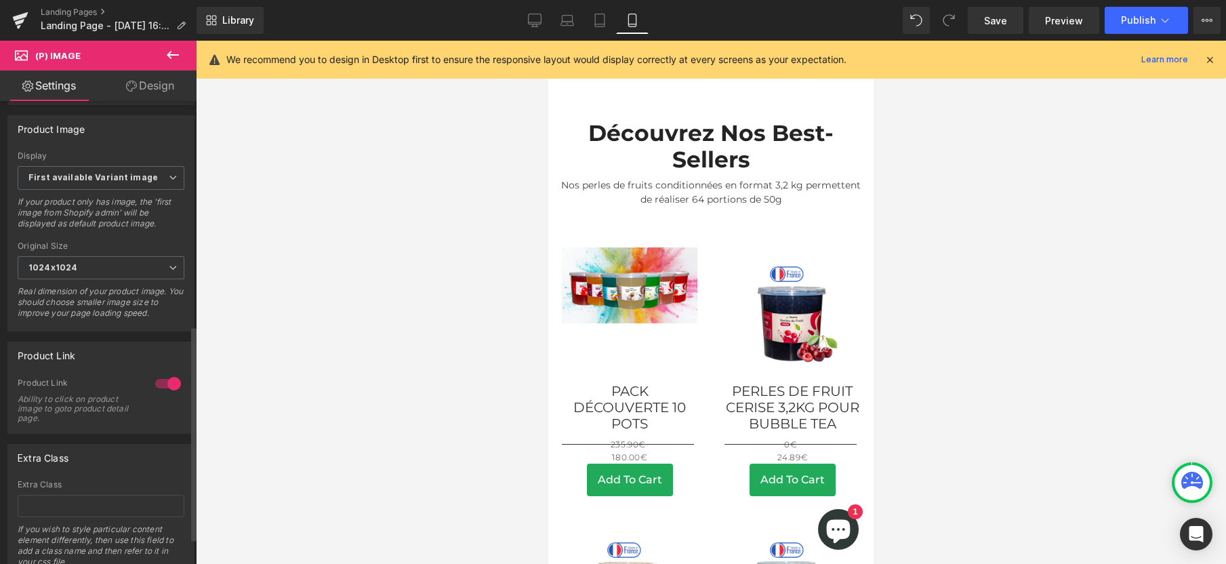
scroll to position [0, 0]
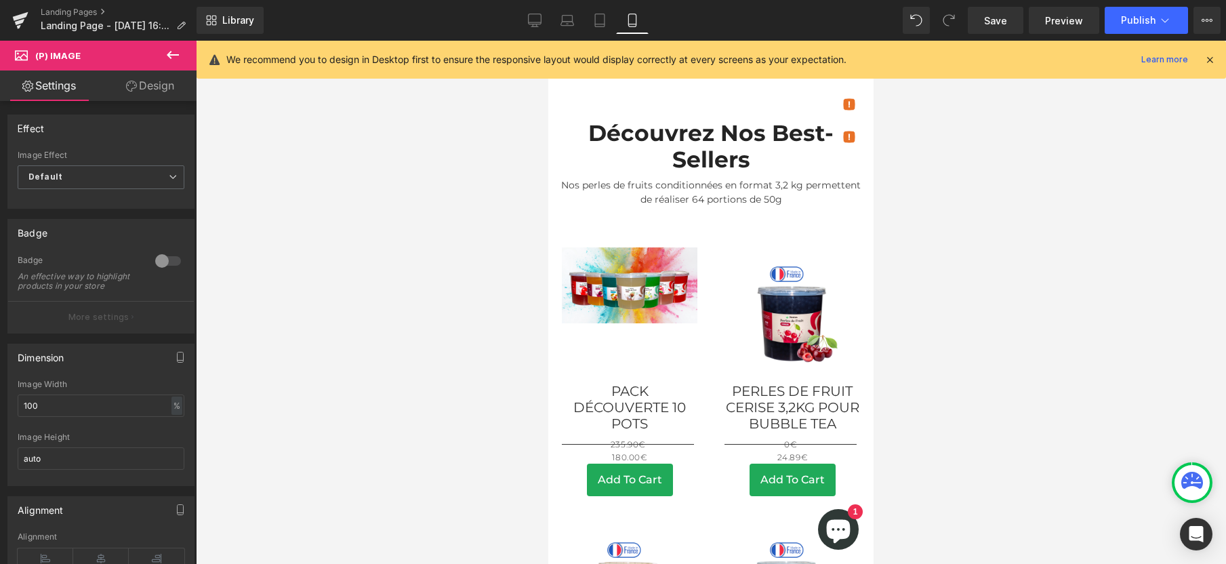
click at [41, 94] on link "Settings" at bounding box center [49, 85] width 98 height 30
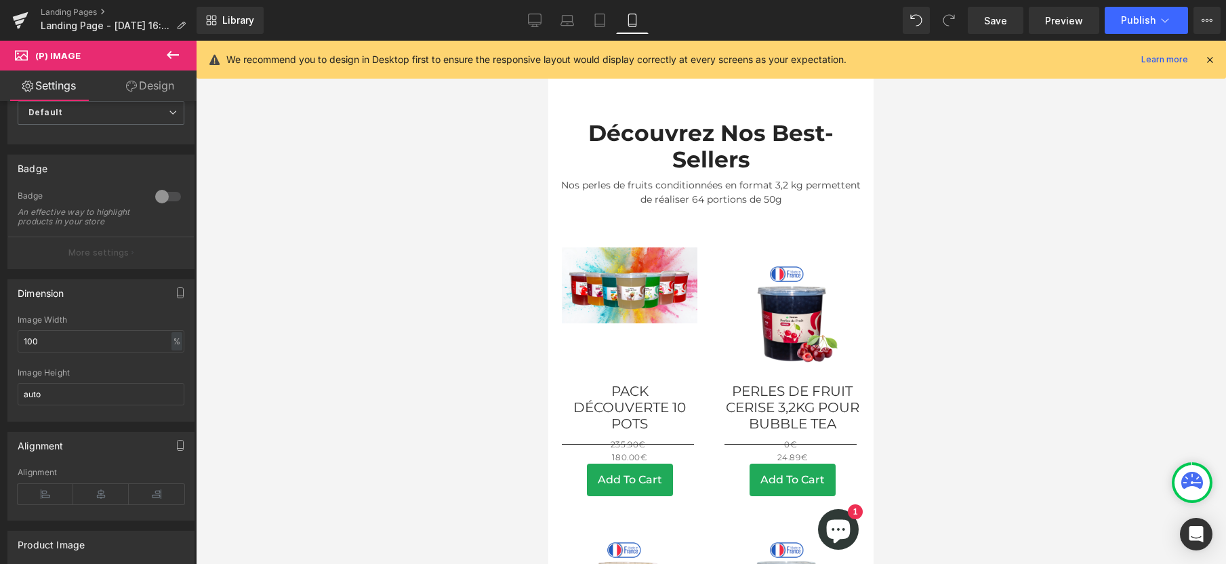
scroll to position [87, 0]
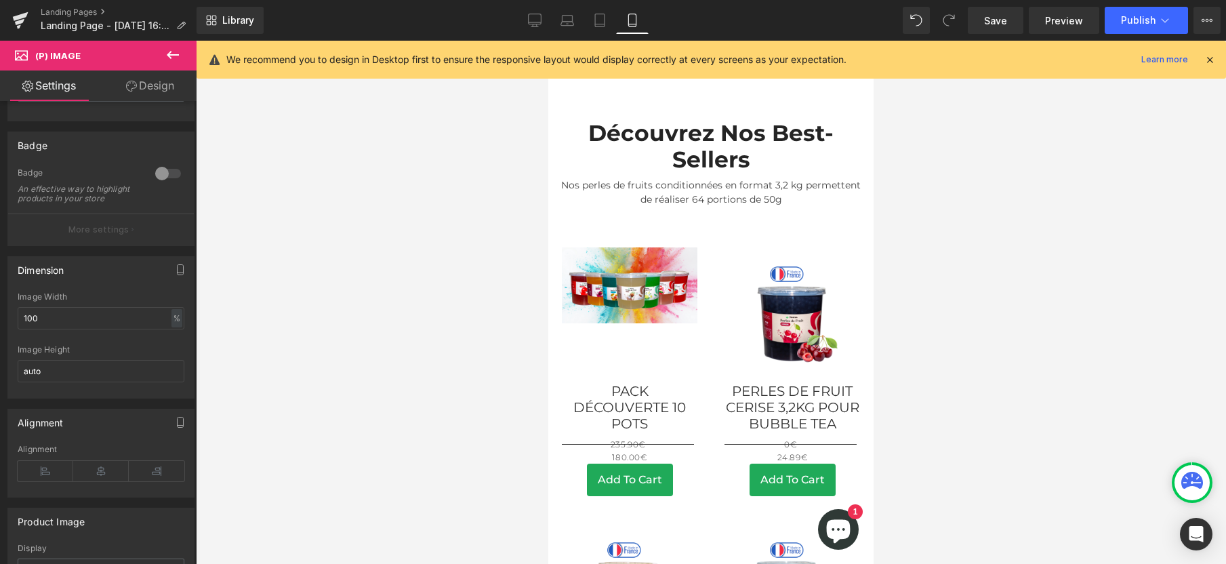
click at [139, 83] on link "Design" at bounding box center [150, 85] width 98 height 30
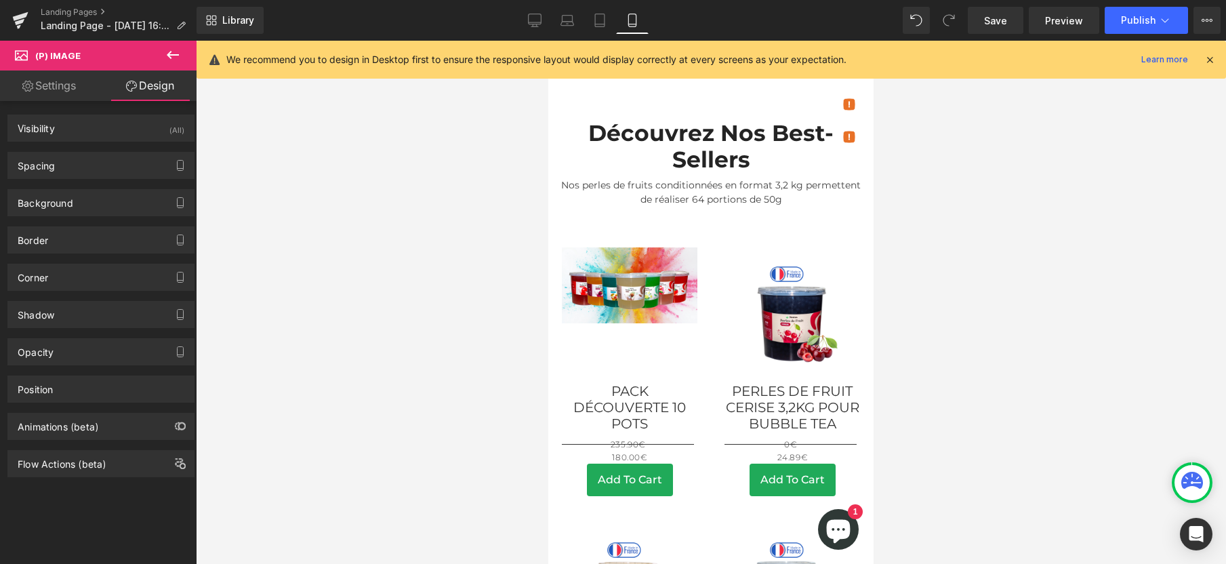
click at [179, 51] on icon at bounding box center [173, 55] width 16 height 16
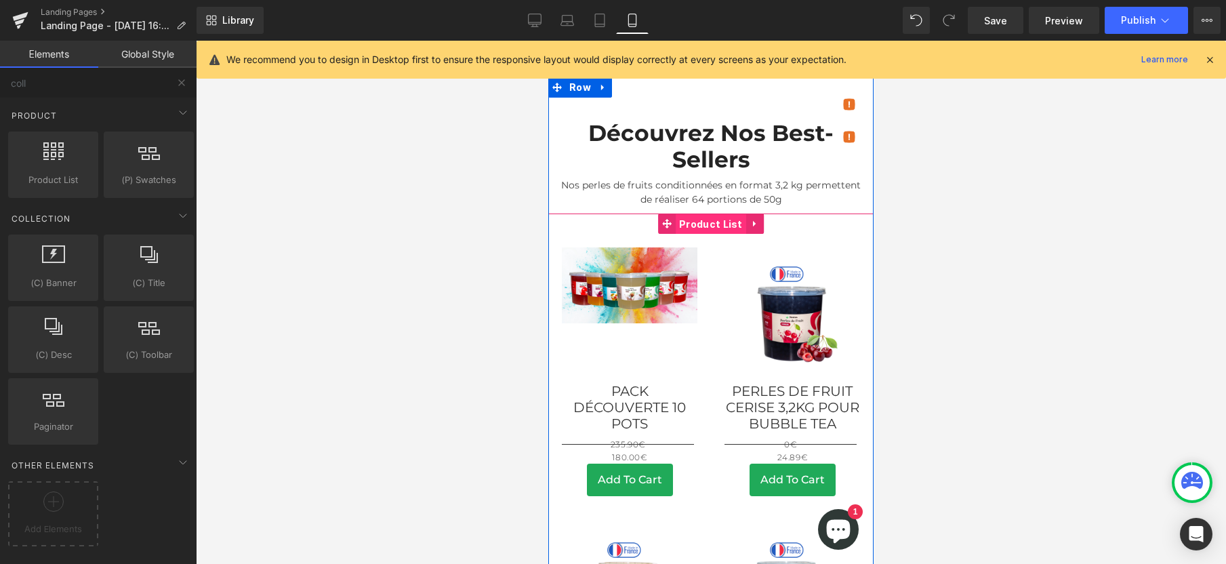
click at [677, 214] on span "Product List" at bounding box center [711, 224] width 70 height 20
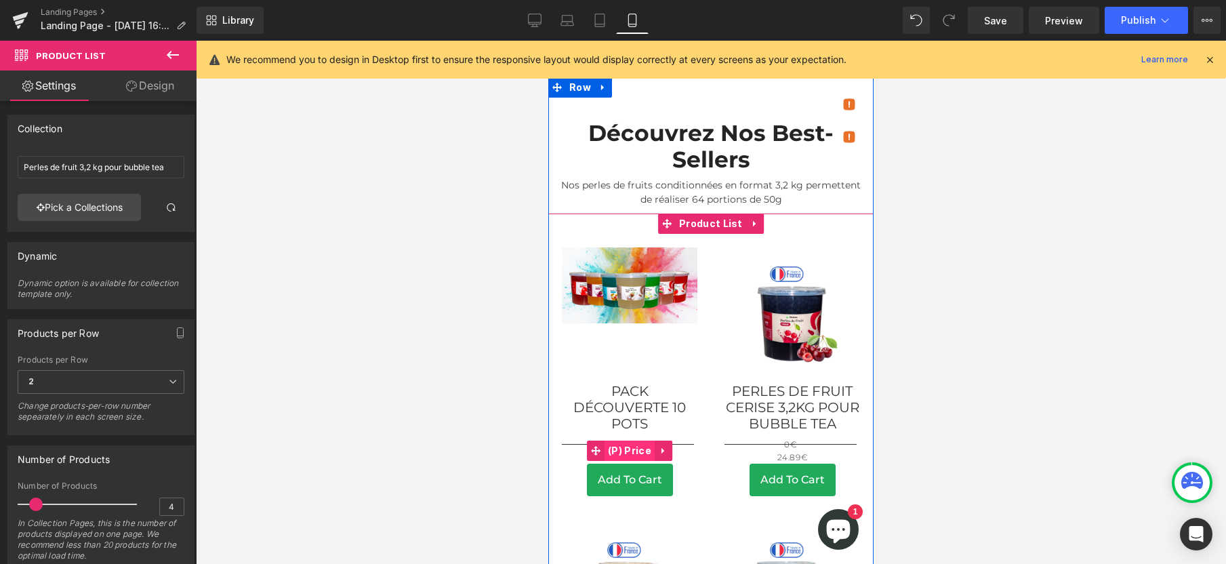
click at [619, 440] on span "(P) Price" at bounding box center [629, 450] width 50 height 20
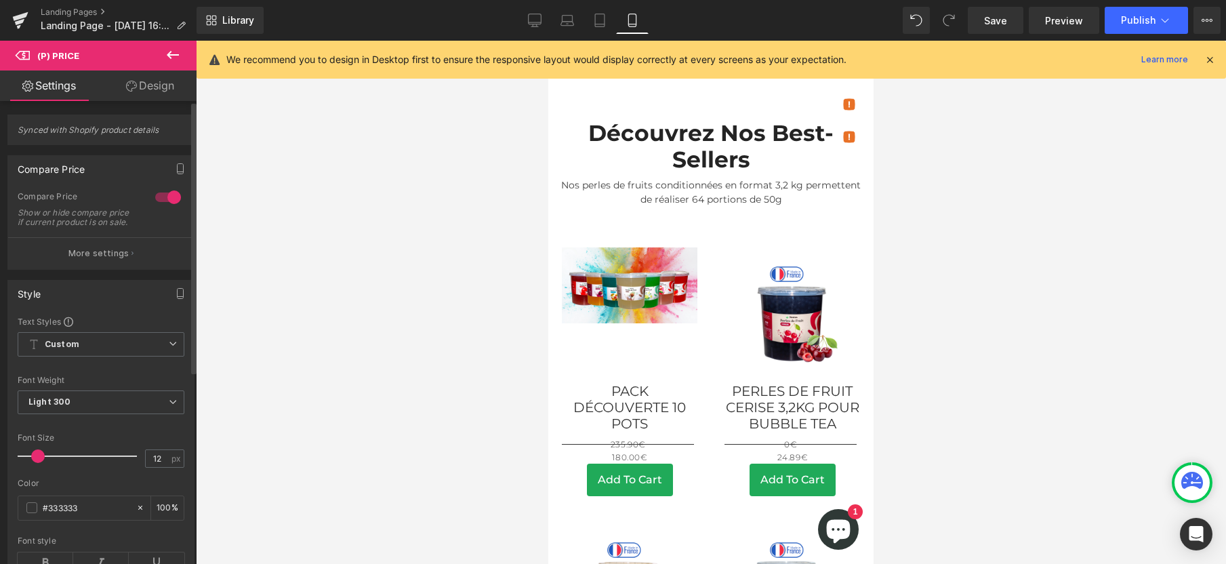
click at [157, 200] on div at bounding box center [168, 197] width 33 height 22
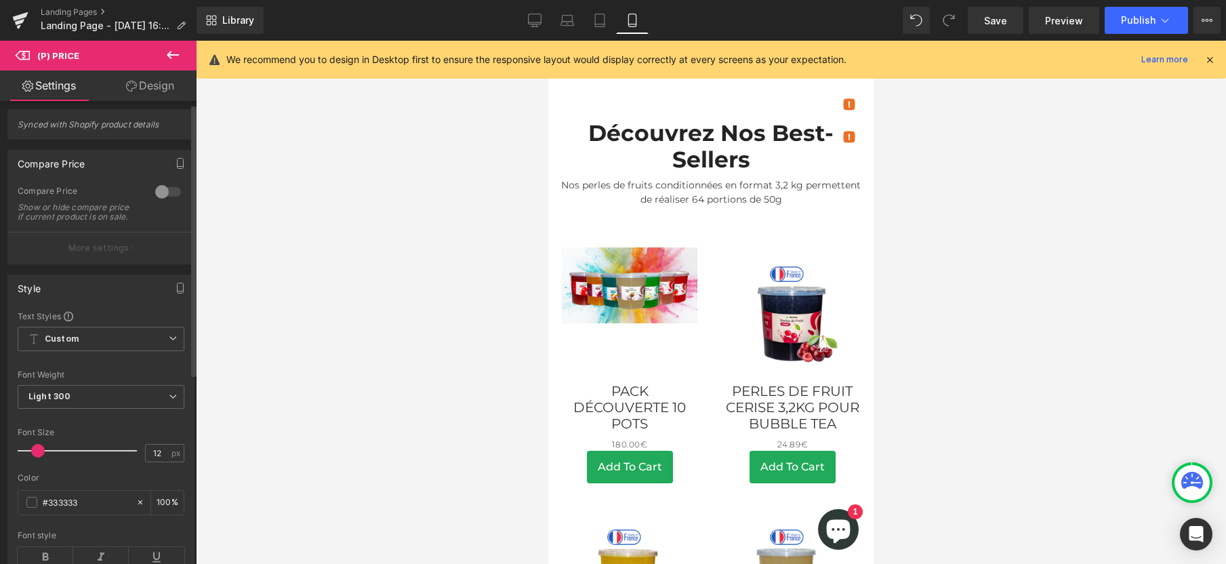
scroll to position [8, 0]
click at [99, 251] on p "More settings" at bounding box center [98, 245] width 61 height 12
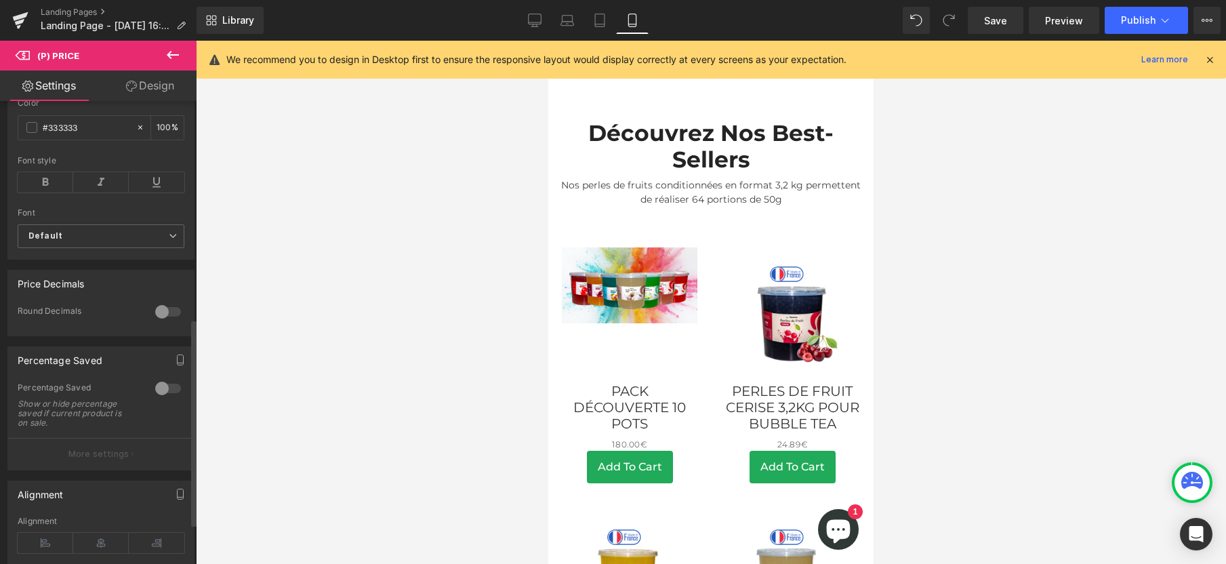
scroll to position [485, 0]
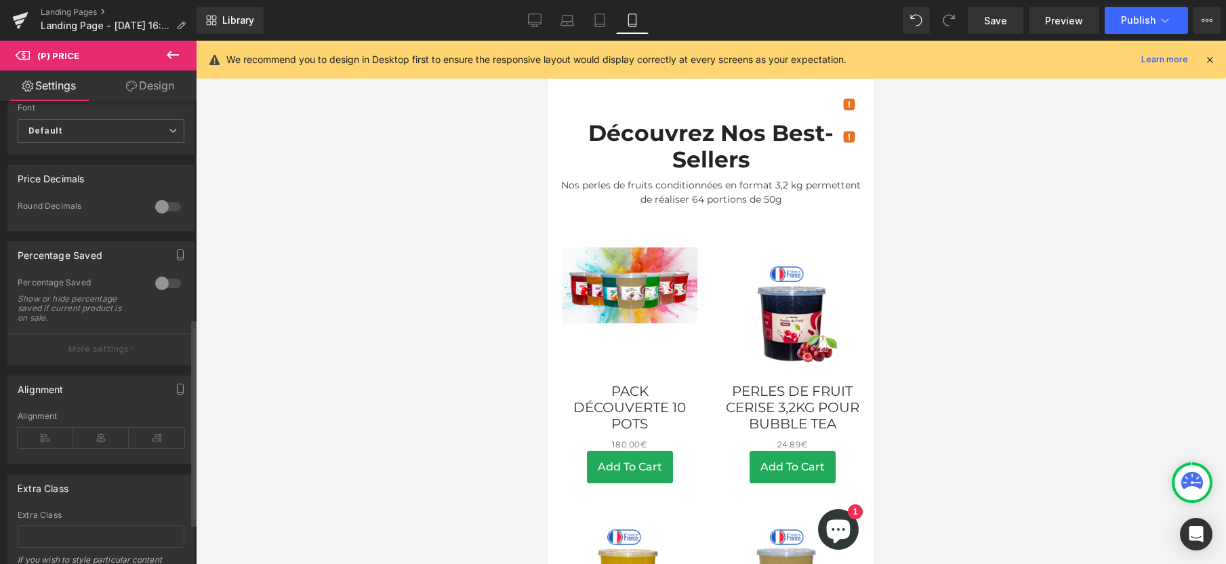
click at [153, 294] on div at bounding box center [168, 283] width 33 height 22
click at [154, 294] on div at bounding box center [168, 283] width 33 height 22
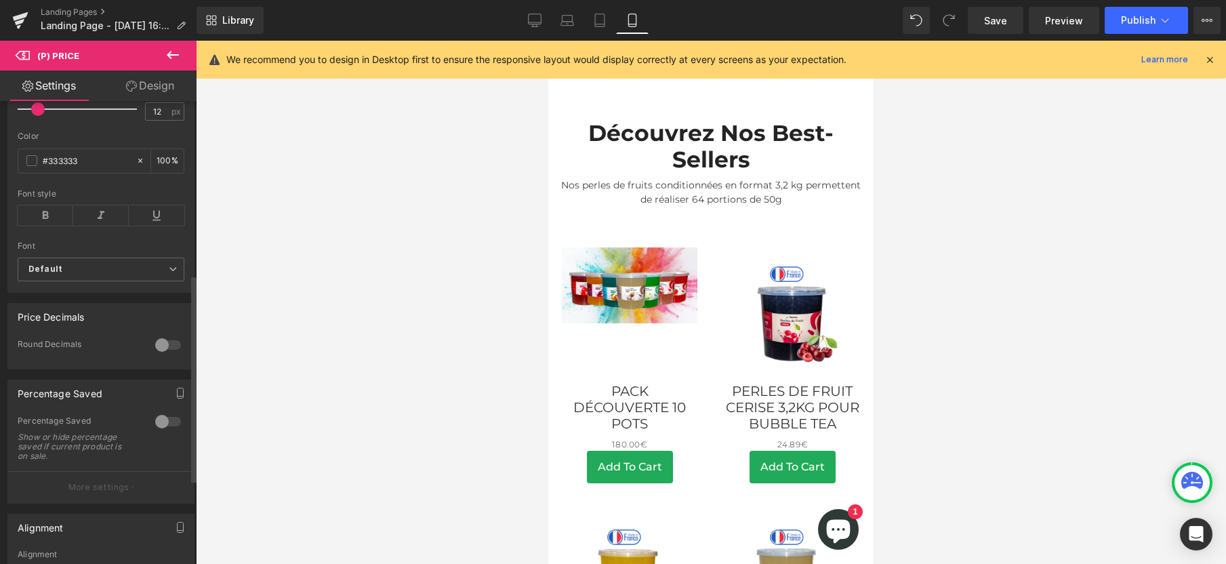
scroll to position [0, 0]
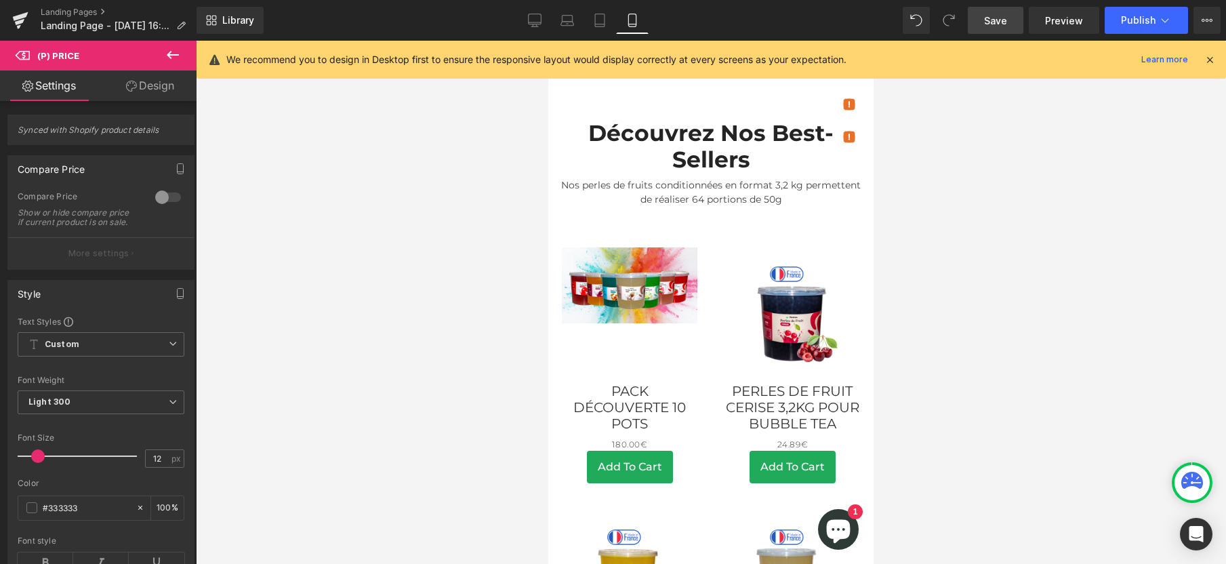
click at [985, 16] on link "Save" at bounding box center [996, 20] width 56 height 27
click at [1006, 20] on span "Save" at bounding box center [995, 21] width 23 height 14
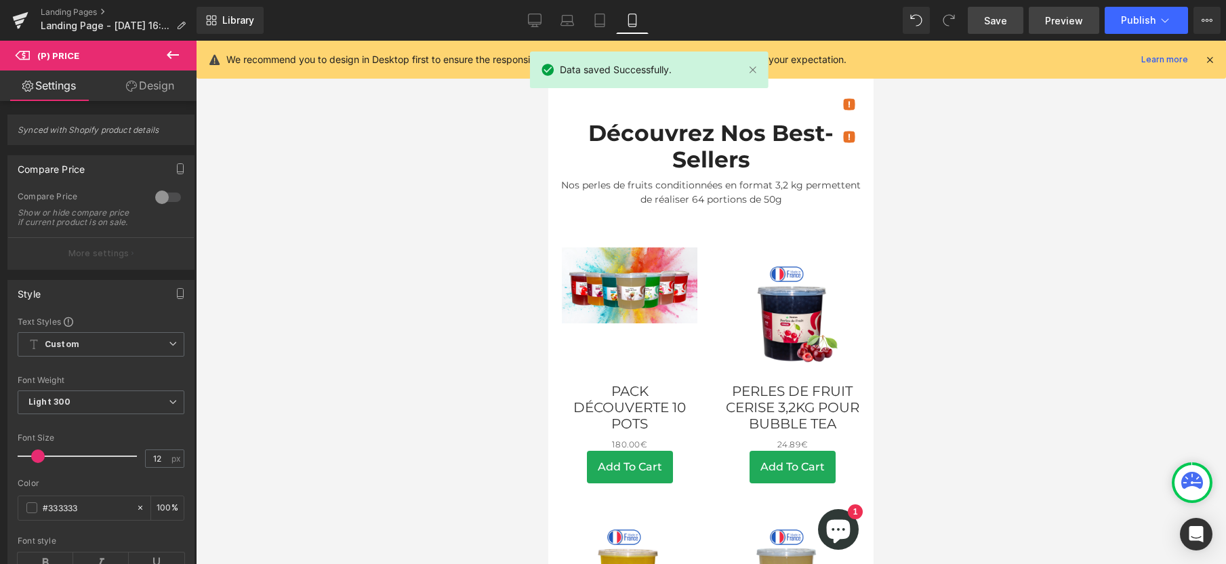
click at [1057, 21] on span "Preview" at bounding box center [1064, 21] width 38 height 14
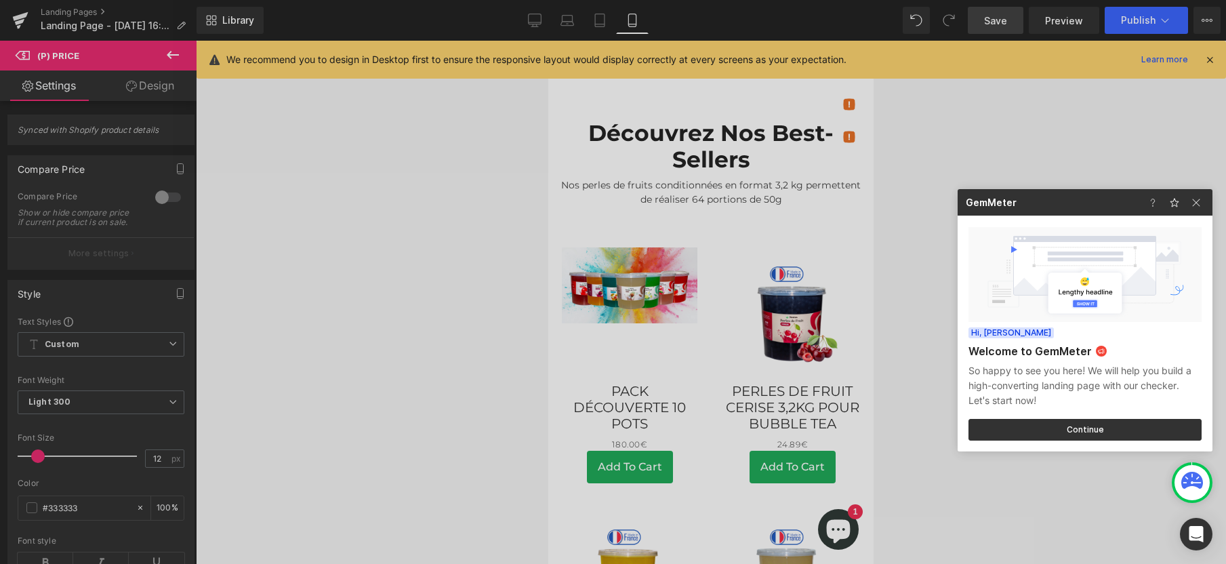
click at [462, 205] on div at bounding box center [613, 282] width 1226 height 564
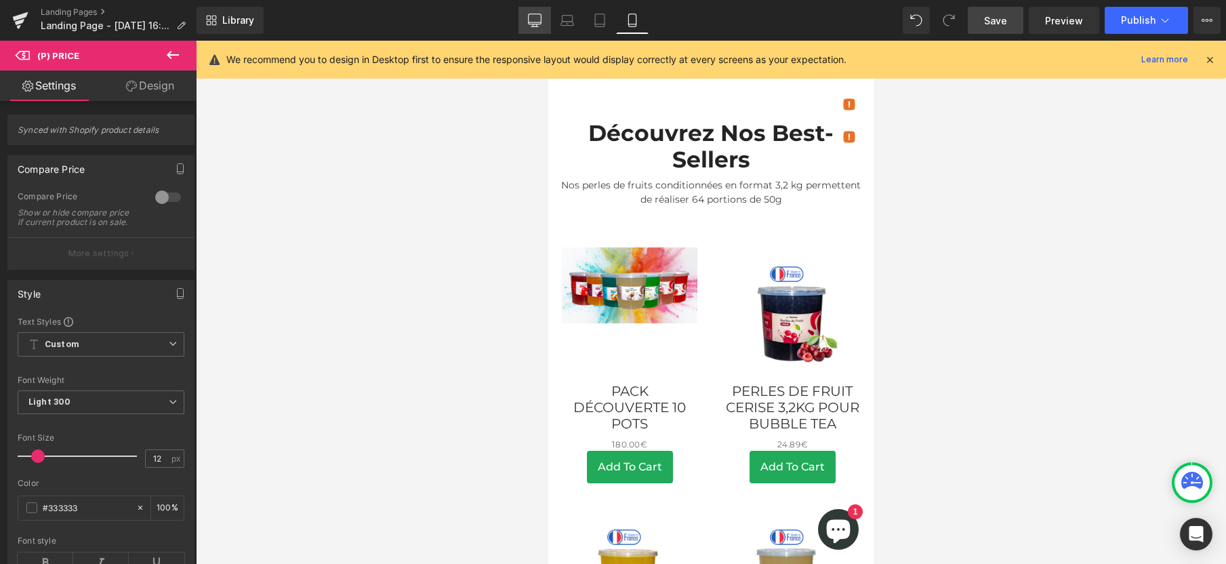
click at [536, 24] on icon at bounding box center [534, 19] width 13 height 10
type input "21"
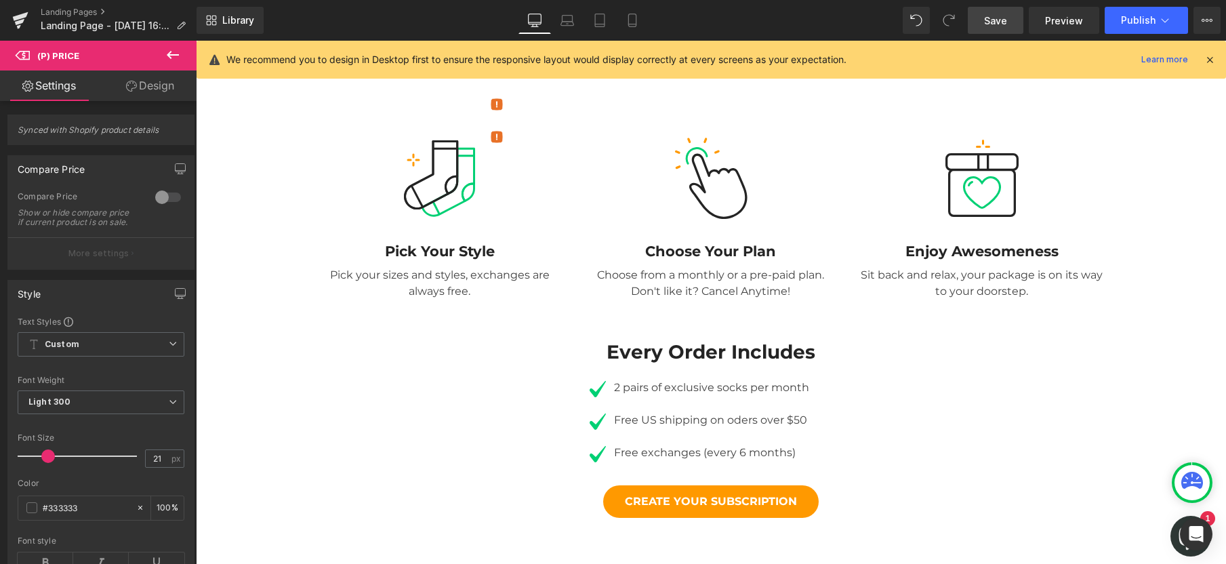
scroll to position [648, 0]
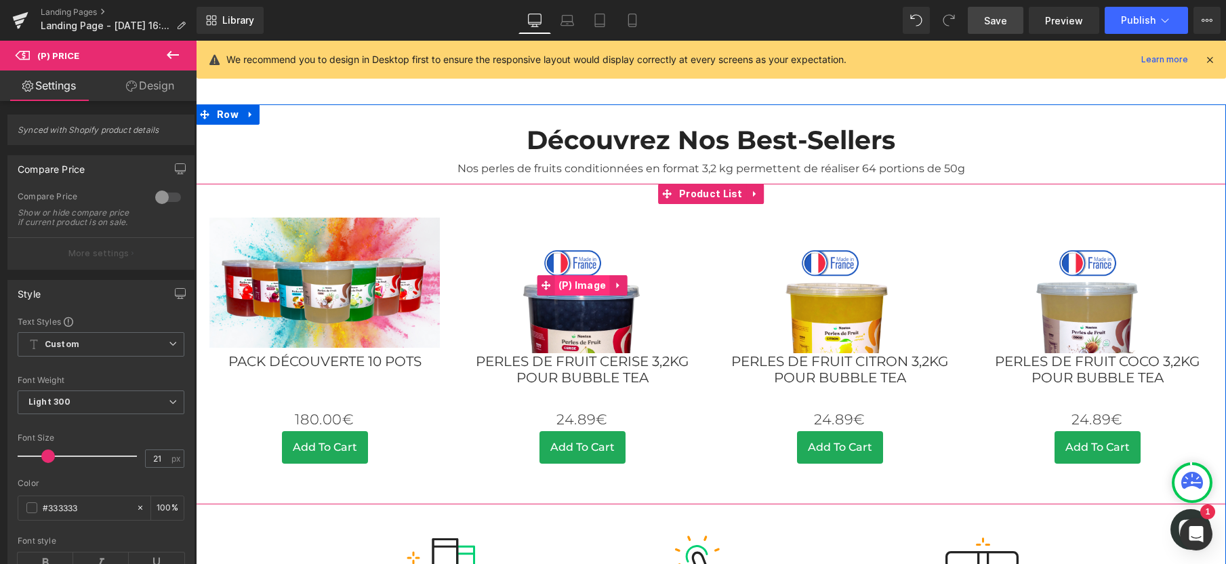
click at [567, 275] on span "(P) Image" at bounding box center [582, 285] width 55 height 20
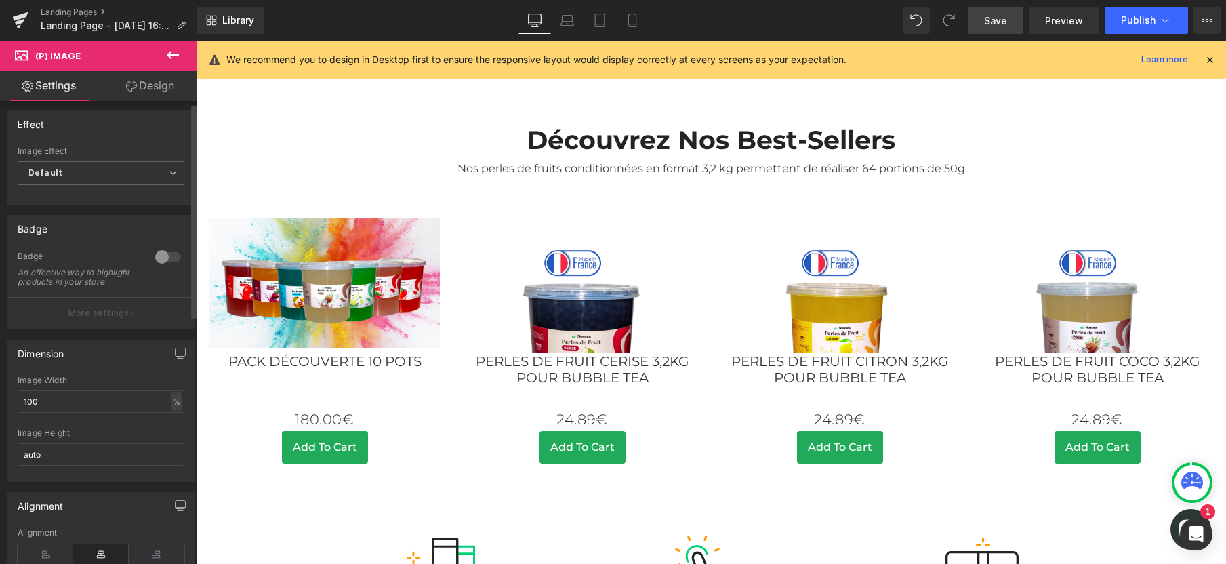
scroll to position [5, 0]
click at [77, 409] on input "100" at bounding box center [101, 400] width 167 height 22
type input "1"
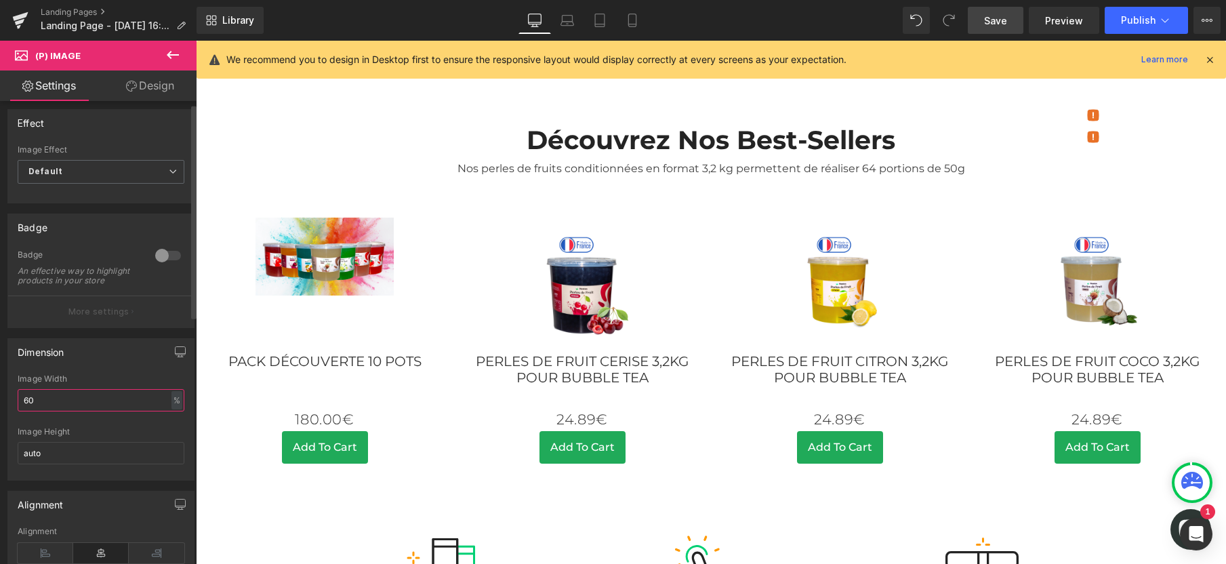
type input "6"
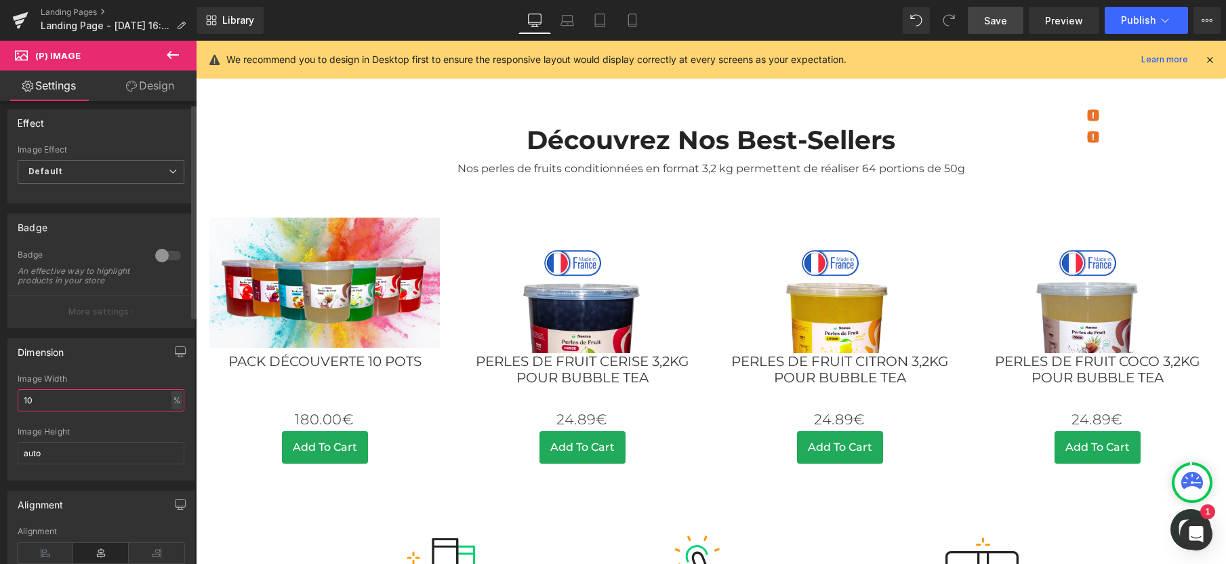
type input "1"
type input "9"
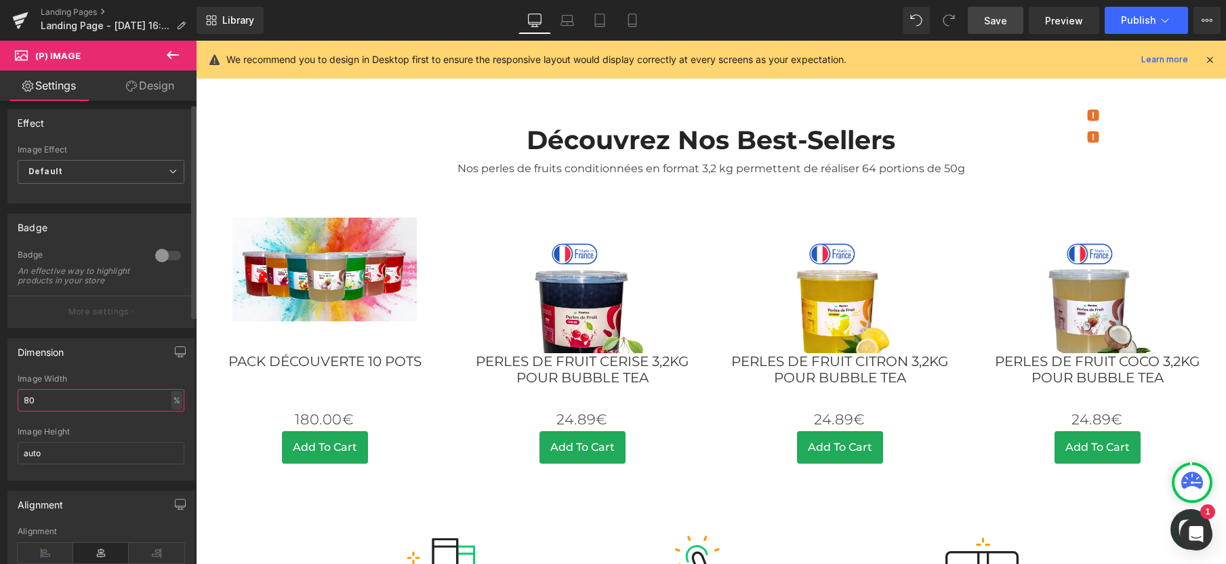
type input "8"
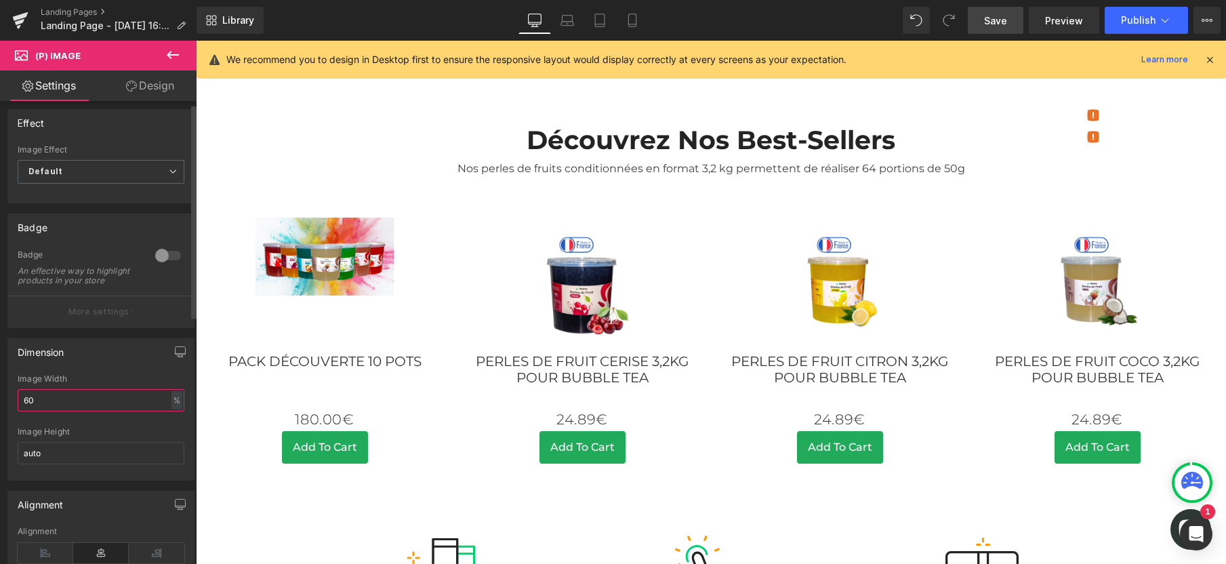
type input "60"
click at [115, 358] on div "Dimension" at bounding box center [101, 352] width 186 height 26
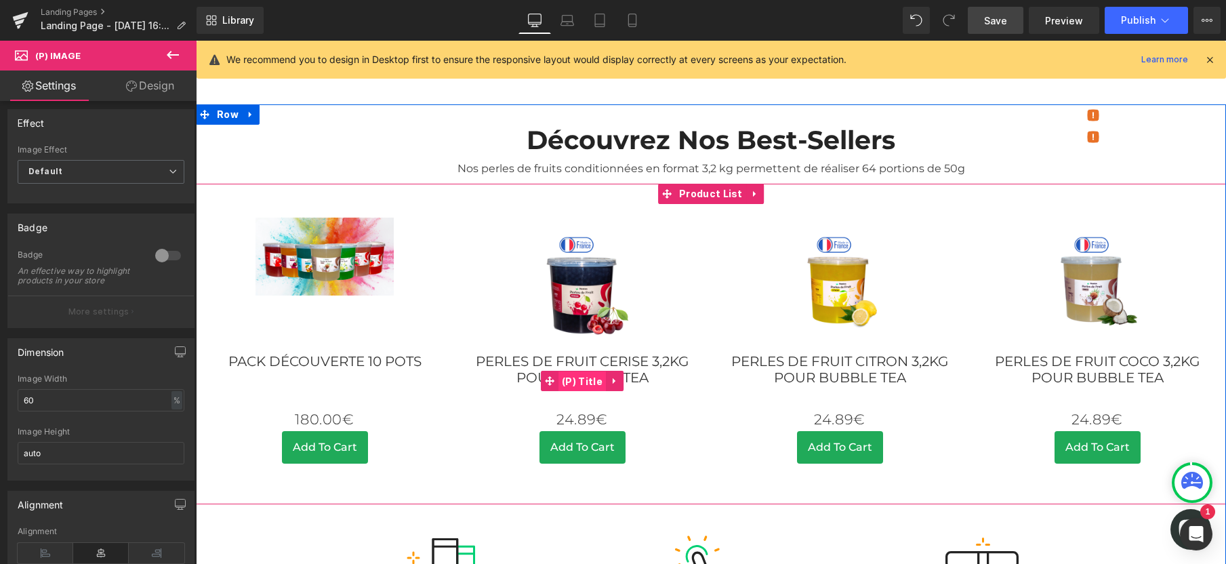
click at [574, 371] on span "(P) Title" at bounding box center [581, 381] width 47 height 20
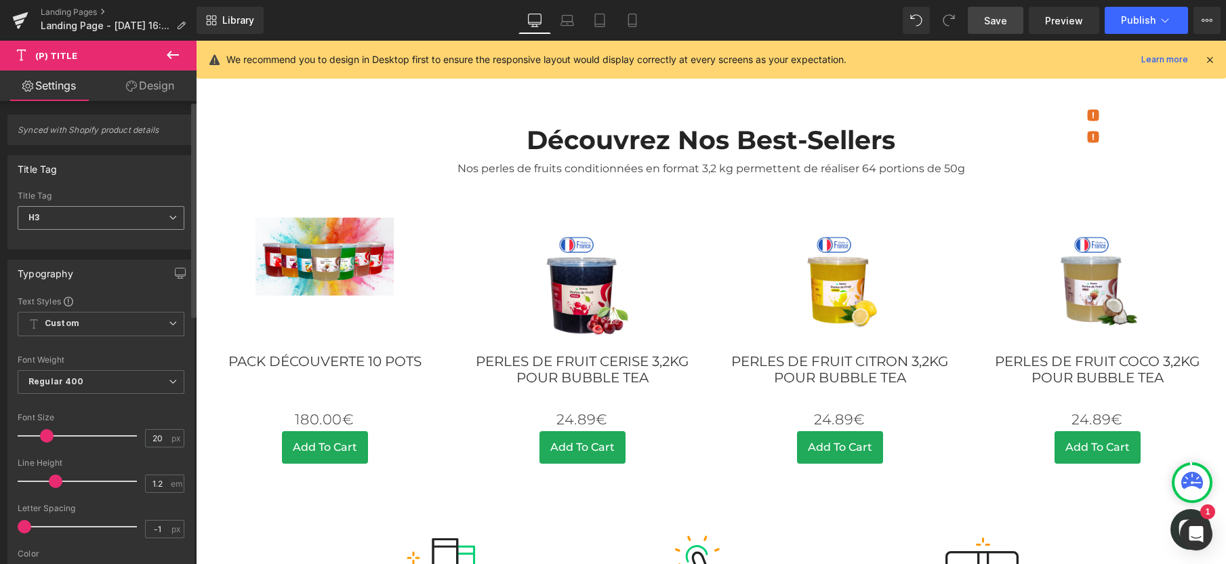
click at [102, 219] on span "H3" at bounding box center [101, 218] width 167 height 24
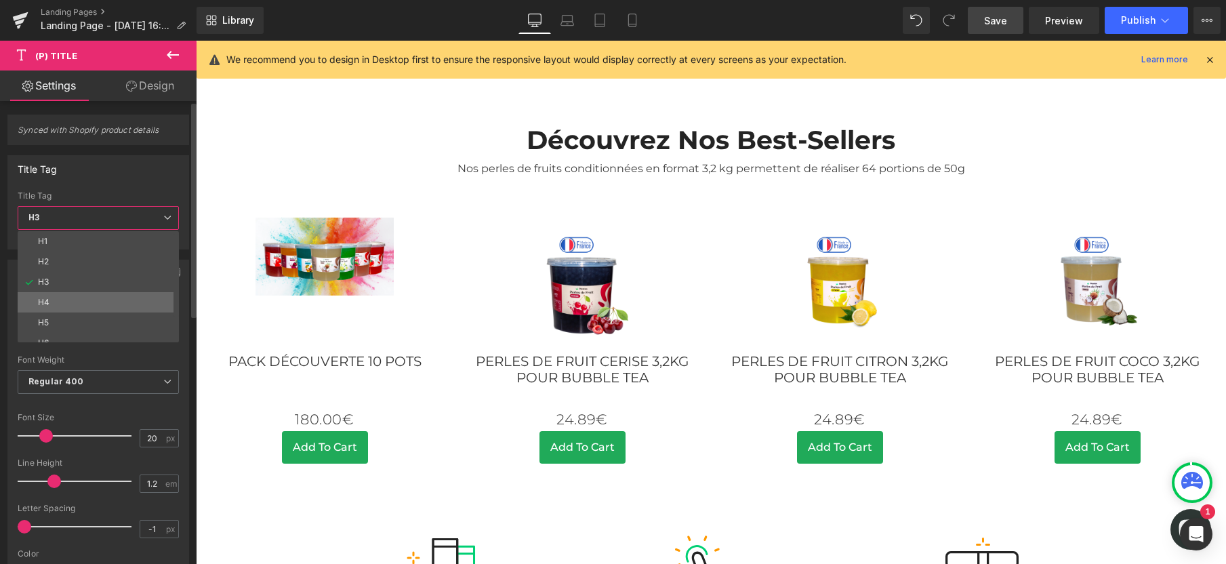
click at [68, 305] on li "H4" at bounding box center [101, 302] width 167 height 20
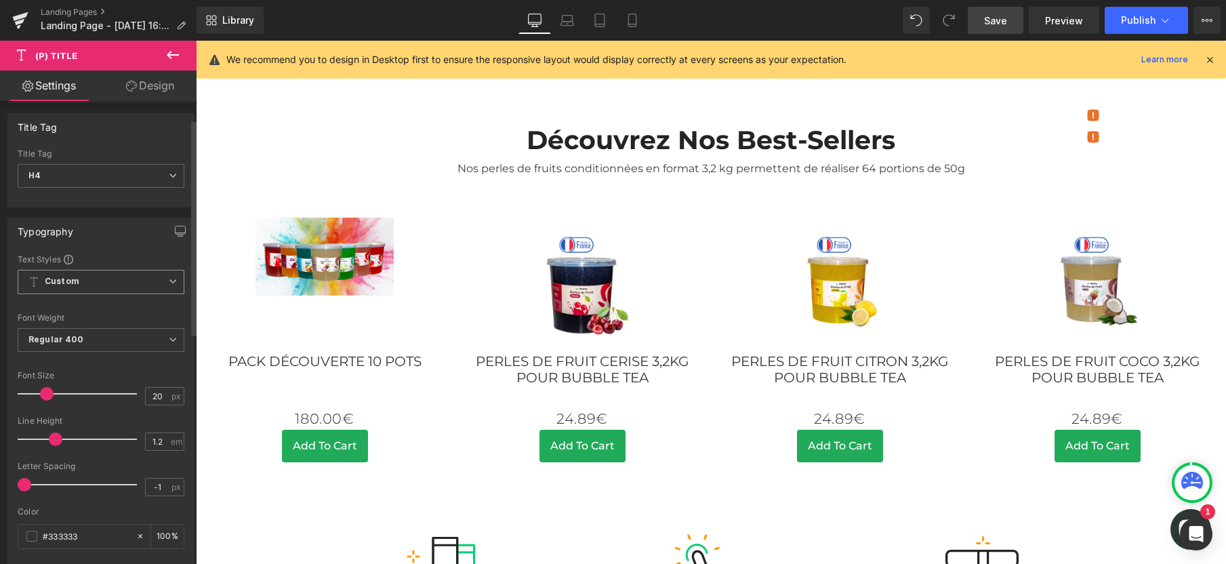
scroll to position [39, 0]
click at [85, 286] on span "Custom Setup Global Style" at bounding box center [101, 284] width 167 height 24
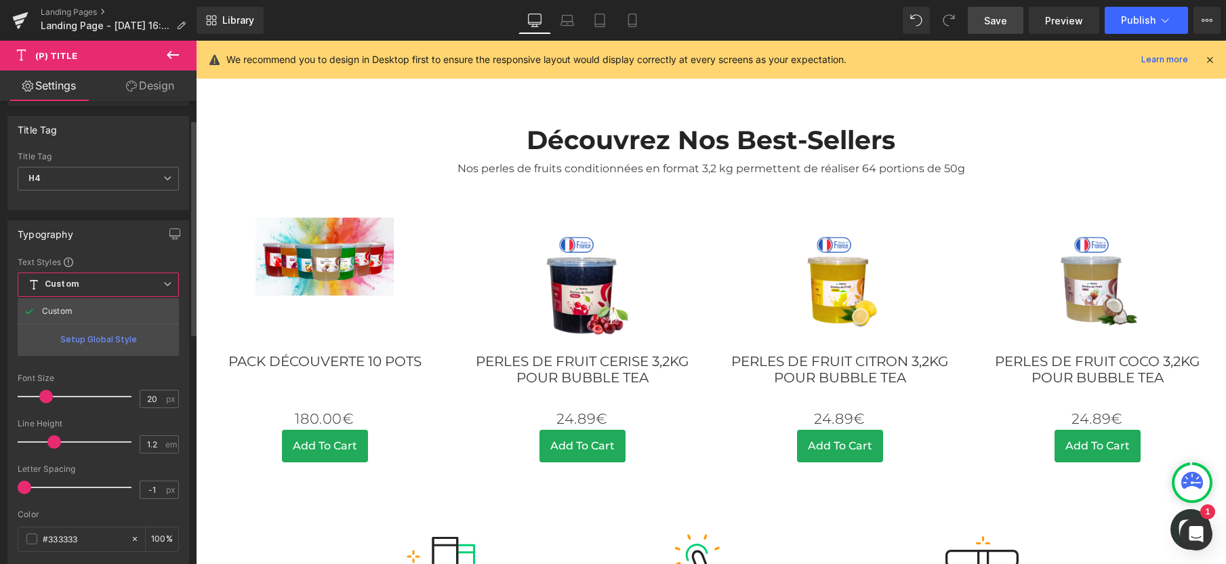
click at [75, 339] on div "Setup Global Style" at bounding box center [98, 339] width 161 height 32
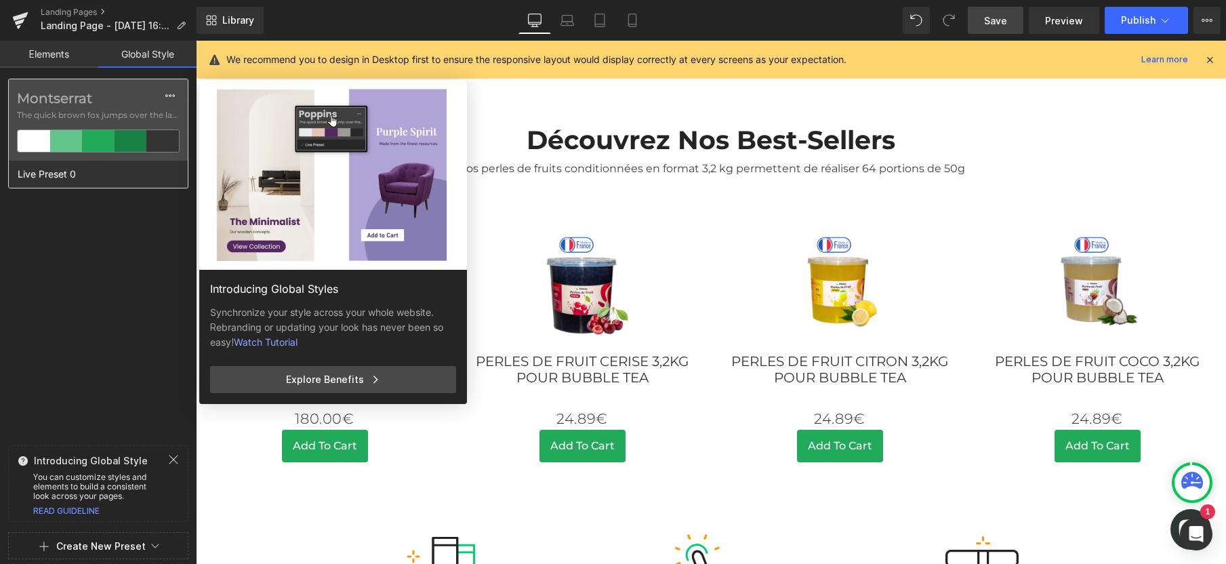
click at [85, 104] on label "Montserrat" at bounding box center [98, 98] width 163 height 16
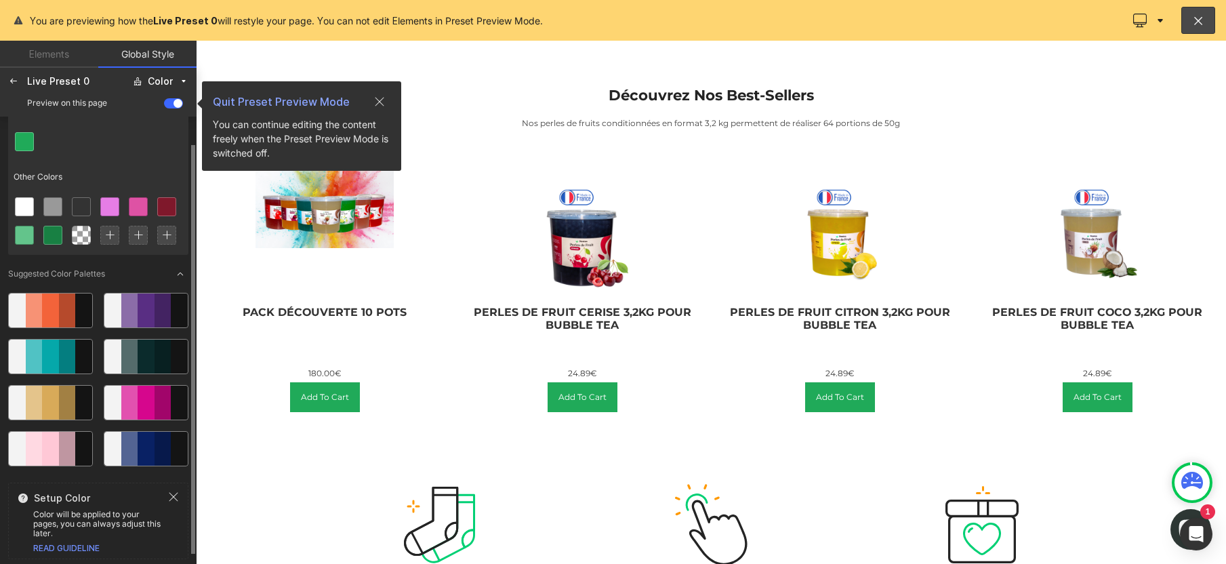
scroll to position [0, 0]
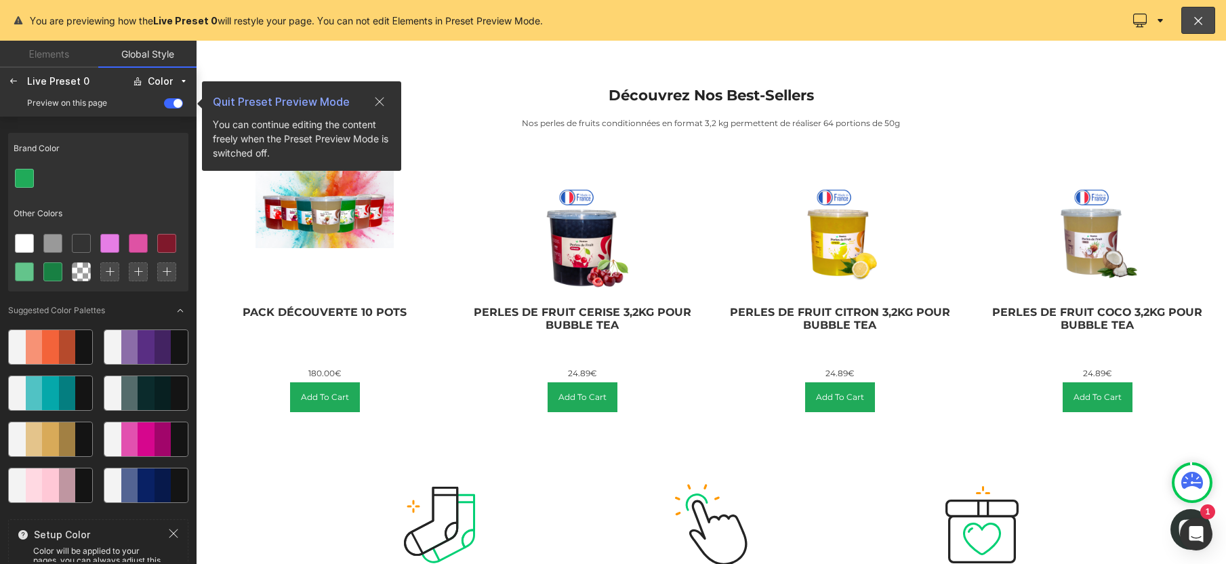
click at [47, 58] on link "Elements" at bounding box center [49, 54] width 98 height 27
click at [12, 81] on icon at bounding box center [13, 81] width 11 height 11
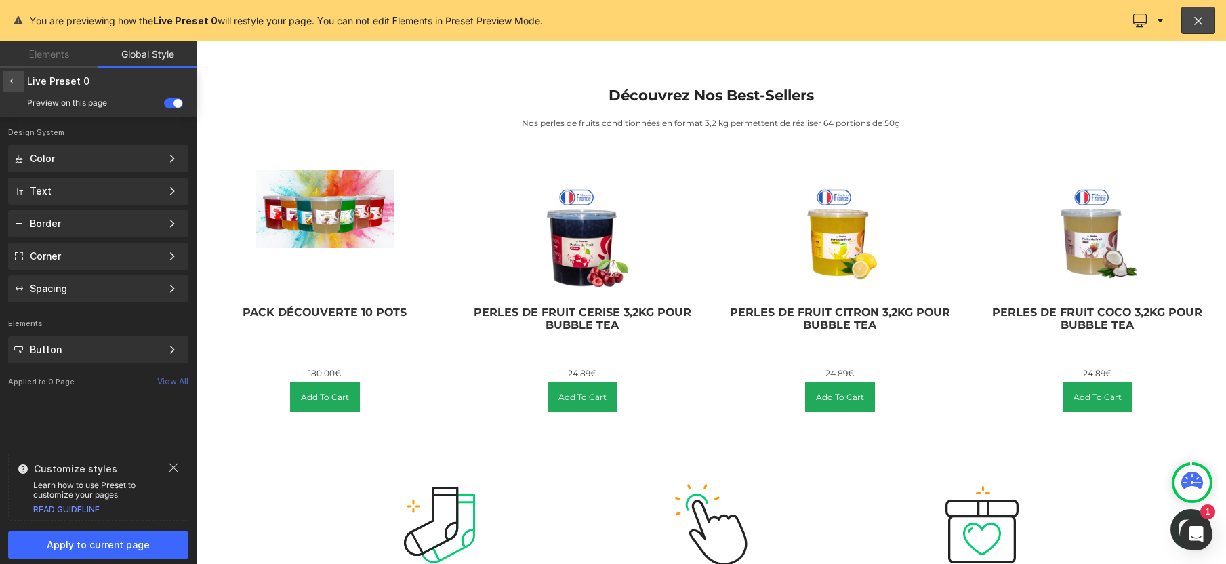
click at [15, 84] on icon at bounding box center [13, 81] width 11 height 11
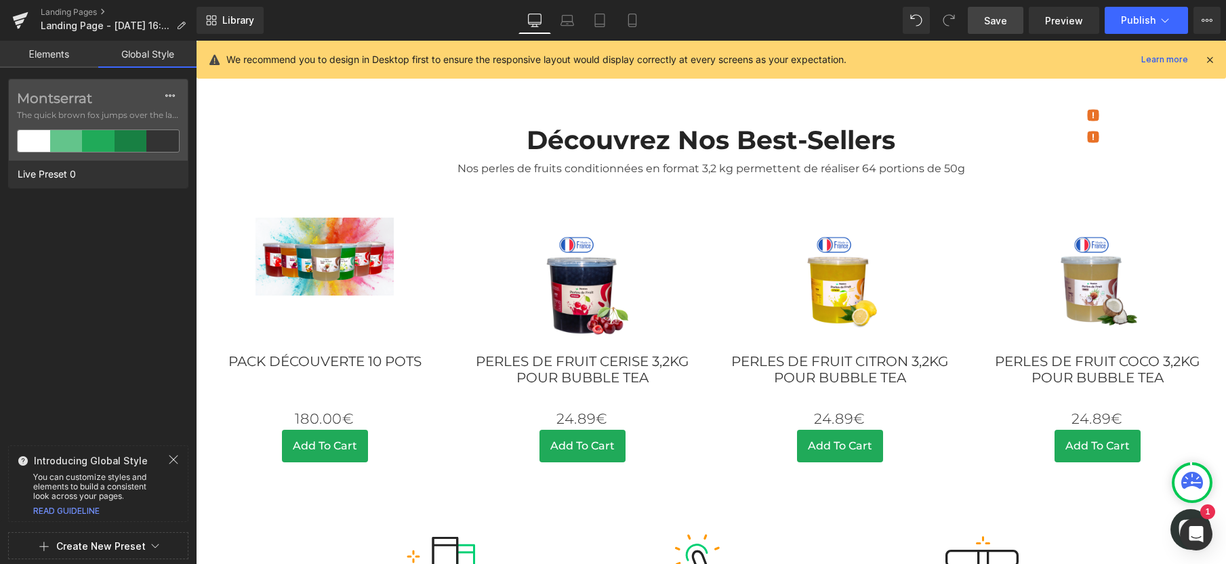
click at [56, 55] on link "Elements" at bounding box center [49, 54] width 98 height 27
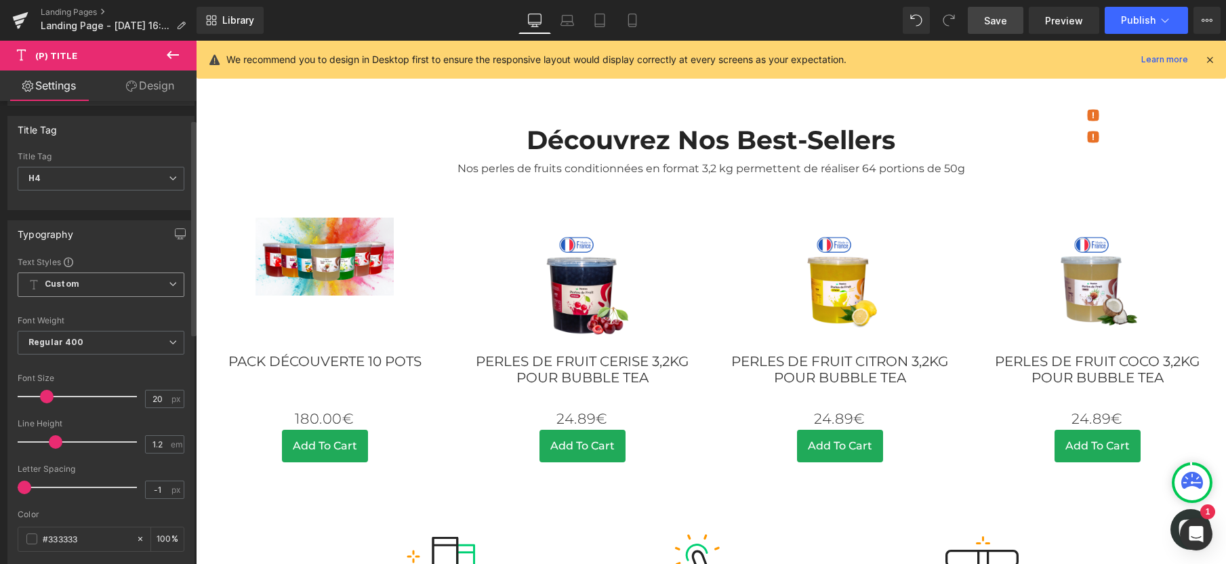
click at [114, 279] on span "Custom Setup Global Style" at bounding box center [101, 284] width 167 height 24
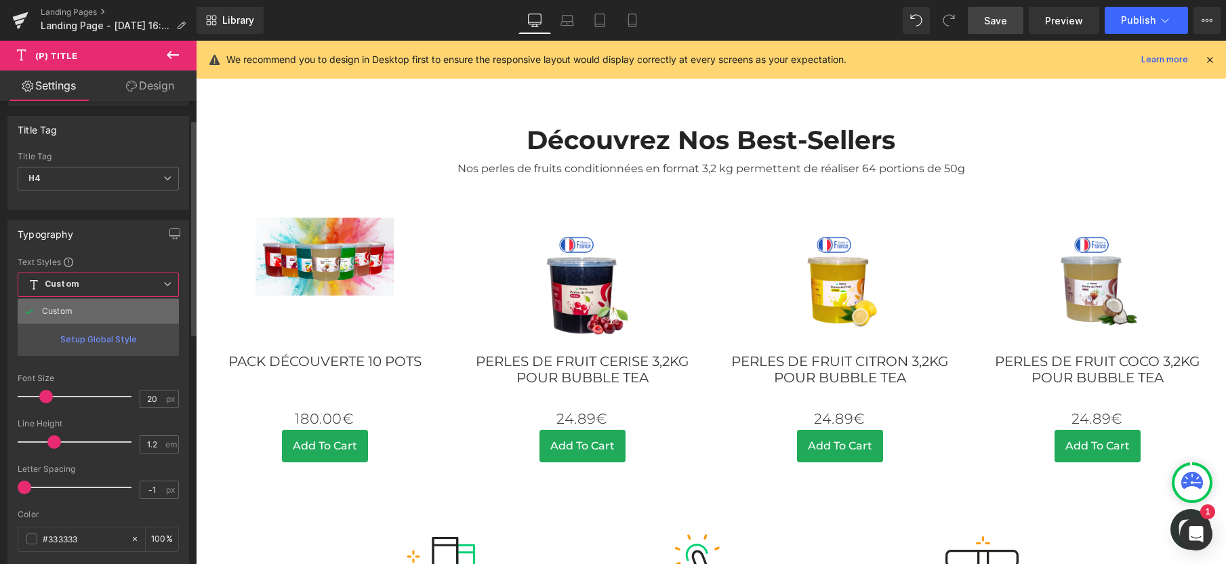
click at [58, 306] on li "Custom" at bounding box center [98, 311] width 161 height 24
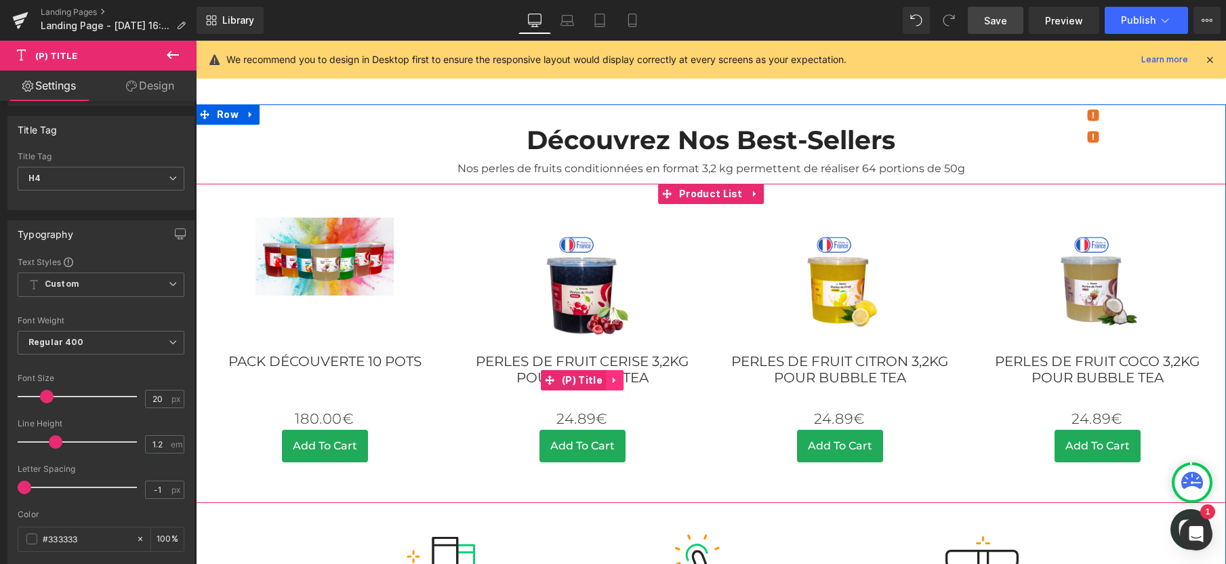
click at [610, 375] on icon at bounding box center [614, 380] width 9 height 10
click at [550, 370] on link "(P) Title" at bounding box center [546, 380] width 65 height 20
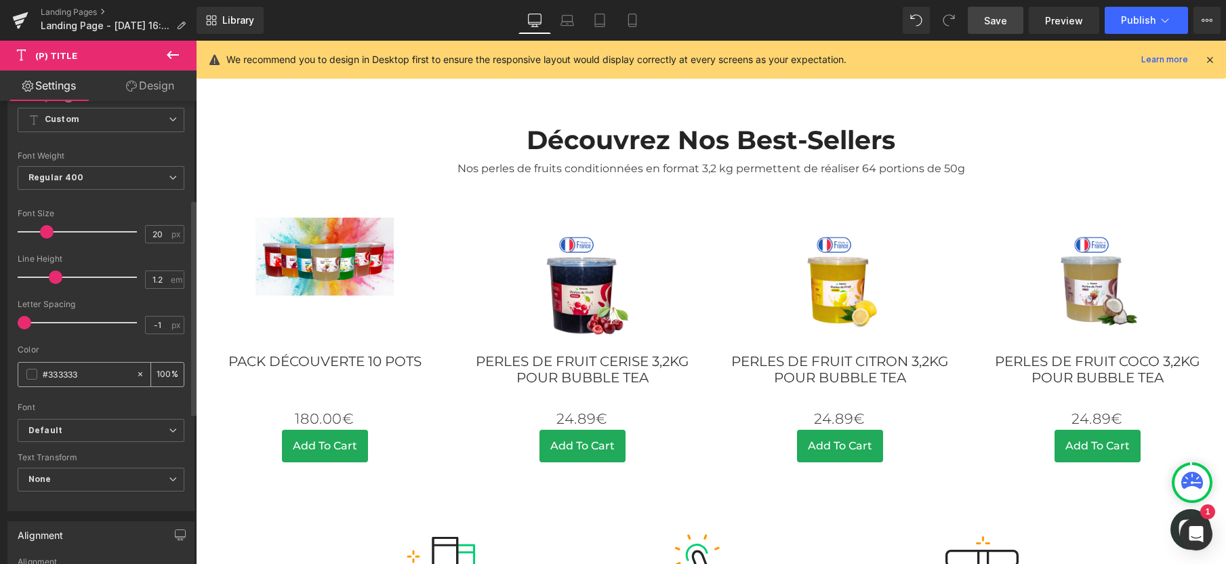
scroll to position [210, 0]
click at [98, 419] on b "Default" at bounding box center [98, 425] width 140 height 12
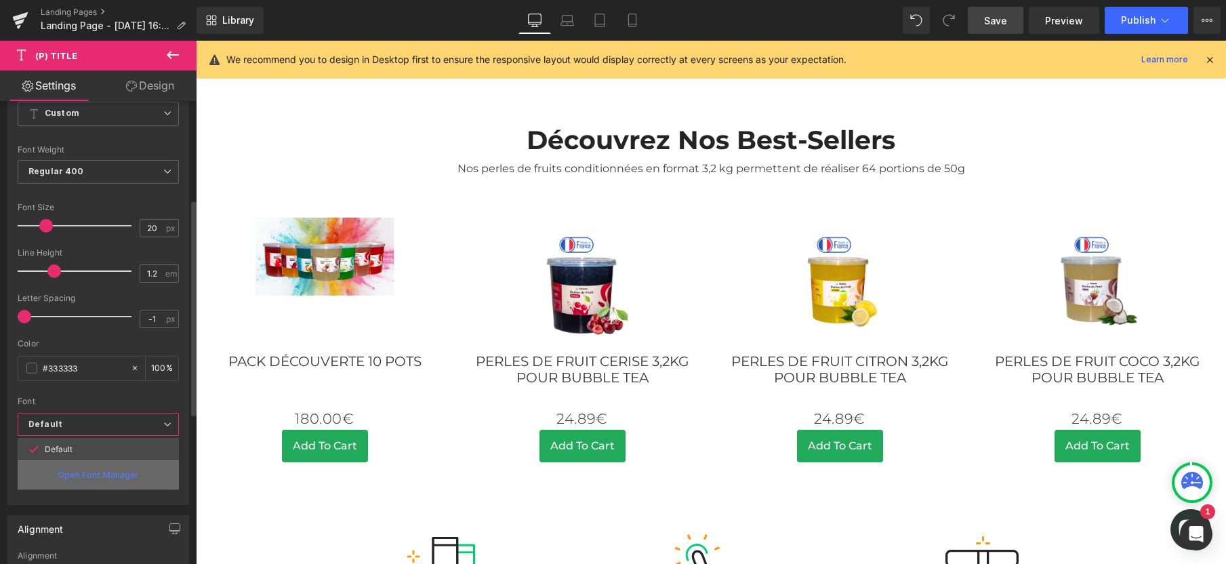
click at [92, 473] on p "Open Font Manager" at bounding box center [98, 475] width 81 height 12
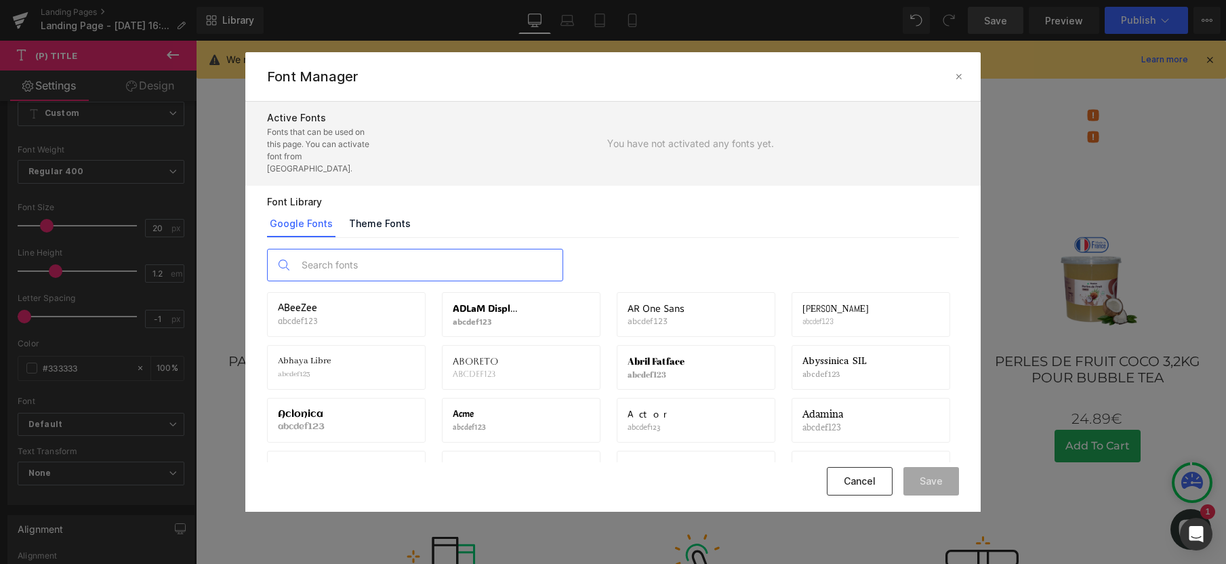
click at [357, 256] on input "text" at bounding box center [429, 264] width 268 height 31
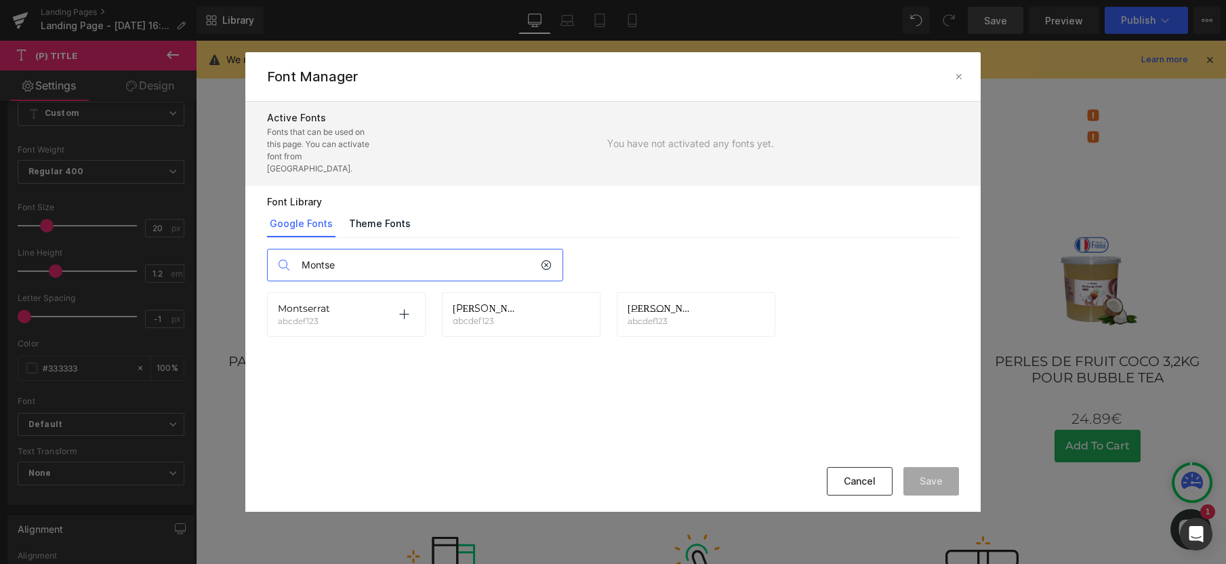
type input "Montse"
click at [392, 314] on div "Montserrat abcdef123 Activate font" at bounding box center [346, 314] width 159 height 45
click at [333, 307] on div "Montserrat abcdef123 Activate font" at bounding box center [346, 314] width 137 height 23
click at [409, 304] on p at bounding box center [404, 315] width 22 height 22
click at [915, 481] on button "Save" at bounding box center [931, 481] width 56 height 28
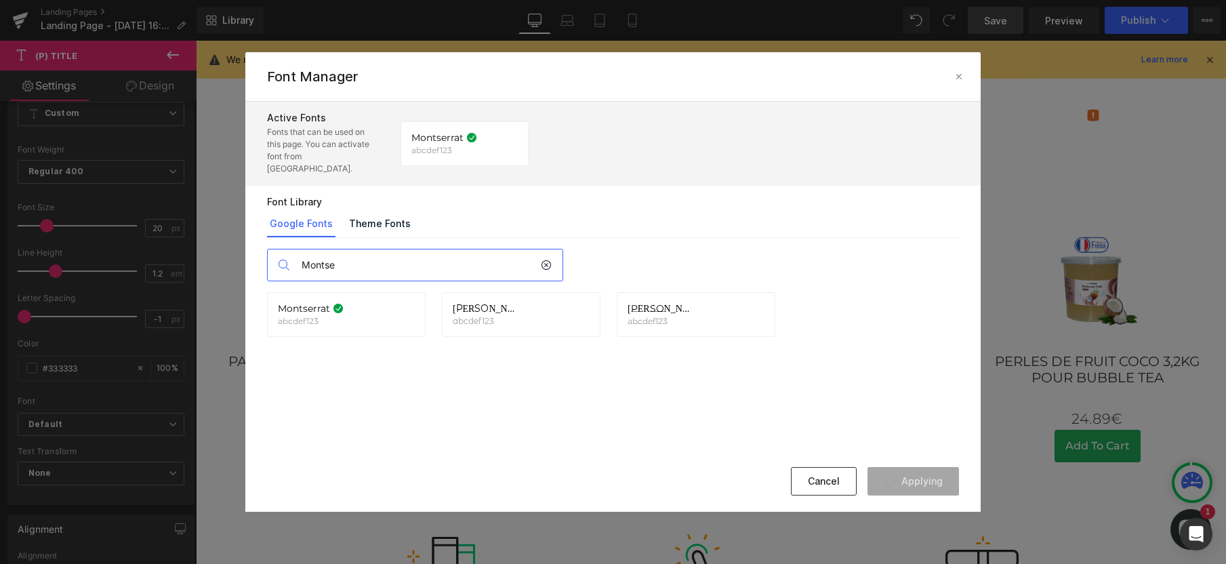
scroll to position [679, 0]
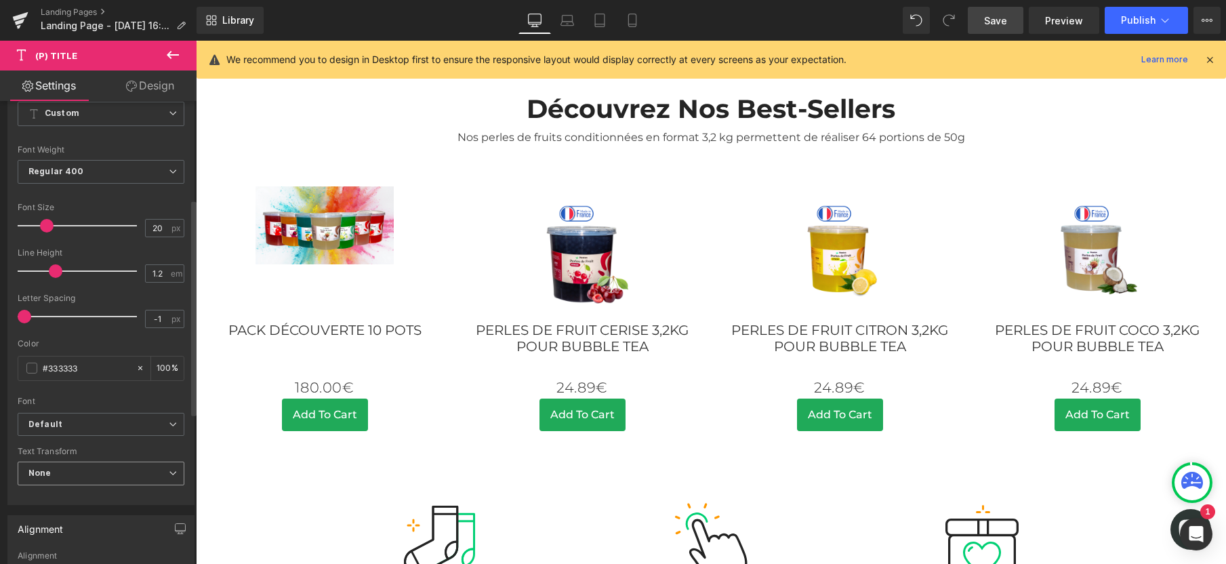
click at [71, 472] on span "None" at bounding box center [101, 473] width 167 height 24
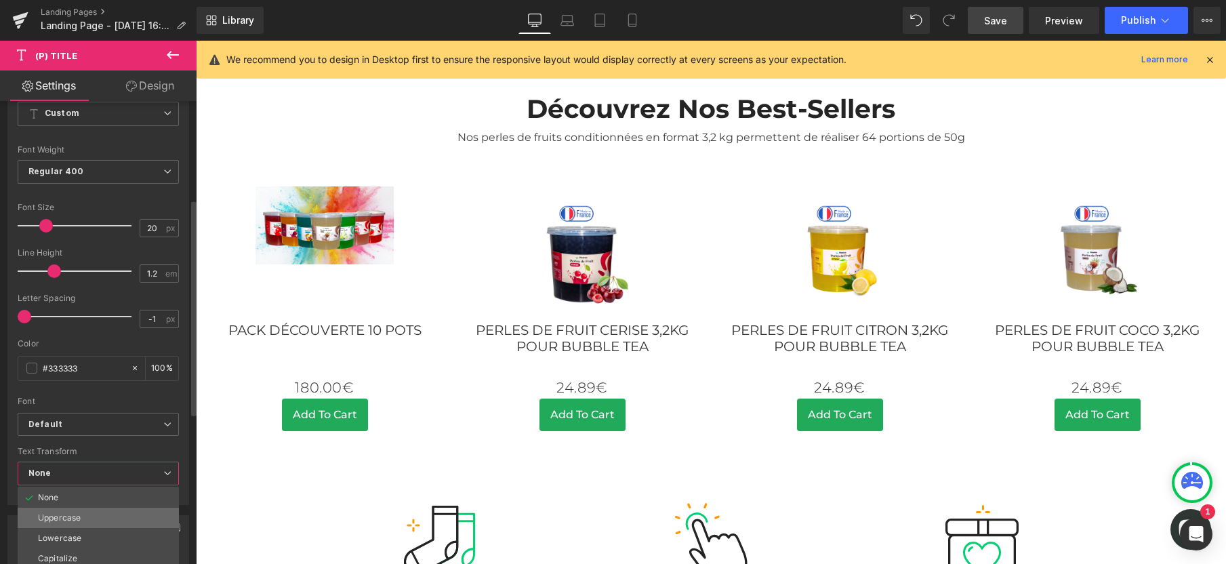
click at [67, 522] on div "Uppercase" at bounding box center [59, 517] width 43 height 9
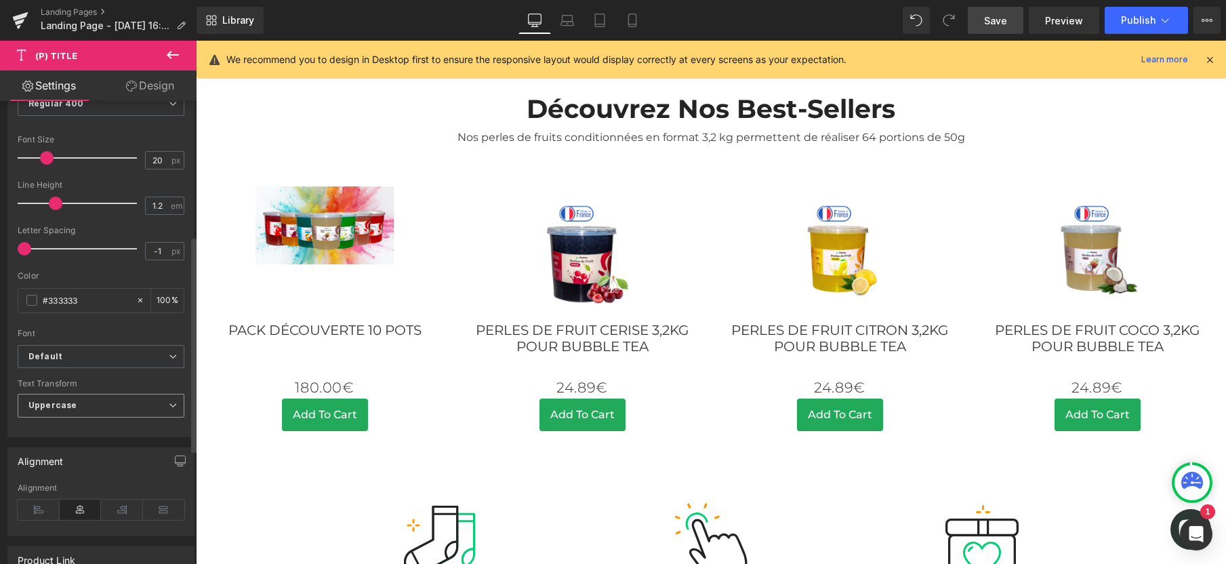
scroll to position [290, 0]
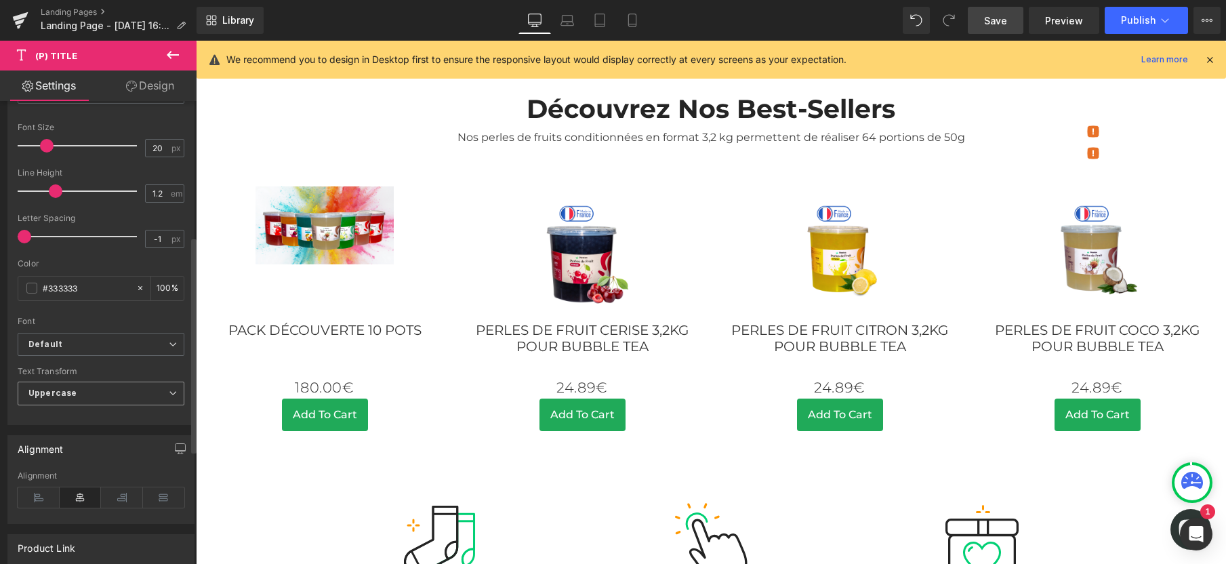
click at [68, 394] on b "Uppercase" at bounding box center [52, 393] width 48 height 10
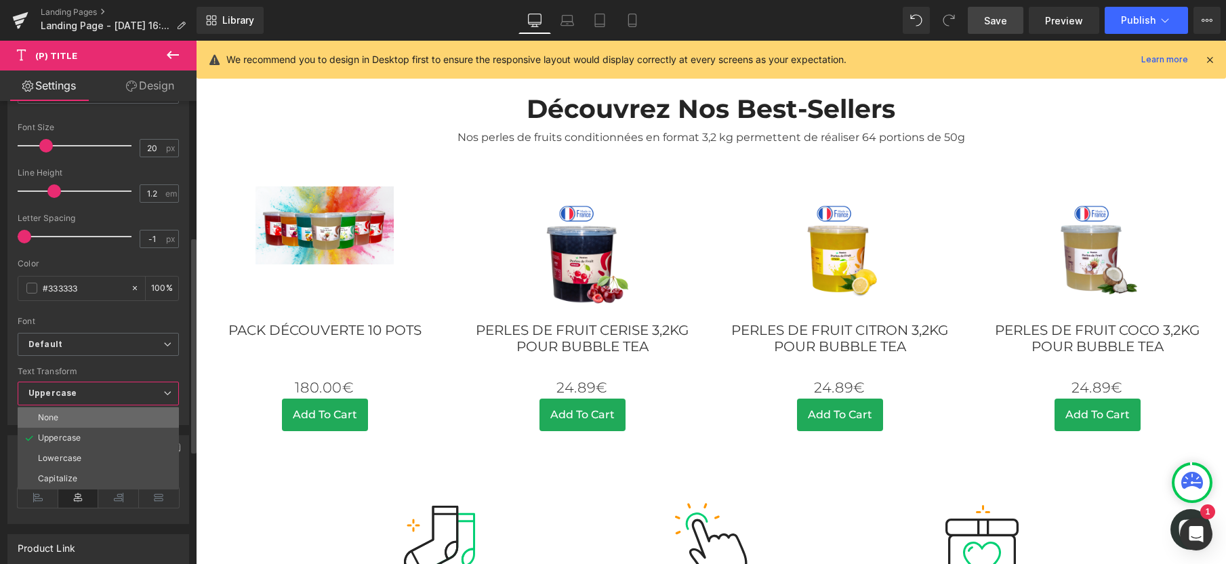
click at [62, 417] on li "None" at bounding box center [98, 417] width 161 height 20
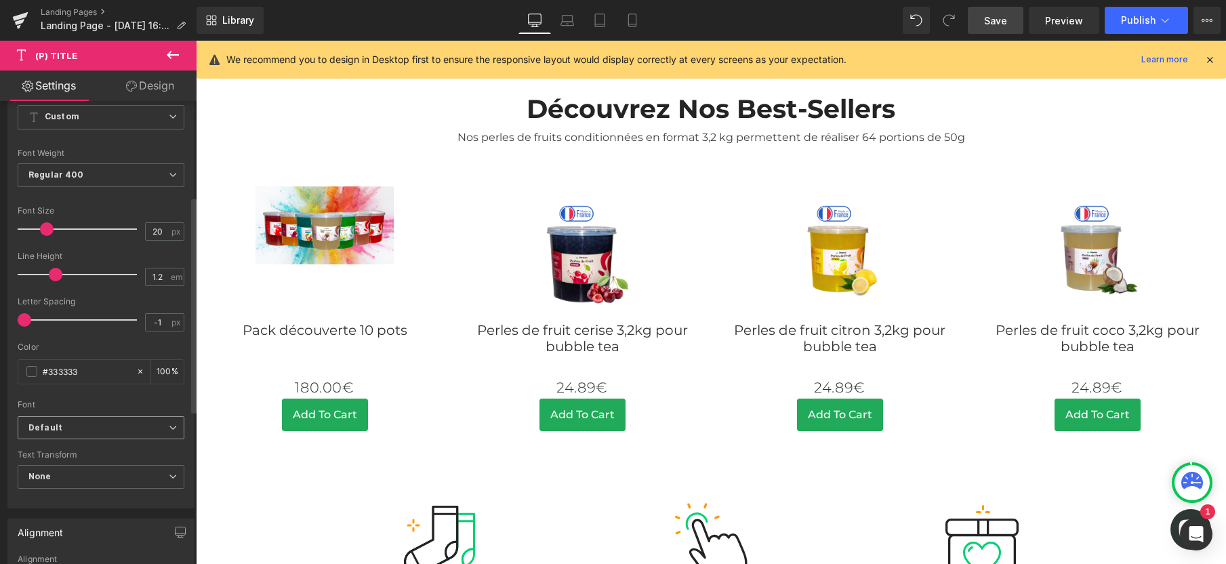
scroll to position [204, 0]
click at [66, 184] on span "Regular 400" at bounding box center [101, 178] width 167 height 24
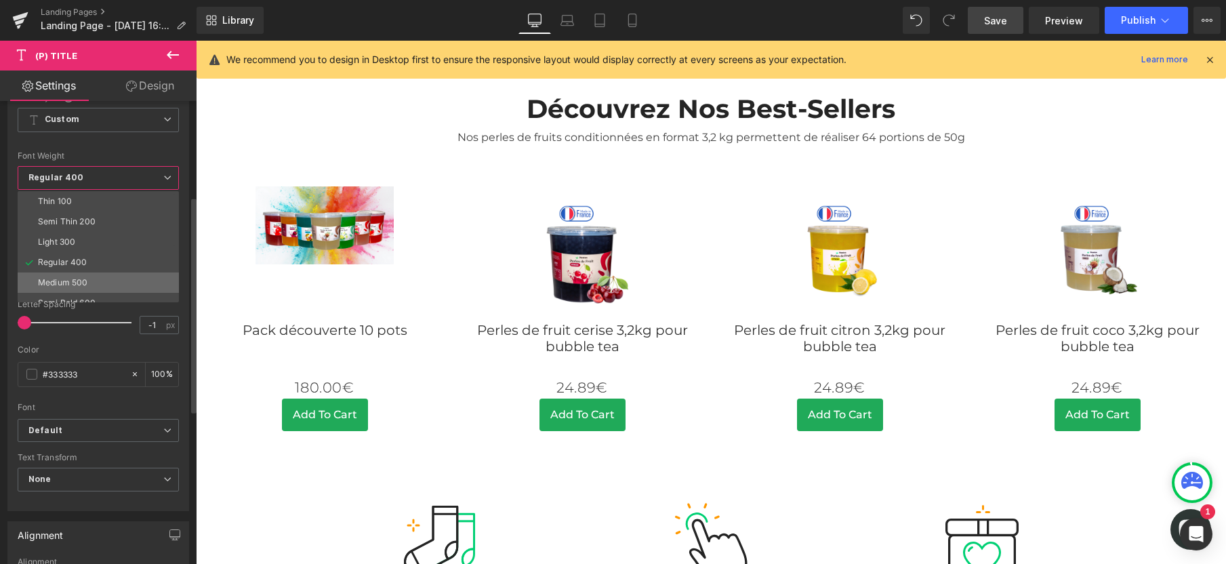
click at [60, 279] on div "Medium 500" at bounding box center [62, 282] width 49 height 9
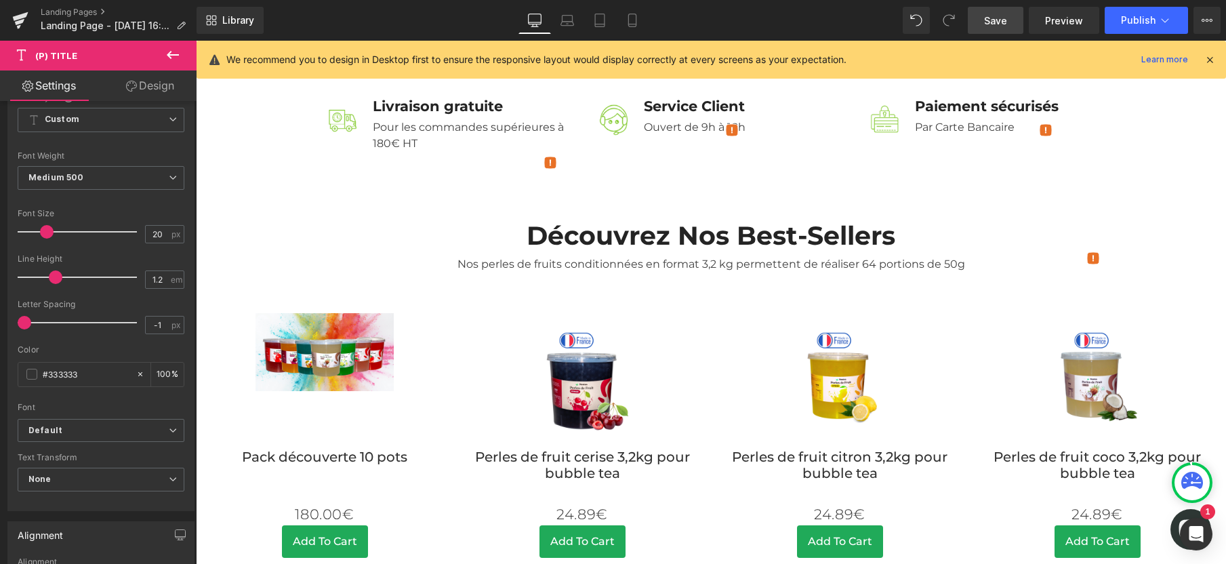
scroll to position [0, 0]
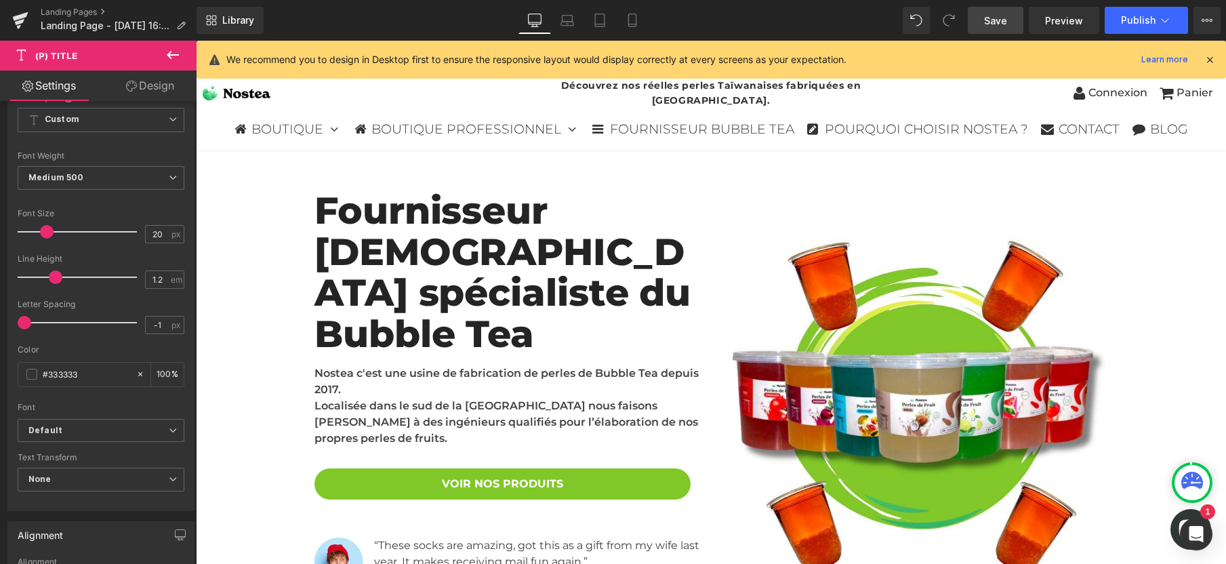
click at [325, 207] on span "Row" at bounding box center [336, 200] width 23 height 16
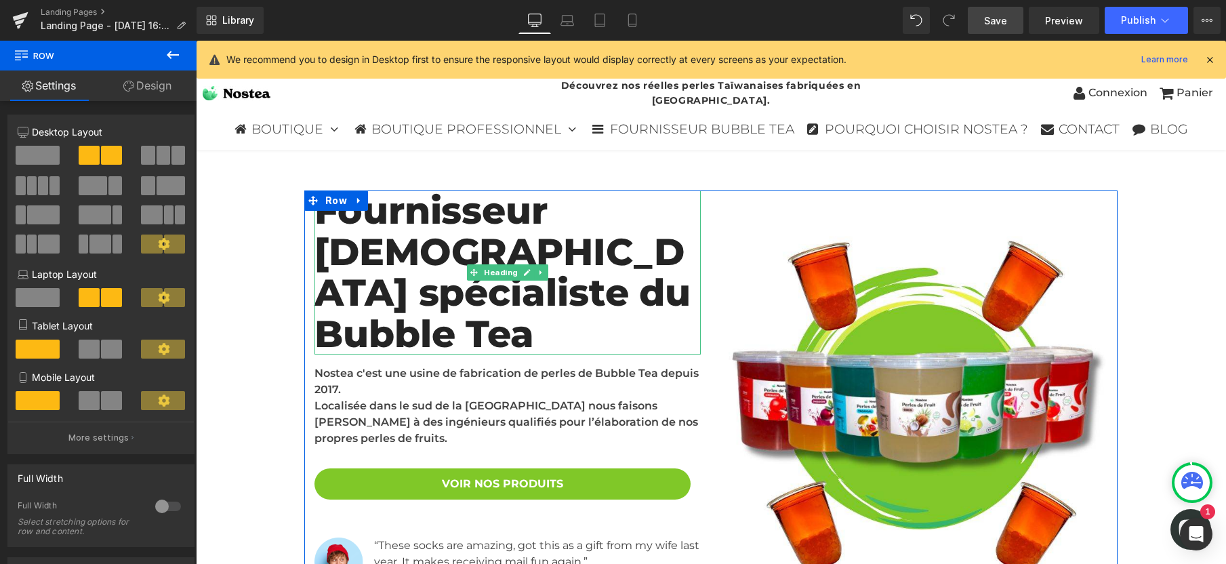
click at [355, 234] on h2 "Fournisseur [DEMOGRAPHIC_DATA] spécialiste du Bubble Tea" at bounding box center [507, 272] width 386 height 164
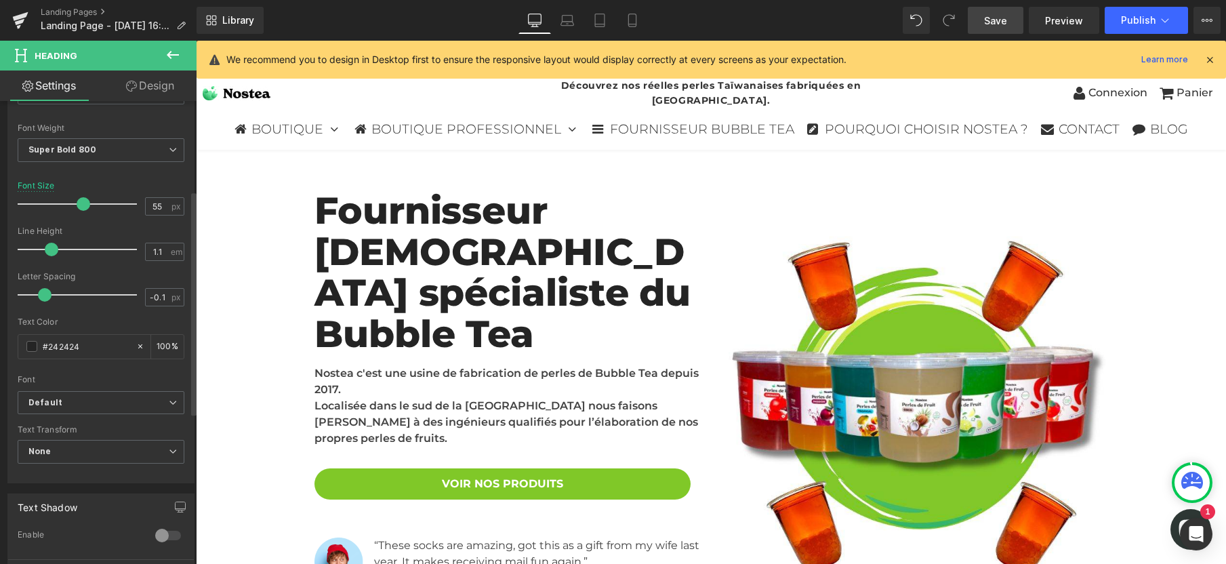
scroll to position [205, 0]
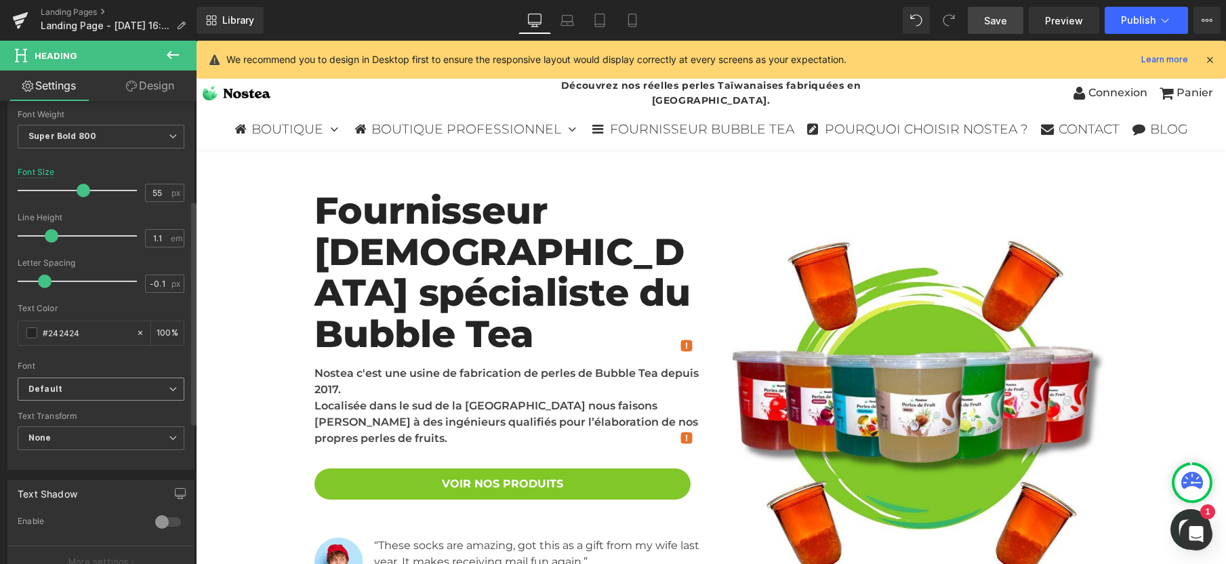
click at [108, 391] on b "Default" at bounding box center [98, 390] width 140 height 12
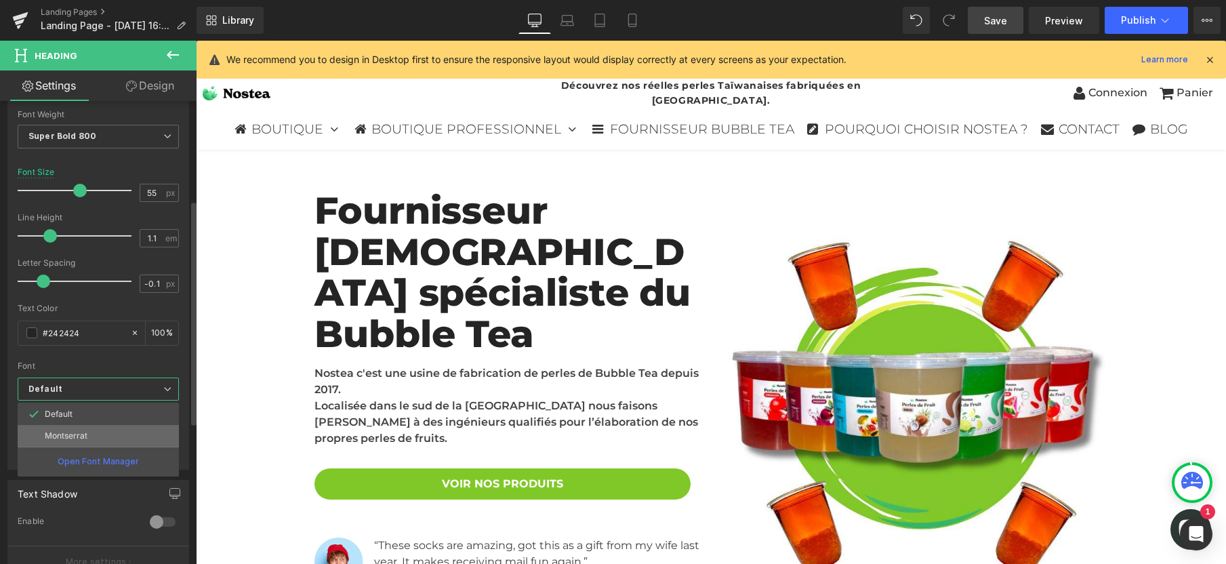
click at [102, 434] on li "Montserrat" at bounding box center [98, 436] width 161 height 22
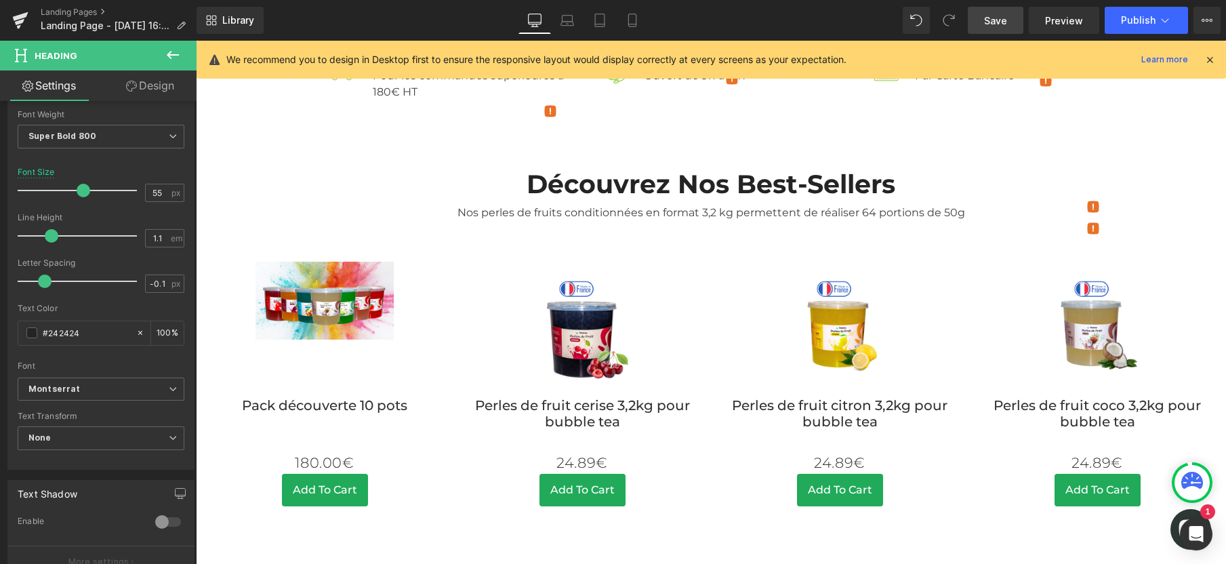
scroll to position [516, 0]
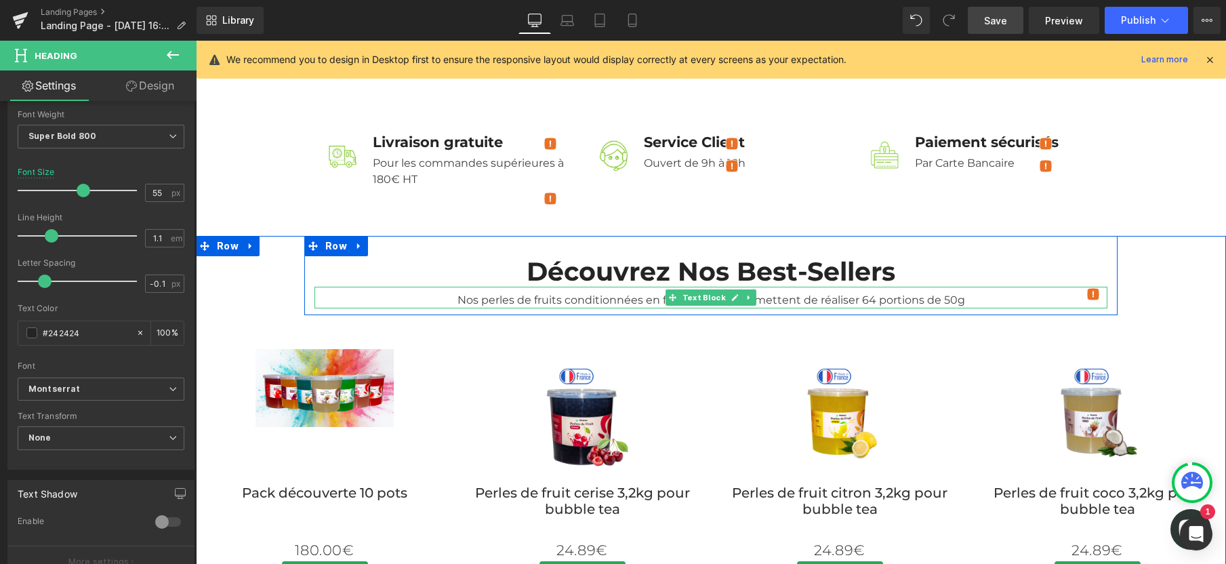
click at [510, 308] on div "Nos perles de fruits conditionnées en format 3,2 kg permettent de réaliser 64 p…" at bounding box center [710, 298] width 793 height 22
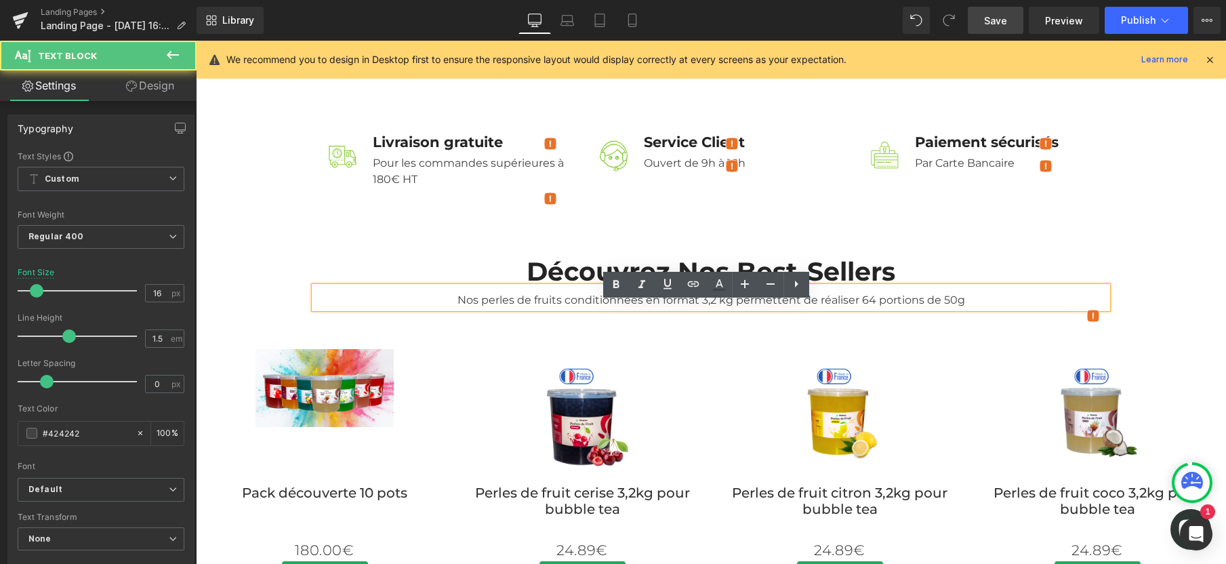
click at [510, 308] on div "Nos perles de fruits conditionnées en format 3,2 kg permettent de réaliser 64 p…" at bounding box center [710, 298] width 793 height 22
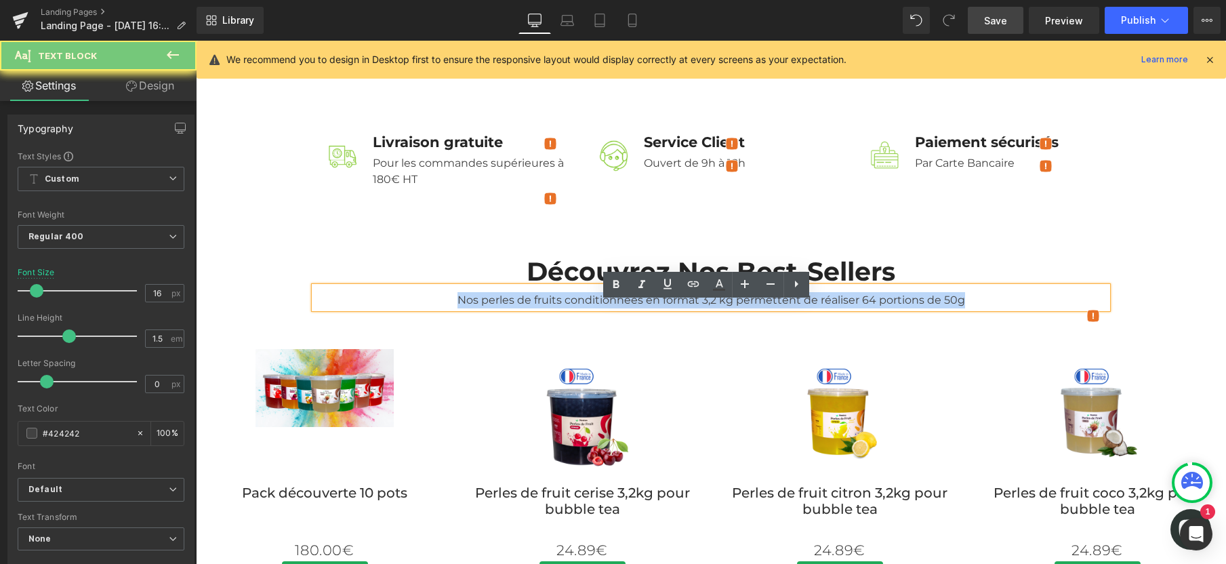
click at [510, 308] on div "Nos perles de fruits conditionnées en format 3,2 kg permettent de réaliser 64 p…" at bounding box center [710, 298] width 793 height 22
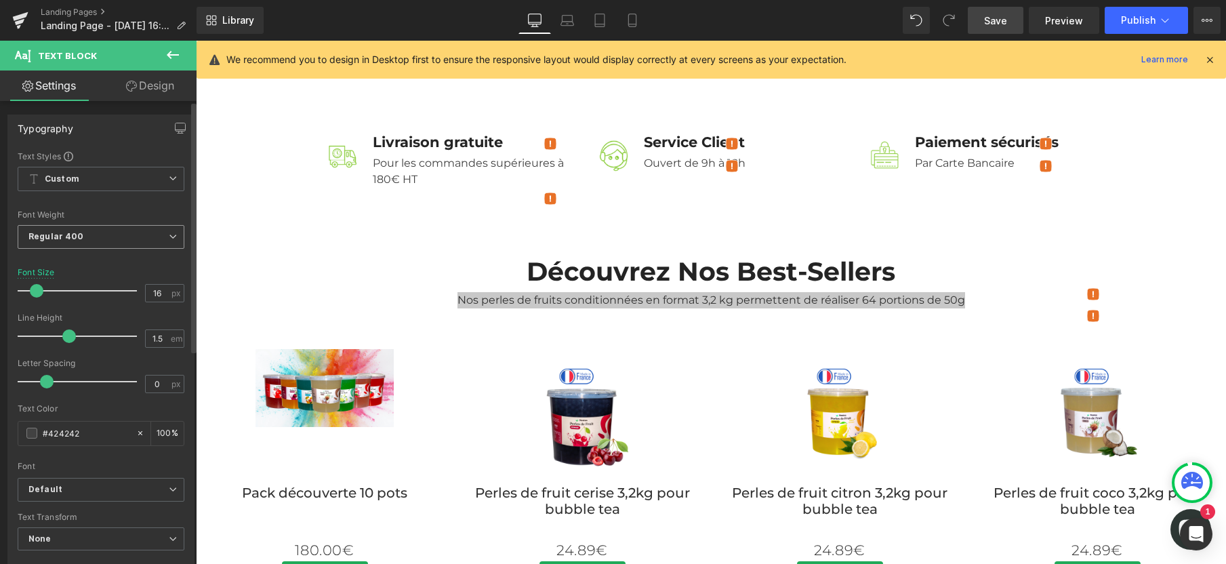
click at [128, 230] on span "Regular 400" at bounding box center [101, 237] width 167 height 24
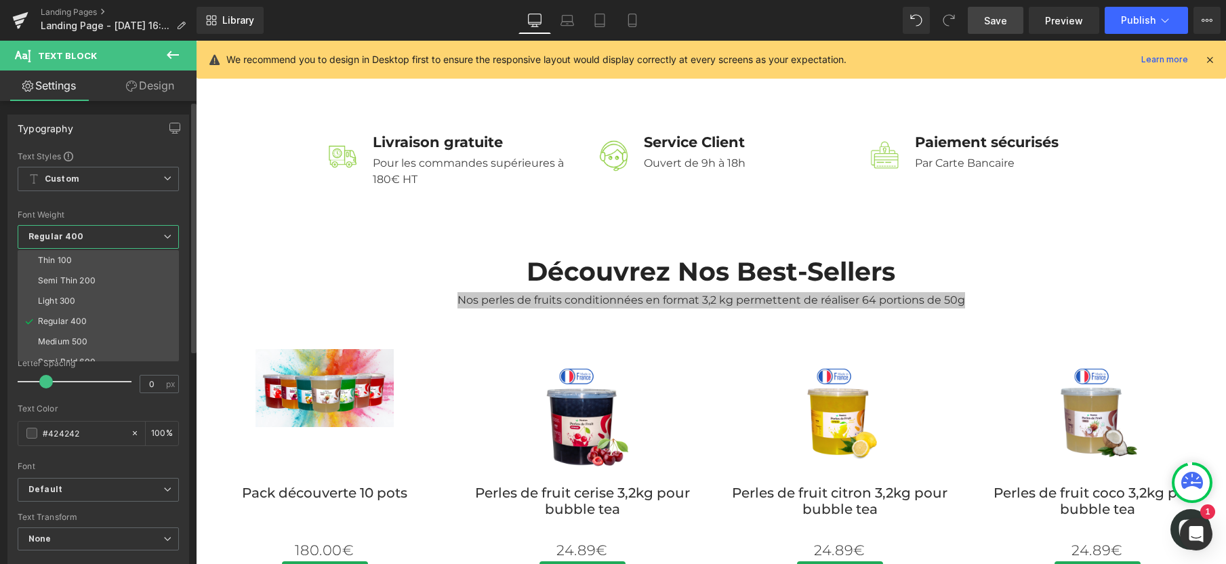
click at [145, 210] on div "Font Weight" at bounding box center [98, 214] width 161 height 9
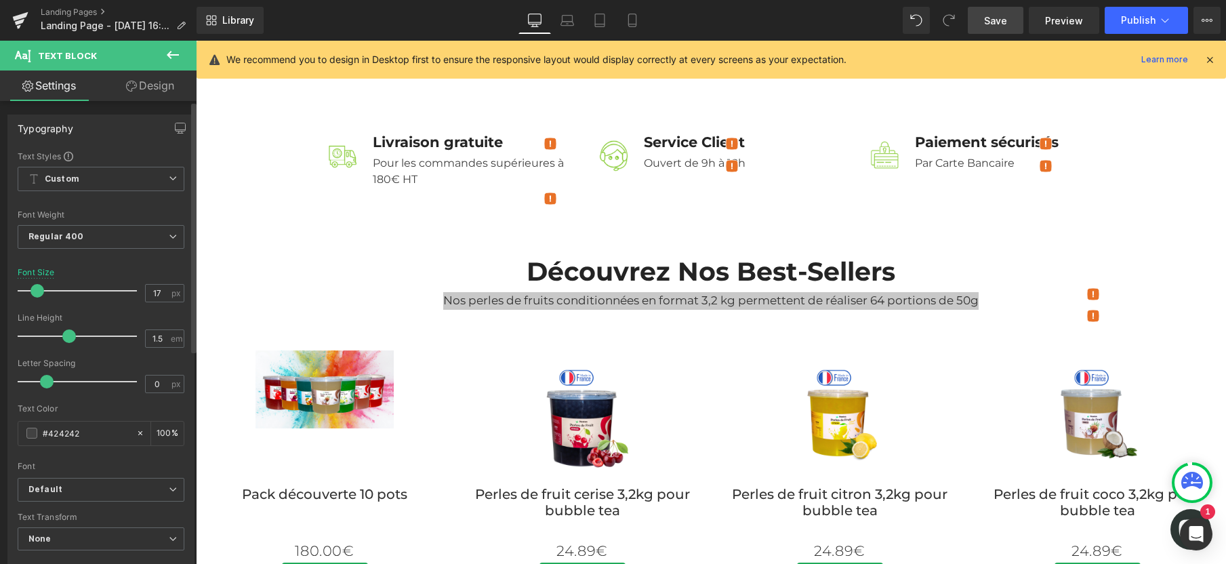
type input "18"
click at [38, 293] on span at bounding box center [39, 291] width 14 height 14
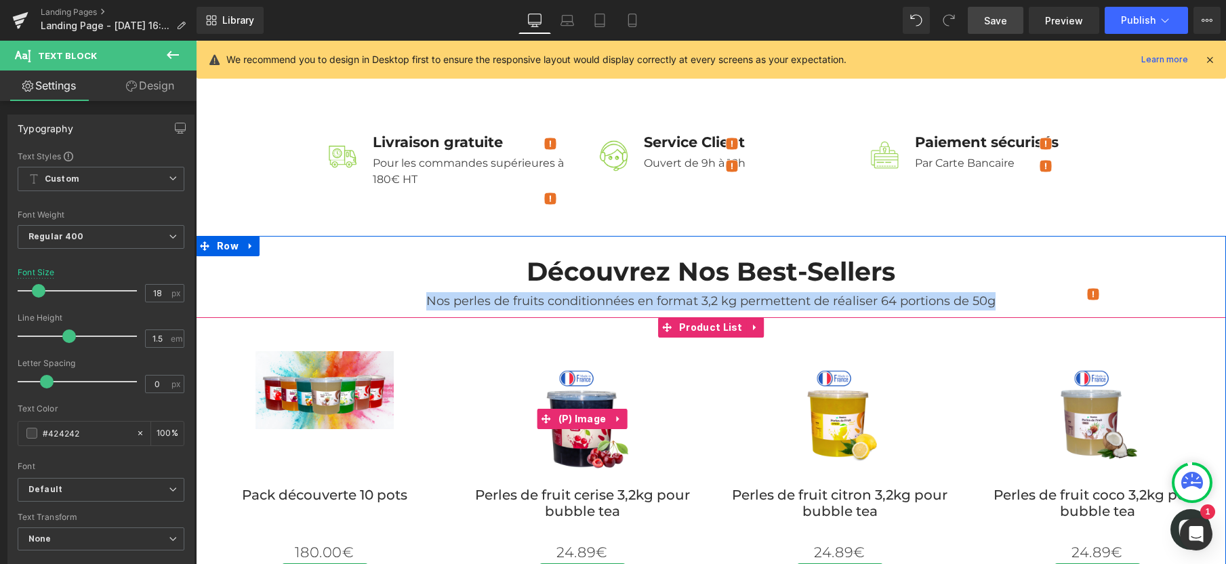
click at [630, 372] on img at bounding box center [582, 420] width 138 height 138
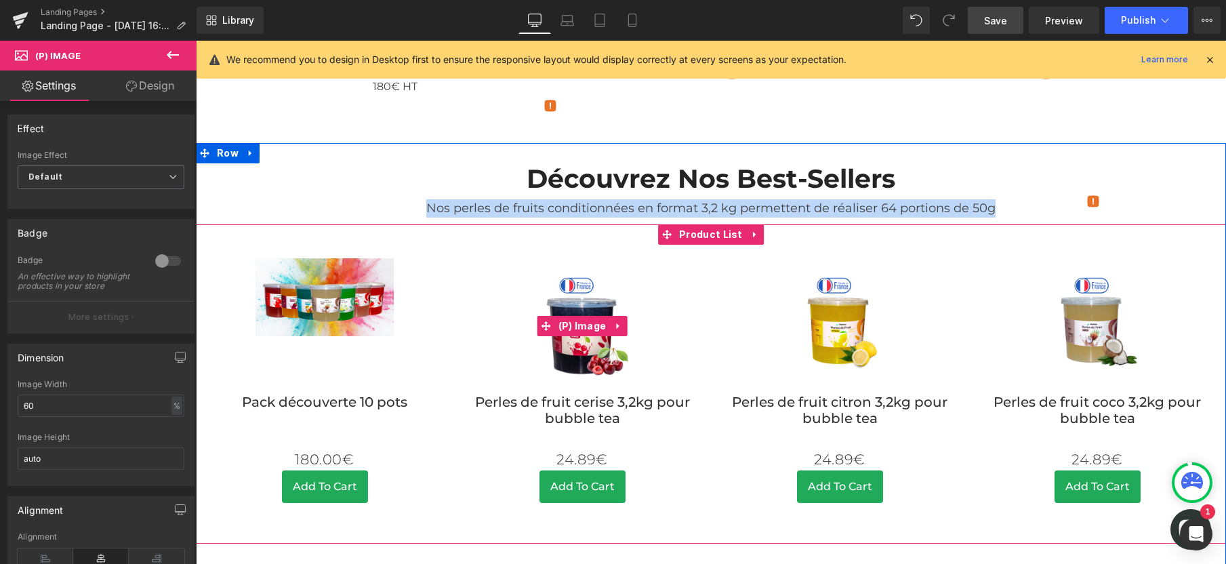
scroll to position [612, 0]
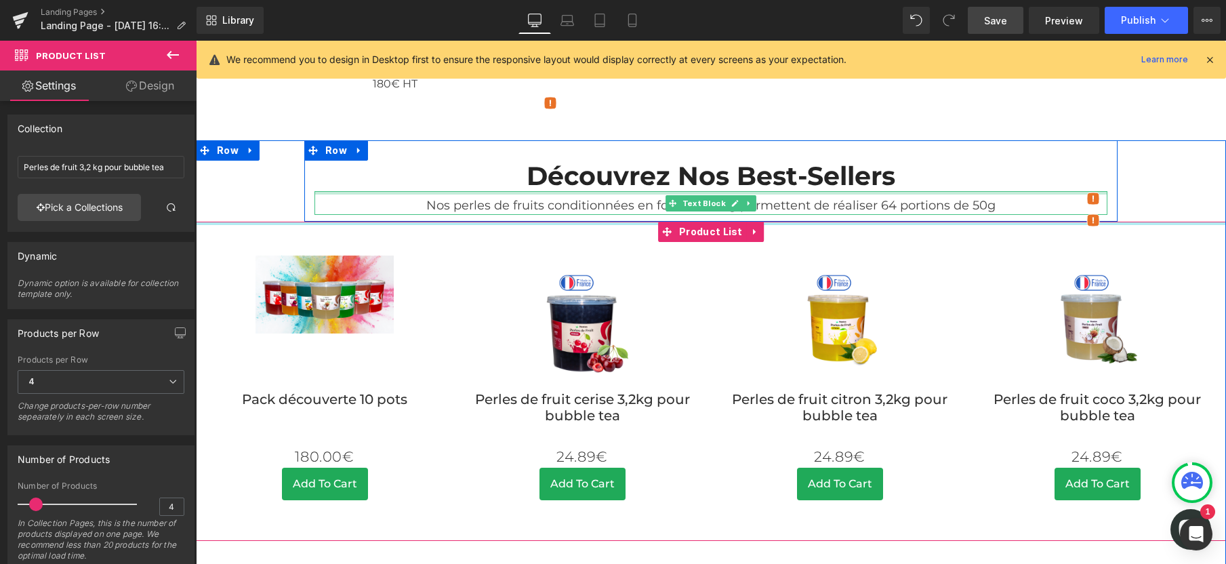
drag, startPoint x: 625, startPoint y: 240, endPoint x: 619, endPoint y: 209, distance: 31.0
click at [619, 209] on div "Découvrez nos Best-Sellers Heading Nos perles de fruits conditionnées en format…" at bounding box center [711, 549] width 1030 height 819
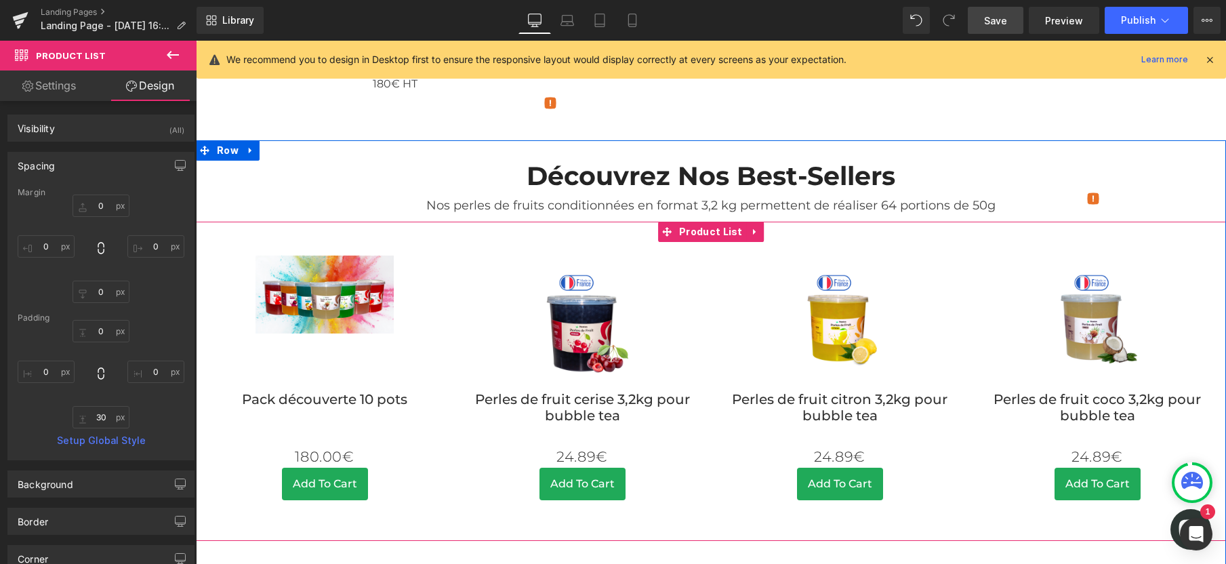
click at [609, 256] on div "Sale Off (P) Image Pack découverte 10 pots (P) Title 180.00€ (P) Price Add To C…" at bounding box center [711, 371] width 1030 height 299
click at [321, 334] on span "(P) Image" at bounding box center [324, 324] width 55 height 20
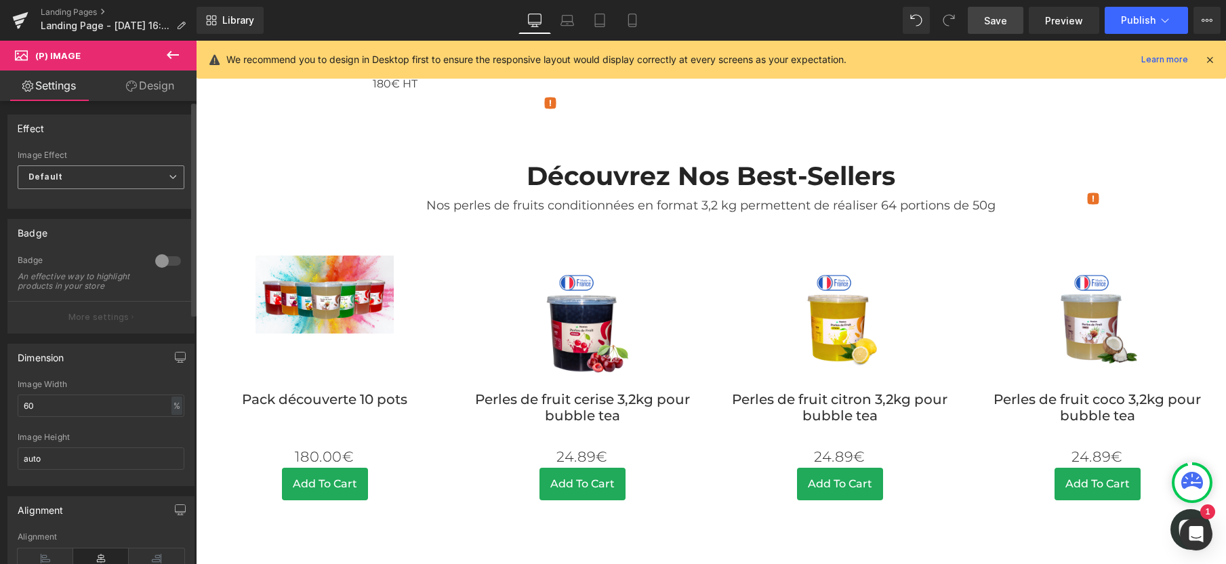
click at [98, 166] on span "Default" at bounding box center [101, 177] width 167 height 24
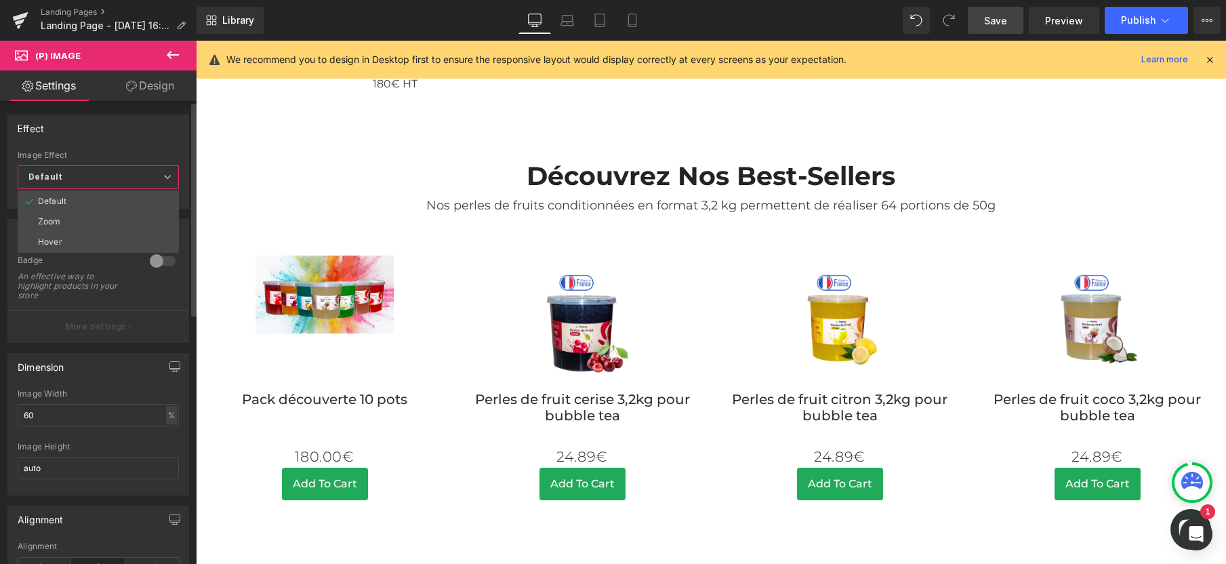
click at [127, 135] on div "Effect" at bounding box center [98, 128] width 180 height 26
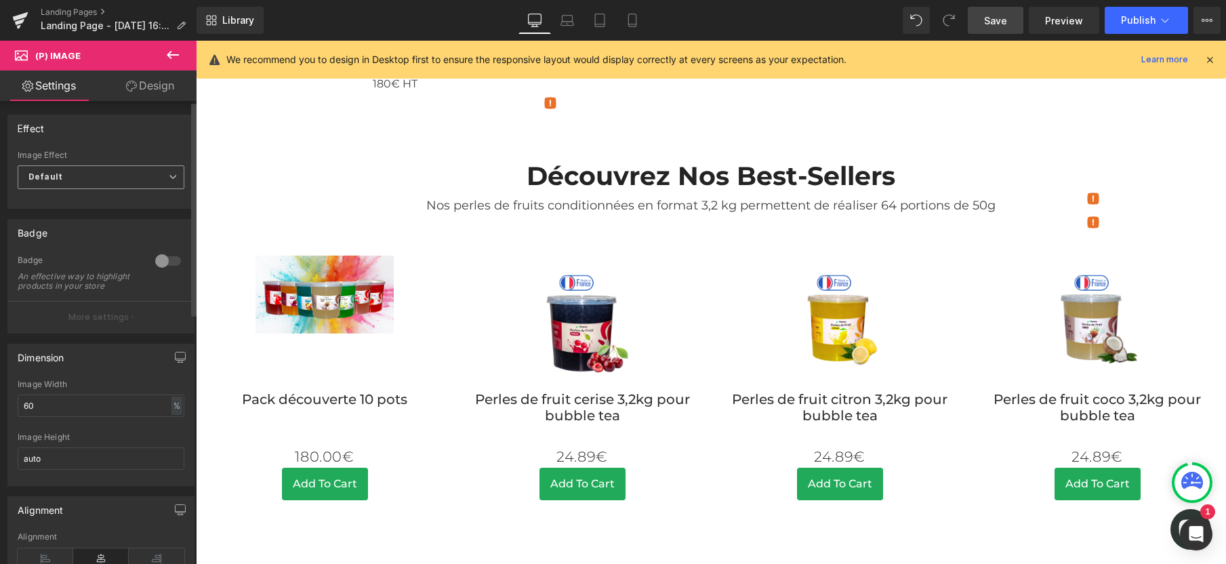
click at [98, 172] on span "Default" at bounding box center [101, 177] width 167 height 24
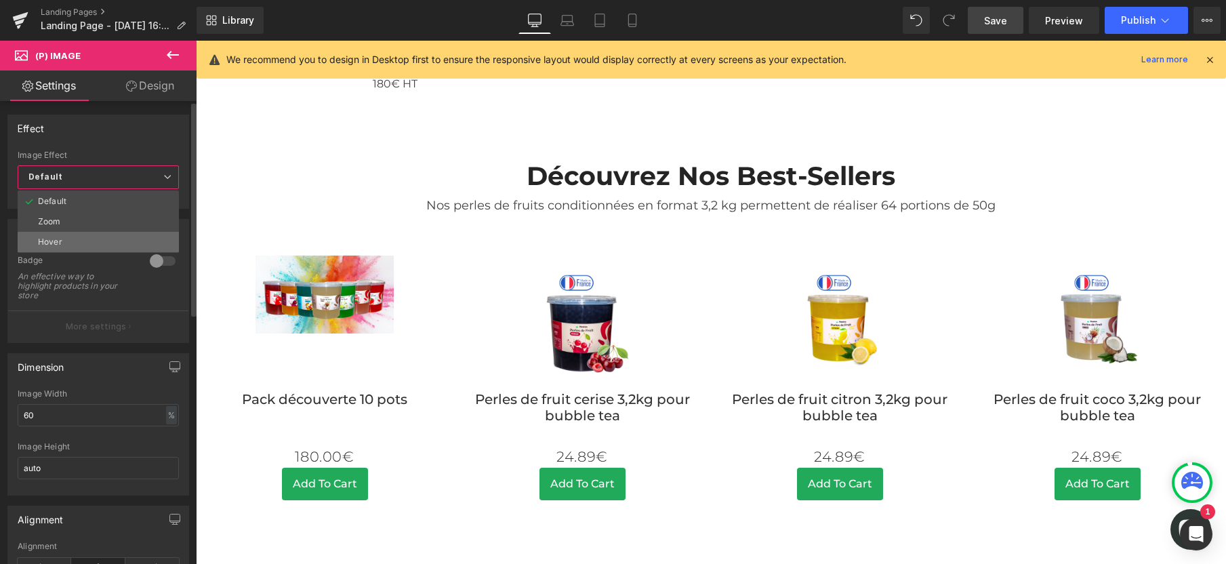
click at [56, 237] on div "Hover" at bounding box center [50, 241] width 24 height 9
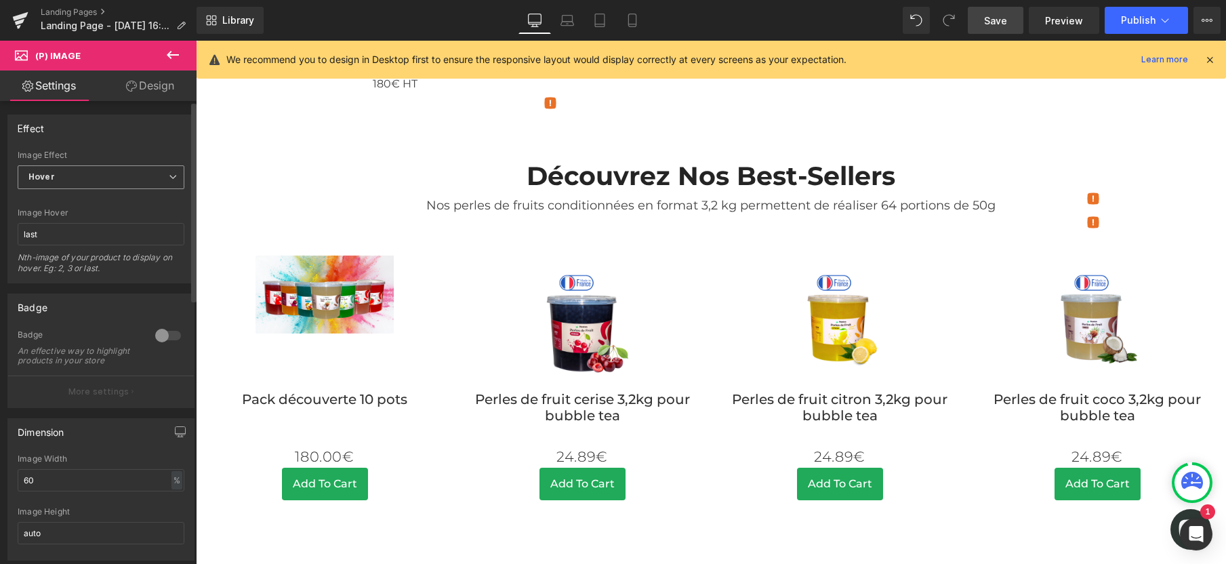
click at [87, 184] on span "Hover" at bounding box center [101, 177] width 167 height 24
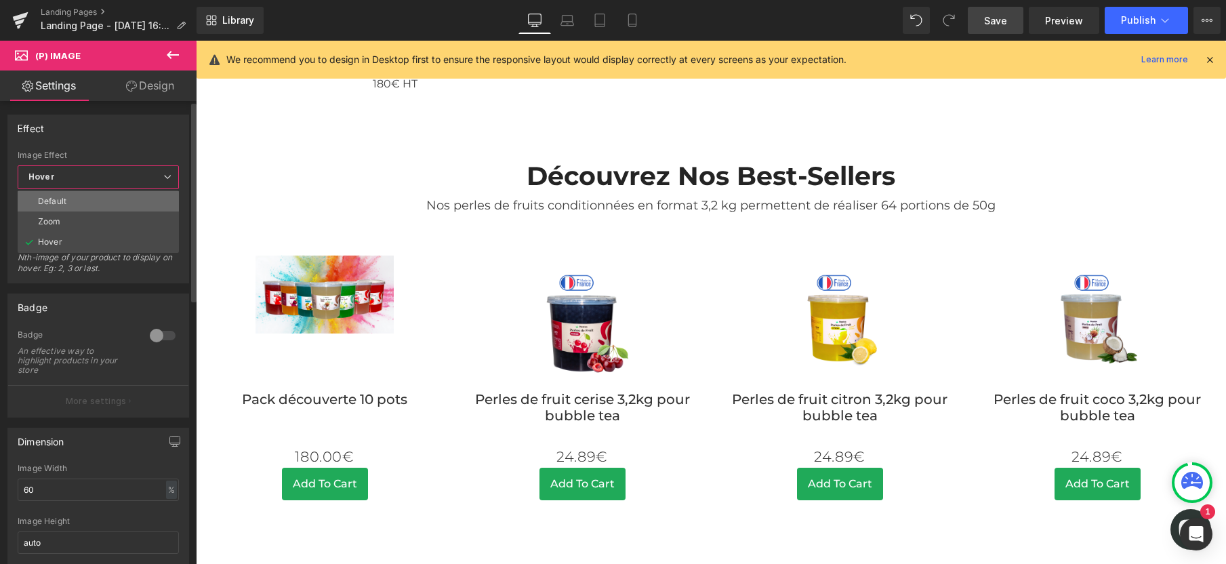
click at [62, 204] on div "Default" at bounding box center [52, 201] width 28 height 9
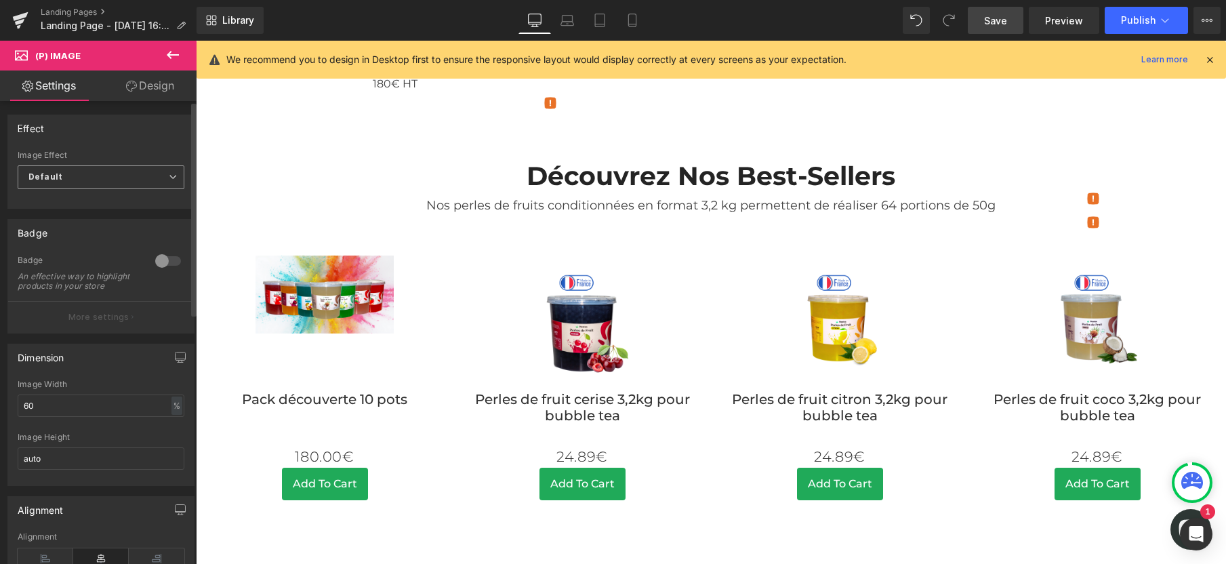
click at [70, 185] on span "Default" at bounding box center [101, 177] width 167 height 24
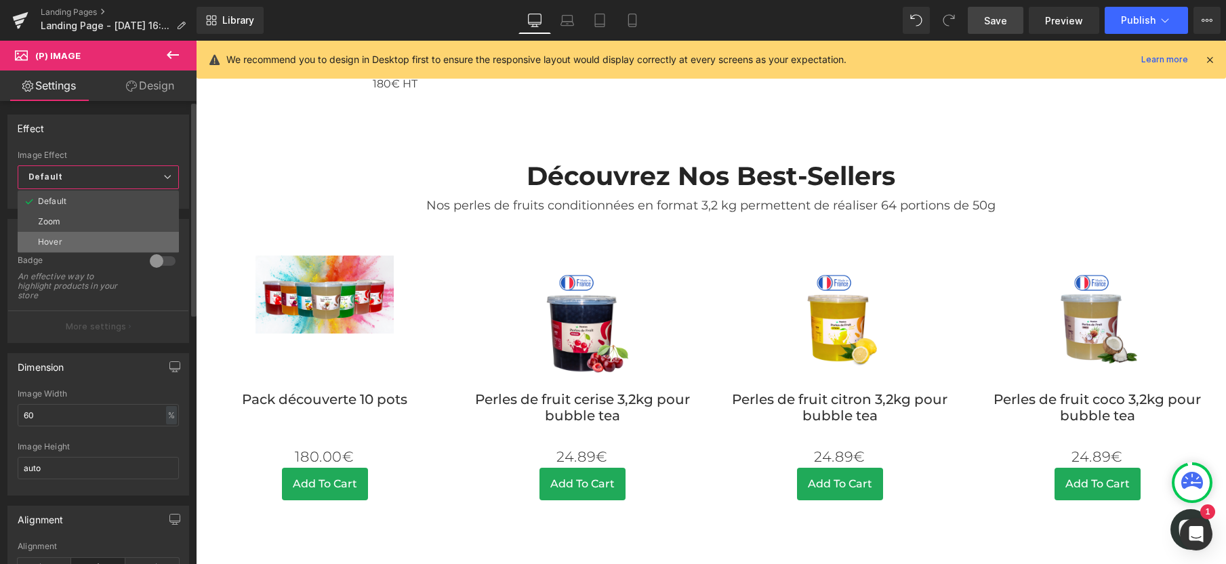
click at [62, 247] on li "Hover" at bounding box center [98, 242] width 161 height 20
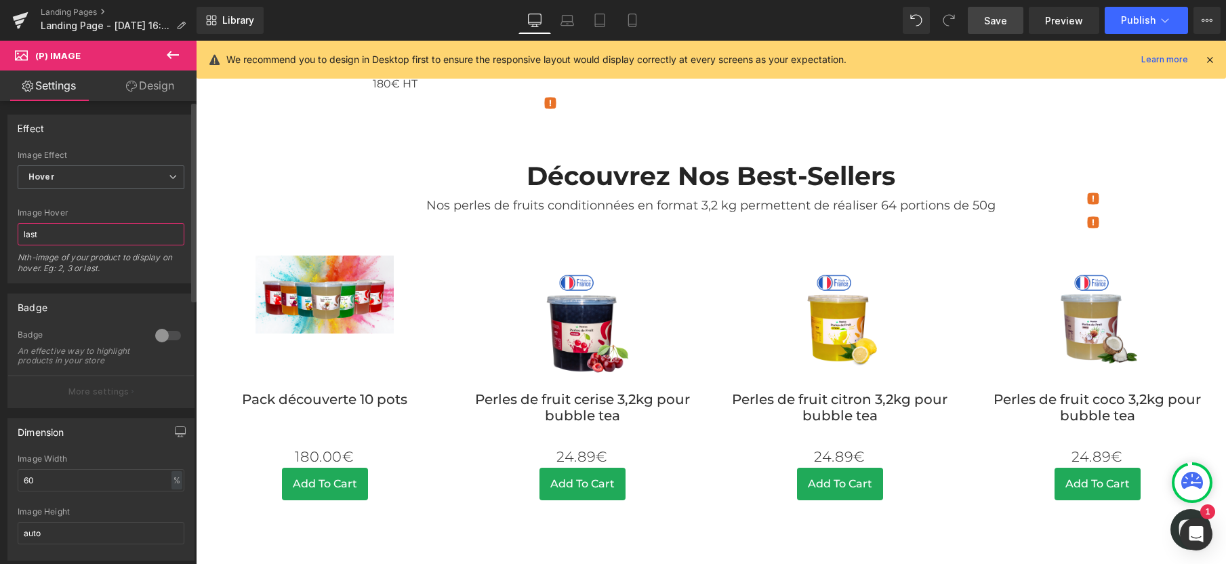
click at [79, 232] on input "last" at bounding box center [101, 234] width 167 height 22
click at [98, 180] on span "Hover" at bounding box center [101, 177] width 167 height 24
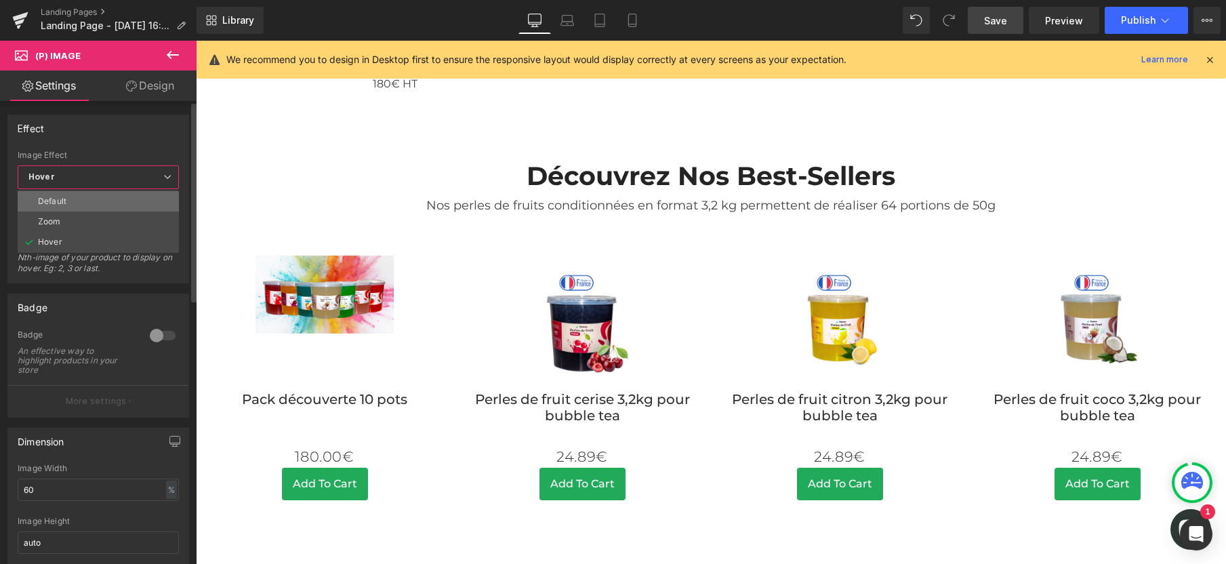
click at [75, 209] on li "Default" at bounding box center [98, 201] width 161 height 20
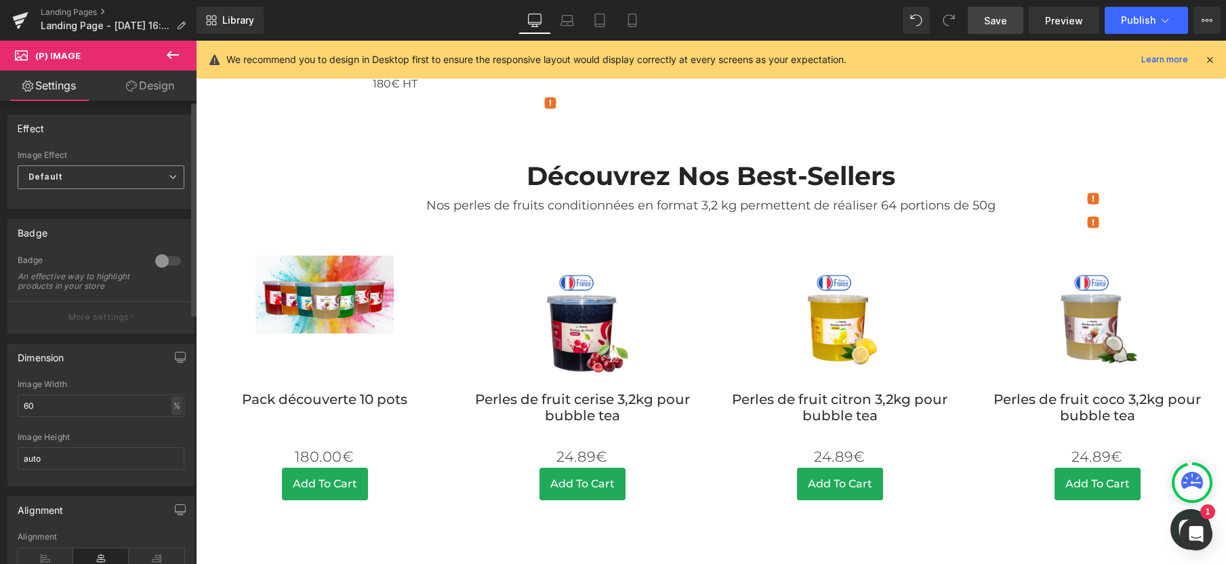
click at [113, 173] on span "Default" at bounding box center [101, 177] width 167 height 24
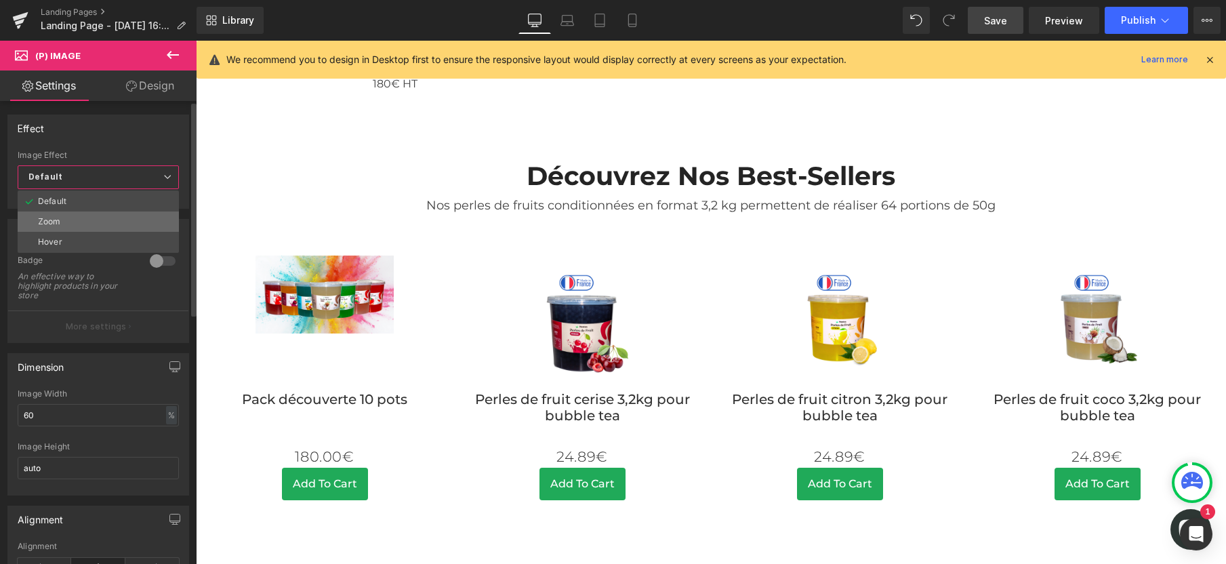
click at [66, 224] on li "Zoom" at bounding box center [98, 221] width 161 height 20
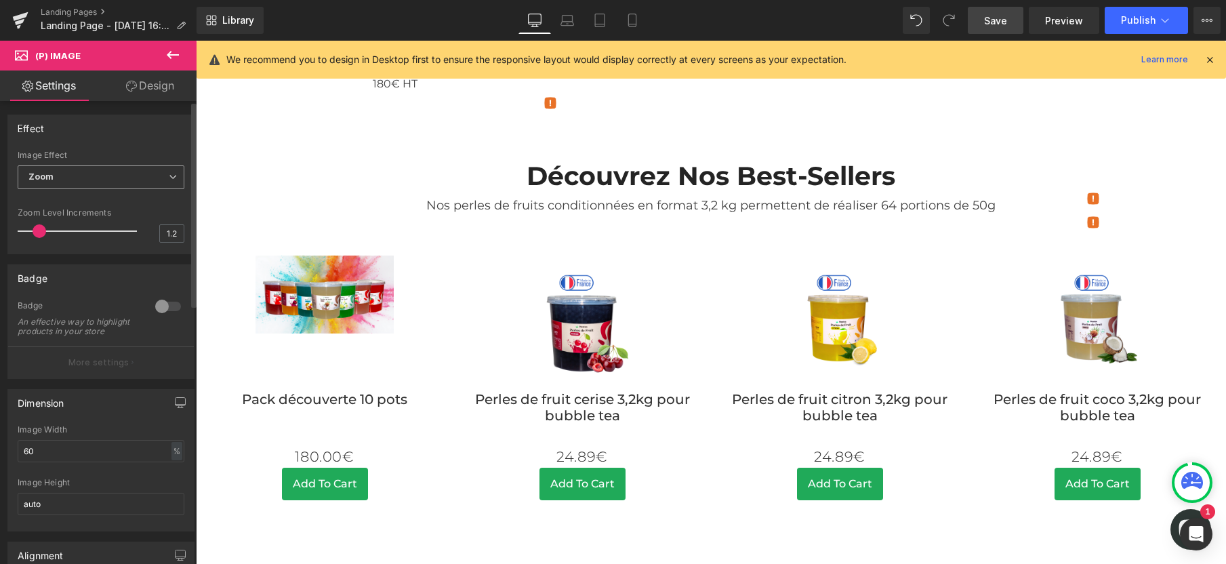
click at [67, 173] on span "Zoom" at bounding box center [101, 177] width 167 height 24
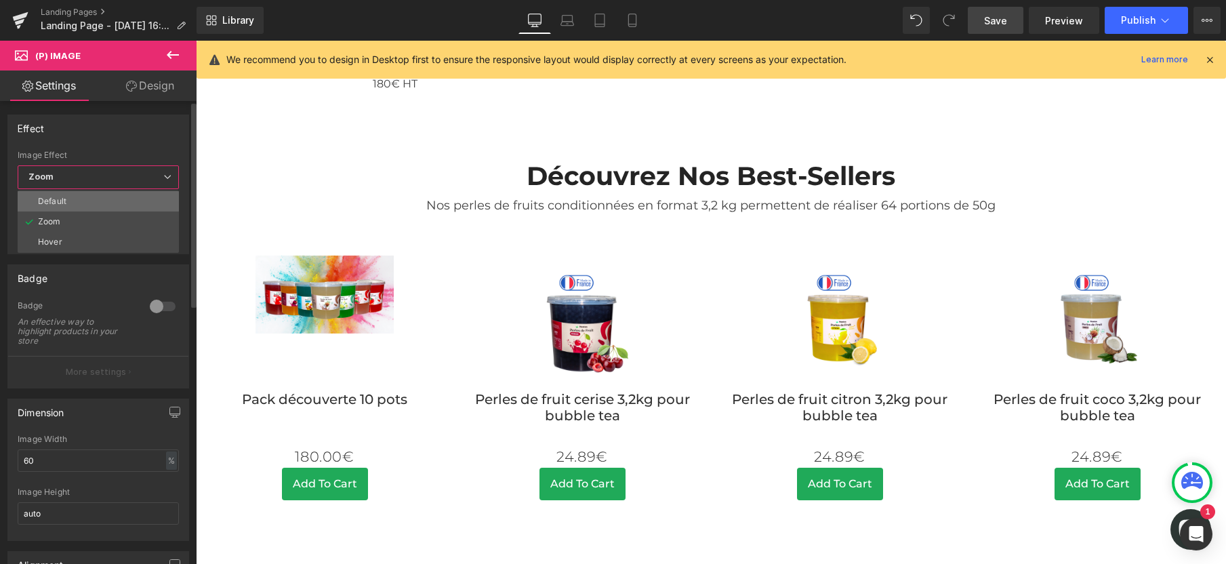
click at [49, 194] on li "Default" at bounding box center [98, 201] width 161 height 20
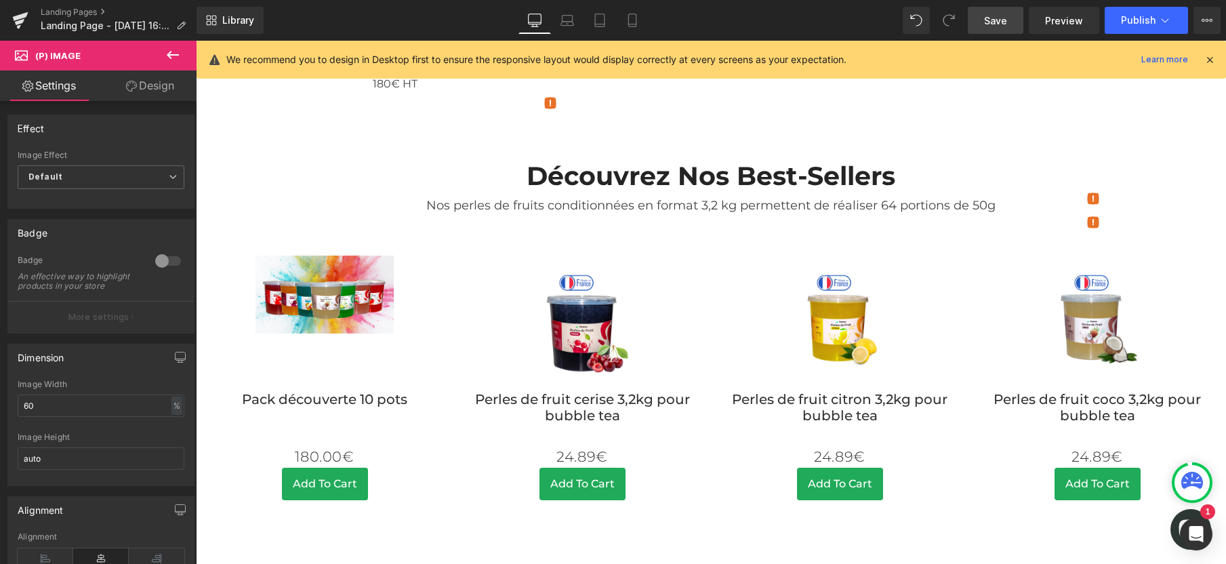
click at [148, 88] on link "Design" at bounding box center [150, 85] width 98 height 30
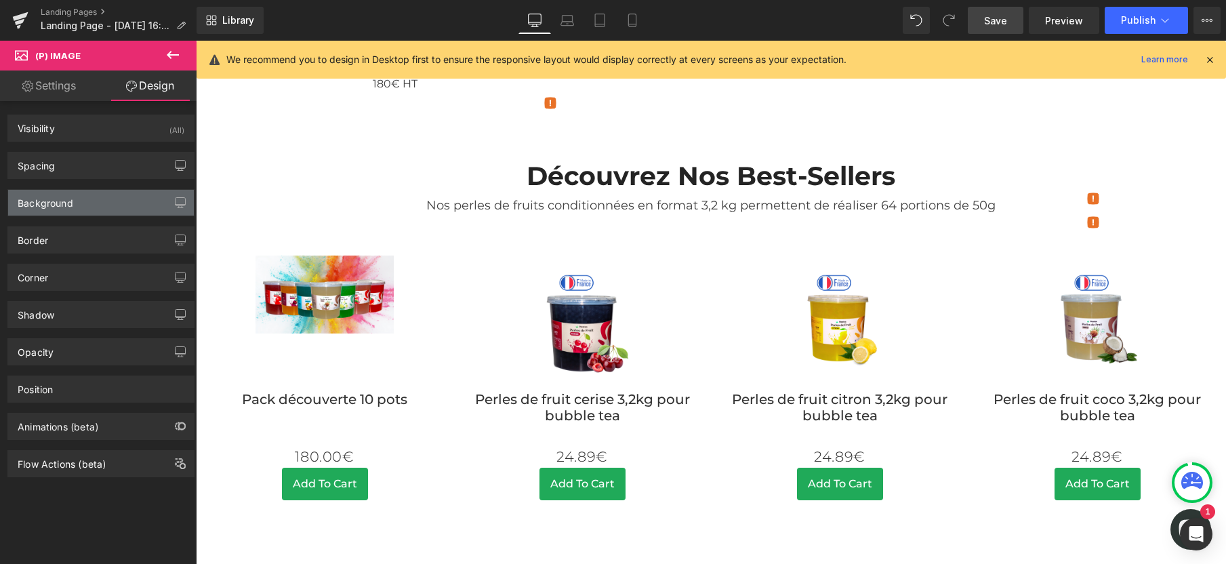
click at [107, 197] on div "Background" at bounding box center [101, 203] width 186 height 26
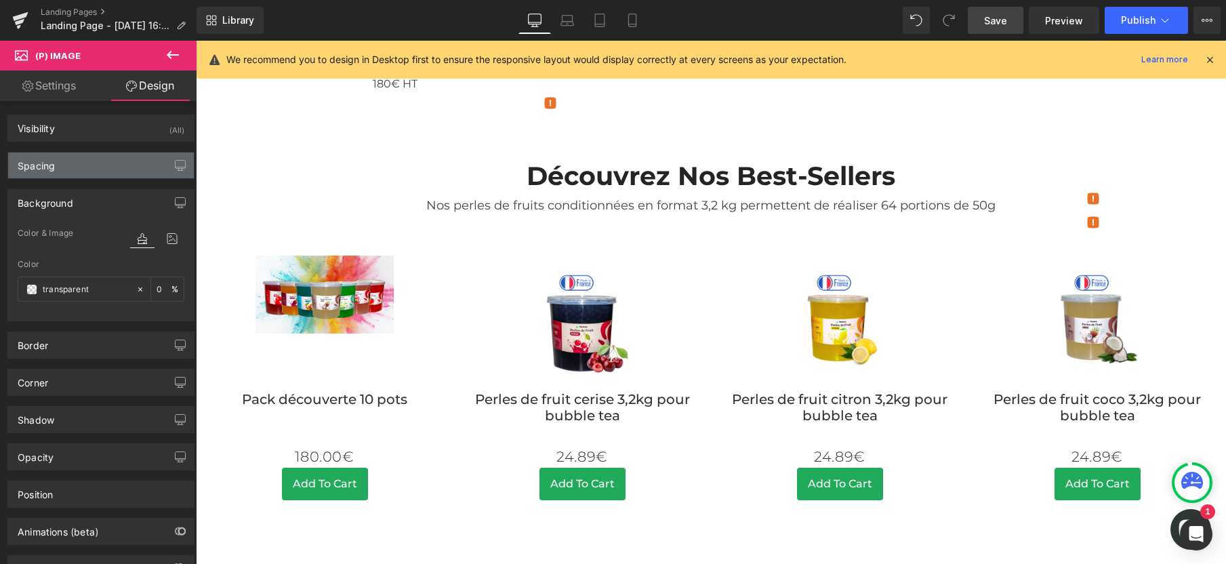
click at [103, 175] on div "Spacing" at bounding box center [101, 165] width 186 height 26
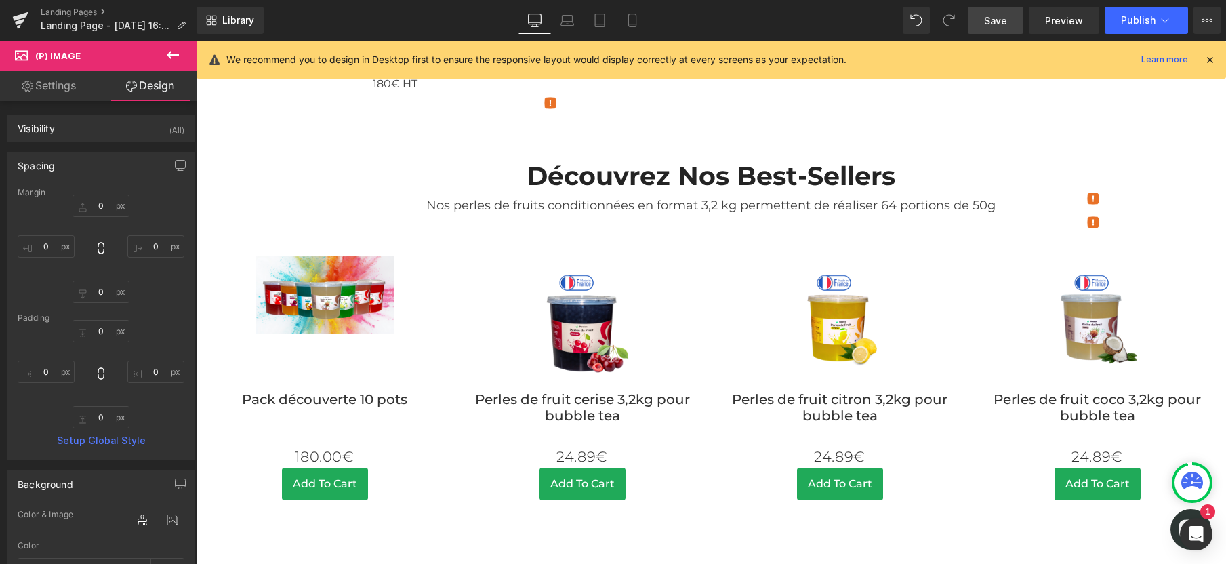
click at [102, 176] on div "Spacing" at bounding box center [101, 165] width 186 height 26
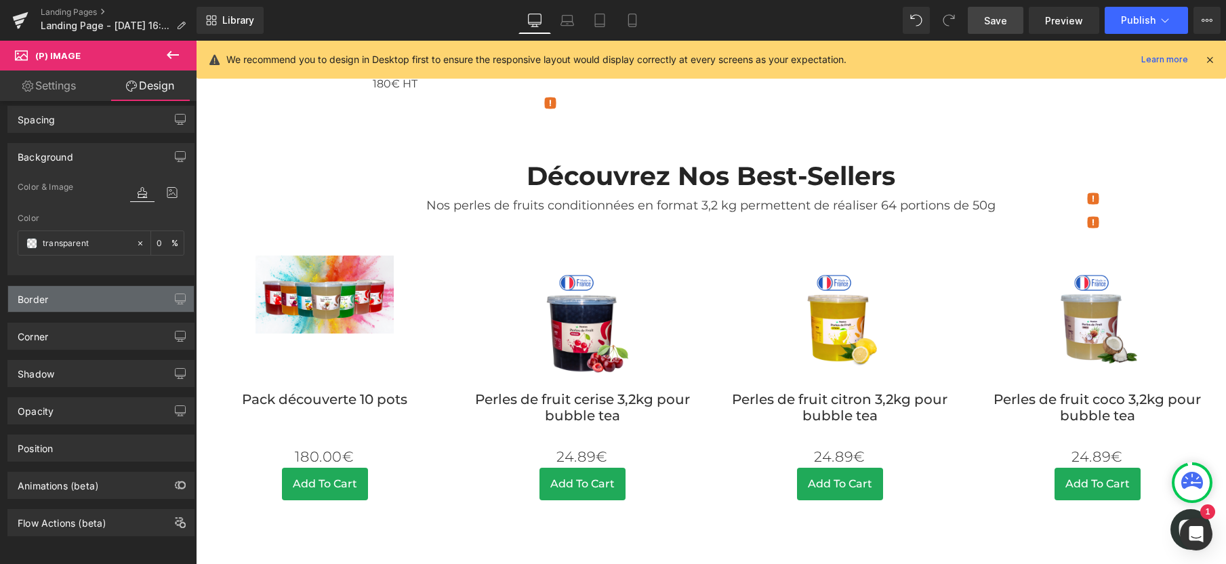
scroll to position [56, 0]
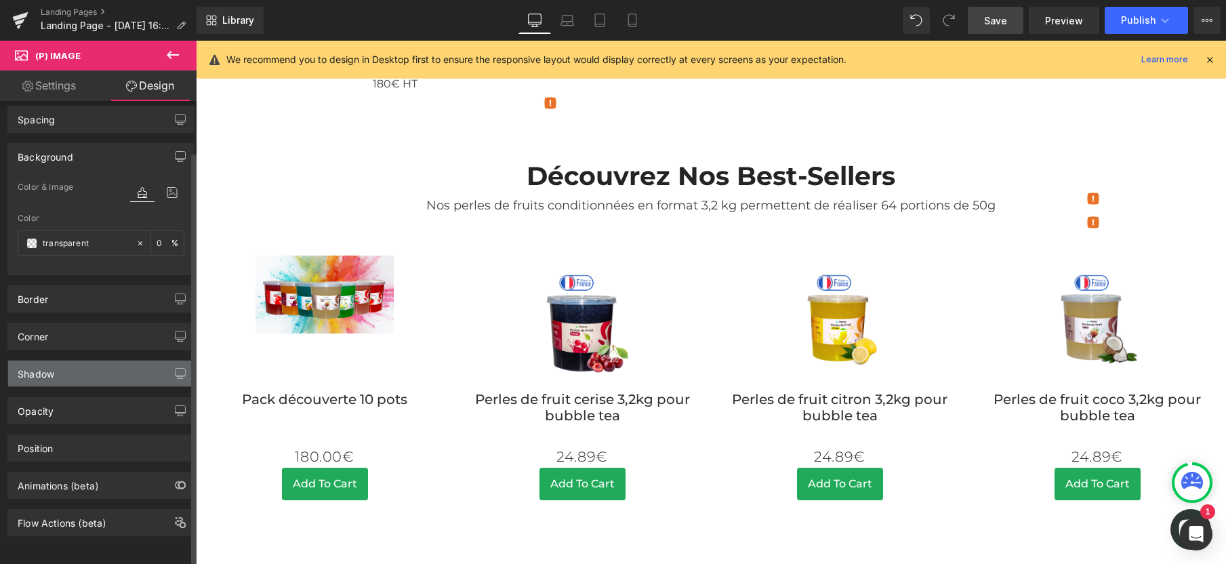
click at [70, 370] on div "Shadow" at bounding box center [101, 373] width 186 height 26
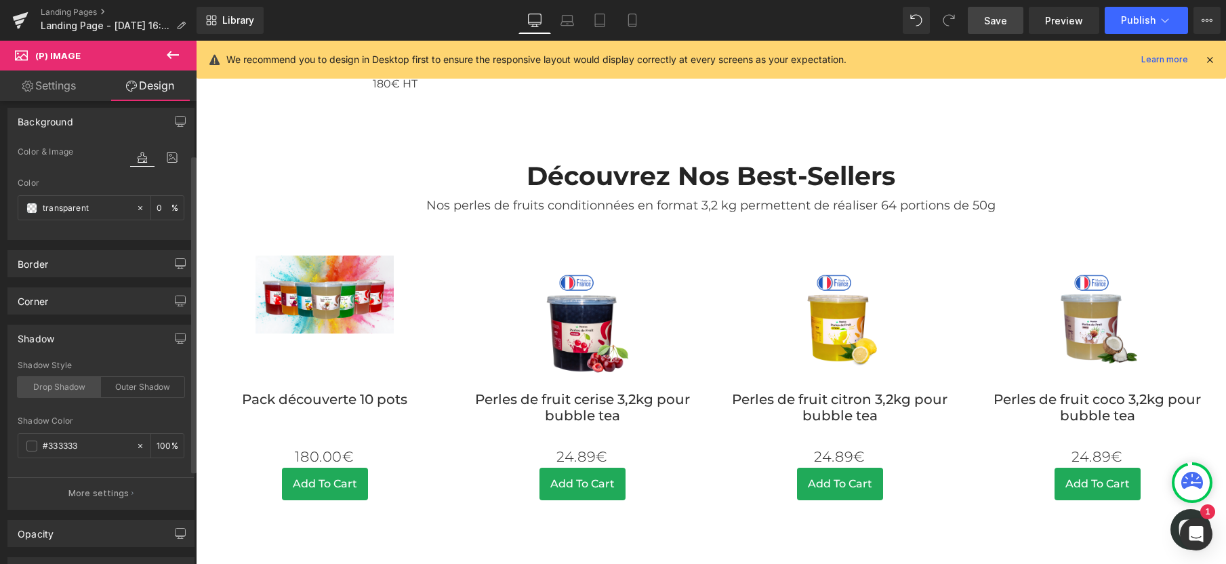
scroll to position [82, 0]
click at [70, 380] on div "Drop Shadow" at bounding box center [59, 386] width 83 height 20
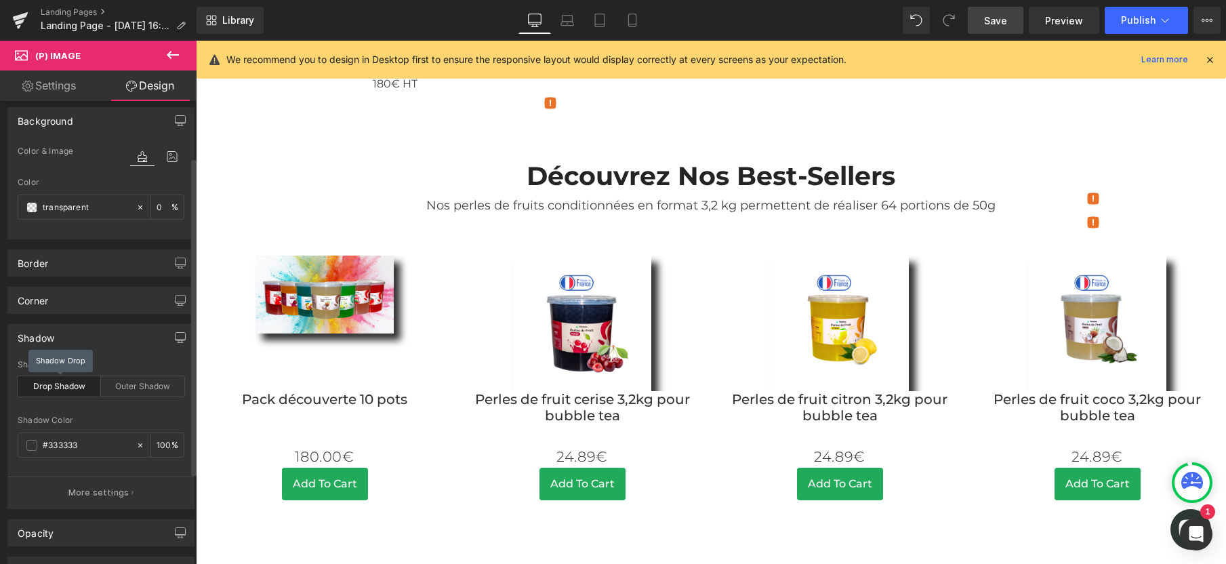
click at [70, 380] on div "Drop Shadow" at bounding box center [59, 386] width 83 height 20
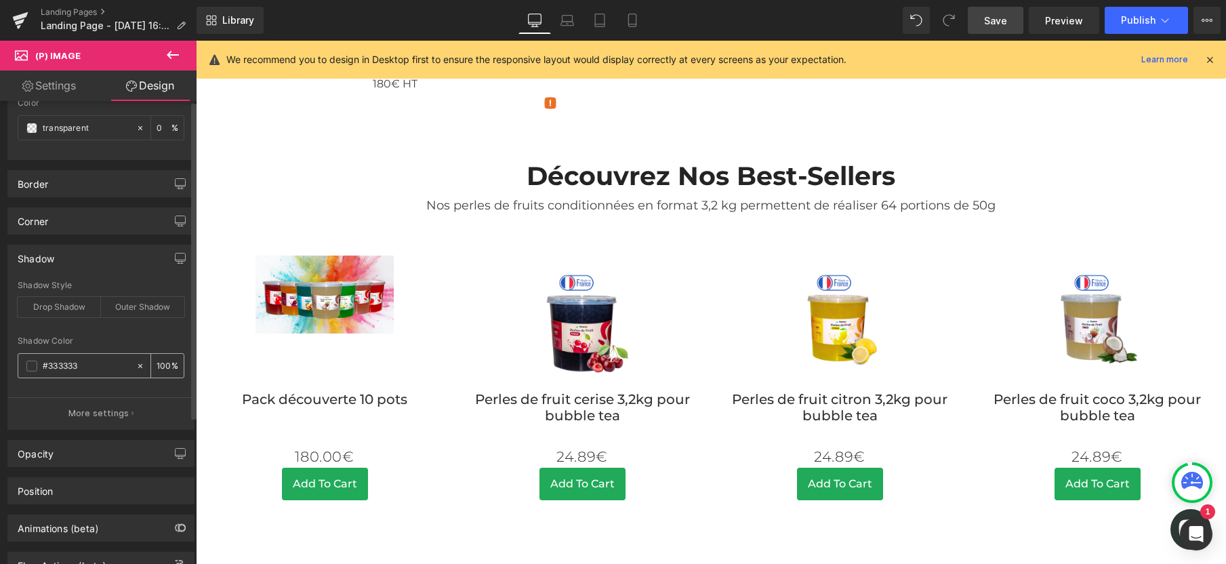
scroll to position [0, 0]
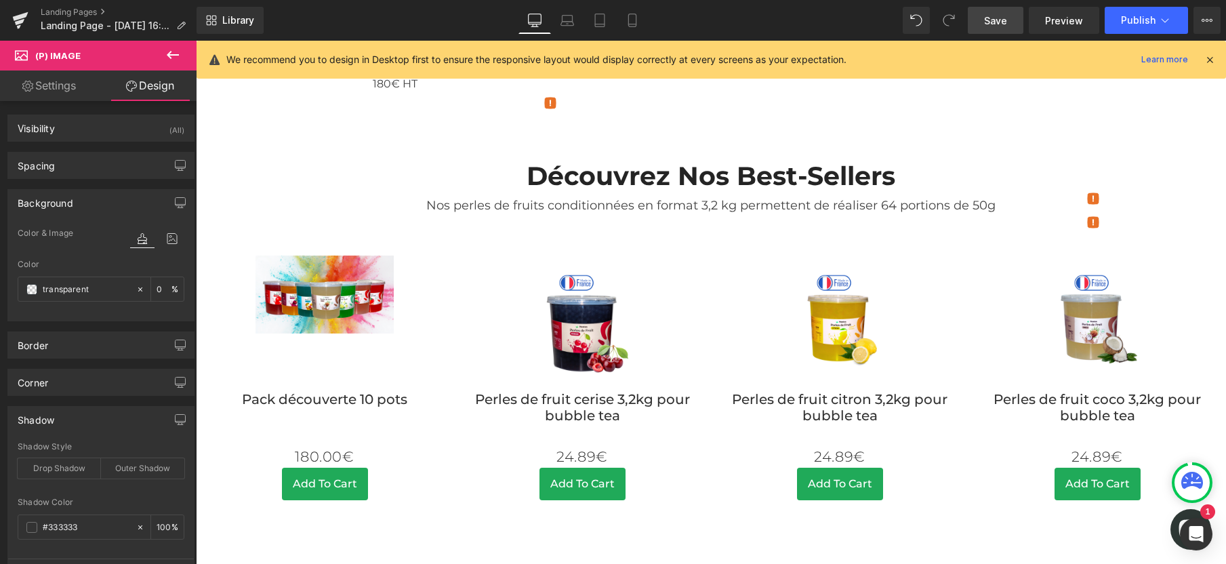
click at [168, 49] on icon at bounding box center [173, 55] width 16 height 16
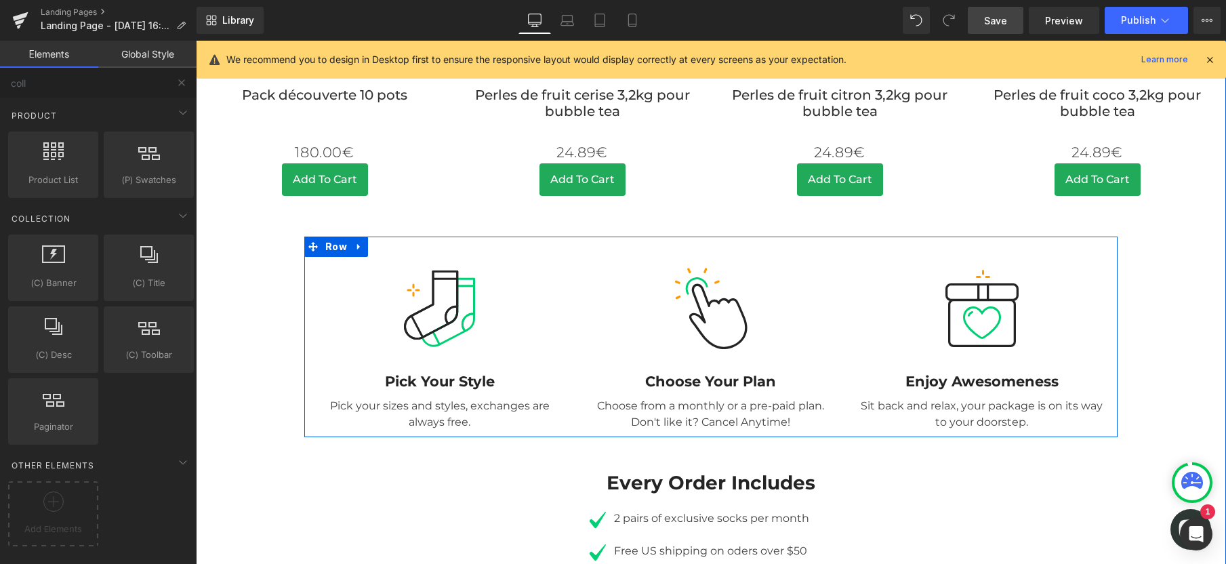
scroll to position [683, 0]
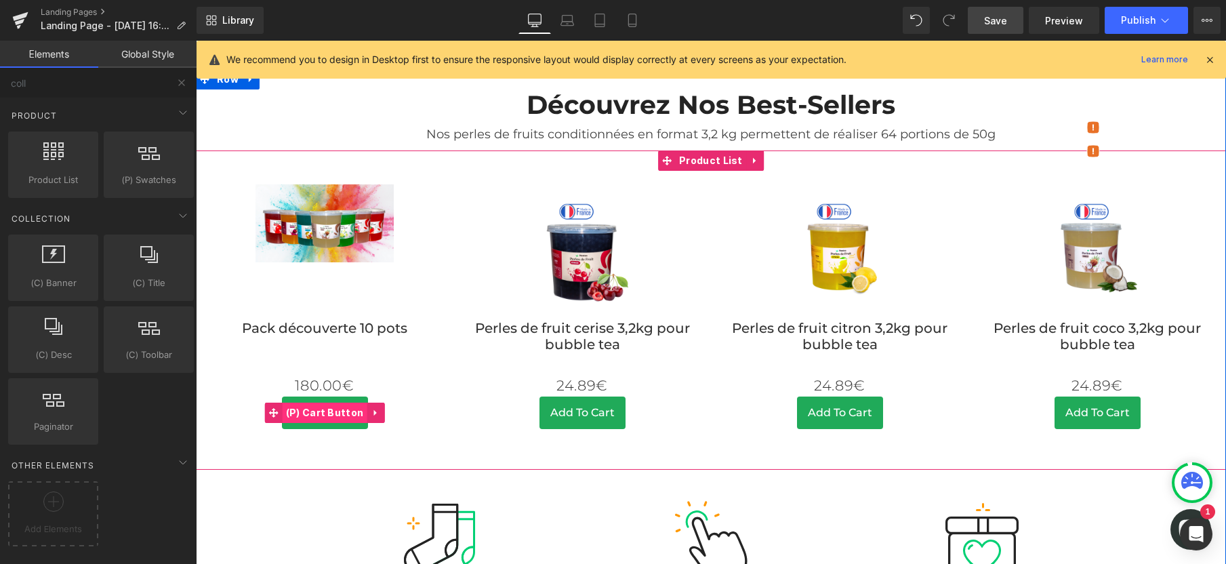
click at [321, 423] on span "(P) Cart Button" at bounding box center [325, 413] width 85 height 20
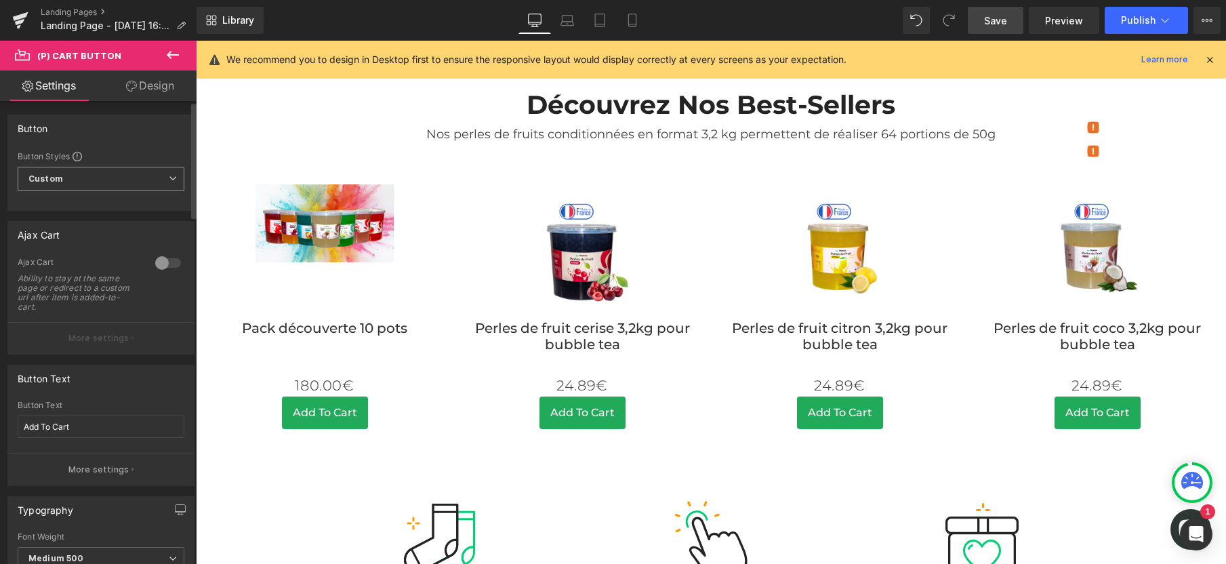
click at [76, 180] on span "Custom Setup Global Style" at bounding box center [101, 179] width 167 height 24
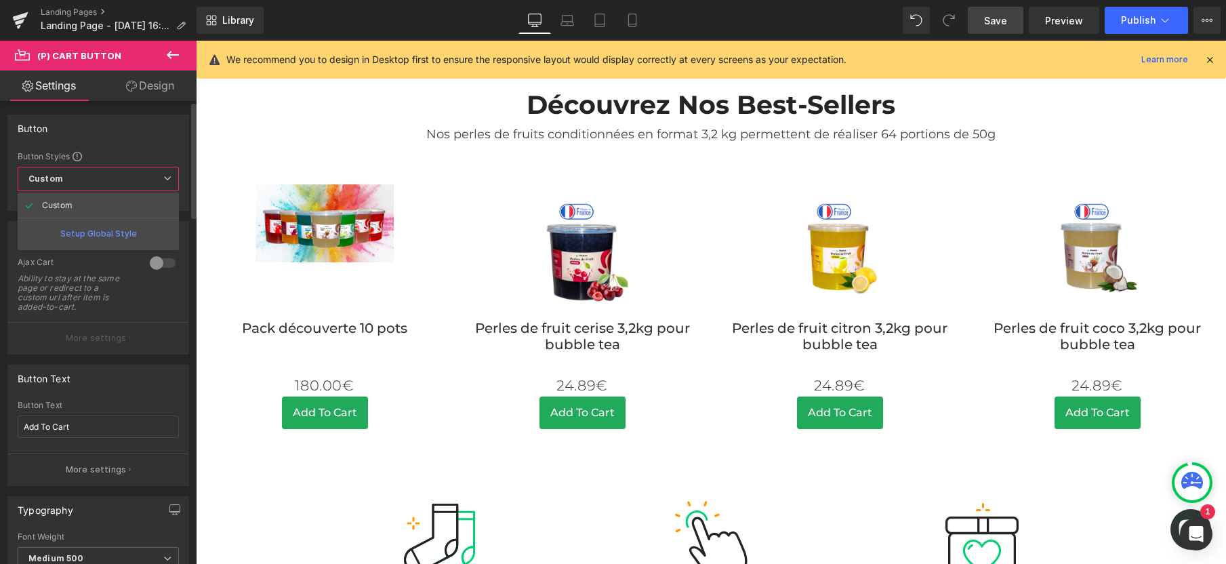
click at [76, 180] on span "Custom Setup Global Style" at bounding box center [98, 179] width 161 height 24
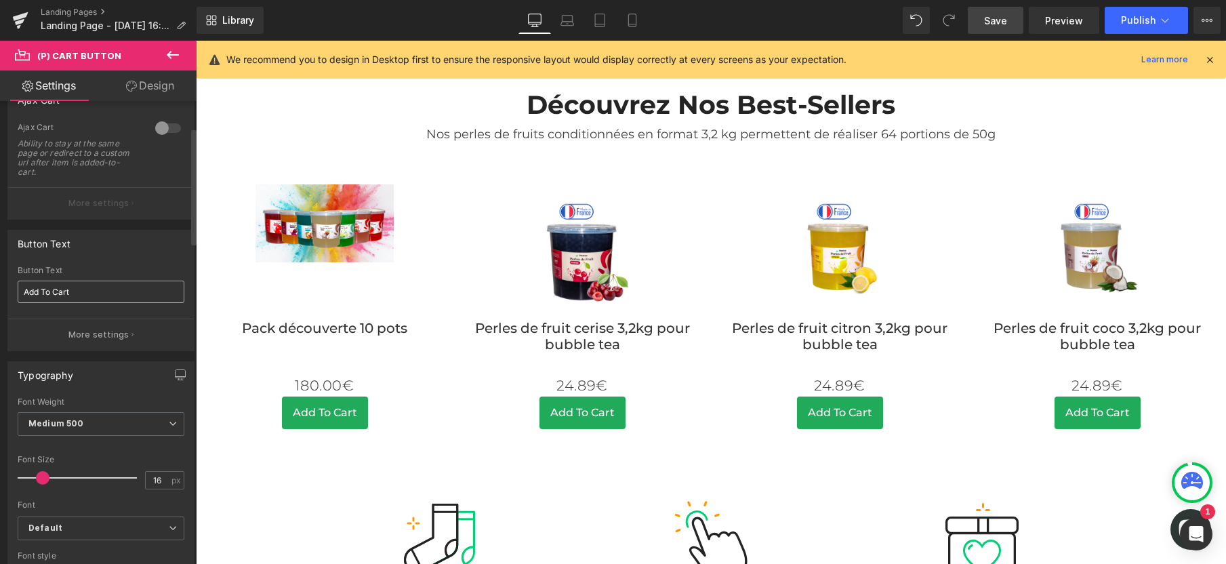
scroll to position [148, 0]
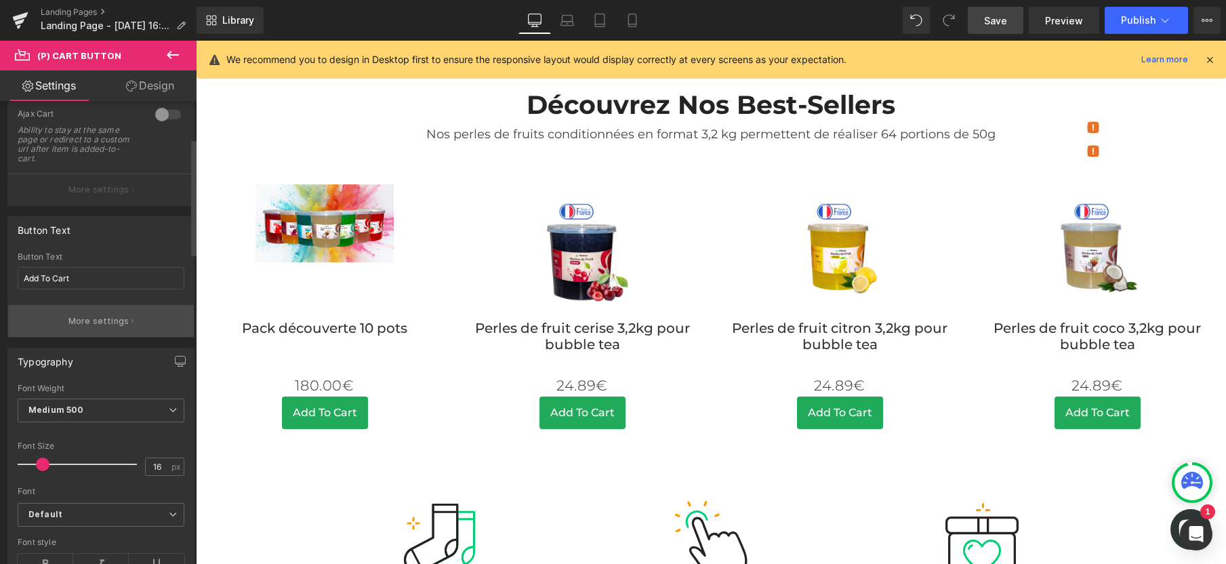
click at [94, 321] on p "More settings" at bounding box center [98, 321] width 61 height 12
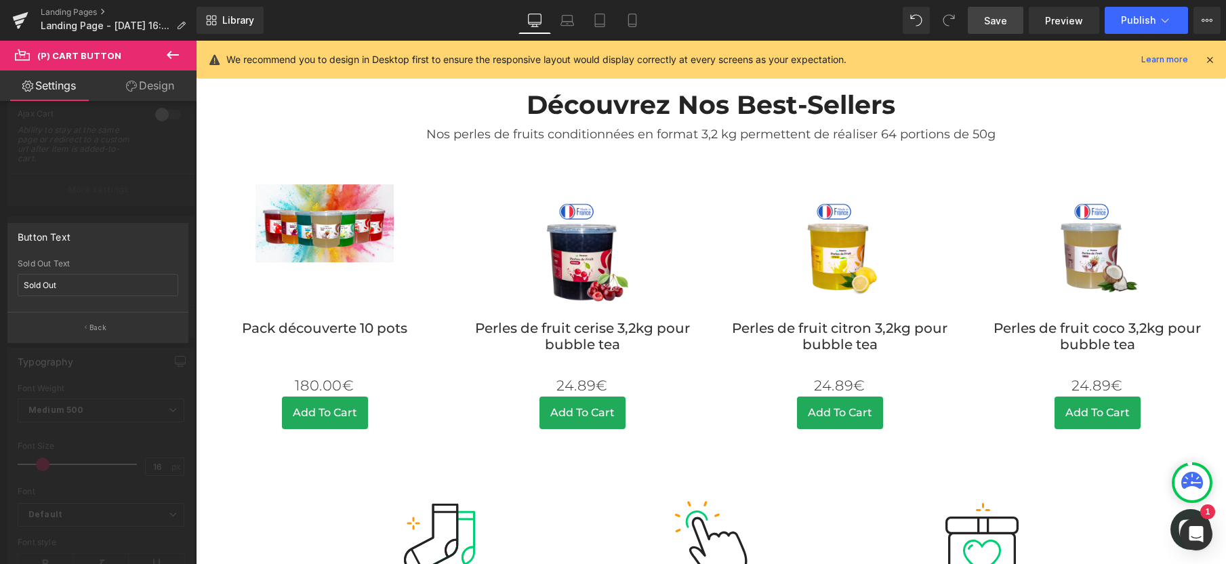
click at [102, 188] on div at bounding box center [98, 306] width 197 height 530
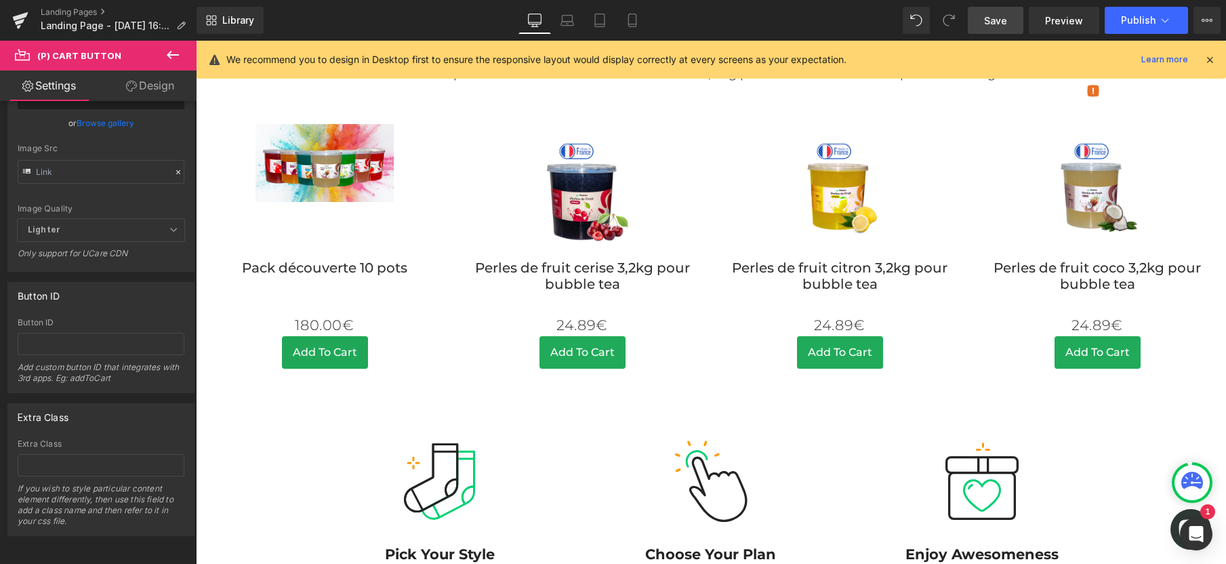
scroll to position [751, 0]
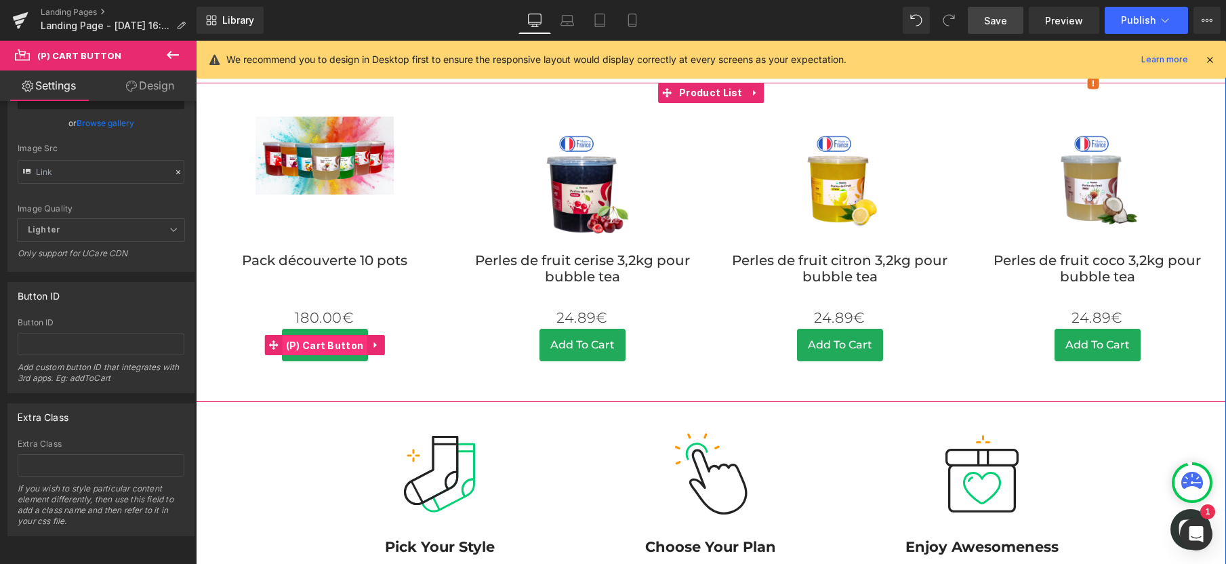
click at [325, 356] on span "(P) Cart Button" at bounding box center [325, 345] width 85 height 20
click at [373, 348] on icon at bounding box center [374, 345] width 3 height 6
click at [379, 350] on icon at bounding box center [383, 345] width 9 height 10
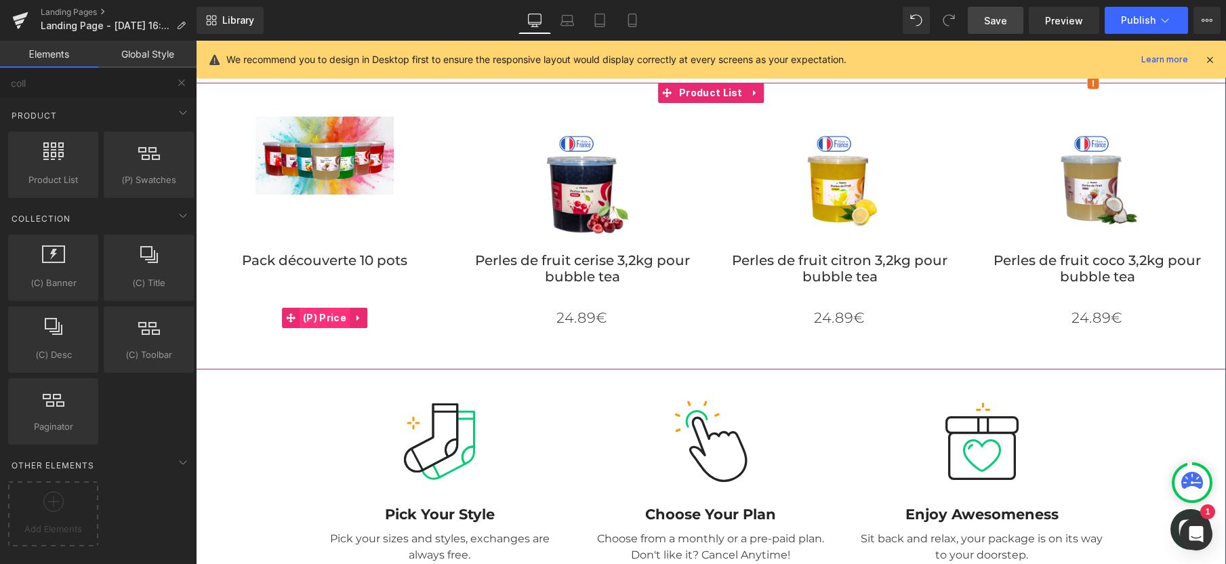
click at [314, 328] on span "(P) Price" at bounding box center [325, 318] width 50 height 20
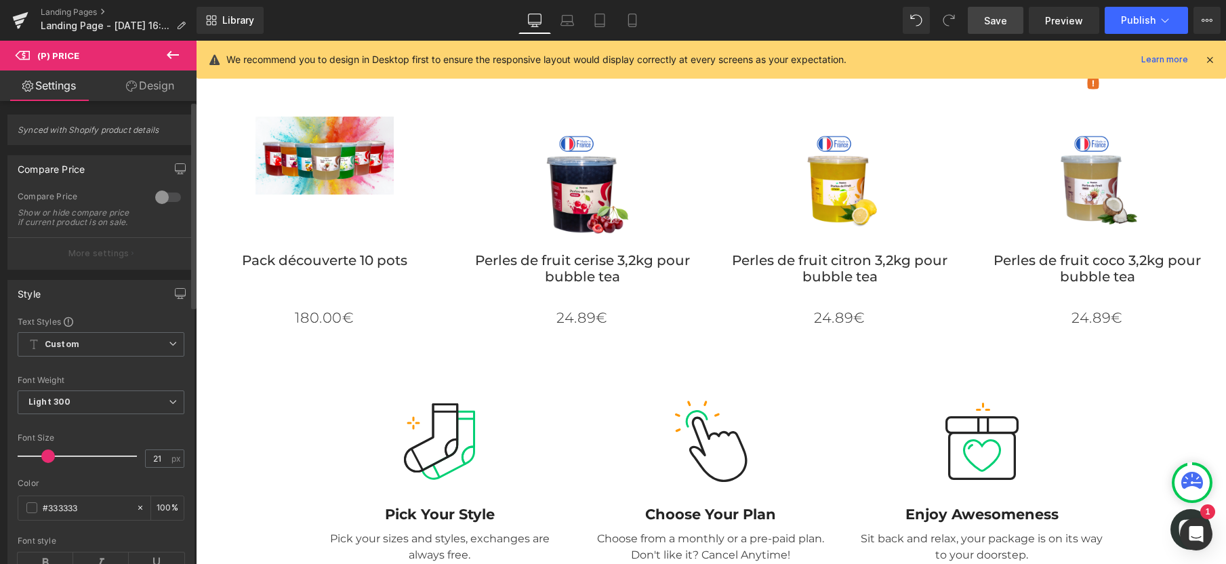
scroll to position [33, 0]
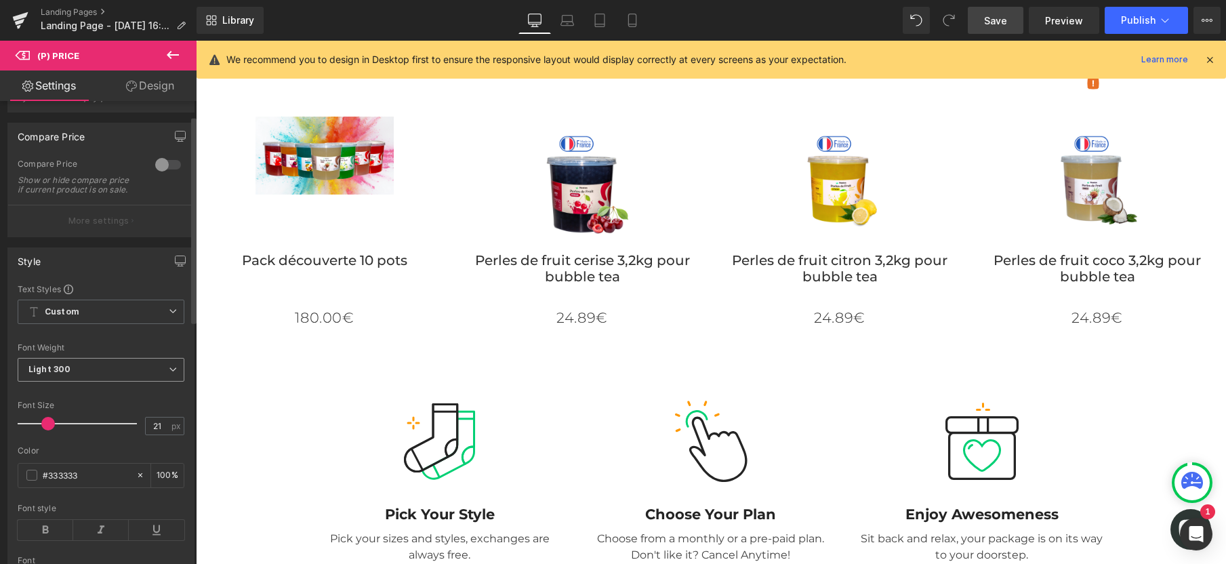
click at [71, 382] on span "Light 300" at bounding box center [101, 370] width 167 height 24
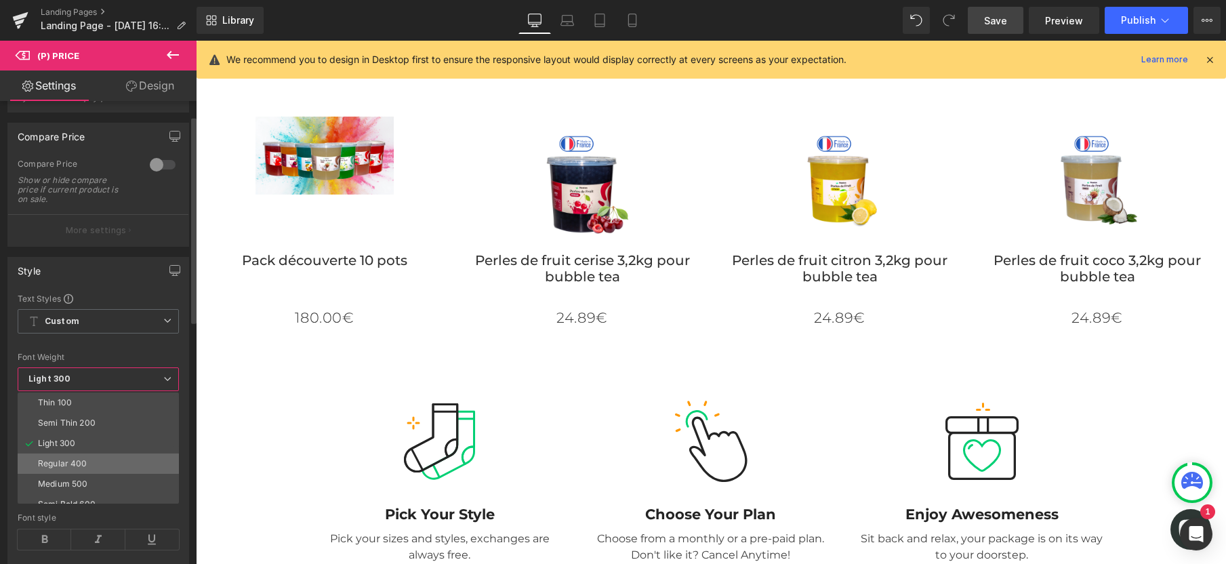
click at [73, 467] on div "Regular 400" at bounding box center [62, 463] width 49 height 9
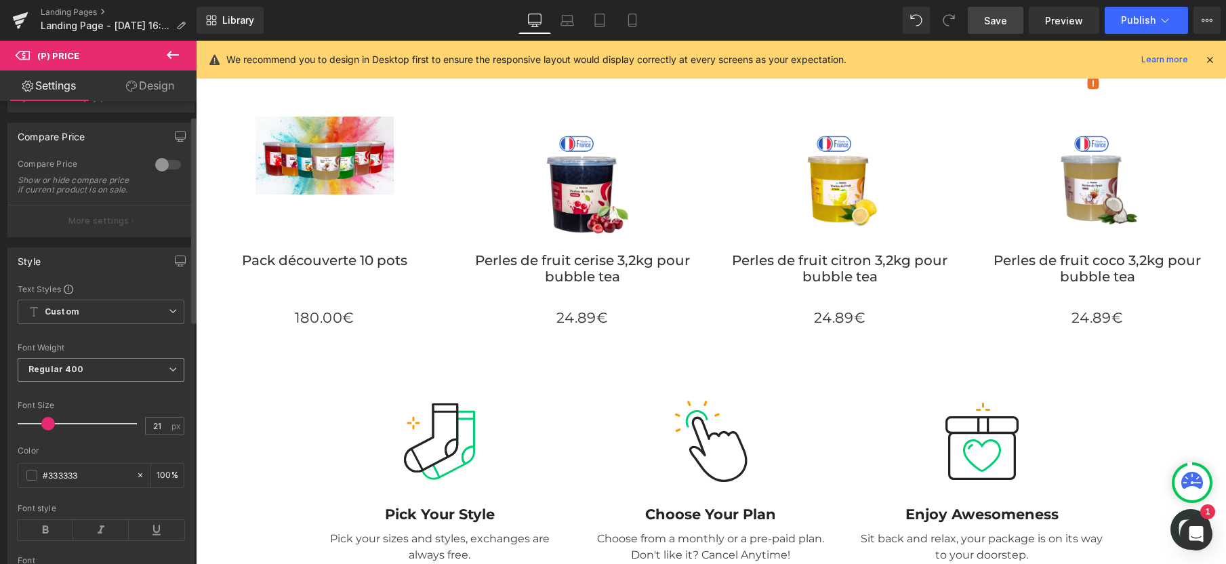
click at [62, 374] on b "Regular 400" at bounding box center [56, 369] width 56 height 10
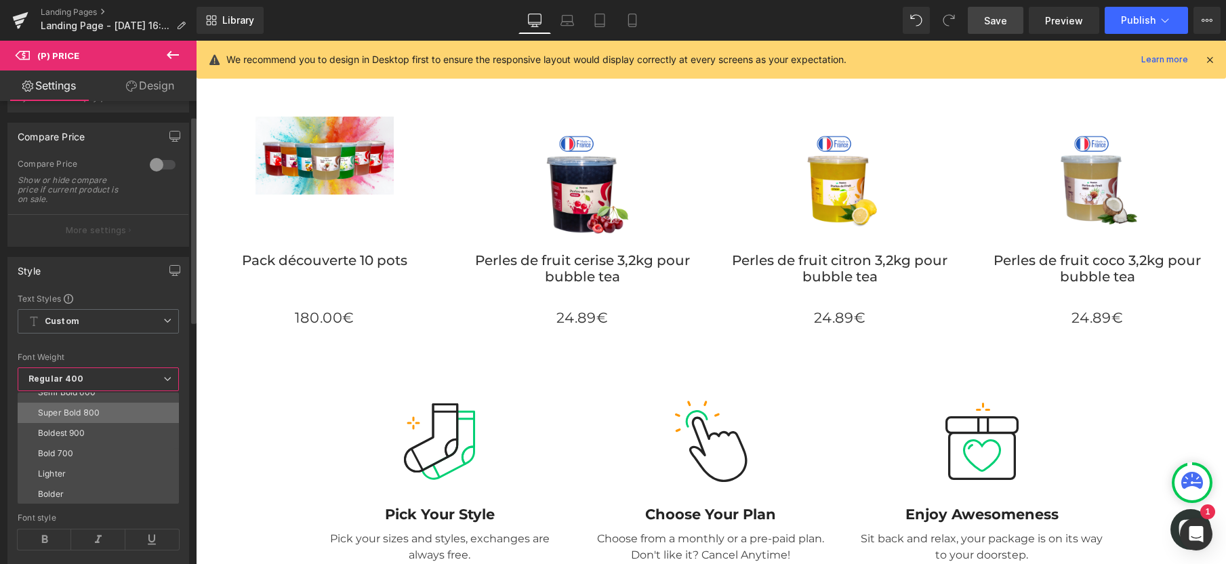
scroll to position [112, 0]
click at [71, 447] on li "Bold 700" at bounding box center [101, 452] width 167 height 20
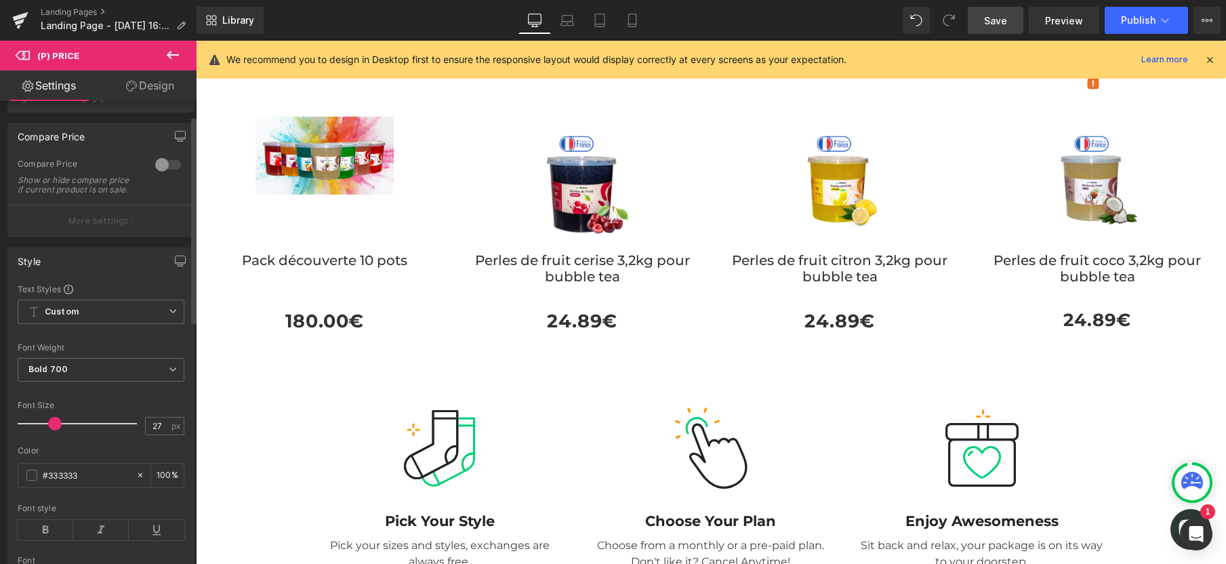
type input "29"
drag, startPoint x: 45, startPoint y: 435, endPoint x: 54, endPoint y: 436, distance: 8.8
click at [54, 430] on span at bounding box center [57, 424] width 14 height 14
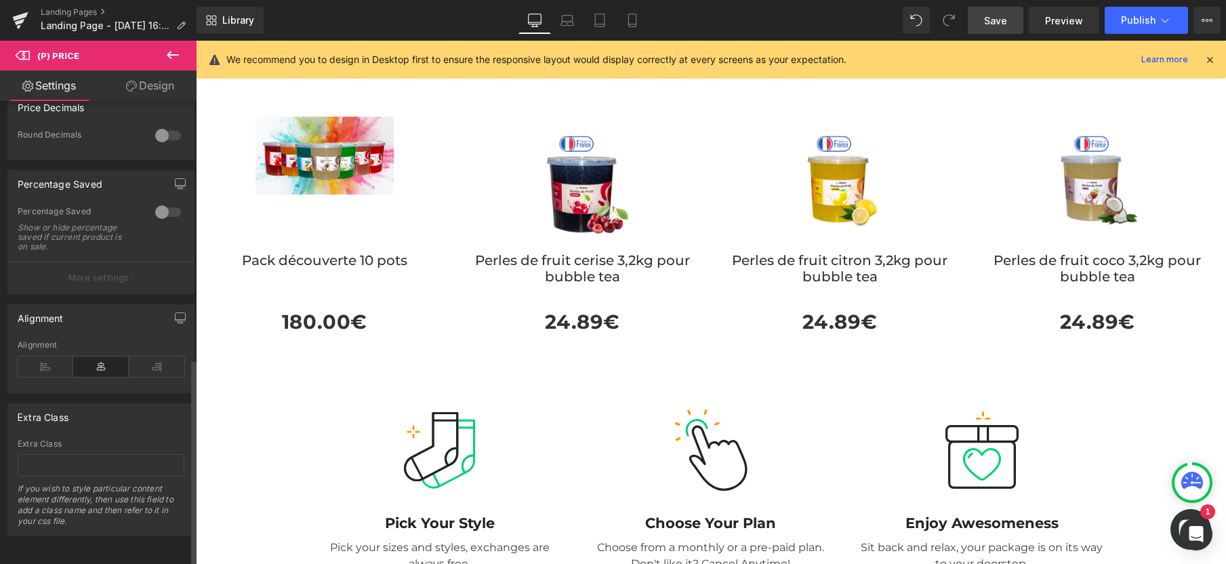
scroll to position [545, 0]
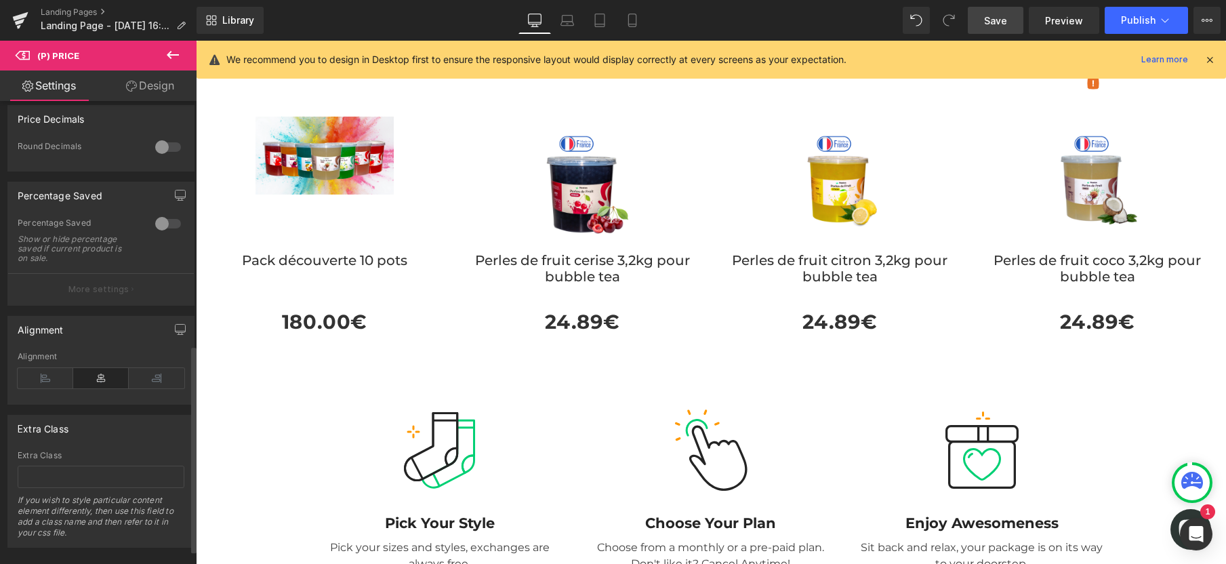
click at [165, 234] on div at bounding box center [168, 224] width 33 height 22
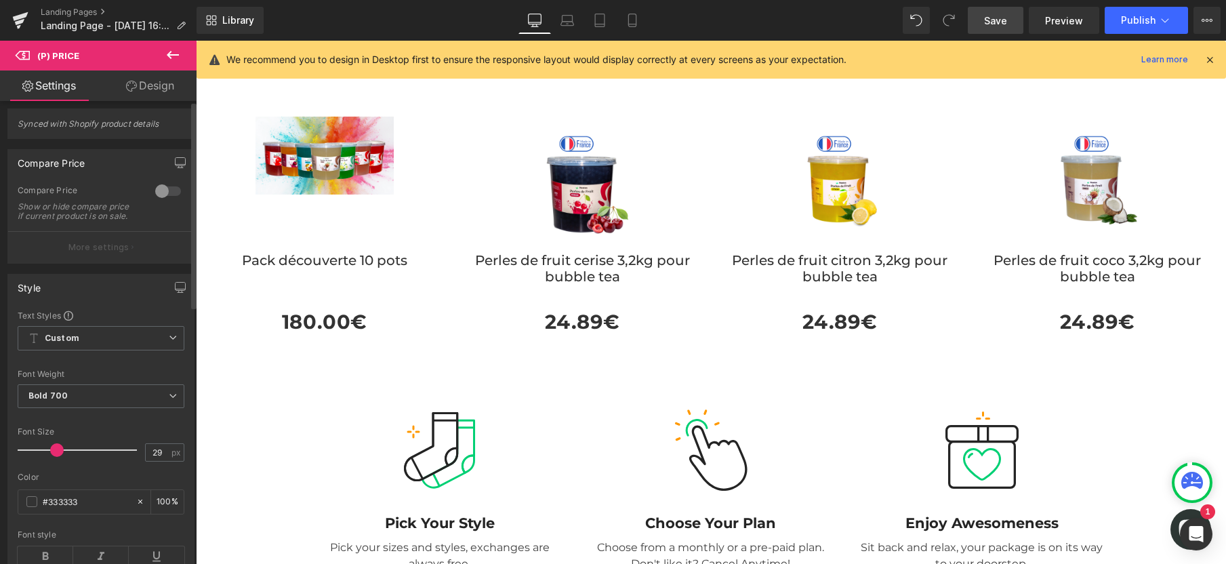
scroll to position [0, 0]
click at [166, 194] on div at bounding box center [168, 197] width 33 height 22
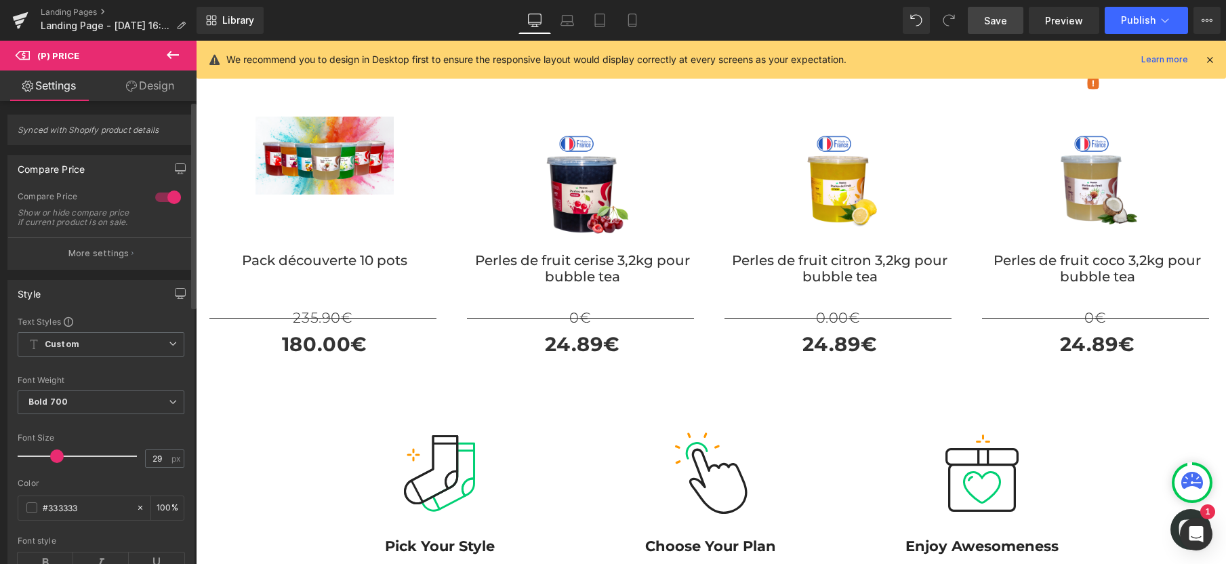
click at [166, 194] on div at bounding box center [168, 197] width 33 height 22
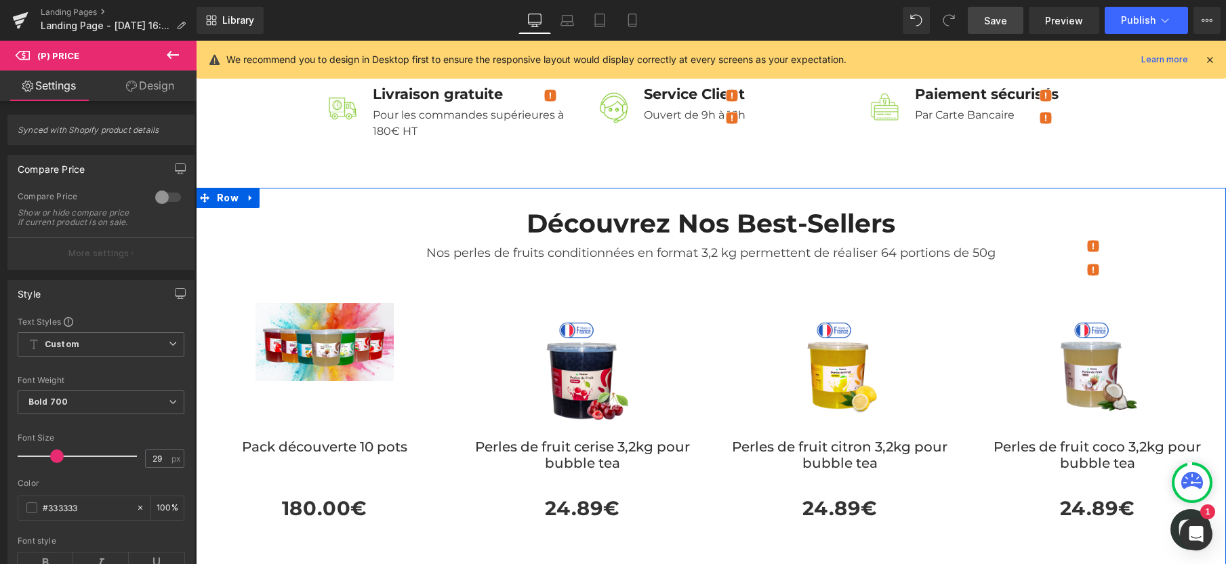
scroll to position [560, 0]
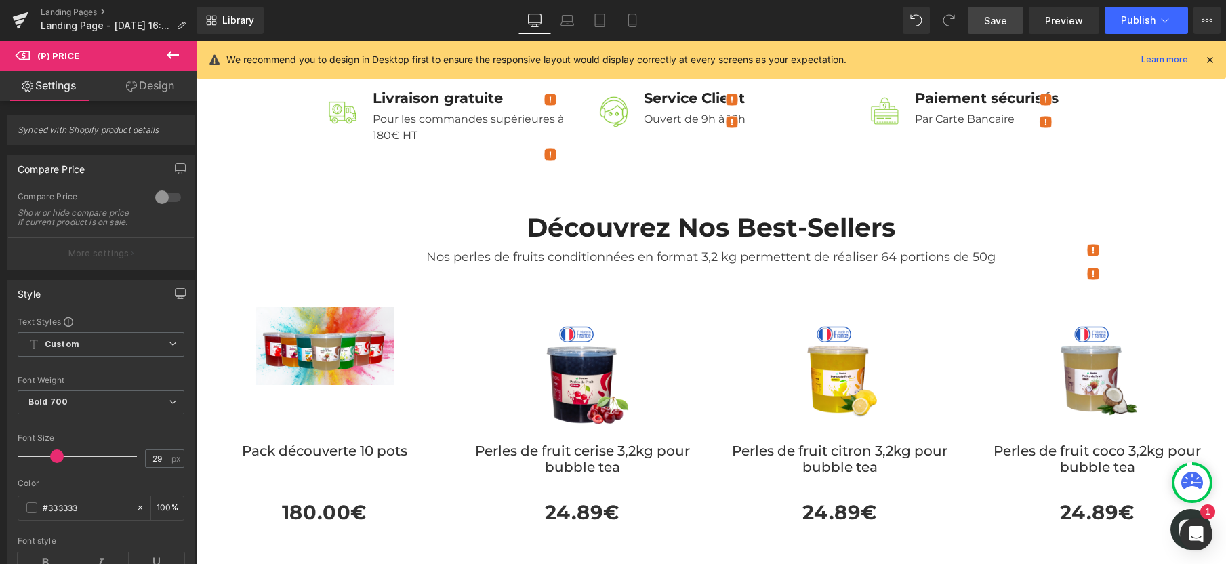
drag, startPoint x: 991, startPoint y: 24, endPoint x: 615, endPoint y: 209, distance: 418.5
click at [991, 24] on span "Save" at bounding box center [995, 21] width 23 height 14
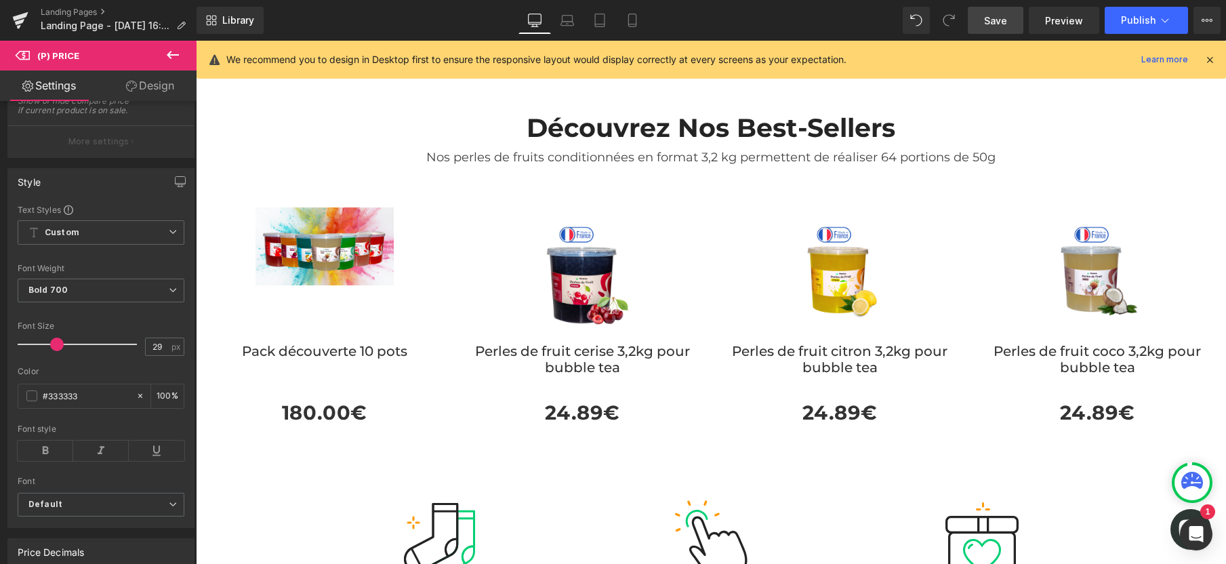
scroll to position [133, 0]
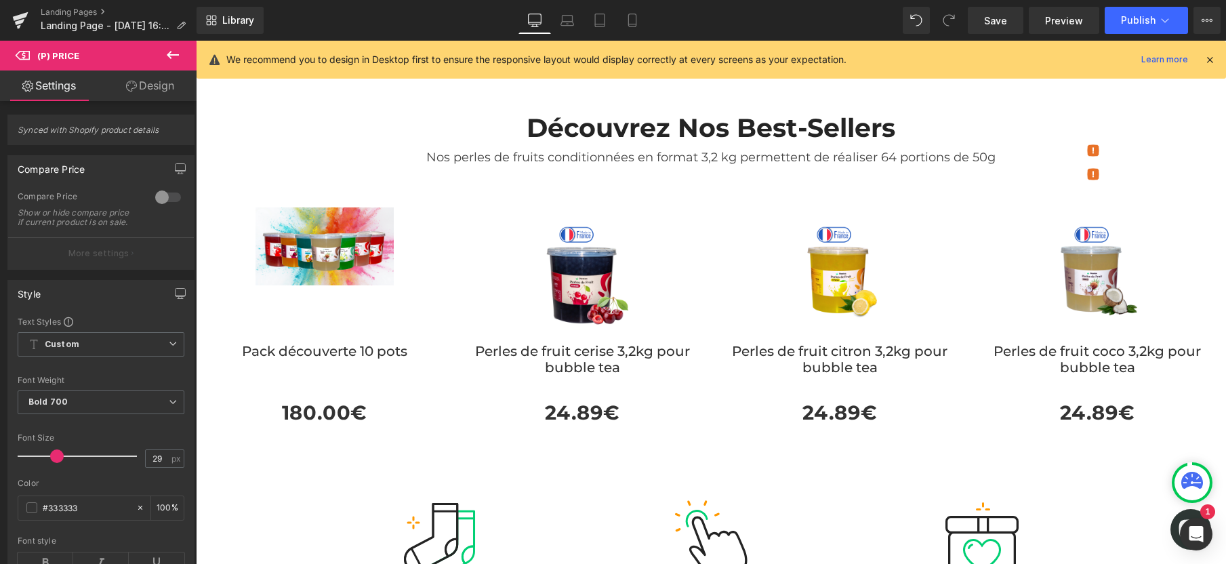
click at [180, 57] on icon at bounding box center [173, 55] width 16 height 16
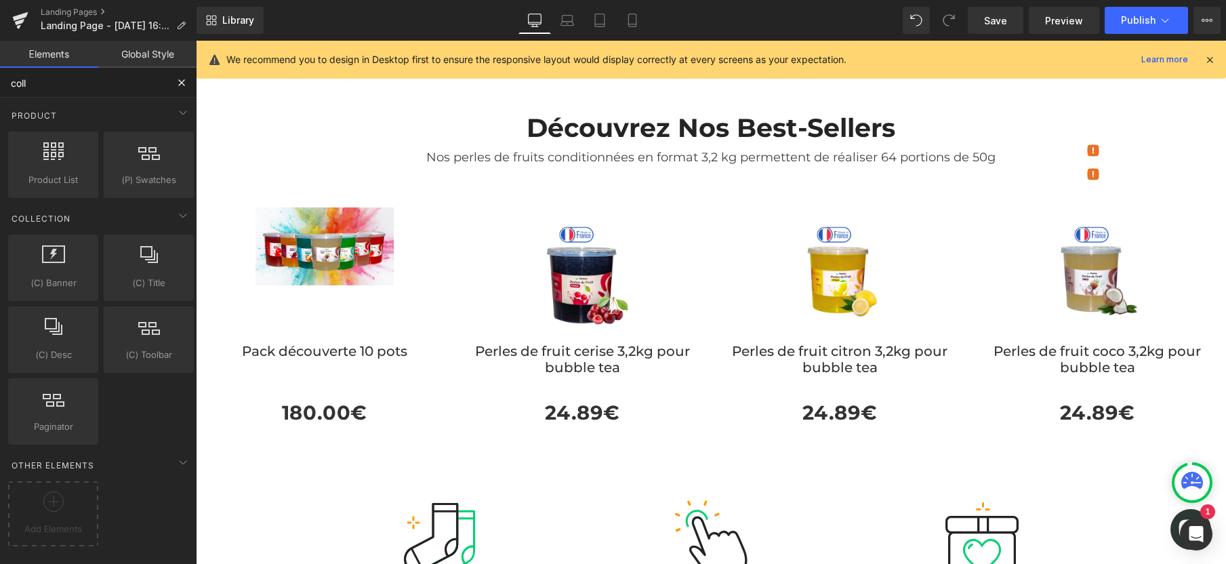
click at [100, 84] on input "coll" at bounding box center [83, 83] width 167 height 30
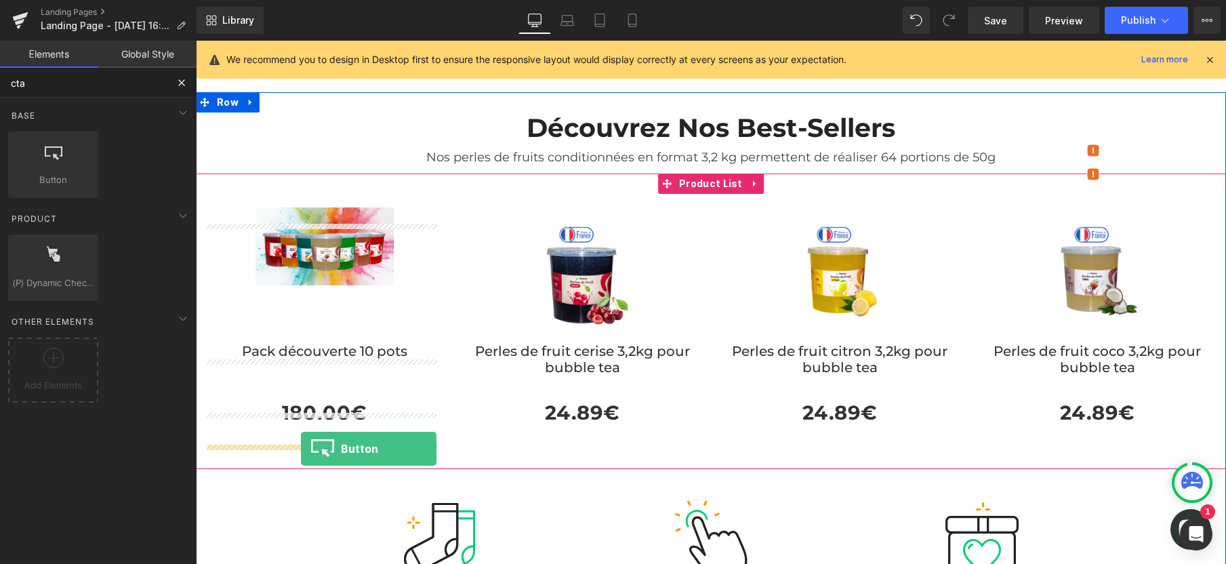
drag, startPoint x: 235, startPoint y: 213, endPoint x: 301, endPoint y: 449, distance: 244.1
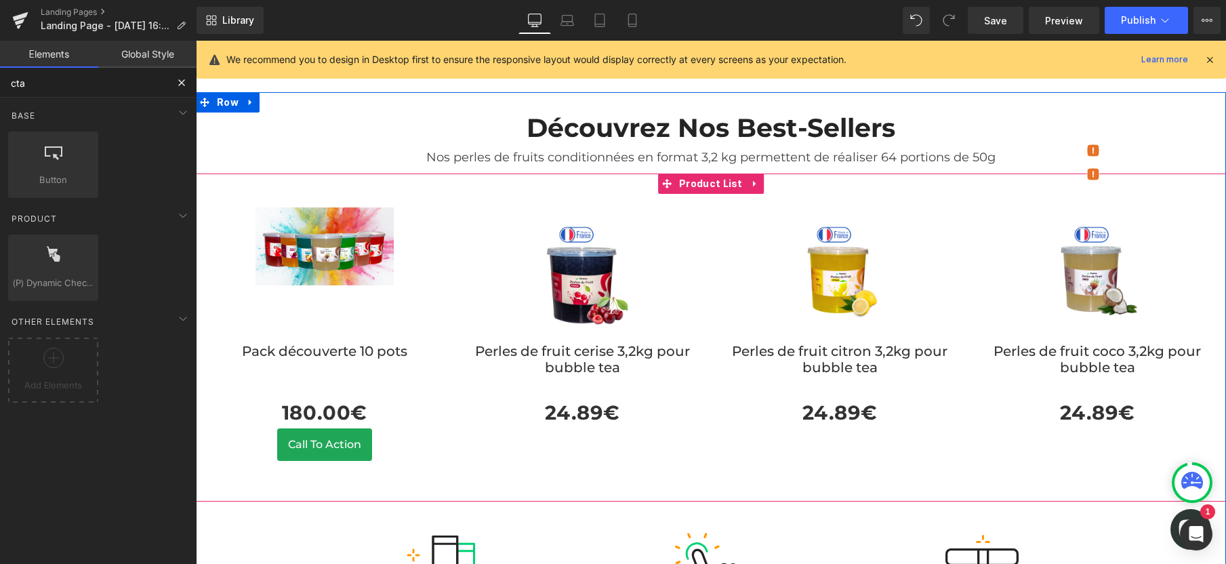
type input "cta"
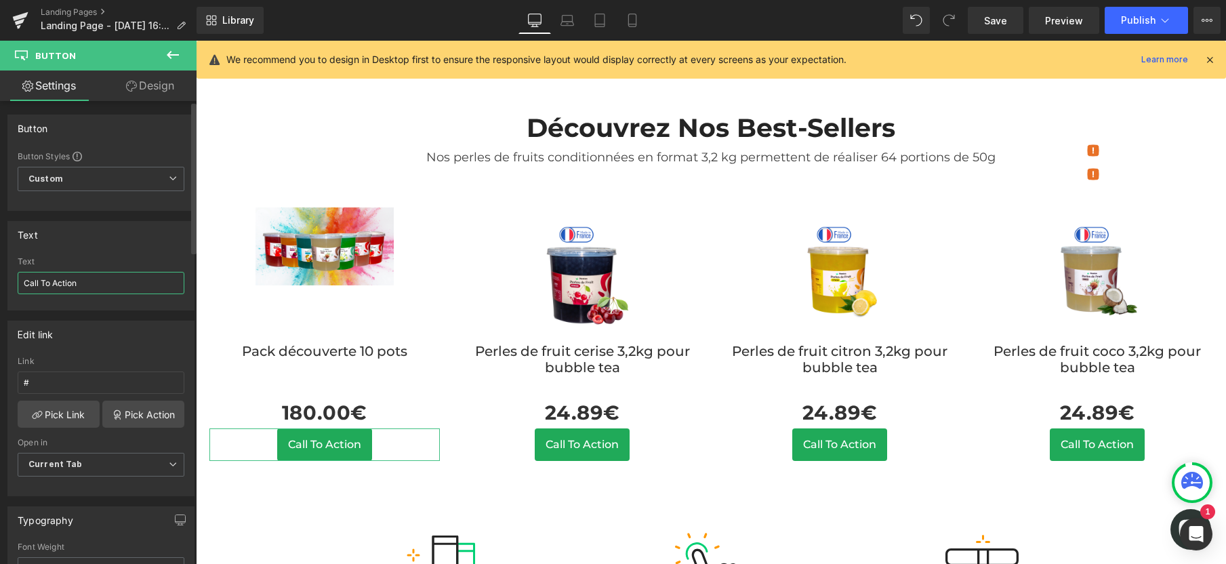
click at [57, 287] on input "Call To Action" at bounding box center [101, 283] width 167 height 22
type input "Voir le produit"
click at [119, 411] on link "Pick Action" at bounding box center [143, 413] width 82 height 27
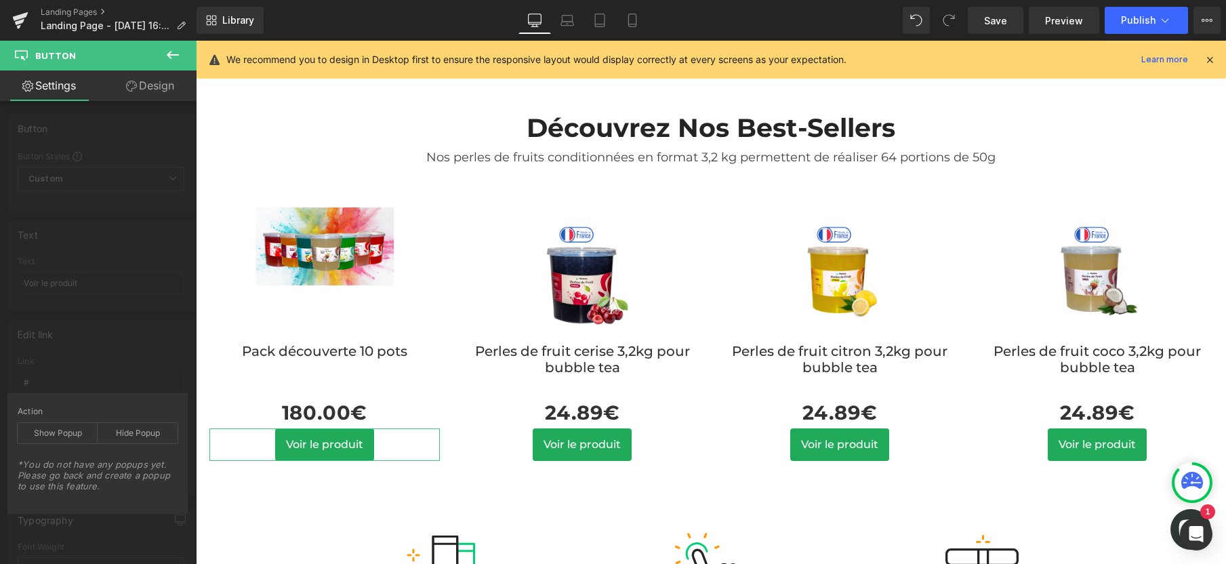
click at [99, 365] on div "Edit link # Link # Pick Link Pick Action Current Tab New Tab Open in Current Ta…" at bounding box center [101, 403] width 203 height 186
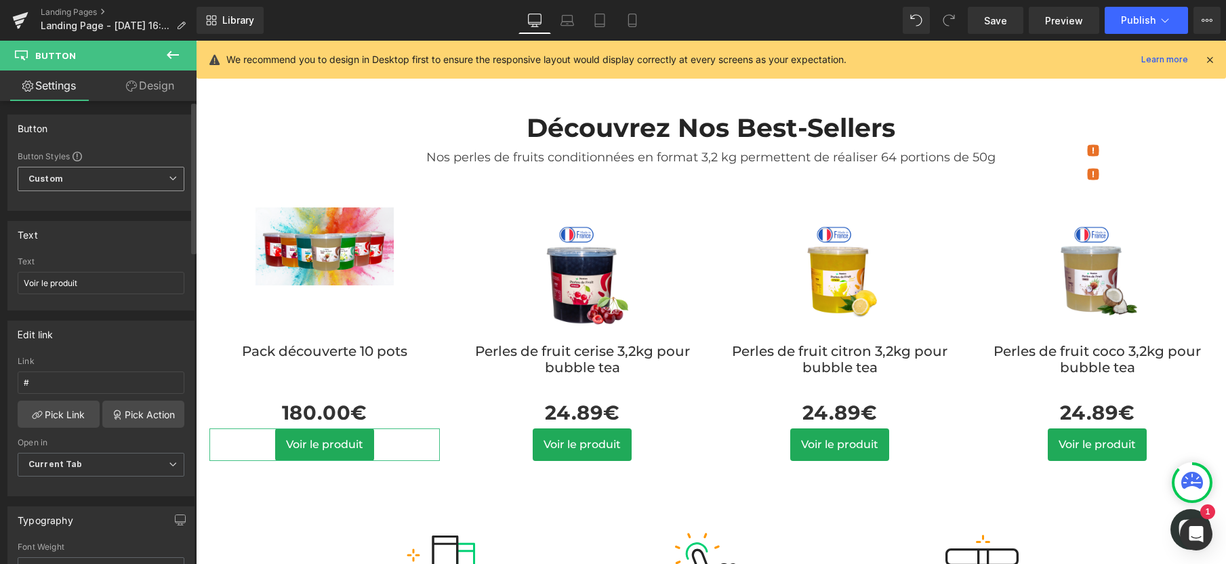
click at [91, 180] on span "Custom Setup Global Style" at bounding box center [101, 179] width 167 height 24
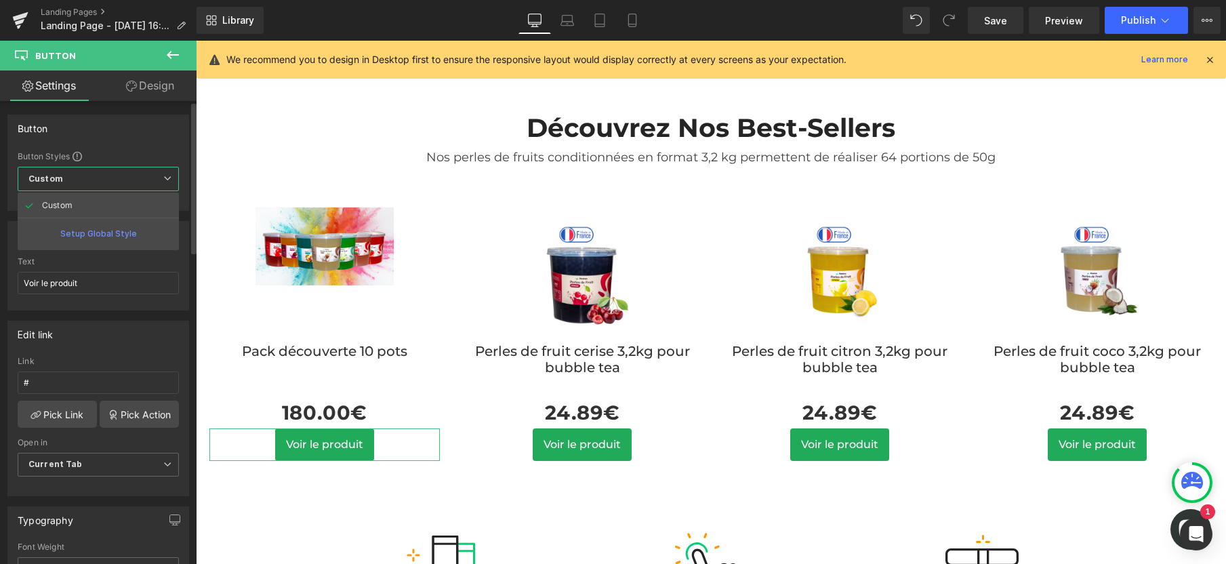
click at [117, 132] on div "Button" at bounding box center [98, 128] width 180 height 26
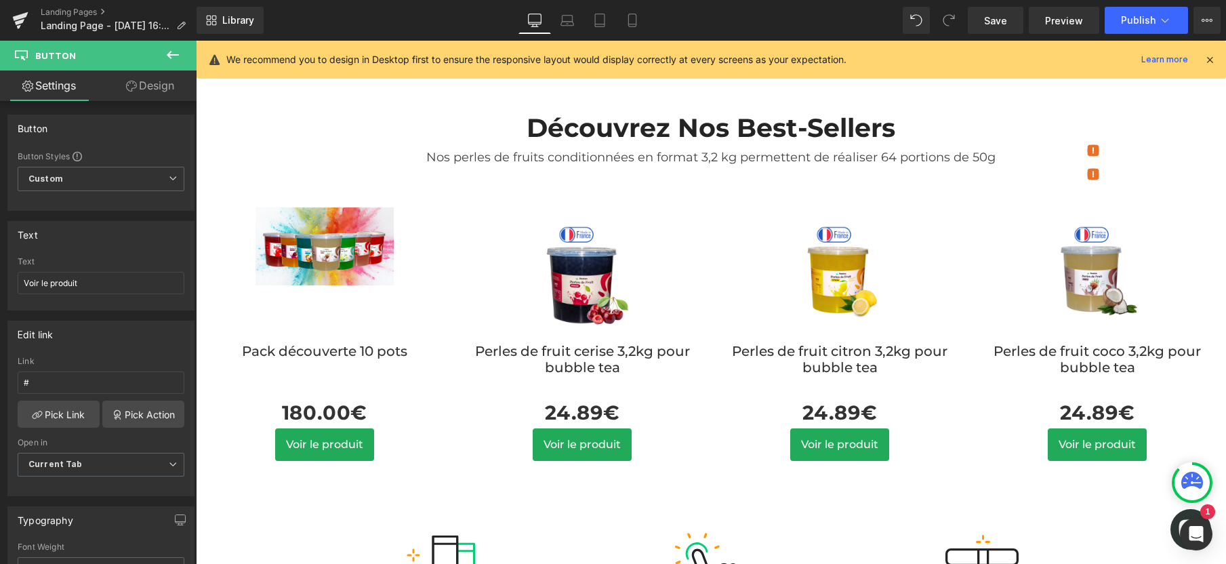
click at [176, 58] on icon at bounding box center [173, 55] width 16 height 16
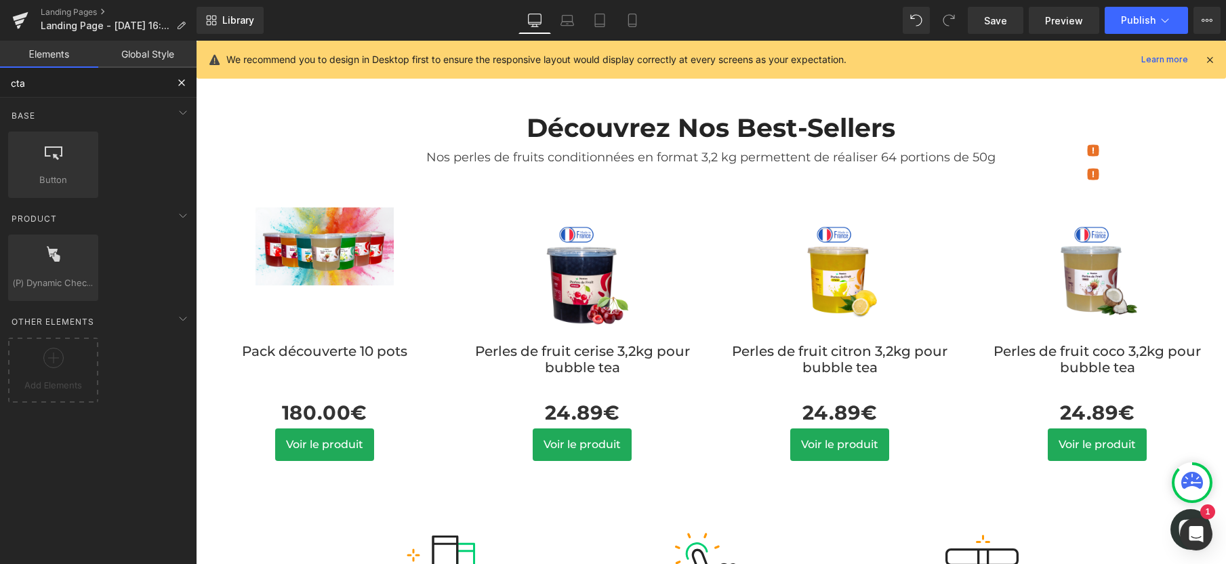
click at [66, 89] on input "cta" at bounding box center [83, 83] width 167 height 30
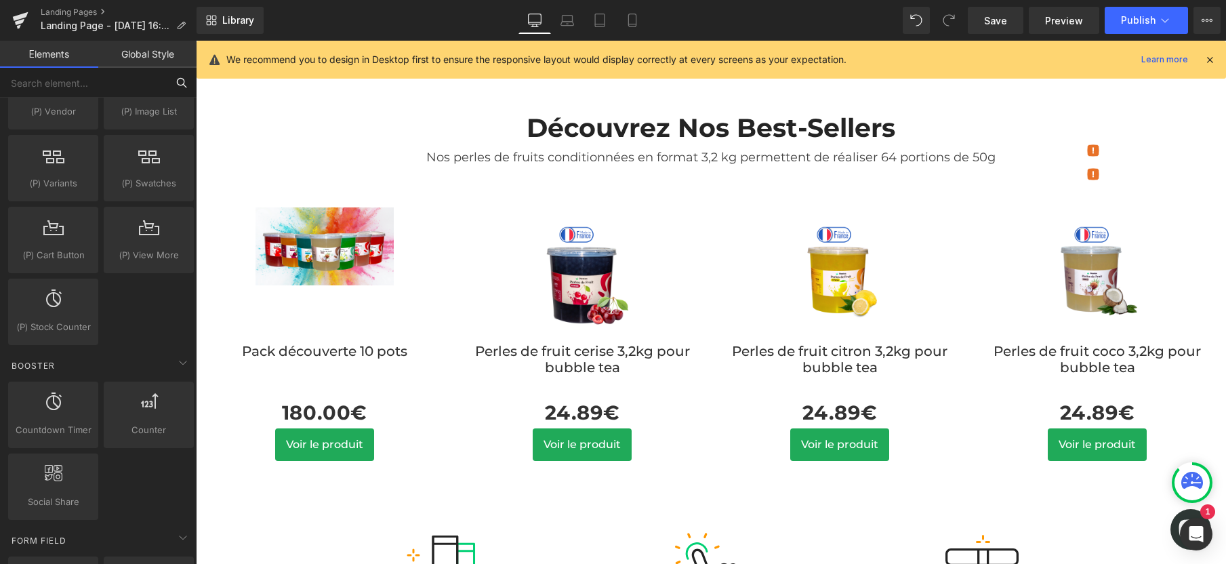
scroll to position [1511, 0]
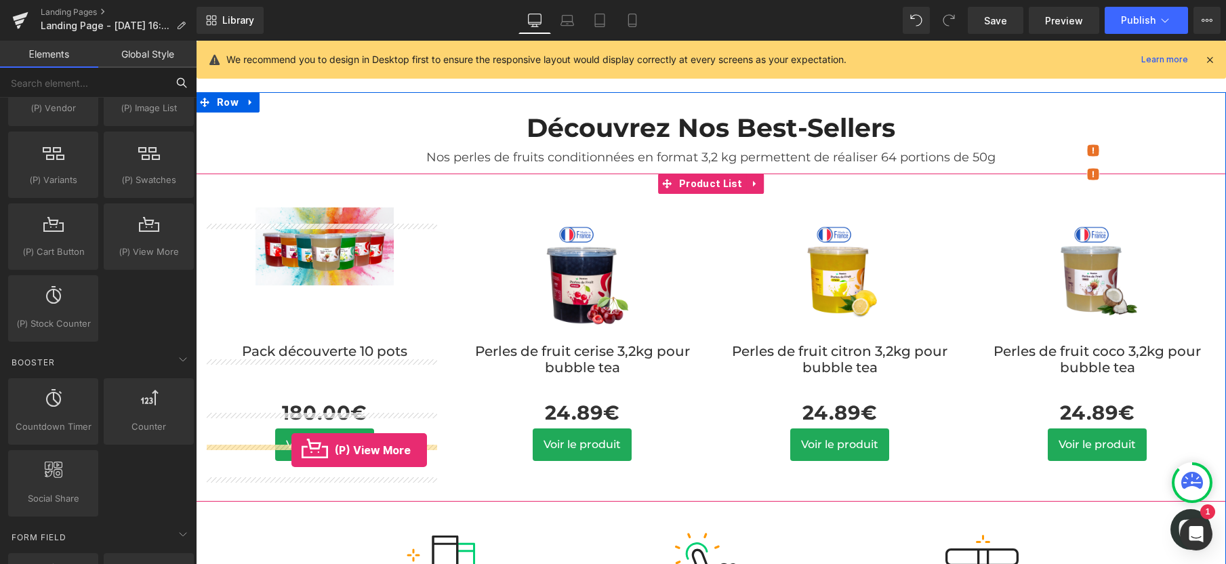
drag, startPoint x: 321, startPoint y: 270, endPoint x: 291, endPoint y: 450, distance: 181.9
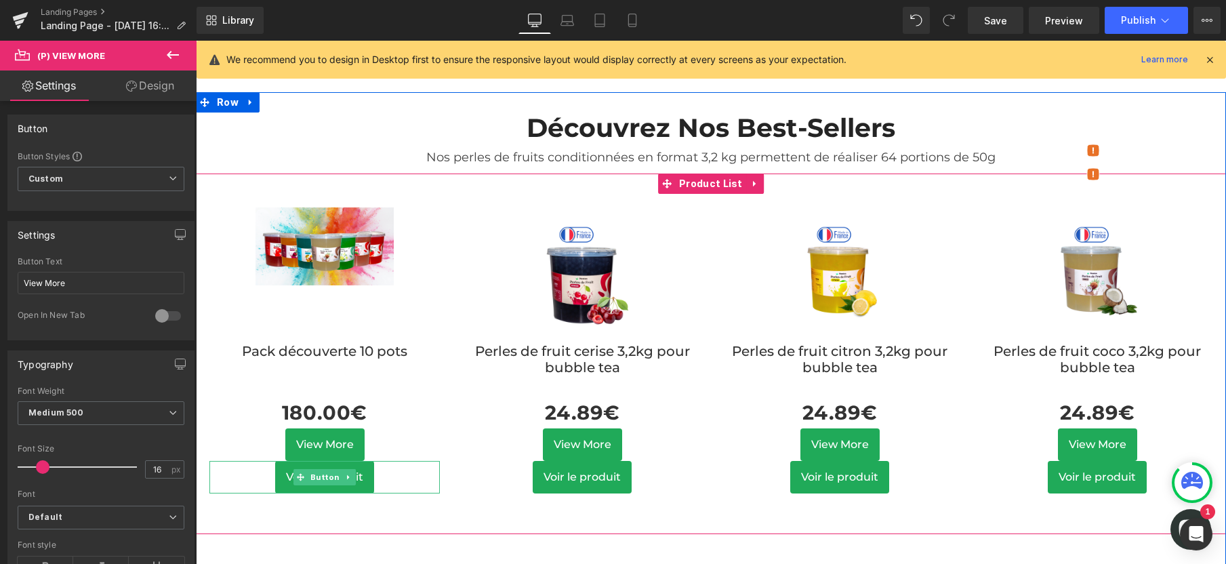
click at [382, 489] on div "Voir le produit" at bounding box center [324, 477] width 230 height 33
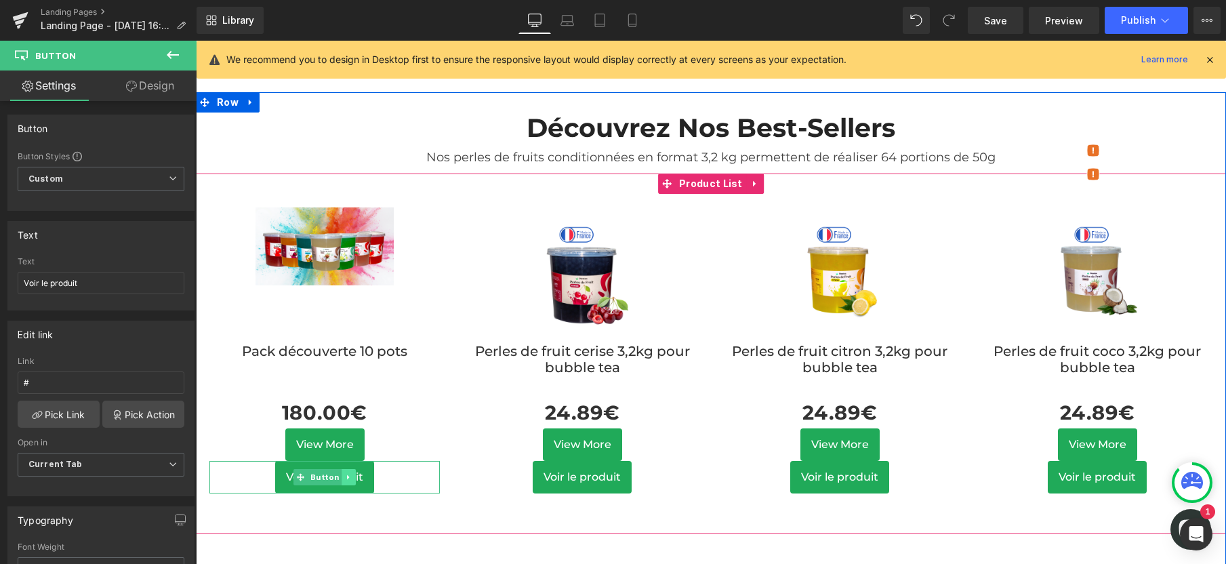
click at [346, 485] on link at bounding box center [349, 477] width 14 height 16
click at [352, 481] on icon at bounding box center [355, 477] width 7 height 7
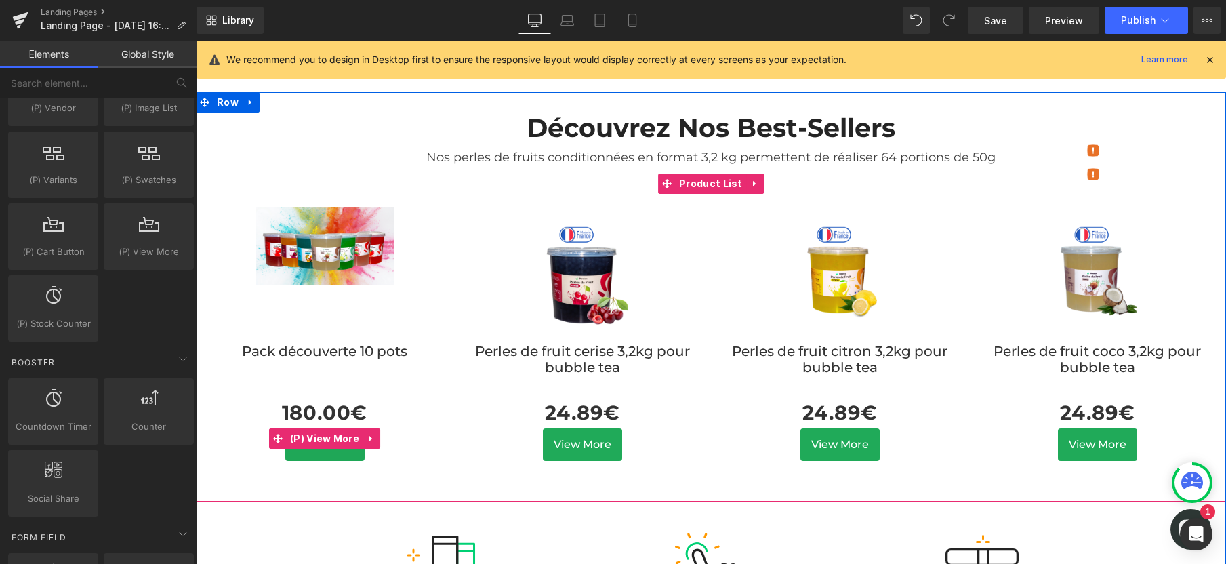
click at [312, 461] on link "View More" at bounding box center [324, 444] width 79 height 33
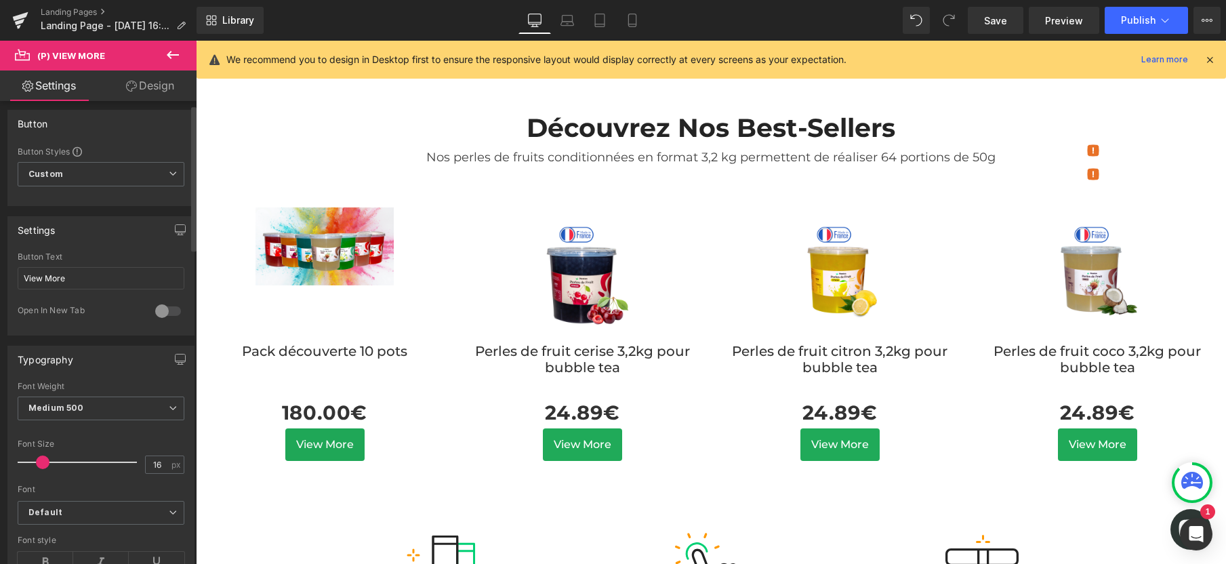
scroll to position [0, 0]
click at [93, 283] on input "View More" at bounding box center [101, 283] width 167 height 22
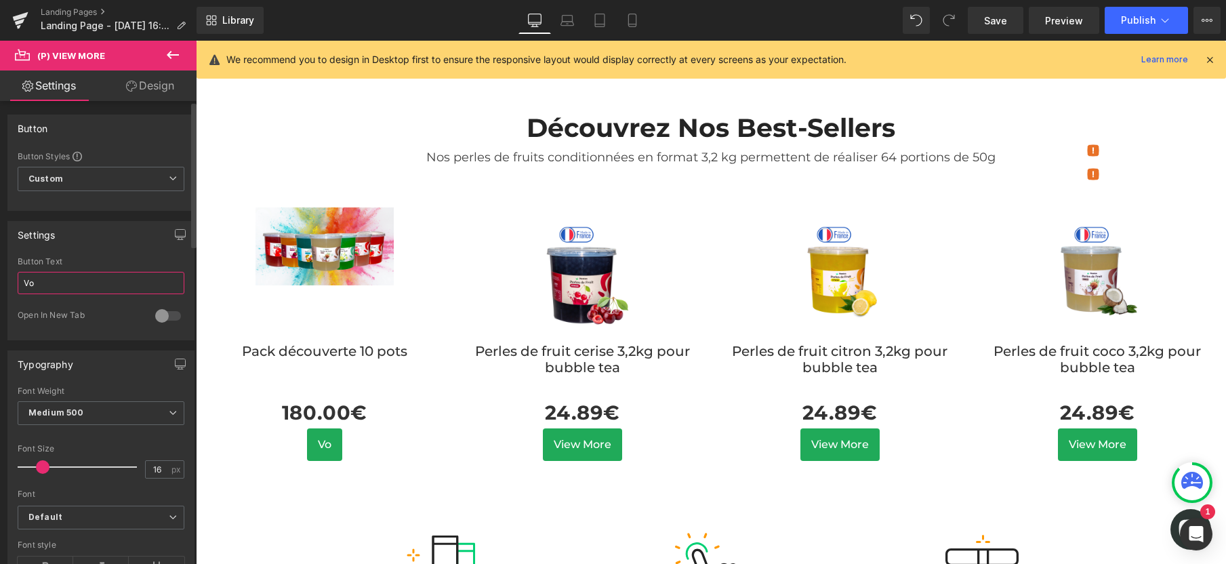
type input "V"
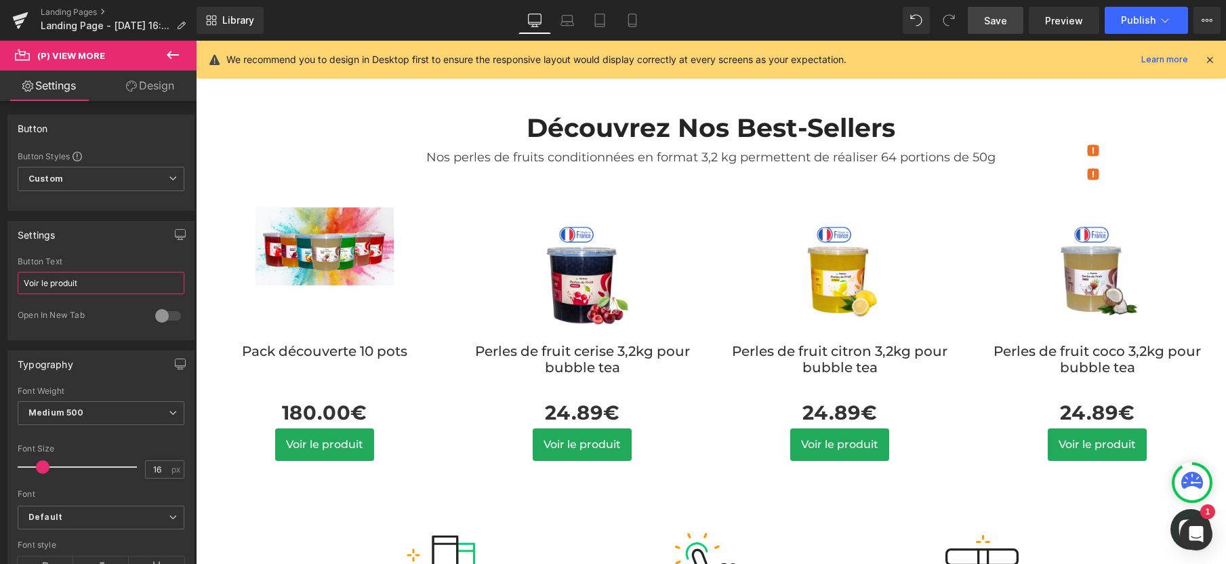
type input "Voir le produit"
click at [989, 24] on span "Save" at bounding box center [995, 21] width 23 height 14
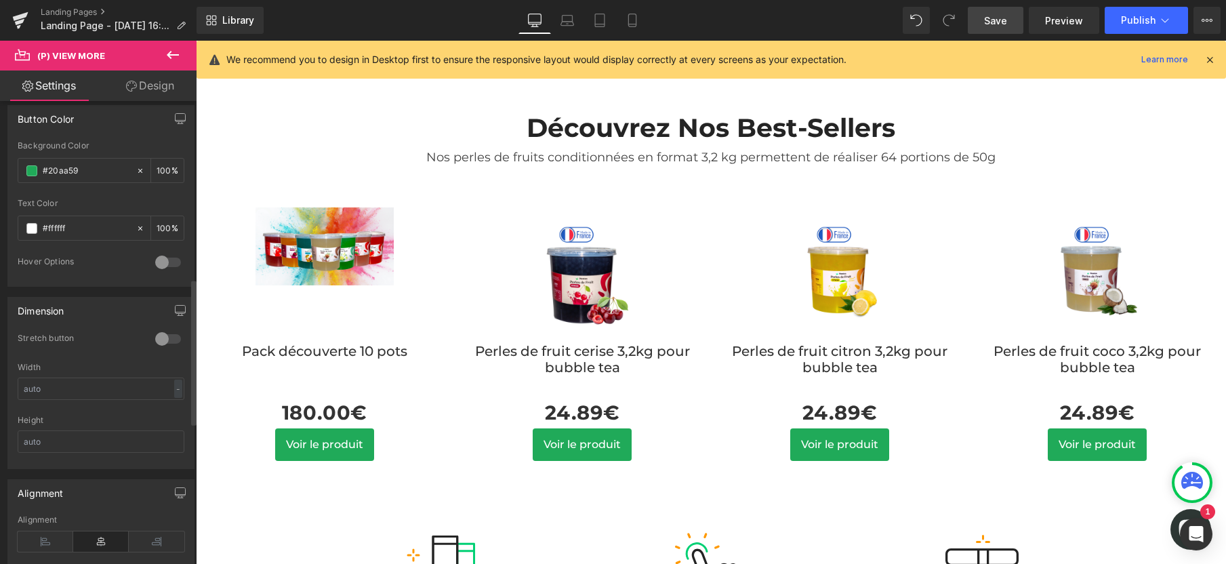
scroll to position [534, 0]
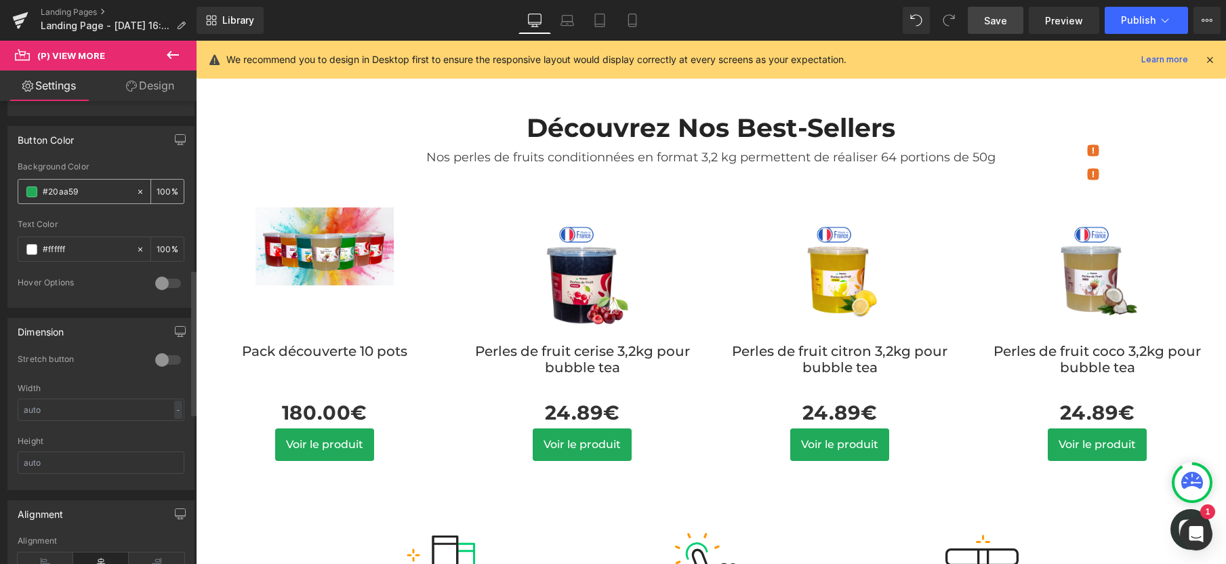
click at [73, 194] on input "#20aa59" at bounding box center [86, 191] width 87 height 15
paste input "80c828"
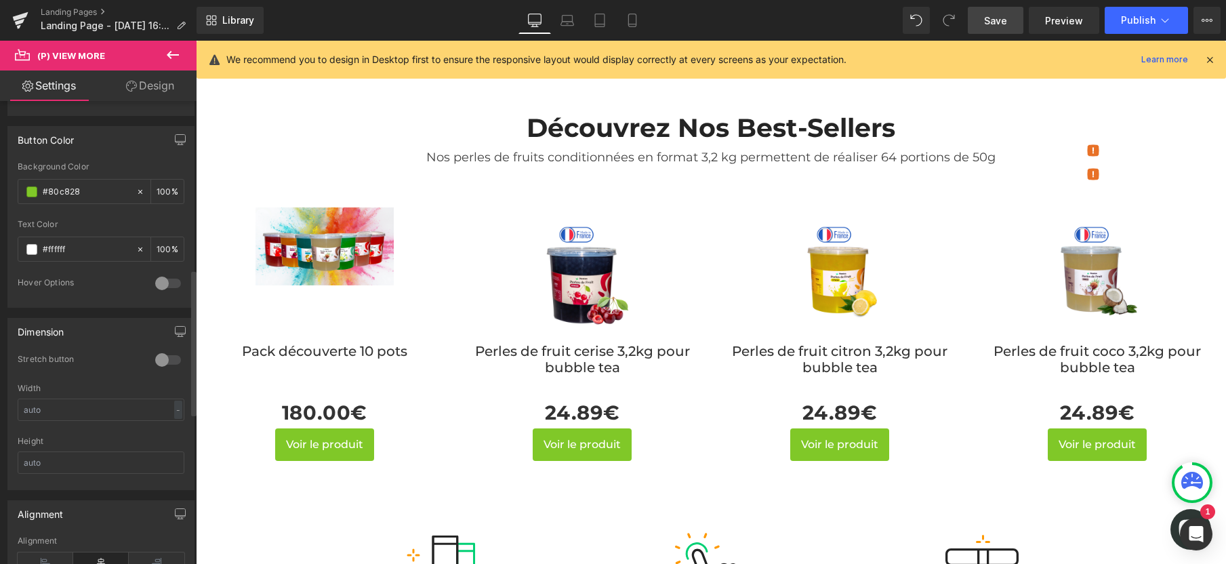
type input "#80c828"
click at [125, 161] on div "Button Color rgb(128, 200, 40) Background Color #80c828 100 % #ffffff Text Colo…" at bounding box center [100, 217] width 187 height 182
click at [123, 92] on link "Design" at bounding box center [150, 85] width 98 height 30
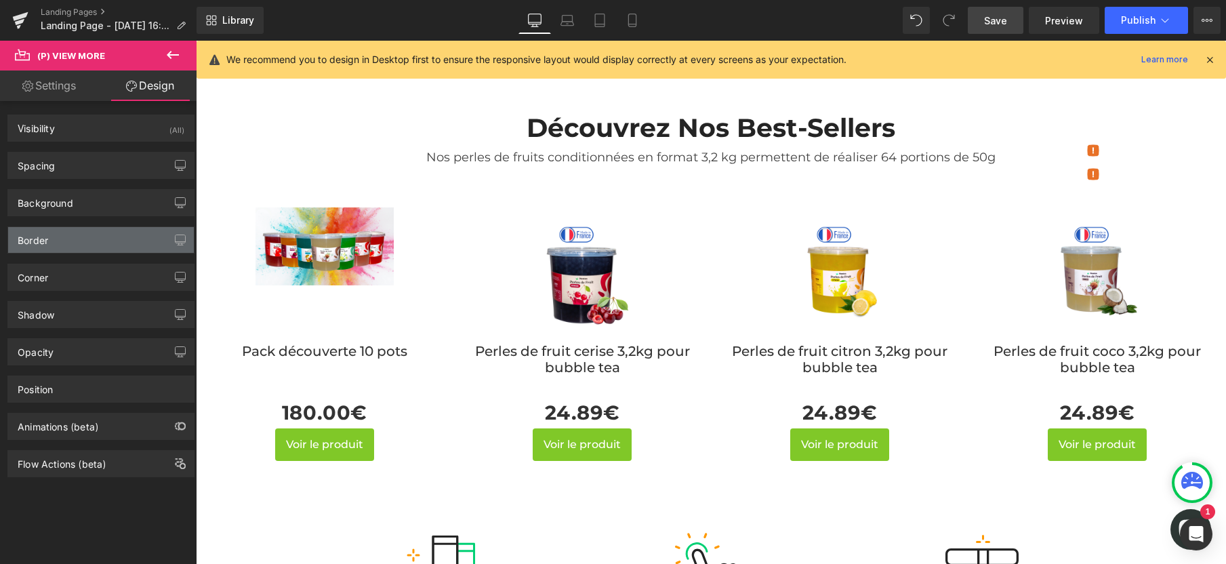
click at [85, 245] on div "Border" at bounding box center [101, 240] width 186 height 26
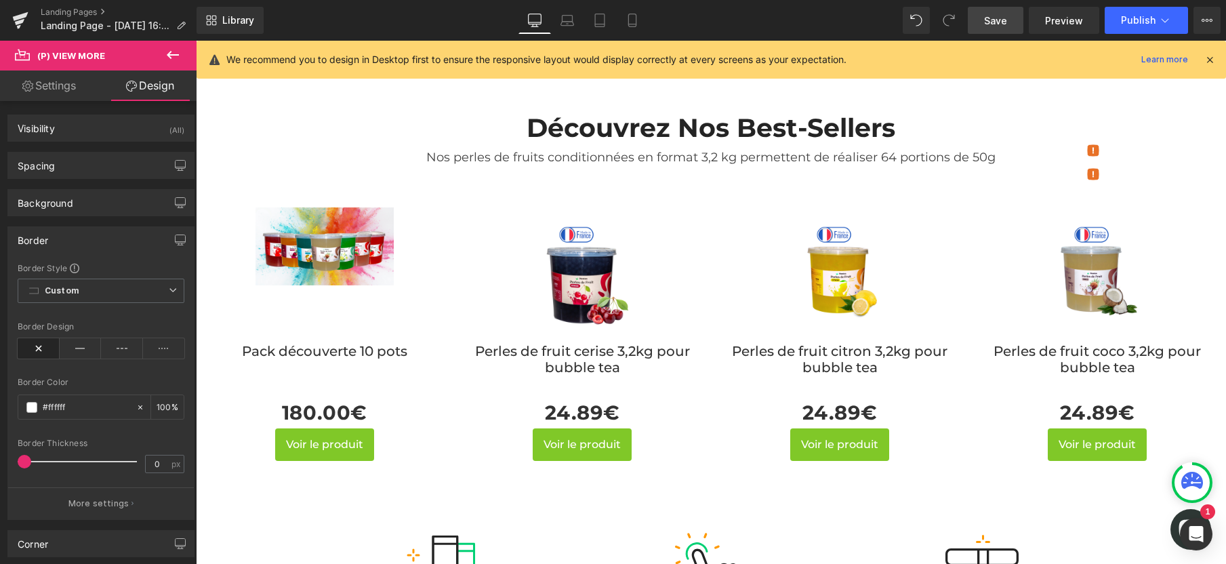
click at [93, 232] on div "Border" at bounding box center [101, 240] width 186 height 26
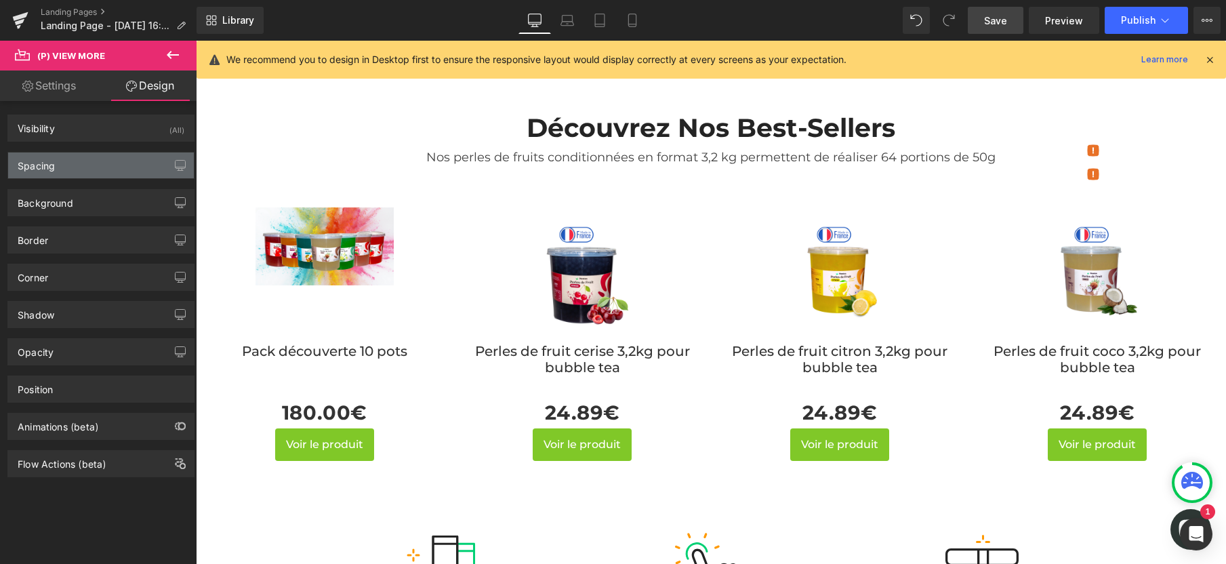
click at [84, 157] on div "Spacing" at bounding box center [101, 165] width 186 height 26
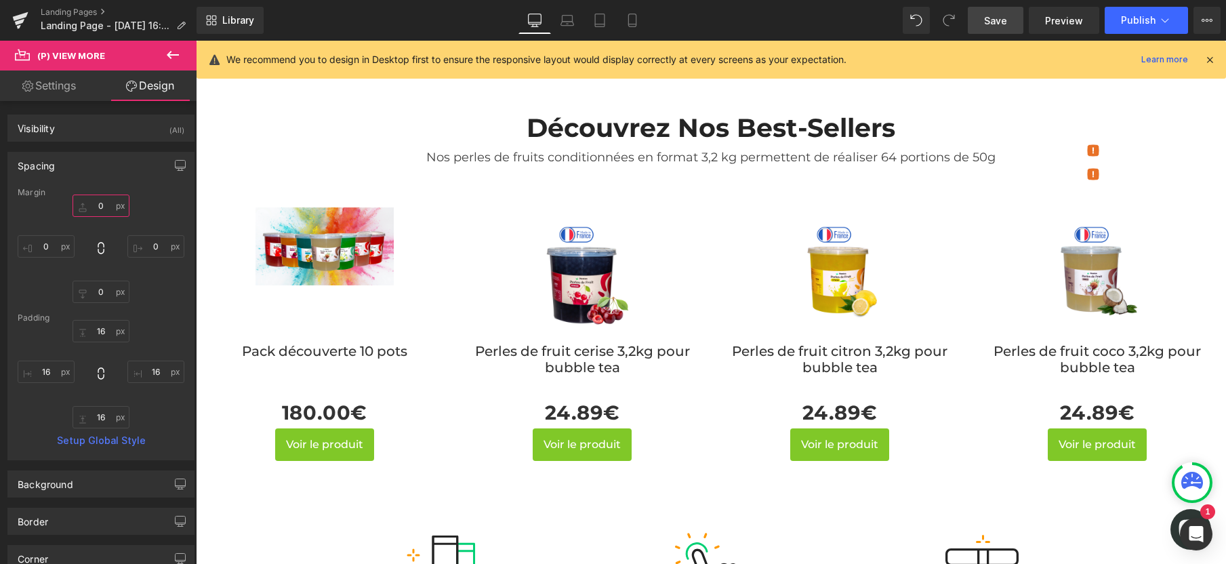
click at [93, 209] on input "0" at bounding box center [101, 205] width 57 height 22
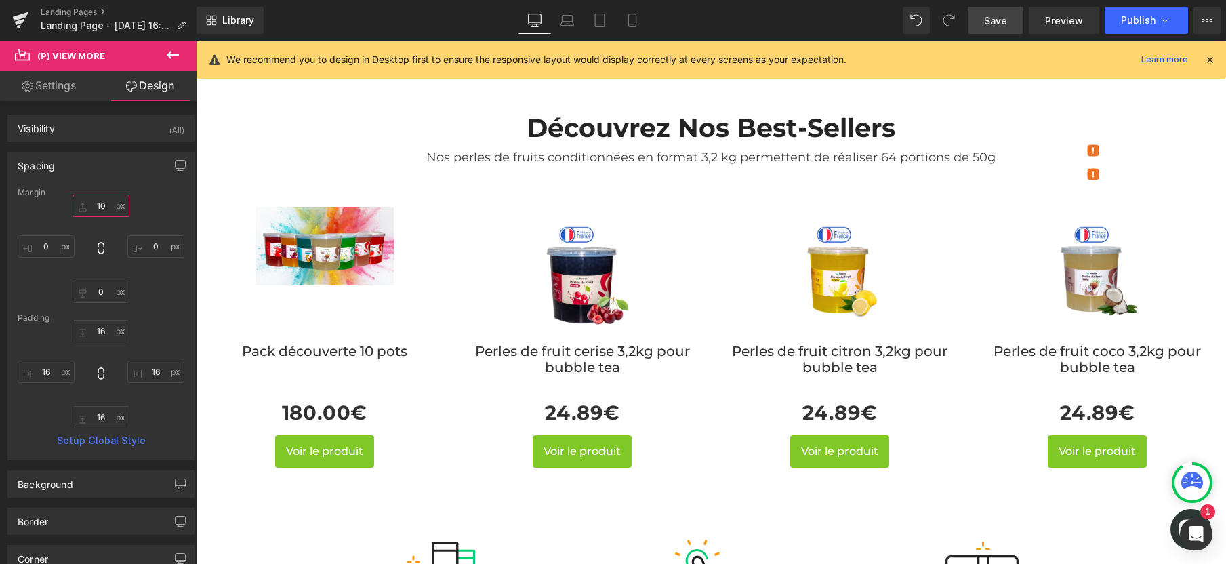
type input "10"
click at [989, 24] on span "Save" at bounding box center [995, 21] width 23 height 14
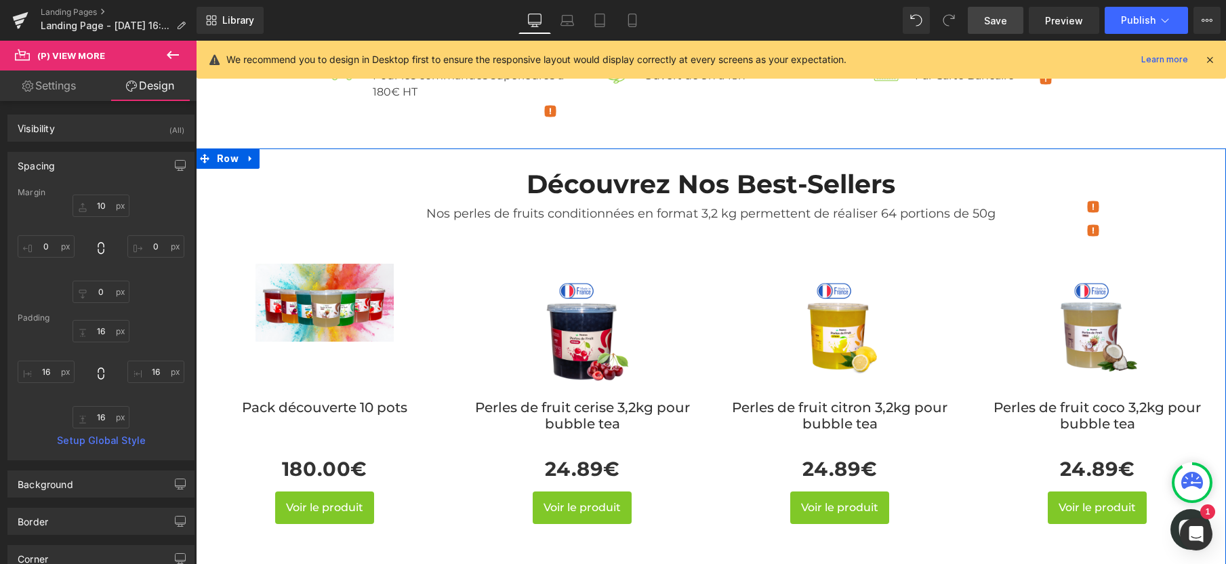
scroll to position [599, 0]
